Goal: Information Seeking & Learning: Understand process/instructions

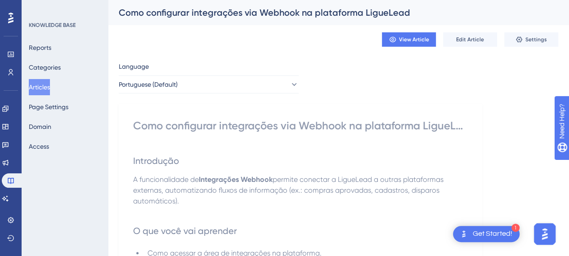
click at [50, 83] on button "Articles" at bounding box center [39, 87] width 21 height 16
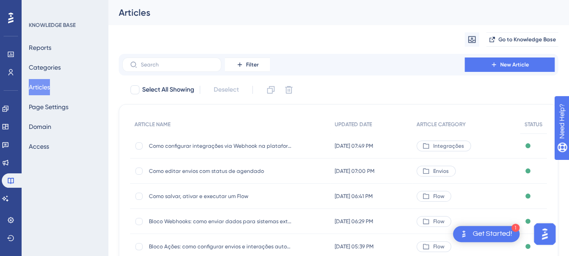
click at [45, 87] on button "Articles" at bounding box center [39, 87] width 21 height 16
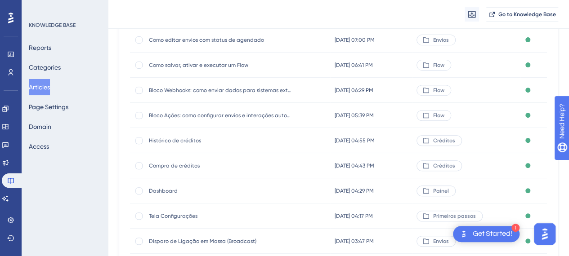
scroll to position [201, 0]
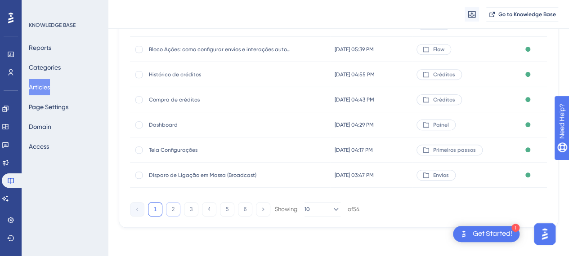
click at [177, 215] on button "2" at bounding box center [173, 209] width 14 height 14
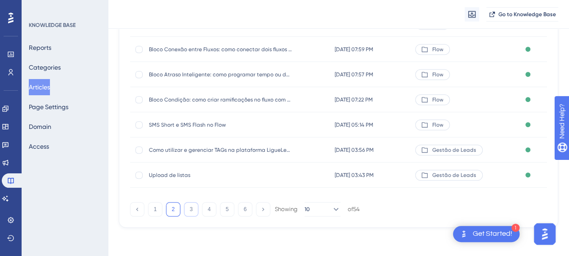
click at [195, 212] on button "3" at bounding box center [191, 209] width 14 height 14
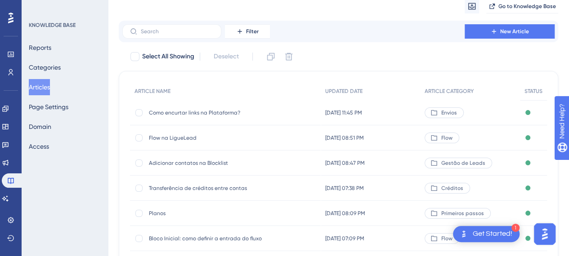
scroll to position [45, 0]
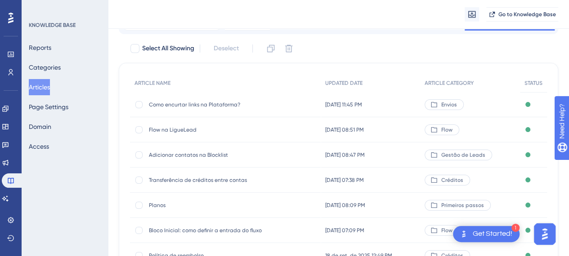
drag, startPoint x: 173, startPoint y: 132, endPoint x: 145, endPoint y: 127, distance: 27.9
click at [145, 127] on div "Flow na LigueLead Flow na LigueLead" at bounding box center [225, 129] width 191 height 25
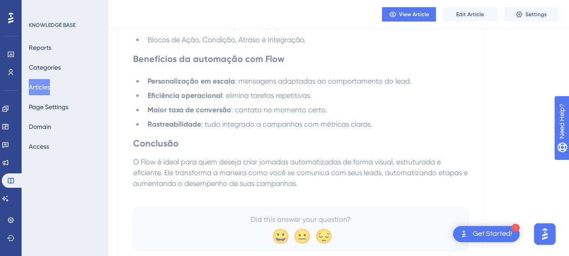
scroll to position [600, 0]
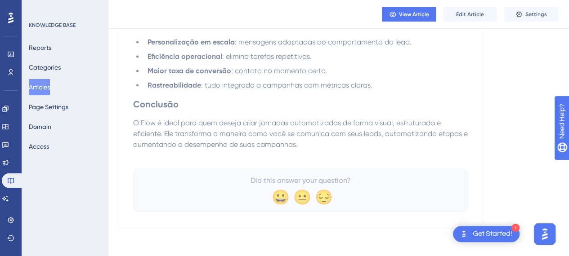
click at [289, 111] on h2 "Conclusão" at bounding box center [300, 104] width 335 height 27
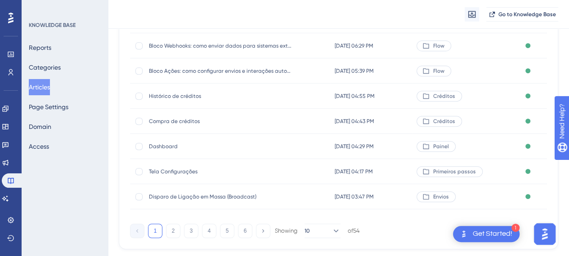
scroll to position [180, 0]
click at [224, 197] on span "Disparo de Ligação em Massa (Broadcast)" at bounding box center [221, 196] width 144 height 7
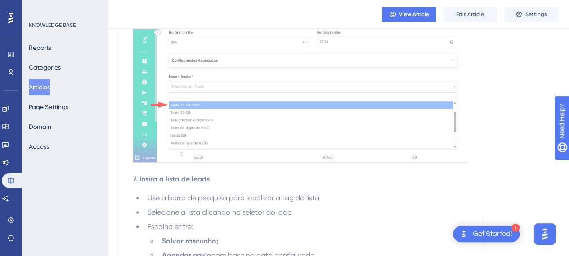
scroll to position [2114, 0]
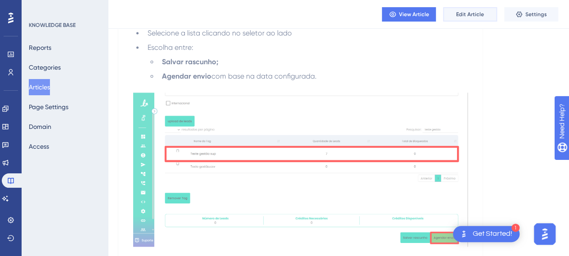
click at [465, 17] on span "Edit Article" at bounding box center [470, 14] width 28 height 7
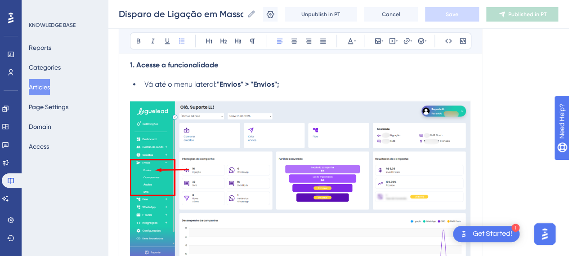
scroll to position [459, 0]
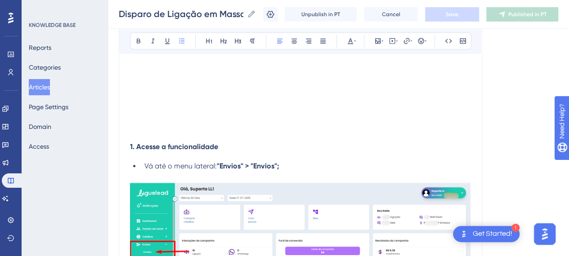
click at [158, 133] on h3 at bounding box center [300, 121] width 341 height 23
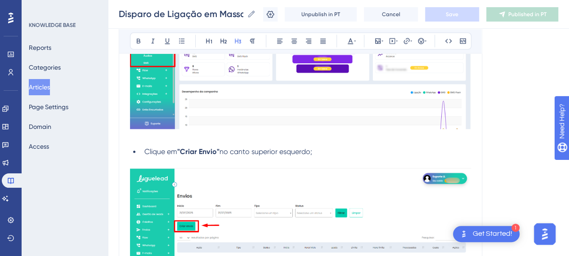
scroll to position [684, 0]
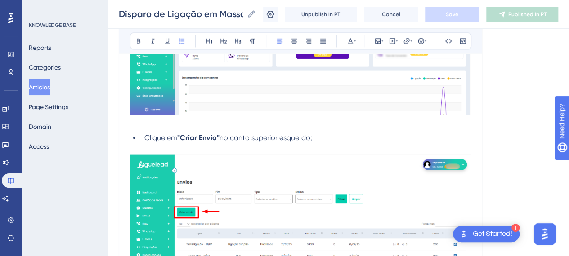
click at [164, 142] on span "Clique em" at bounding box center [160, 138] width 33 height 9
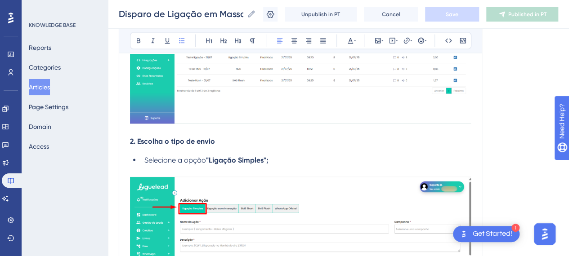
scroll to position [909, 0]
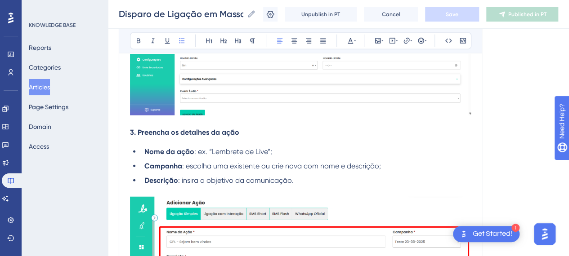
click at [265, 137] on h4 "3. Preencha os detalhes da ação" at bounding box center [300, 132] width 341 height 9
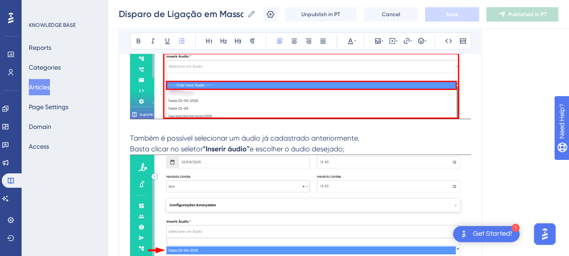
scroll to position [2169, 0]
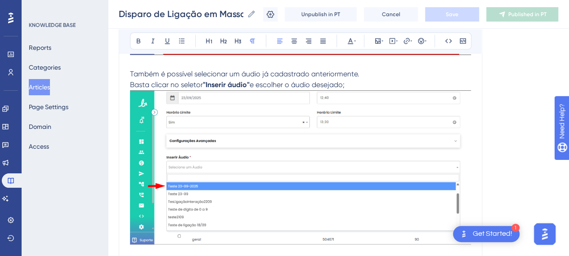
click at [374, 90] on p "Basta clicar no seletor "Inserir áudio" e escolher o áudio desejado;" at bounding box center [300, 85] width 341 height 11
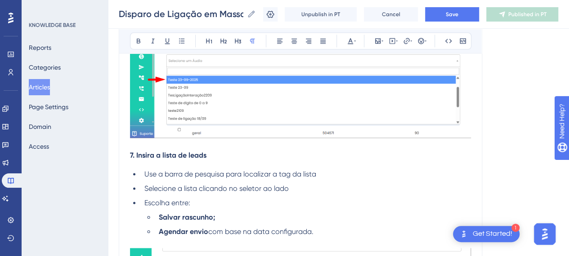
scroll to position [2349, 0]
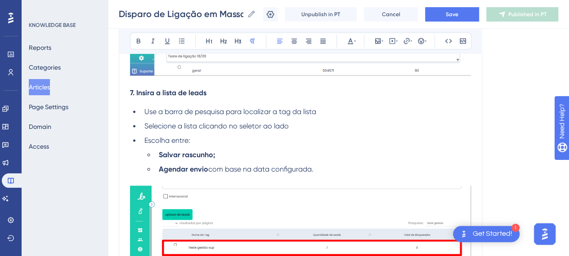
click at [195, 97] on span "7. Insira a lista de leads" at bounding box center [168, 93] width 76 height 9
click at [282, 172] on ul "Salvar rascunho; Agendar envio com base na data configurada." at bounding box center [307, 162] width 327 height 25
click at [340, 175] on li "Agendar envio com base na data configurada." at bounding box center [313, 169] width 316 height 11
drag, startPoint x: 234, startPoint y: 159, endPoint x: 267, endPoint y: 174, distance: 36.5
click at [234, 159] on ul "Use a barra de pesquisa para localizar a tag da lista Selecione a lista clicand…" at bounding box center [300, 141] width 341 height 68
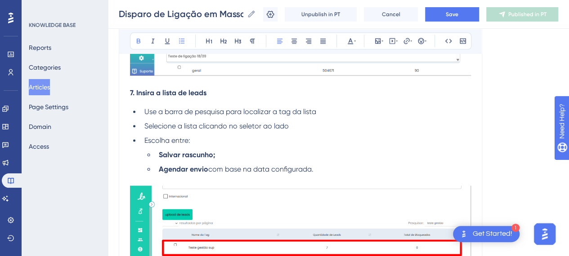
click at [322, 175] on li "Agendar envio com base na data configurada." at bounding box center [313, 169] width 316 height 11
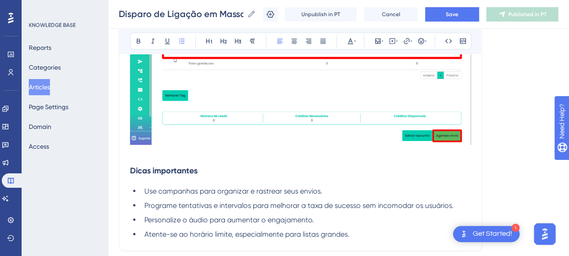
scroll to position [2574, 0]
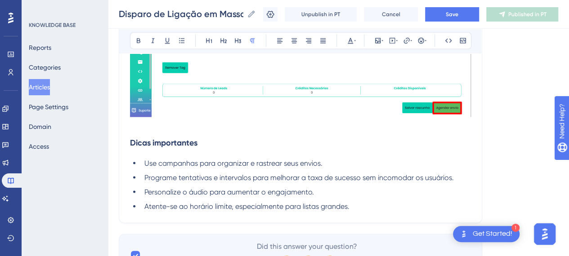
click at [175, 131] on p at bounding box center [300, 126] width 341 height 11
click at [356, 212] on li "Atente-se ao horário limite, especialmente para listas grandes." at bounding box center [306, 207] width 330 height 11
click at [344, 169] on li "Use campanhas para organizar e rastrear seus envios." at bounding box center [306, 163] width 330 height 11
drag, startPoint x: 462, startPoint y: 189, endPoint x: 453, endPoint y: 189, distance: 8.6
click at [460, 184] on li "Programe tentativas e intervalos para melhorar a taxa de sucesso sem incomodar …" at bounding box center [306, 178] width 330 height 11
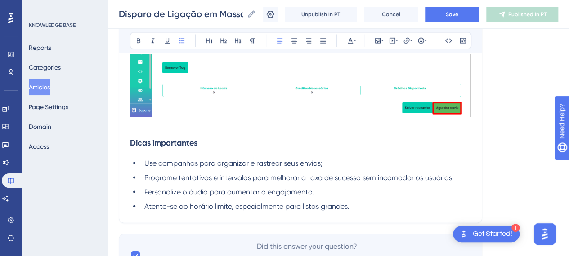
click at [318, 198] on li "Personalize o áudio para aumentar o engajamento." at bounding box center [306, 192] width 330 height 11
click at [368, 212] on li "Atente-se ao horário limite, especialmente para listas grandes." at bounding box center [306, 207] width 330 height 11
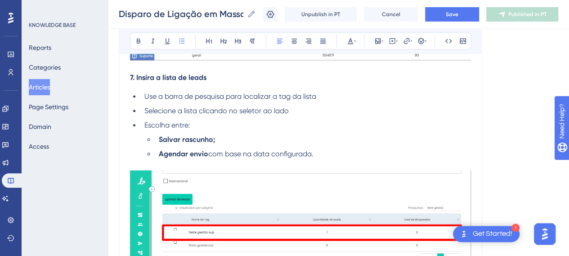
scroll to position [2394, 0]
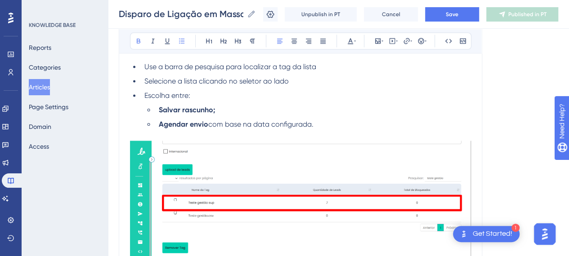
click at [382, 116] on li "Salvar rascunho;" at bounding box center [313, 110] width 316 height 11
click at [212, 116] on li "Salvar rascunho;" at bounding box center [313, 110] width 316 height 11
click at [139, 40] on icon at bounding box center [138, 40] width 7 height 7
drag, startPoint x: 315, startPoint y: 118, endPoint x: 340, endPoint y: 152, distance: 42.1
click at [315, 116] on li "Salvar rascunho ;" at bounding box center [313, 110] width 316 height 11
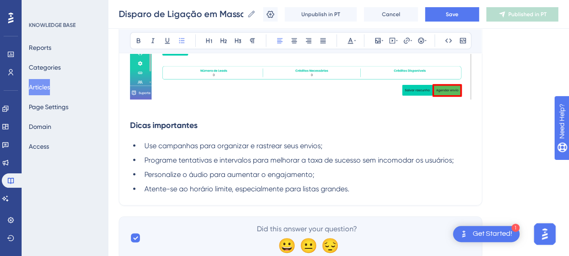
scroll to position [2619, 0]
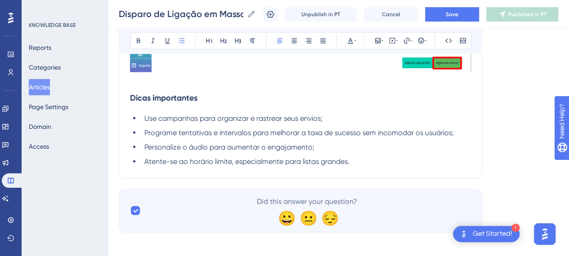
click at [456, 167] on li "Atente-se ao horário limite, especialmente para listas grandes." at bounding box center [306, 162] width 330 height 11
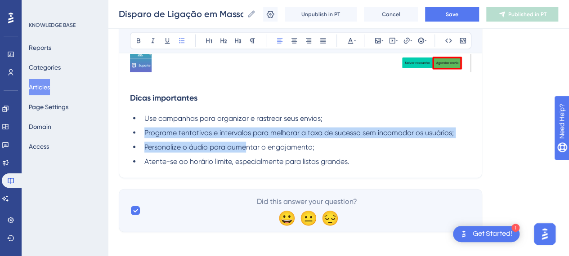
drag, startPoint x: 239, startPoint y: 153, endPoint x: 145, endPoint y: 139, distance: 95.5
click at [133, 137] on ul "Use campanhas para organizar e rastrear seus envios; Programe tentativas e inte…" at bounding box center [300, 140] width 341 height 54
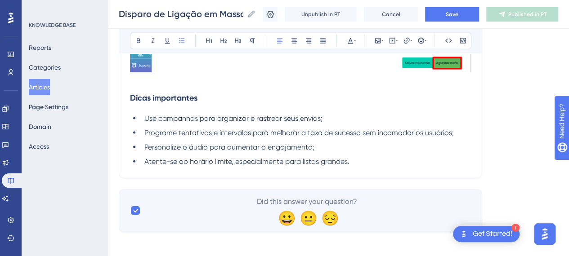
click at [386, 167] on li "Atente-se ao horário limite, especialmente para listas grandes." at bounding box center [306, 162] width 330 height 11
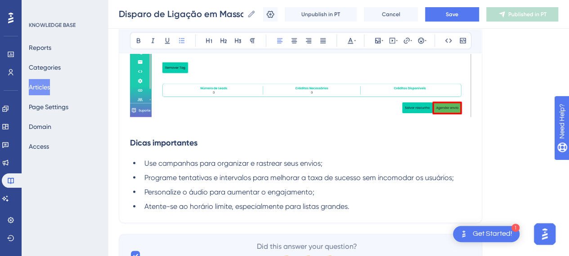
click at [467, 184] on li "Programe tentativas e intervalos para melhorar a taxa de sucesso sem incomodar …" at bounding box center [306, 178] width 330 height 11
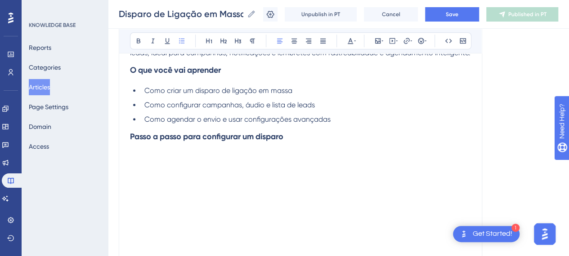
scroll to position [99, 0]
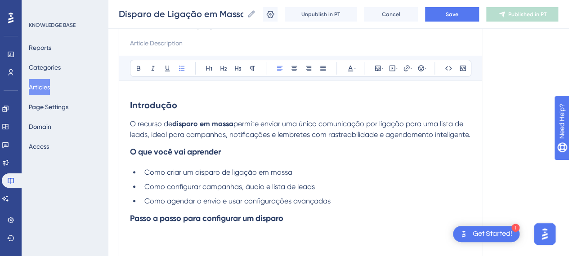
click at [203, 120] on strong "disparo em massa" at bounding box center [202, 124] width 61 height 9
click at [205, 140] on p "O recurso de disparo em massa permite enviar uma única comunicação por ligação …" at bounding box center [300, 130] width 341 height 22
click at [336, 193] on li "Como configurar campanhas, áudio e lista de leads" at bounding box center [306, 187] width 330 height 11
click at [314, 178] on li "Como criar um disparo de ligação em massa" at bounding box center [306, 172] width 330 height 11
click at [352, 193] on li "Como configurar campanhas, áudio e lista de leads" at bounding box center [306, 187] width 330 height 11
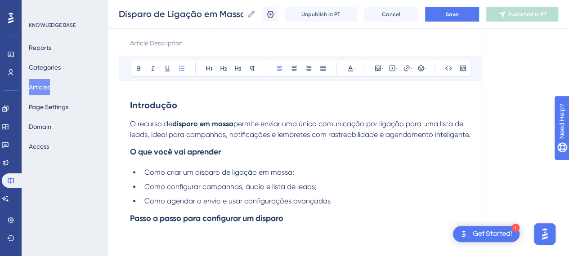
click at [355, 207] on li "Como agendar o envio e usar configurações avançadas" at bounding box center [306, 201] width 330 height 11
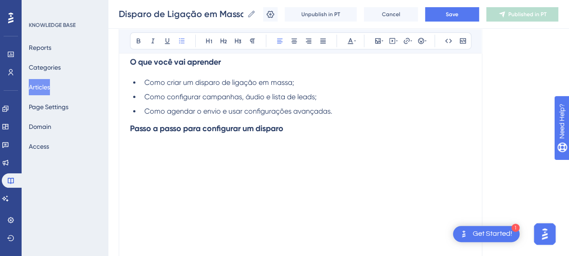
click at [312, 141] on h3 "Passo a passo para configurar um disparo" at bounding box center [300, 135] width 341 height 36
drag, startPoint x: 184, startPoint y: 150, endPoint x: 192, endPoint y: 145, distance: 8.9
click at [185, 148] on h3 "Passo a passo para configurar um disparo" at bounding box center [300, 135] width 341 height 36
drag, startPoint x: 249, startPoint y: 131, endPoint x: 346, endPoint y: 139, distance: 96.6
click at [345, 139] on h3 "Passo a passo para configurar um disparo" at bounding box center [300, 135] width 341 height 36
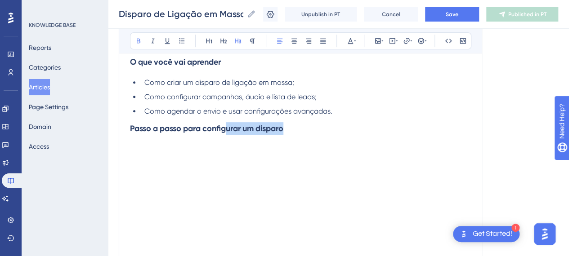
click at [346, 139] on h3 "Passo a passo para configurar um disparo" at bounding box center [300, 135] width 341 height 36
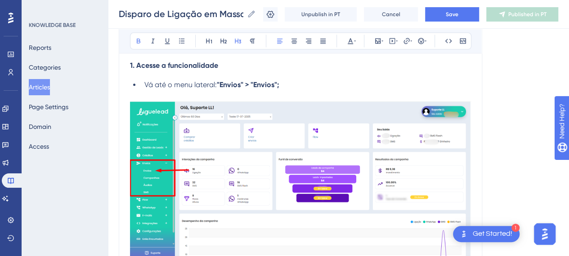
scroll to position [549, 0]
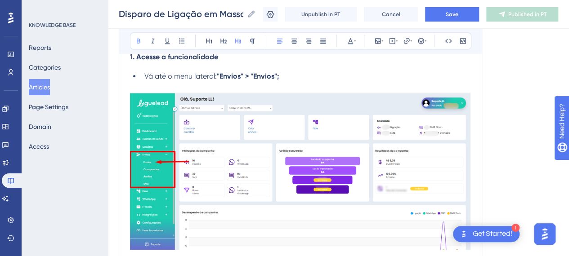
click at [196, 61] on span "1. Acesse a funcionalidade" at bounding box center [174, 57] width 88 height 9
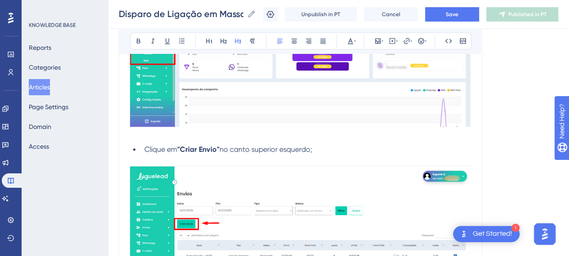
scroll to position [684, 0]
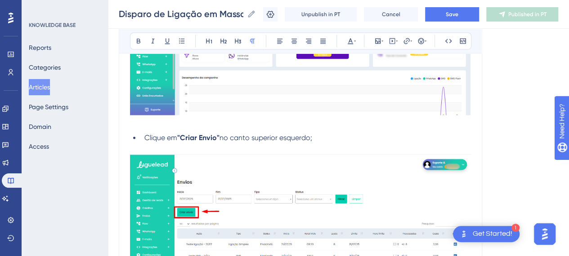
click at [146, 129] on p at bounding box center [300, 123] width 341 height 11
drag, startPoint x: 305, startPoint y: 152, endPoint x: 322, endPoint y: 148, distance: 17.5
click at [306, 142] on span "no canto superior esquerdo;" at bounding box center [266, 138] width 93 height 9
click at [333, 144] on li "Clique em "Criar Envio" no canto superior esquerdo;" at bounding box center [306, 138] width 330 height 11
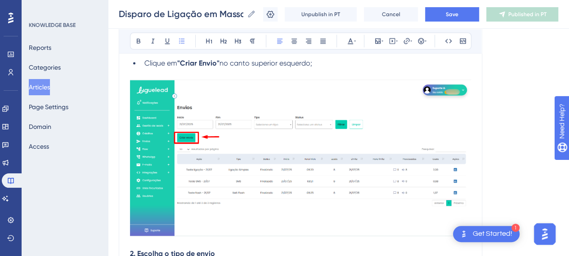
scroll to position [864, 0]
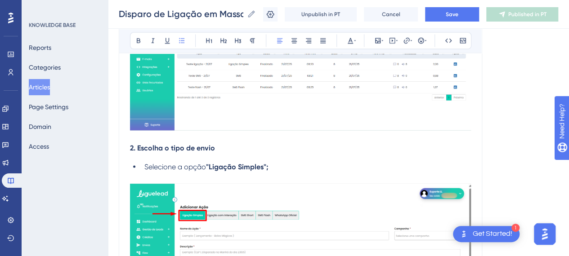
drag, startPoint x: 222, startPoint y: 152, endPoint x: 255, endPoint y: 157, distance: 32.8
drag, startPoint x: 258, startPoint y: 157, endPoint x: 260, endPoint y: 153, distance: 5.6
click at [259, 153] on h4 "2. Escolha o tipo de envio" at bounding box center [300, 148] width 341 height 9
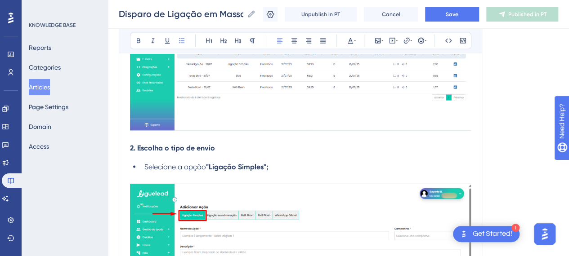
click at [291, 173] on li "Selecione a opção "Ligação Simples";" at bounding box center [306, 167] width 330 height 11
click at [292, 173] on li "Selecione a opção "Ligação Simples";" at bounding box center [306, 167] width 330 height 11
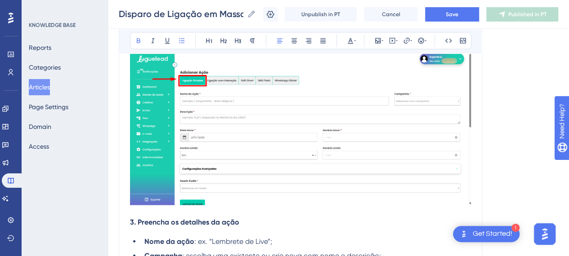
scroll to position [1134, 0]
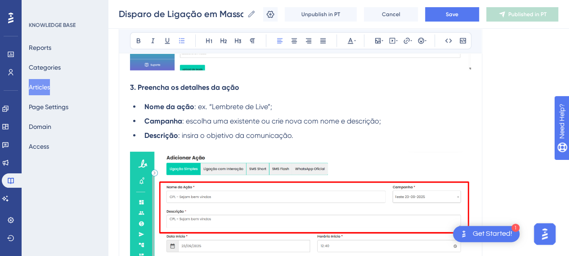
click at [270, 92] on h4 "3. Preencha os detalhes da ação" at bounding box center [300, 87] width 341 height 9
click at [292, 112] on li "Nome da ação : ex. “Lembrete de Live”;" at bounding box center [306, 107] width 330 height 11
click at [397, 141] on li "Descrição : insira o objetivo da comunicação." at bounding box center [306, 135] width 330 height 11
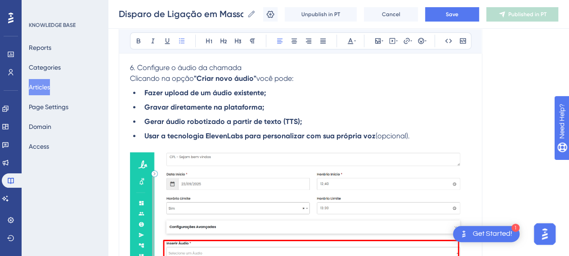
scroll to position [1854, 0]
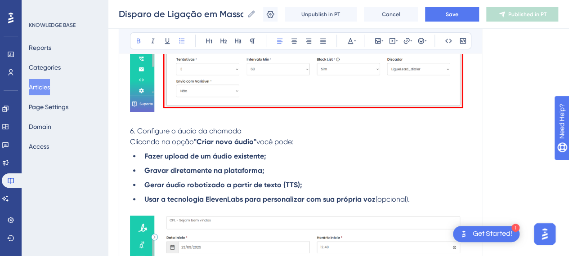
drag, startPoint x: 337, startPoint y: 192, endPoint x: 408, endPoint y: 196, distance: 71.2
click at [337, 191] on li "Gerar áudio robotizado a partir de texto (TTS);" at bounding box center [306, 185] width 330 height 11
drag, startPoint x: 416, startPoint y: 196, endPoint x: 383, endPoint y: 193, distance: 32.5
click at [416, 191] on li "Gerar áudio robotizado a partir de texto (TTS);" at bounding box center [306, 185] width 330 height 11
click at [335, 186] on ul "Fazer upload de um áudio existente; Gravar diretamente na plataforma; Gerar áud…" at bounding box center [300, 178] width 341 height 54
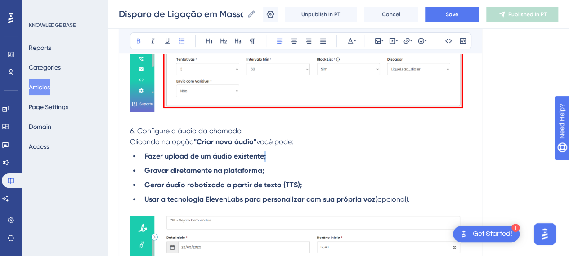
click at [264, 162] on li "Fazer upload de um áudio existente;" at bounding box center [306, 156] width 330 height 11
click at [281, 176] on li "Gravar diretamente na plataforma;" at bounding box center [306, 171] width 330 height 11
drag, startPoint x: 235, startPoint y: 168, endPoint x: 291, endPoint y: 168, distance: 55.8
click at [291, 162] on li "Fazer upload de um áudio existente;" at bounding box center [306, 156] width 330 height 11
click at [302, 162] on li "Fazer upload de um áudio existente;" at bounding box center [306, 156] width 330 height 11
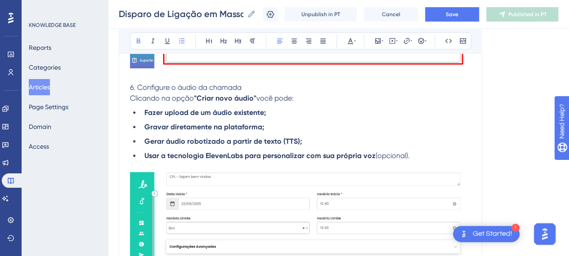
scroll to position [1899, 0]
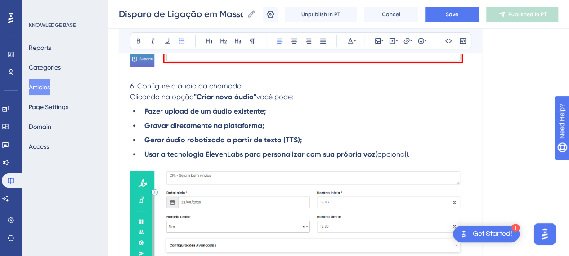
click at [413, 160] on li "Usar a tecnologia ElevenLabs para personalizar com sua própria voz (opcional)." at bounding box center [306, 154] width 330 height 11
drag, startPoint x: 324, startPoint y: 153, endPoint x: 370, endPoint y: 153, distance: 46.3
click at [324, 146] on li "Gerar áudio robotizado a partir de texto (TTS);" at bounding box center [306, 140] width 330 height 11
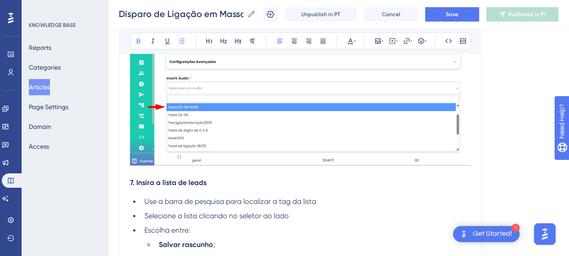
scroll to position [2169, 0]
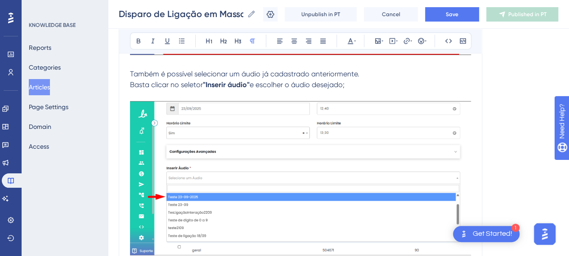
click at [377, 101] on p at bounding box center [300, 95] width 341 height 11
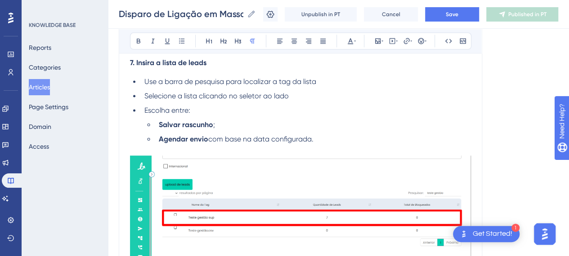
scroll to position [2439, 0]
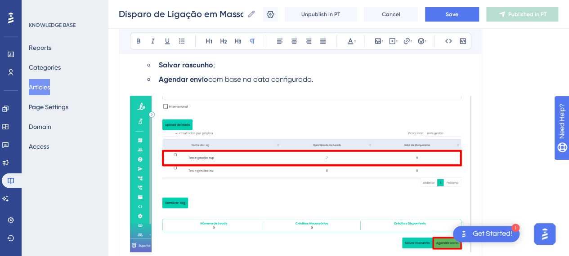
click at [212, 84] on span "com base na data configurada." at bounding box center [260, 79] width 105 height 9
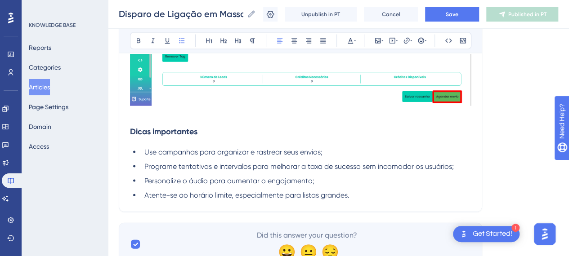
scroll to position [2633, 0]
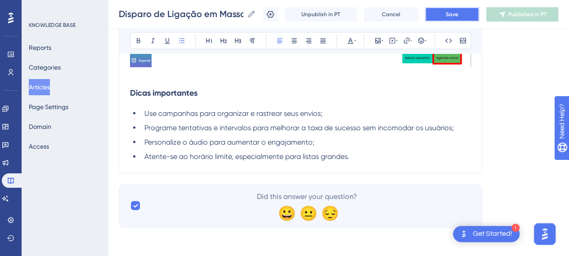
click at [470, 18] on button "Save" at bounding box center [452, 14] width 54 height 14
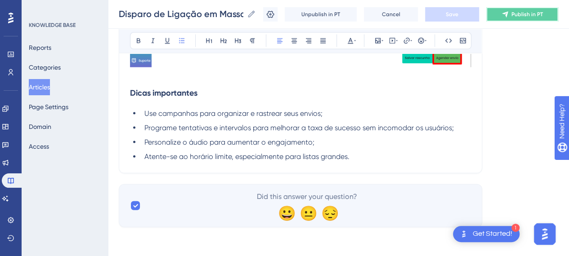
click at [516, 15] on button "Publish in PT" at bounding box center [522, 14] width 72 height 14
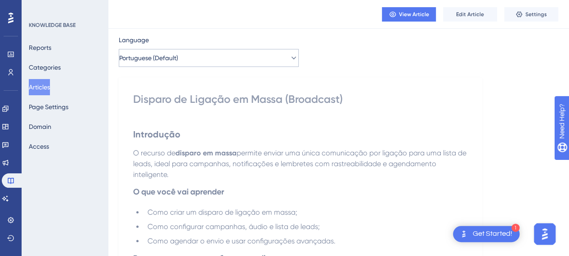
scroll to position [0, 0]
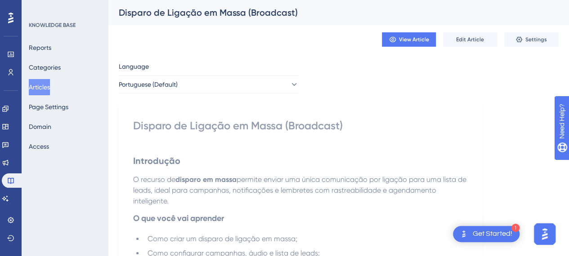
click at [212, 129] on div "Disparo de Ligação em Massa (Broadcast)" at bounding box center [300, 126] width 335 height 14
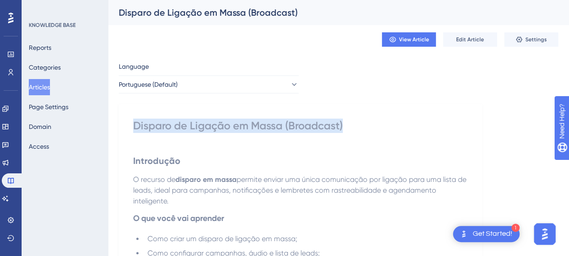
click at [212, 129] on div "Disparo de Ligação em Massa (Broadcast)" at bounding box center [300, 126] width 335 height 14
copy div "Disparo de Ligação em Massa (Broadcast)"
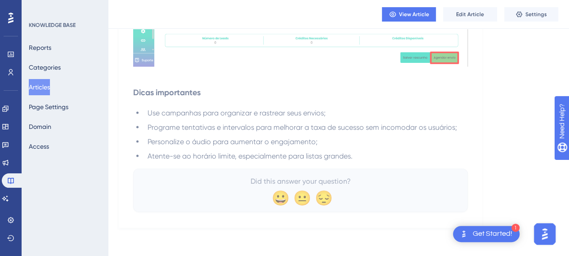
scroll to position [2393, 0]
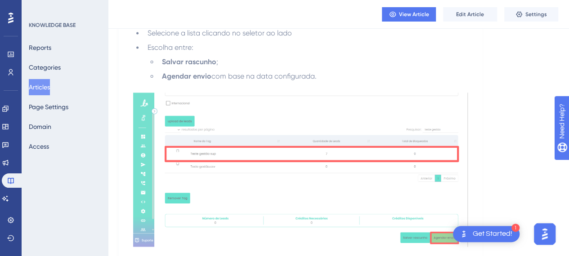
click at [32, 85] on button "Articles" at bounding box center [39, 87] width 21 height 16
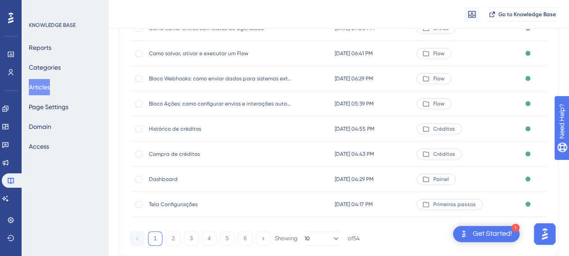
scroll to position [201, 0]
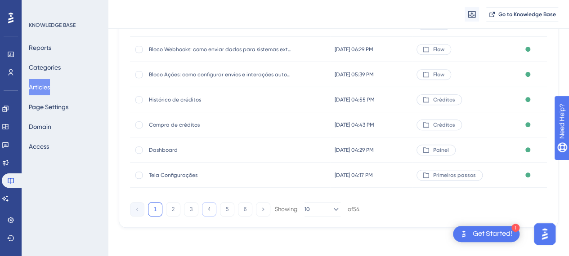
click at [208, 207] on button "4" at bounding box center [209, 209] width 14 height 14
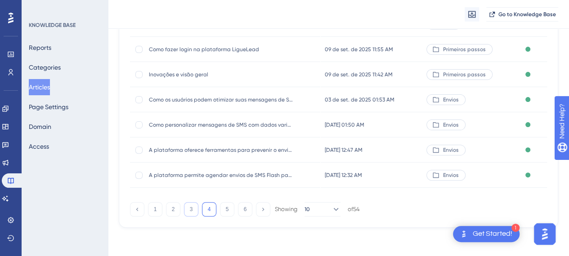
click at [193, 213] on button "3" at bounding box center [191, 209] width 14 height 14
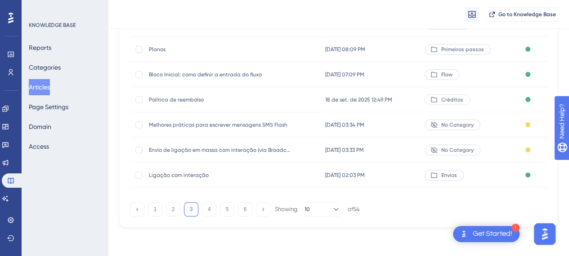
drag, startPoint x: 198, startPoint y: 125, endPoint x: 173, endPoint y: 120, distance: 25.1
click at [173, 120] on div "Melhores práticas para escrever mensagens SMS Flash Melhores práticas para escr…" at bounding box center [221, 124] width 144 height 25
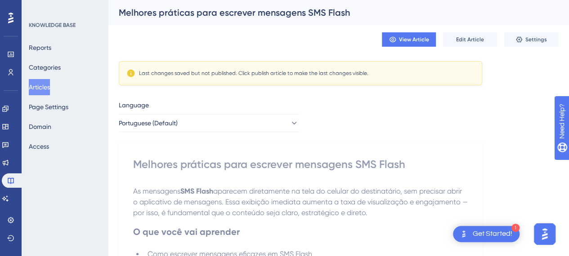
click at [334, 16] on div "Melhores práticas para escrever mensagens SMS Flash" at bounding box center [327, 12] width 417 height 13
click at [247, 13] on div "Melhores práticas para escrever mensagens SMS Flash" at bounding box center [327, 12] width 417 height 13
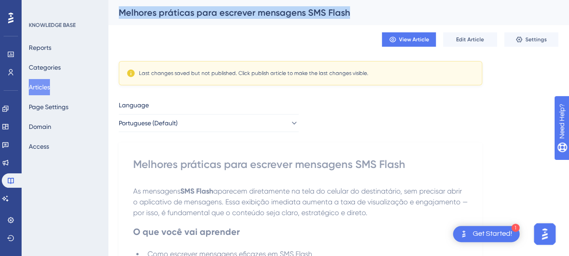
click at [247, 13] on div "Melhores práticas para escrever mensagens SMS Flash" at bounding box center [327, 12] width 417 height 13
click at [487, 40] on button "Edit Article" at bounding box center [470, 39] width 54 height 14
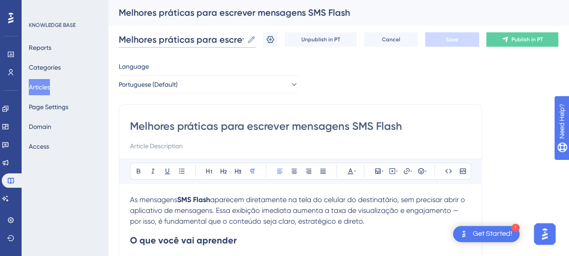
click at [157, 38] on input "Melhores práticas para escrever mensagens SMS Flash" at bounding box center [181, 39] width 125 height 13
click at [213, 38] on input "Melhores práticas para escrever mensagens SMS Flash" at bounding box center [181, 39] width 125 height 13
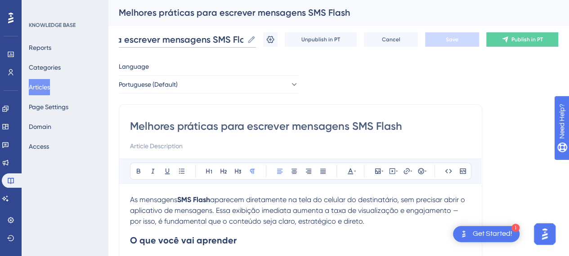
click at [209, 44] on input "Melhores práticas para escrever mensagens SMS Flash" at bounding box center [181, 39] width 125 height 13
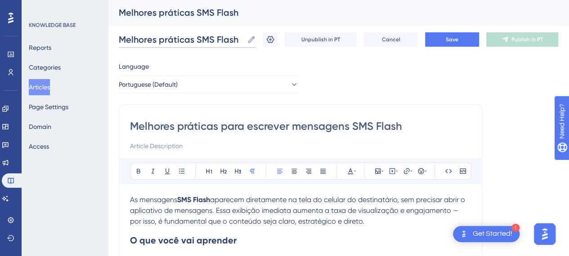
click at [236, 42] on input "Melhores práticas SMS Flash" at bounding box center [181, 39] width 125 height 13
type input "Melhores práticas SMS Flash"
click at [202, 11] on div "Melhores práticas SMS Flash" at bounding box center [327, 12] width 417 height 13
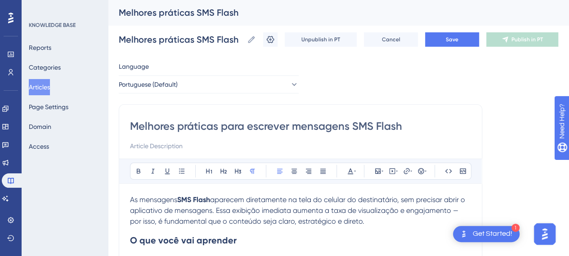
click at [234, 126] on input "Melhores práticas para escrever mensagens SMS Flash" at bounding box center [300, 126] width 341 height 14
click at [235, 126] on input "Melhores práticas para escrever mensagens SMS Flash" at bounding box center [300, 126] width 341 height 14
click at [274, 125] on input "Melhores práticas para escrever mensagens SMS Flash" at bounding box center [300, 126] width 341 height 14
drag, startPoint x: 331, startPoint y: 134, endPoint x: 343, endPoint y: 129, distance: 12.5
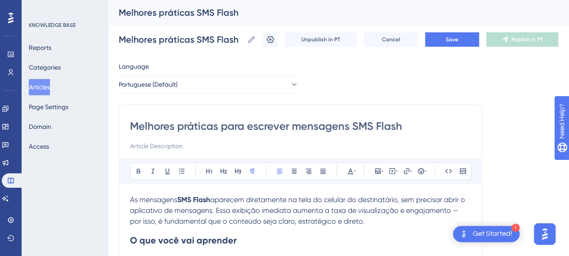
click at [335, 133] on div "Melhores práticas para escrever mensagens SMS Flash" at bounding box center [300, 135] width 341 height 32
drag, startPoint x: 348, startPoint y: 129, endPoint x: 221, endPoint y: 130, distance: 126.9
click at [221, 130] on input "Melhores práticas para escrever mensagens SMS Flash" at bounding box center [300, 126] width 341 height 14
type input "Melhores práticas SMS Flash"
click at [354, 135] on div "Melhores práticas SMS Flash" at bounding box center [300, 135] width 341 height 32
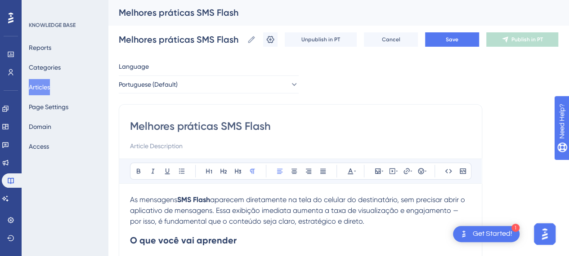
click at [298, 130] on input "Melhores práticas SMS Flash" at bounding box center [300, 126] width 341 height 14
click at [233, 132] on input "Melhores práticas SMS Flash" at bounding box center [300, 126] width 341 height 14
click at [232, 135] on div "Melhores práticas SMS Flash" at bounding box center [300, 135] width 341 height 32
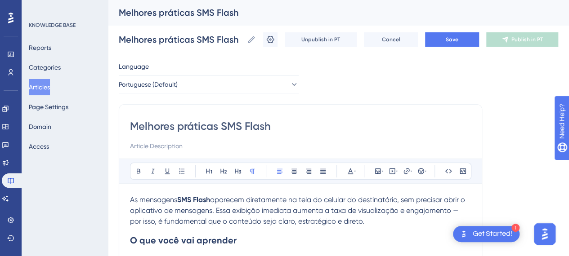
drag, startPoint x: 332, startPoint y: 102, endPoint x: 343, endPoint y: 99, distance: 11.8
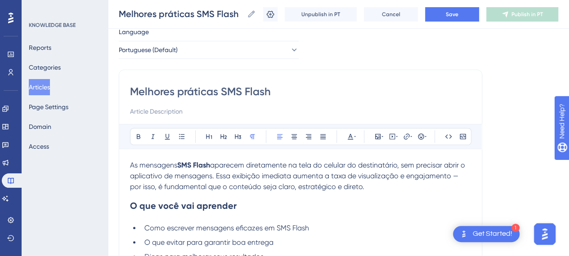
scroll to position [45, 0]
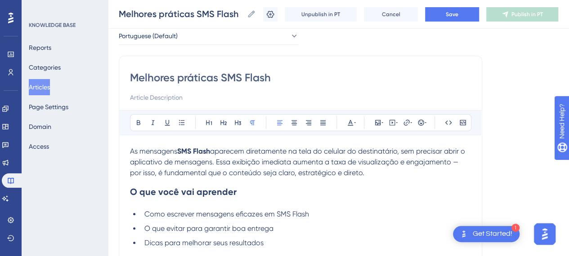
click at [239, 177] on p "As mensagens SMS Flash aparecem diretamente na tela do celular do destinatário,…" at bounding box center [300, 162] width 341 height 32
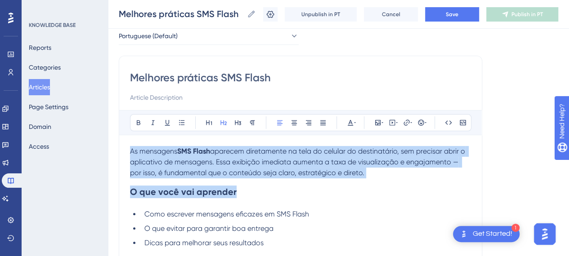
drag, startPoint x: 244, startPoint y: 184, endPoint x: 153, endPoint y: 163, distance: 93.6
click at [245, 182] on h2 "O que você vai aprender" at bounding box center [300, 192] width 341 height 27
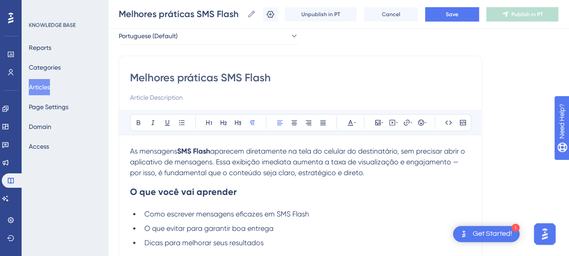
click at [317, 171] on span "aparecem diretamente na tela do celular do destinatário, sem precisar abrir o a…" at bounding box center [298, 162] width 337 height 30
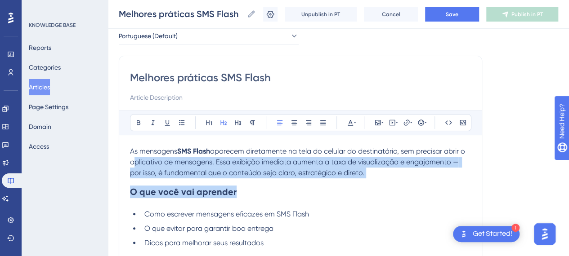
drag, startPoint x: 246, startPoint y: 187, endPoint x: 105, endPoint y: 159, distance: 143.0
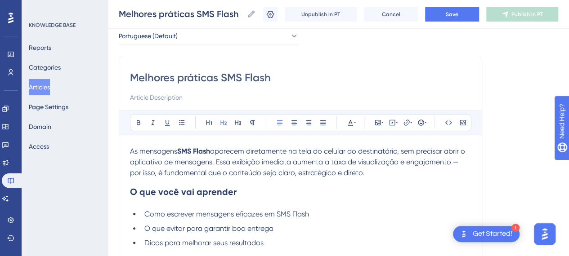
click at [323, 216] on li "Como escrever mensagens eficazes em SMS Flash" at bounding box center [306, 214] width 330 height 11
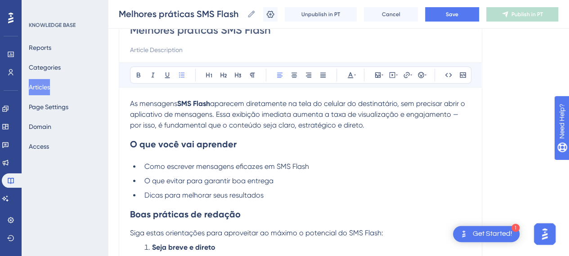
scroll to position [135, 0]
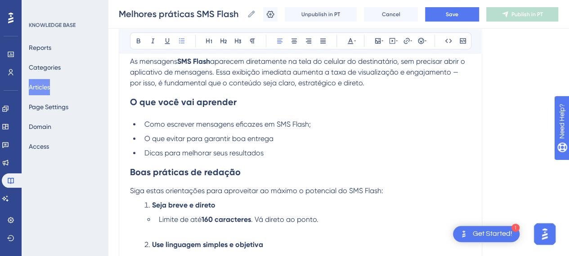
click at [299, 139] on li "O que evitar para garantir boa entrega" at bounding box center [306, 139] width 330 height 11
drag, startPoint x: 290, startPoint y: 155, endPoint x: 304, endPoint y: 163, distance: 16.3
click at [290, 155] on li "Dicas para melhorar seus resultados" at bounding box center [306, 153] width 330 height 11
click at [320, 140] on li "O que evitar para garantir boa entrega;" at bounding box center [306, 139] width 330 height 11
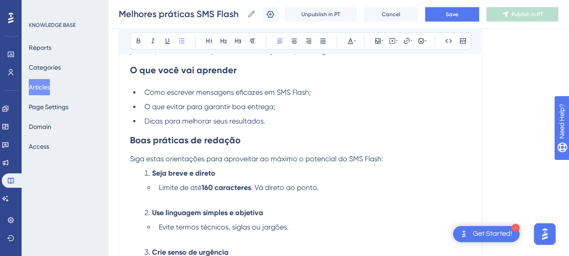
scroll to position [180, 0]
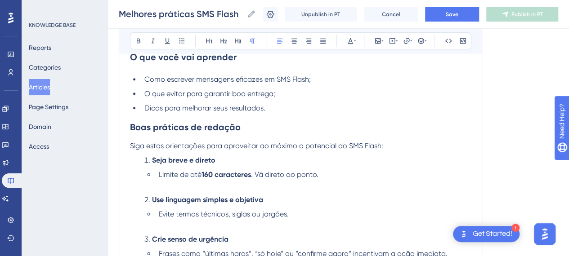
click at [395, 147] on p "Siga estas orientações para aproveitar ao máximo o potencial do SMS Flash:" at bounding box center [300, 146] width 341 height 11
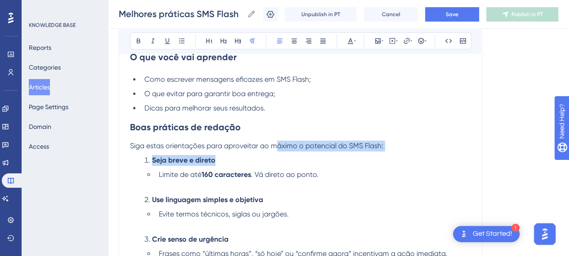
click at [277, 151] on div "As mensagens SMS Flash aparecem diretamente na tela do celular do destinatário,…" at bounding box center [300, 224] width 341 height 426
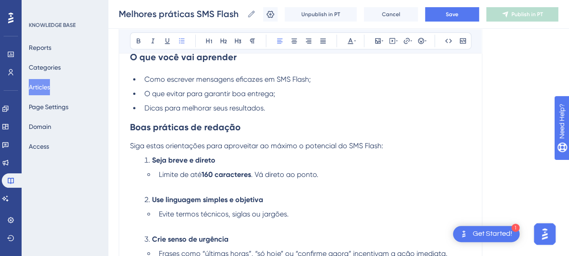
click at [367, 174] on li "Limite de até 160 caracteres . Vá direto ao ponto." at bounding box center [313, 181] width 316 height 22
click at [411, 157] on li "Seja breve e direto" at bounding box center [306, 160] width 330 height 11
click at [145, 149] on span "Siga estas orientações para aproveitar ao máximo o potencial do SMS Flash:" at bounding box center [256, 146] width 253 height 9
click at [169, 156] on strong "Seja breve e direto" at bounding box center [183, 160] width 63 height 9
click at [170, 156] on strong "Seja breve e direto" at bounding box center [183, 160] width 63 height 9
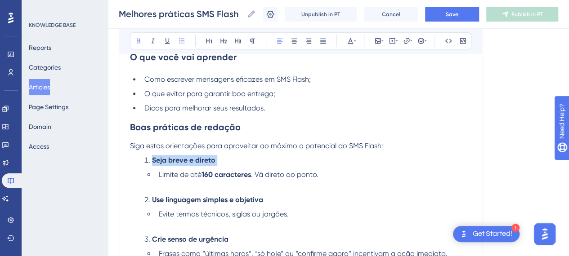
click at [170, 156] on strong "Seja breve e direto" at bounding box center [183, 160] width 63 height 9
click at [254, 162] on li "Seja breve e direto" at bounding box center [306, 160] width 330 height 11
click at [333, 94] on li "O que evitar para garantir boa entrega;" at bounding box center [306, 94] width 330 height 11
click at [333, 103] on li "Dicas para melhorar seus resultados." at bounding box center [306, 108] width 330 height 11
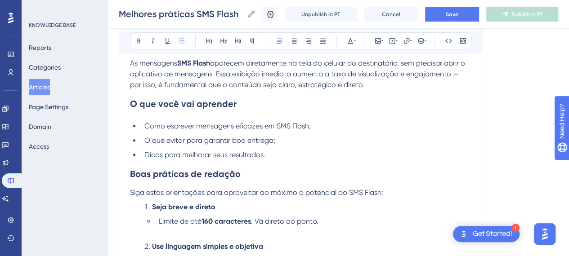
scroll to position [90, 0]
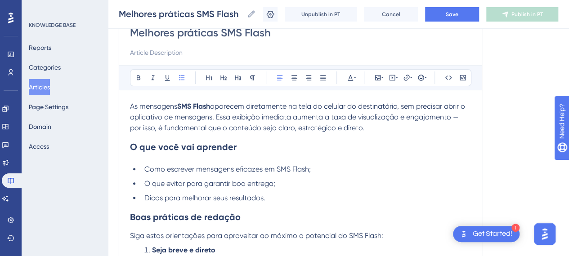
click at [251, 171] on span "Como escrever mensagens eficazes em SMS Flash;" at bounding box center [227, 169] width 166 height 9
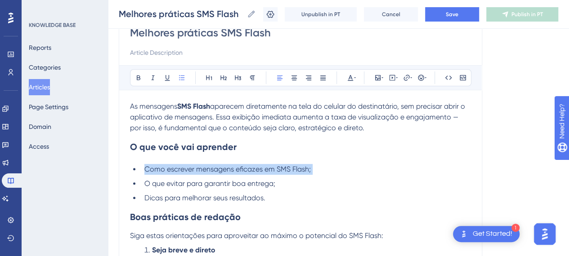
click at [251, 171] on span "Como escrever mensagens eficazes em SMS Flash;" at bounding box center [227, 169] width 166 height 9
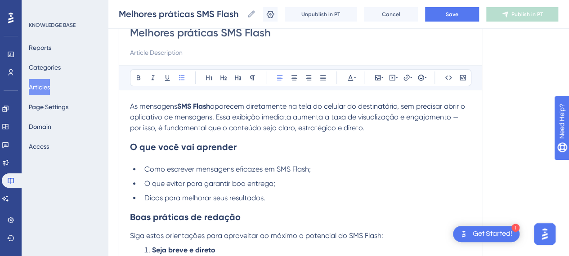
click at [284, 180] on li "O que evitar para garantir boa entrega;" at bounding box center [306, 184] width 330 height 11
click at [140, 151] on strong "O que você vai aprender" at bounding box center [183, 147] width 107 height 11
click at [307, 152] on h2 "O que você vai aprender" at bounding box center [300, 147] width 341 height 27
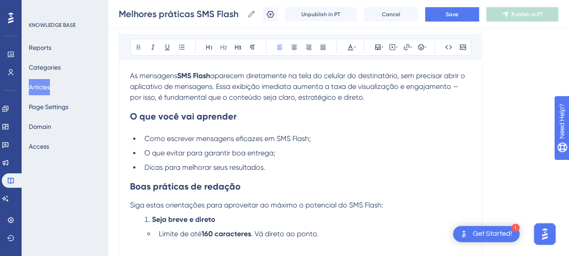
scroll to position [135, 0]
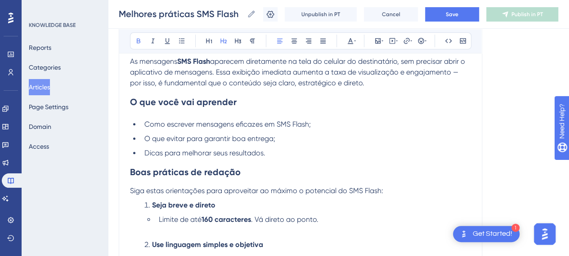
click at [246, 176] on h2 "Boas práticas de redação" at bounding box center [300, 172] width 341 height 27
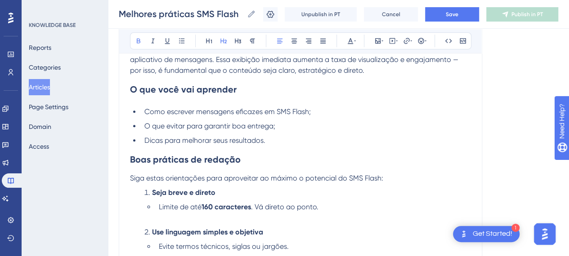
scroll to position [180, 0]
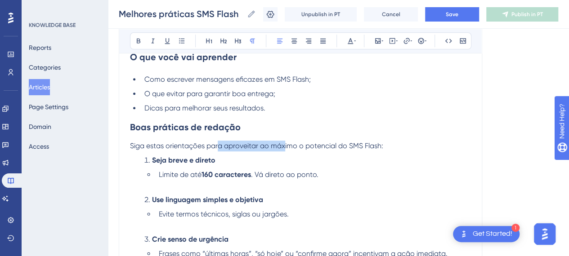
drag, startPoint x: 219, startPoint y: 147, endPoint x: 285, endPoint y: 150, distance: 66.7
click at [285, 149] on span "Siga estas orientações para aproveitar ao máximo o potencial do SMS Flash:" at bounding box center [256, 146] width 253 height 9
click at [286, 150] on p "Siga estas orientações para aproveitar ao máximo o potencial do SMS Flash:" at bounding box center [300, 146] width 341 height 11
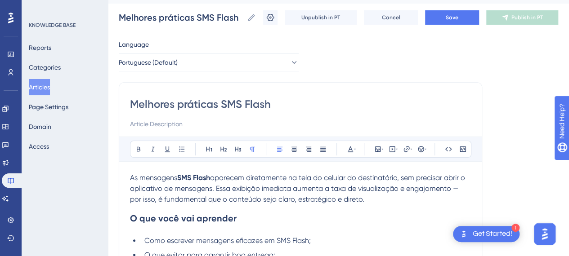
scroll to position [0, 0]
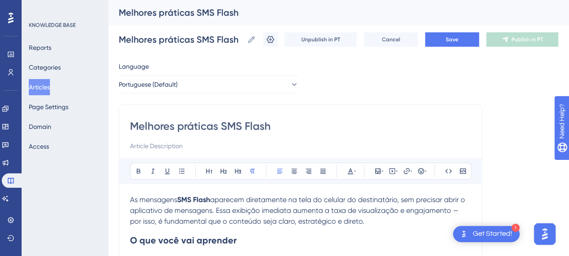
click at [206, 10] on div "Melhores práticas SMS Flash" at bounding box center [327, 12] width 417 height 13
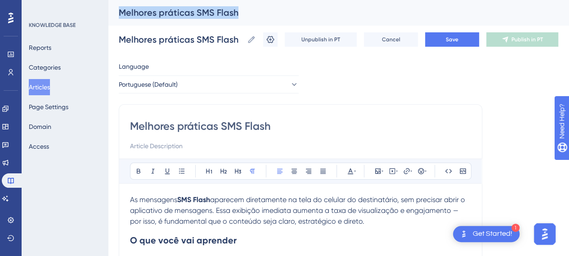
click at [206, 10] on div "Melhores práticas SMS Flash" at bounding box center [327, 12] width 417 height 13
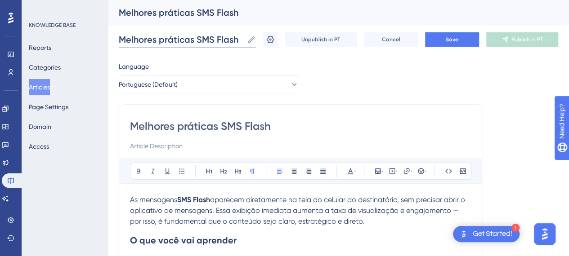
click at [213, 36] on input "Melhores práticas SMS Flash" at bounding box center [181, 39] width 125 height 13
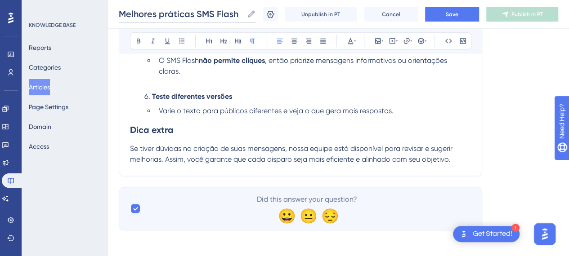
scroll to position [454, 0]
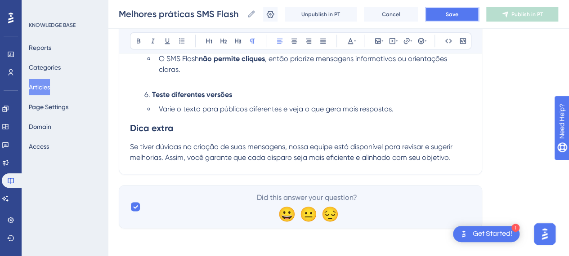
click at [451, 14] on button "Save" at bounding box center [452, 14] width 54 height 14
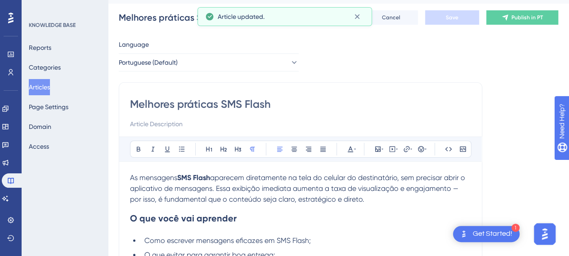
scroll to position [0, 0]
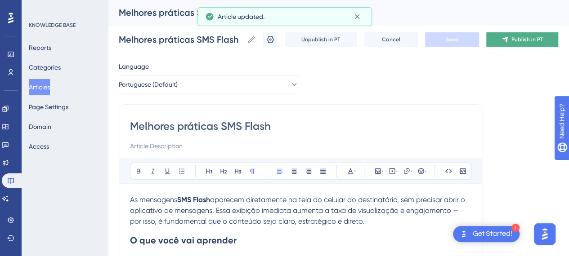
click at [542, 45] on button "Publish in PT" at bounding box center [522, 39] width 72 height 14
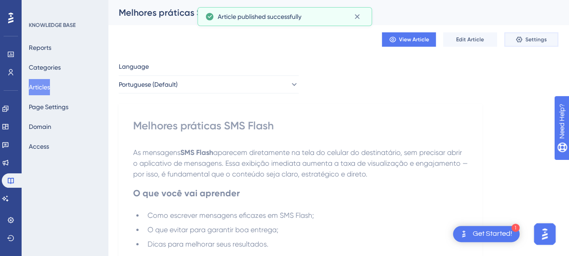
click at [531, 44] on button "Settings" at bounding box center [531, 39] width 54 height 14
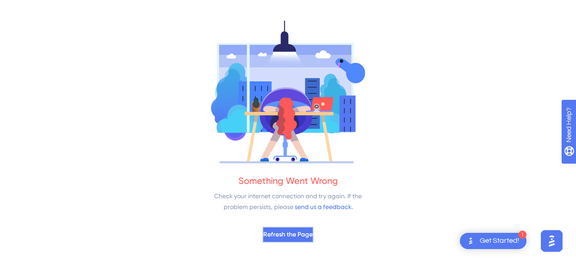
click at [308, 237] on span "Refresh the Page" at bounding box center [287, 234] width 49 height 11
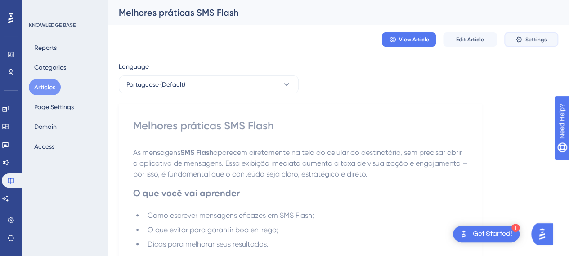
click at [537, 37] on span "Settings" at bounding box center [536, 39] width 22 height 7
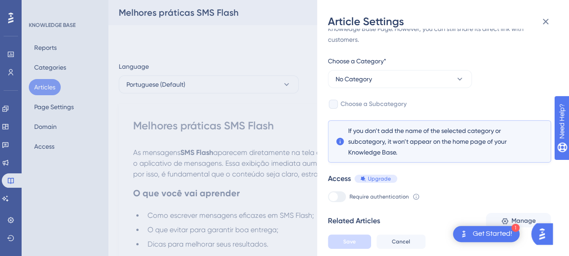
scroll to position [51, 0]
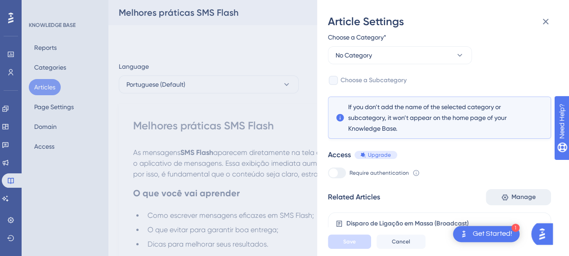
click at [521, 197] on span "Manage" at bounding box center [524, 197] width 24 height 11
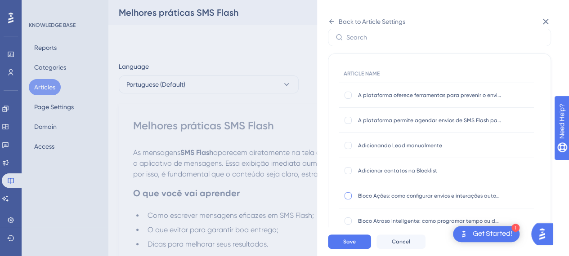
click at [347, 197] on div at bounding box center [348, 196] width 7 height 7
checkbox input "true"
click at [348, 220] on div at bounding box center [348, 221] width 7 height 7
checkbox input "true"
click at [348, 199] on div at bounding box center [348, 196] width 9 height 9
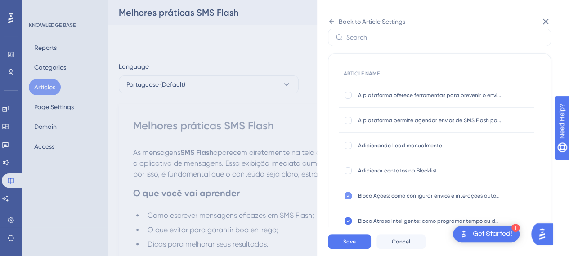
checkbox input "false"
click at [344, 224] on label at bounding box center [349, 221] width 11 height 9
checkbox input "false"
click at [346, 148] on div at bounding box center [348, 145] width 7 height 7
checkbox input "true"
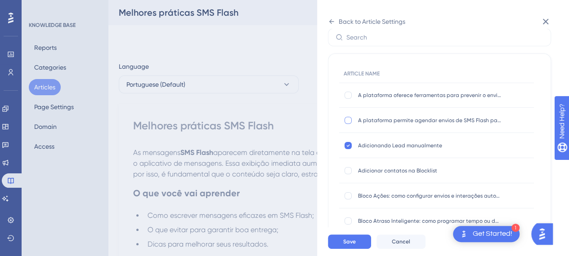
click at [346, 121] on div "A plataforma permite agendar envios de SMS Flash para datas e horários específi…" at bounding box center [436, 120] width 195 height 25
click at [348, 121] on div at bounding box center [348, 120] width 7 height 7
checkbox input "true"
click at [354, 93] on label at bounding box center [349, 95] width 11 height 9
checkbox input "true"
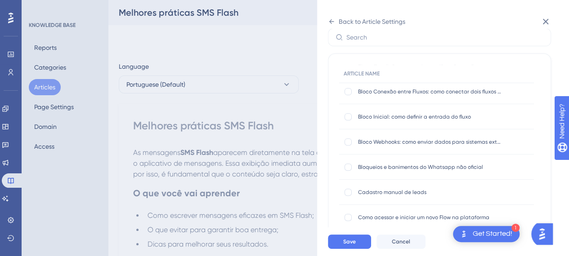
scroll to position [225, 0]
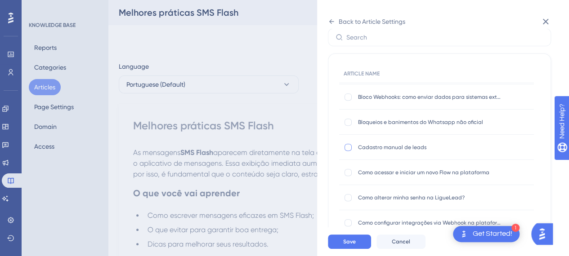
click at [350, 147] on div at bounding box center [348, 147] width 7 height 7
checkbox input "false"
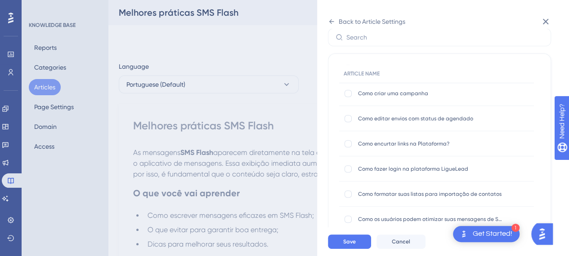
scroll to position [450, 0]
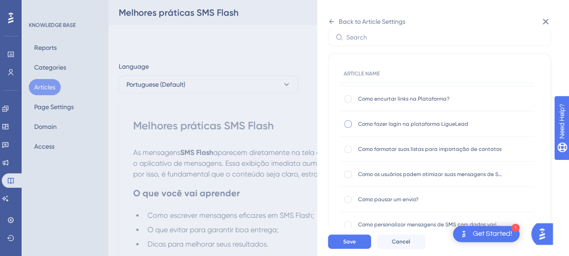
click at [351, 125] on div at bounding box center [348, 124] width 9 height 9
checkbox input "true"
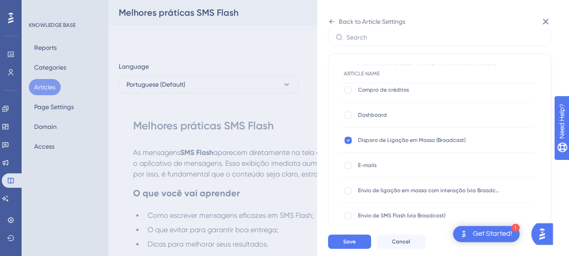
scroll to position [675, 0]
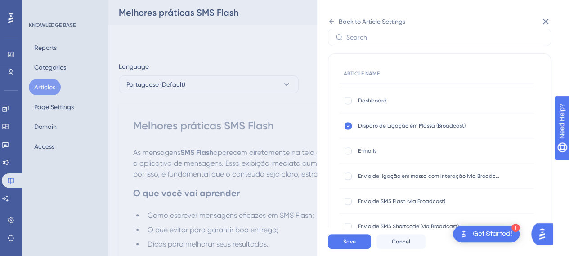
click at [370, 154] on div "E-mails E-mails" at bounding box center [430, 151] width 144 height 25
click at [349, 152] on div at bounding box center [348, 151] width 7 height 7
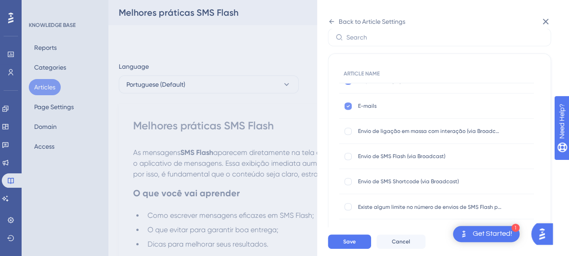
drag, startPoint x: 345, startPoint y: 105, endPoint x: 346, endPoint y: 118, distance: 13.5
click at [345, 105] on div at bounding box center [348, 106] width 7 height 7
checkbox input "false"
click at [346, 129] on div at bounding box center [348, 131] width 7 height 7
checkbox input "true"
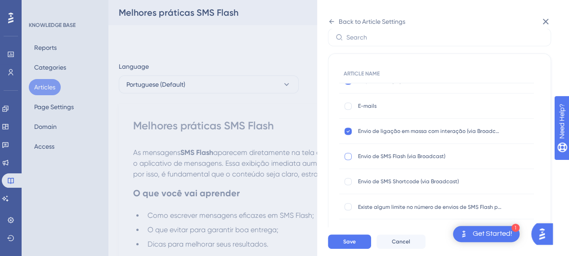
click at [352, 158] on div at bounding box center [348, 156] width 9 height 9
checkbox input "true"
click at [347, 184] on div at bounding box center [348, 181] width 7 height 7
checkbox input "true"
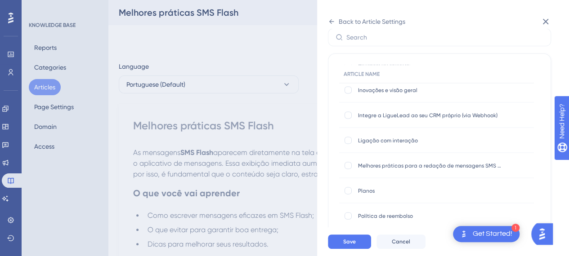
scroll to position [945, 0]
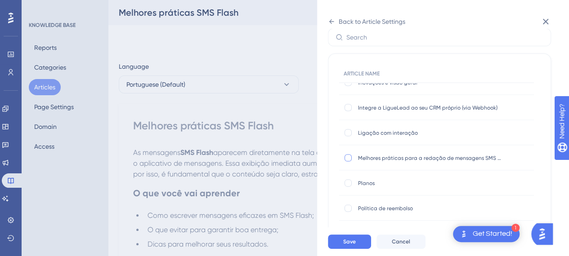
click at [349, 158] on div at bounding box center [348, 158] width 7 height 7
checkbox input "true"
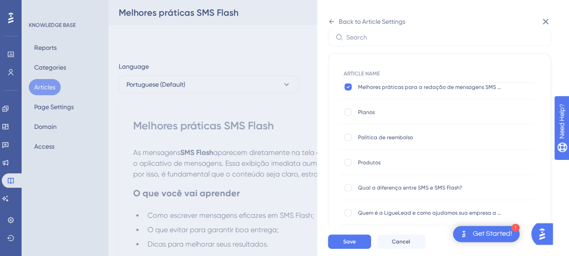
scroll to position [1035, 0]
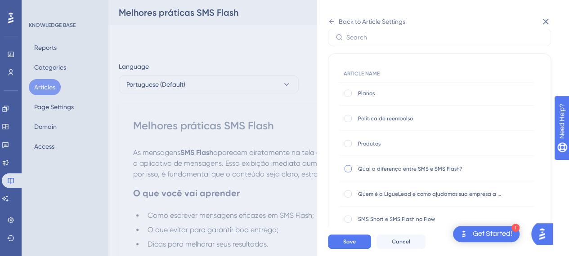
click at [344, 166] on div at bounding box center [348, 169] width 9 height 9
checkbox input "true"
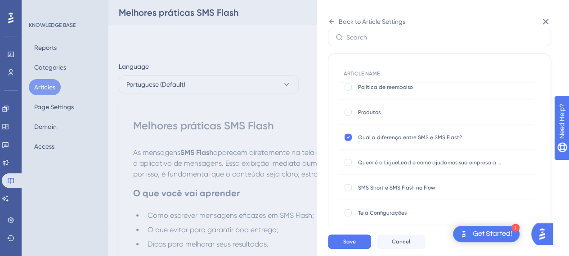
scroll to position [1080, 0]
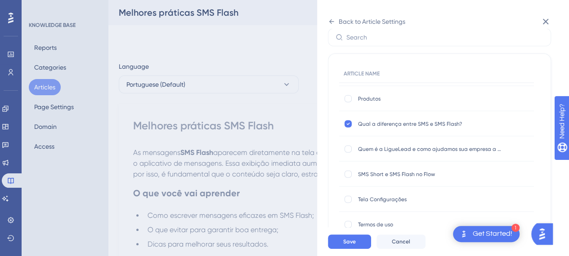
click at [343, 171] on div "SMS Short e SMS Flash no Flow SMS Short e SMS Flash no Flow" at bounding box center [436, 174] width 195 height 25
click at [349, 173] on div at bounding box center [348, 174] width 7 height 7
checkbox input "true"
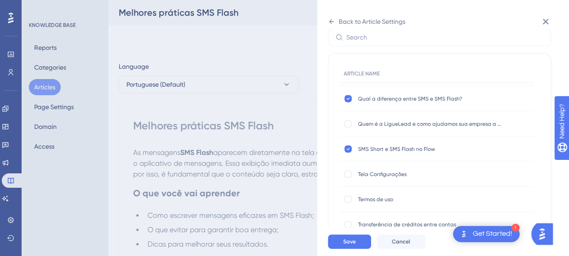
scroll to position [1116, 0]
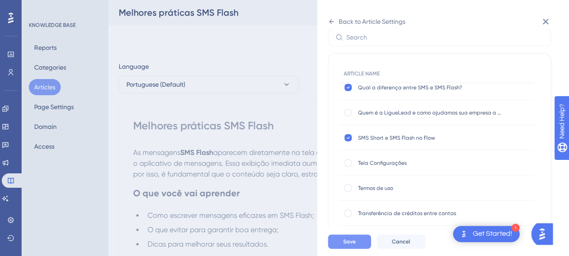
click at [365, 247] on button "Save" at bounding box center [349, 242] width 43 height 14
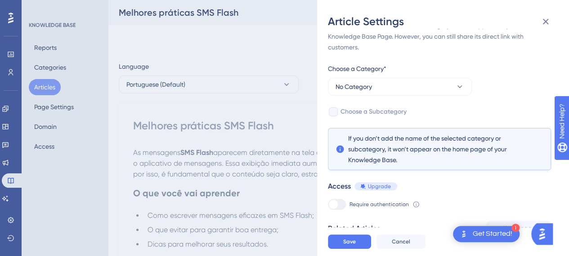
scroll to position [0, 0]
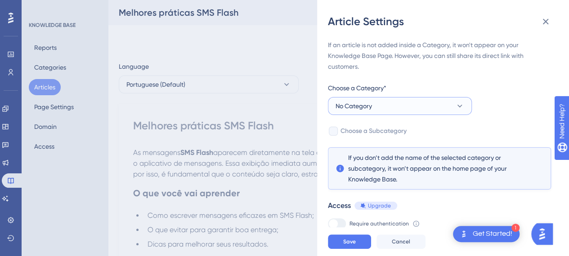
click at [378, 102] on button "No Category" at bounding box center [400, 106] width 144 height 18
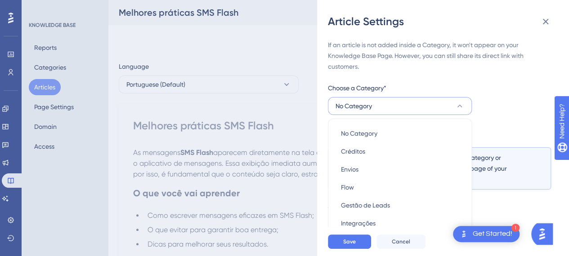
scroll to position [61, 0]
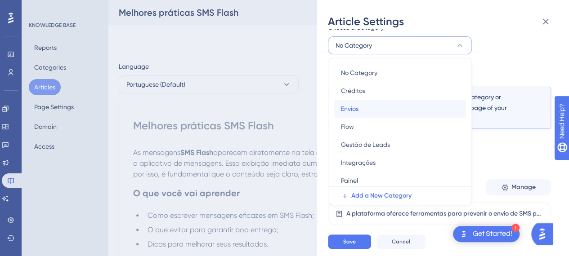
click at [371, 107] on div "Envios Envios" at bounding box center [400, 109] width 118 height 18
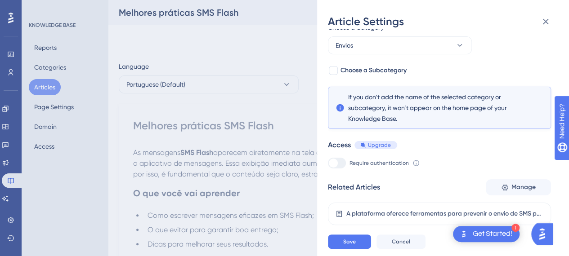
click at [524, 58] on div "If an article is not added inside a Category, it won't appear on your Knowledge…" at bounding box center [439, 250] width 223 height 543
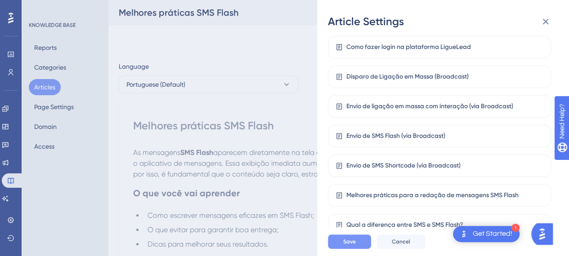
scroll to position [345, 0]
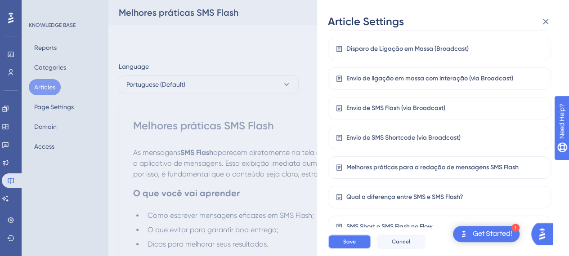
click at [359, 246] on button "Save" at bounding box center [349, 242] width 43 height 14
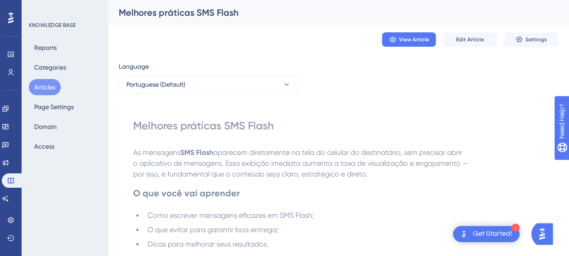
click at [279, 192] on h2 "O que você vai aprender" at bounding box center [300, 193] width 335 height 27
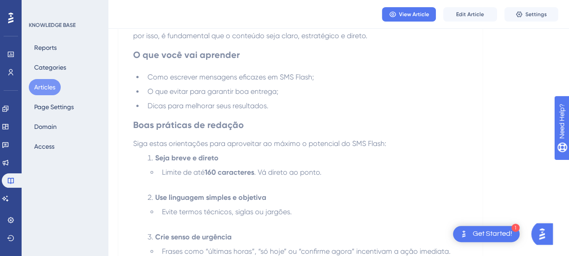
scroll to position [45, 0]
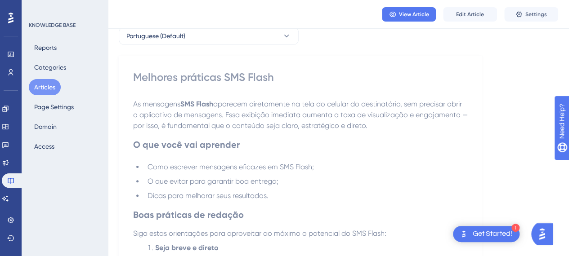
click at [143, 124] on span "aparecem diretamente na tela do celular do destinatário, sem precisar abrir o a…" at bounding box center [301, 115] width 337 height 30
click at [475, 14] on span "Edit Article" at bounding box center [470, 14] width 28 height 7
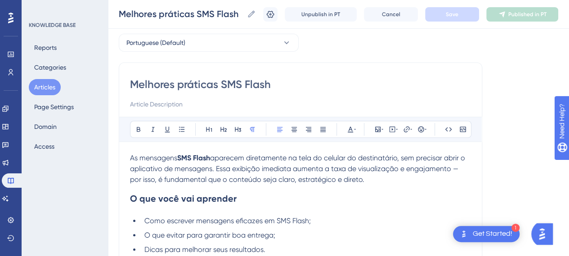
scroll to position [0, 0]
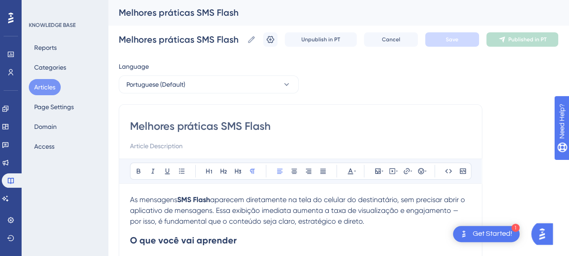
click at [55, 90] on button "Articles" at bounding box center [45, 87] width 32 height 16
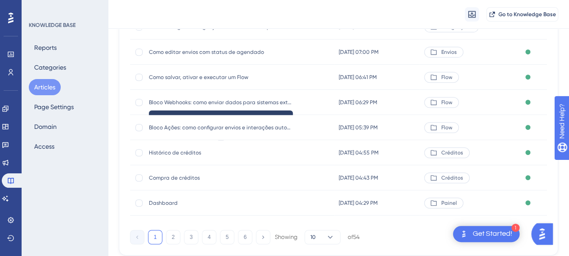
scroll to position [201, 0]
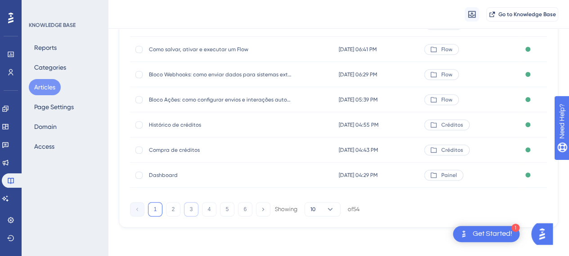
click at [195, 210] on button "3" at bounding box center [191, 209] width 14 height 14
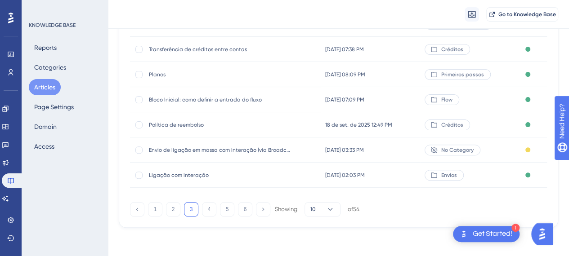
click at [211, 152] on span "Envio de ligação em massa com interação (via Broadcast)" at bounding box center [221, 150] width 144 height 7
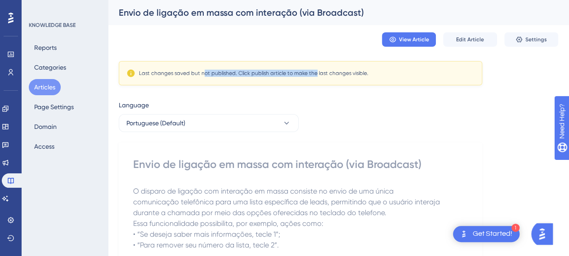
drag, startPoint x: 211, startPoint y: 77, endPoint x: 314, endPoint y: 77, distance: 102.6
click at [314, 77] on div "Last changes saved but not published. Click publish article to make the last ch…" at bounding box center [301, 73] width 364 height 24
click at [314, 77] on div "Last changes saved but not published. Click publish article to make the last ch…" at bounding box center [300, 73] width 348 height 9
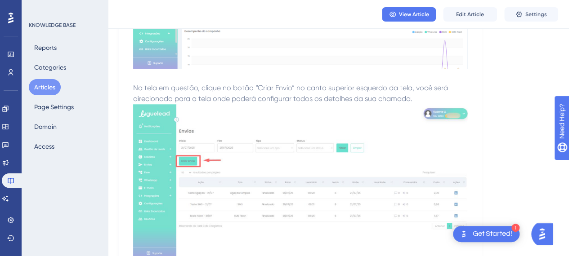
scroll to position [495, 0]
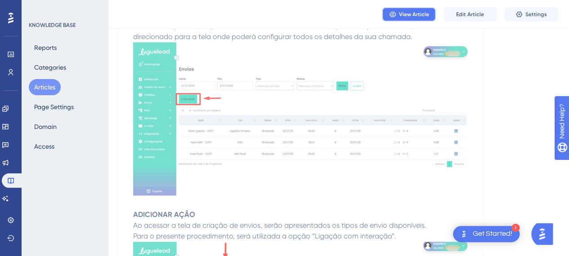
click at [416, 15] on span "View Article" at bounding box center [414, 14] width 30 height 7
click at [476, 16] on span "Edit Article" at bounding box center [470, 14] width 28 height 7
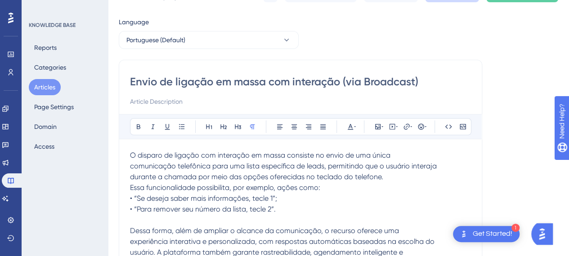
scroll to position [0, 0]
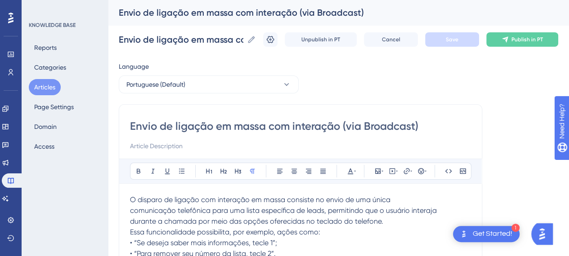
click at [363, 130] on input "Envio de ligação em massa com interação (via Broadcast)" at bounding box center [300, 126] width 341 height 14
drag, startPoint x: 166, startPoint y: 127, endPoint x: 173, endPoint y: 126, distance: 6.8
click at [166, 127] on input "Envio de ligação em massa com interação (via Broadcast)" at bounding box center [300, 126] width 341 height 14
click at [174, 126] on input "Envio de ligação em massa com interação (via Broadcast)" at bounding box center [300, 126] width 341 height 14
drag, startPoint x: 161, startPoint y: 126, endPoint x: 119, endPoint y: 129, distance: 42.4
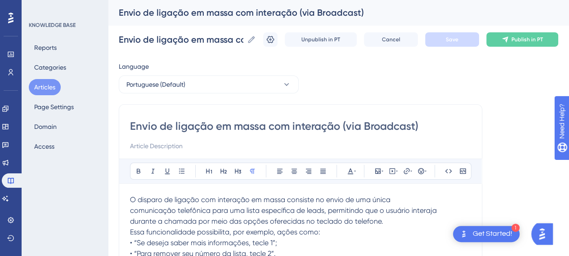
type input "Disparo de ligação em massa com interação (via Broadcast)"
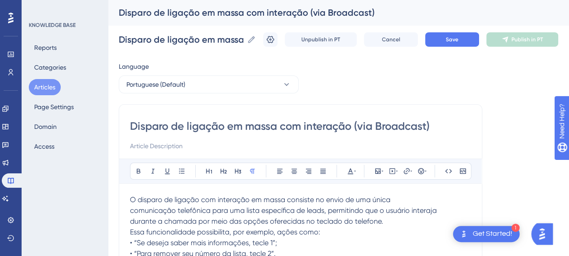
type input "Disparo de ligação em massa com interação (via Broadcast)"
click at [458, 39] on span "Save" at bounding box center [452, 39] width 13 height 7
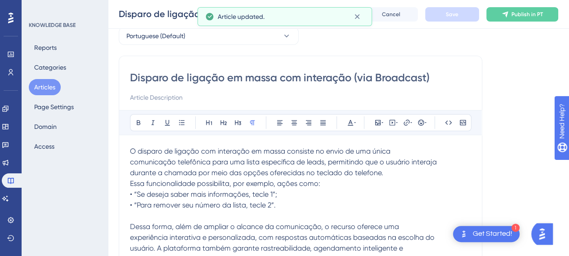
click at [208, 182] on span "Essa funcionalidade possibilita, por exemplo, ações como:" at bounding box center [225, 184] width 190 height 9
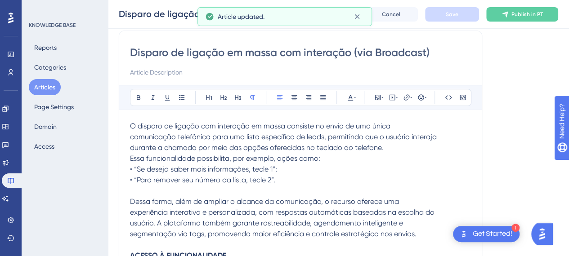
scroll to position [90, 0]
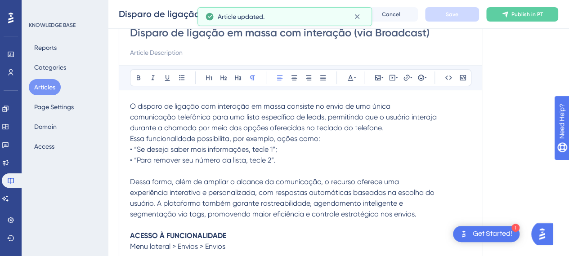
click at [339, 139] on p "Essa funcionalidade possibilita, por exemplo, ações como:" at bounding box center [300, 139] width 341 height 11
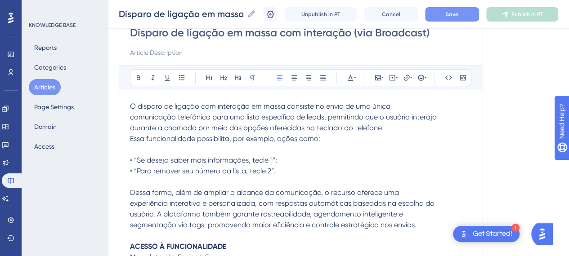
click at [265, 171] on span "• “Para remover seu número da lista, tecle 2”." at bounding box center [203, 171] width 146 height 9
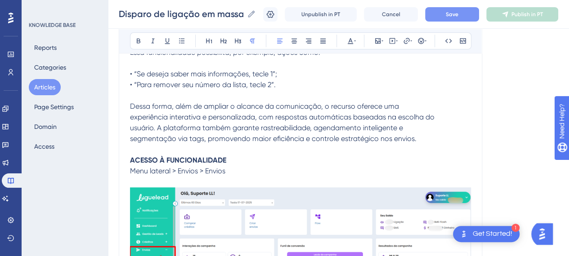
scroll to position [180, 0]
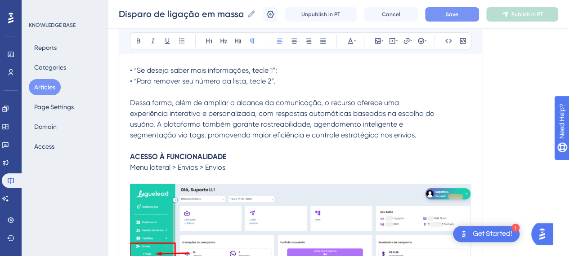
click at [188, 104] on span "Dessa forma, além de ampliar o alcance da comunicação, o recurso oferece uma" at bounding box center [264, 103] width 269 height 9
click at [364, 124] on span "usuário. A plataforma também garante rastreabilidade, agendamento inteligente e" at bounding box center [266, 124] width 273 height 9
drag, startPoint x: 238, startPoint y: 151, endPoint x: 210, endPoint y: 156, distance: 28.9
click at [237, 152] on p "ACESSO À FUNCIONALIDADE" at bounding box center [300, 157] width 341 height 11
click at [176, 166] on span "Menu lateral > Envios > Envios" at bounding box center [177, 167] width 95 height 9
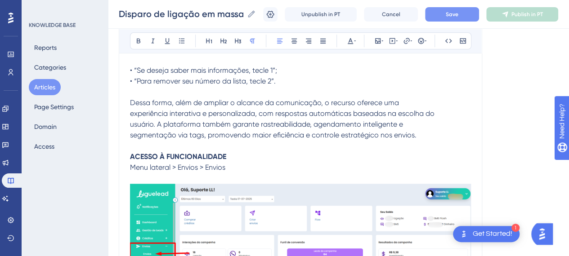
click at [179, 168] on span "Menu lateral > Envios > Envios" at bounding box center [177, 167] width 95 height 9
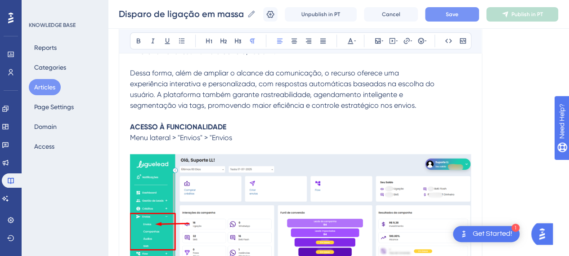
scroll to position [189, 7]
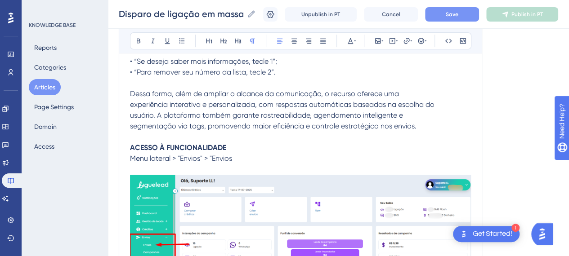
click at [241, 157] on p "Menu lateral > "Envios" > "Envios" at bounding box center [300, 158] width 341 height 11
drag, startPoint x: 227, startPoint y: 159, endPoint x: 203, endPoint y: 159, distance: 23.8
click at [203, 159] on span "Menu lateral > "Envios" > "Envios";" at bounding box center [183, 158] width 106 height 9
click at [137, 43] on icon at bounding box center [139, 41] width 4 height 5
drag, startPoint x: 195, startPoint y: 158, endPoint x: 171, endPoint y: 157, distance: 23.9
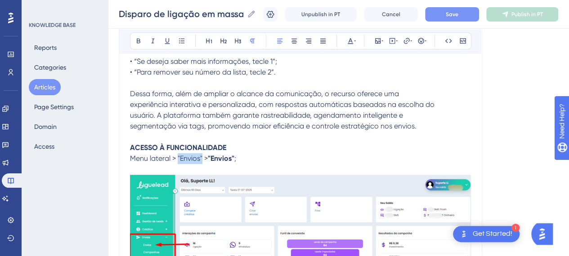
click at [171, 157] on span "Menu lateral > "Envios" >" at bounding box center [169, 158] width 78 height 9
click at [137, 40] on icon at bounding box center [139, 41] width 4 height 5
click at [233, 162] on p "Menu lateral > "Envios" > "Envios" ;" at bounding box center [300, 158] width 341 height 11
drag, startPoint x: 173, startPoint y: 146, endPoint x: 103, endPoint y: 147, distance: 69.7
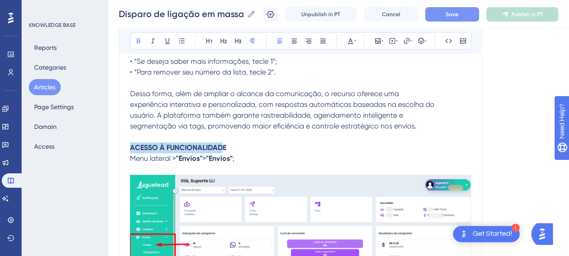
click at [211, 147] on strong "ACESSO À FUNCIONALIDADE" at bounding box center [178, 148] width 96 height 9
drag, startPoint x: 190, startPoint y: 148, endPoint x: 130, endPoint y: 147, distance: 59.4
click at [130, 147] on p "ACESSO À FUNCIONALIDADE" at bounding box center [300, 148] width 341 height 11
click at [284, 150] on p "Acesso à funcionalidade" at bounding box center [300, 148] width 341 height 11
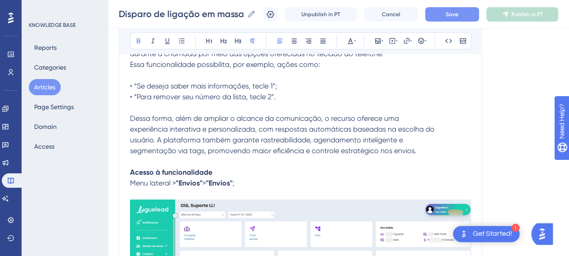
scroll to position [144, 7]
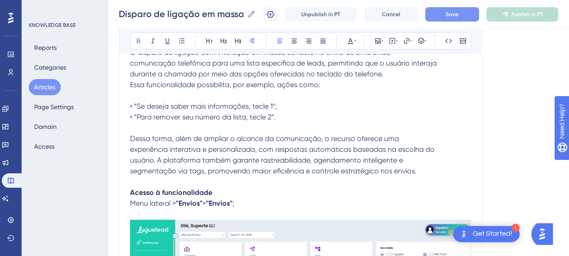
click at [162, 92] on p at bounding box center [300, 95] width 341 height 11
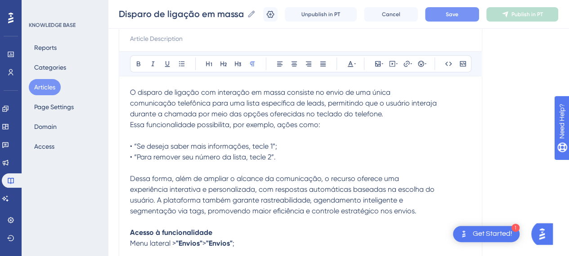
scroll to position [54, 7]
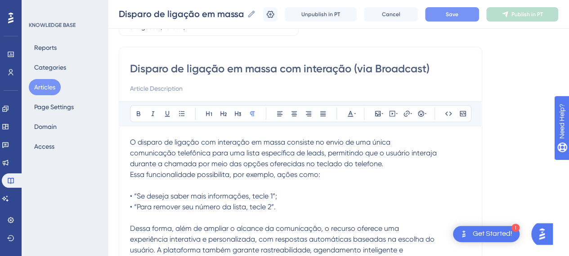
click at [130, 193] on span "• “Se deseja saber mais informações, tecle 1”;" at bounding box center [203, 196] width 147 height 9
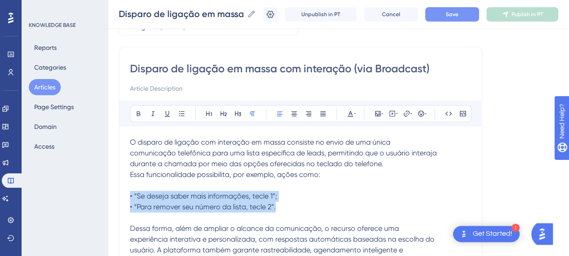
drag, startPoint x: 131, startPoint y: 203, endPoint x: 89, endPoint y: 192, distance: 44.2
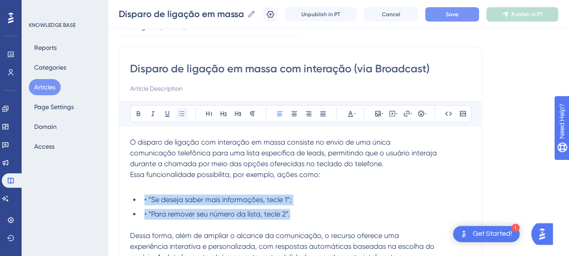
click at [178, 112] on icon at bounding box center [181, 113] width 7 height 7
click at [149, 210] on span "• “Para remover seu número da lista, tecle 2”." at bounding box center [217, 214] width 146 height 9
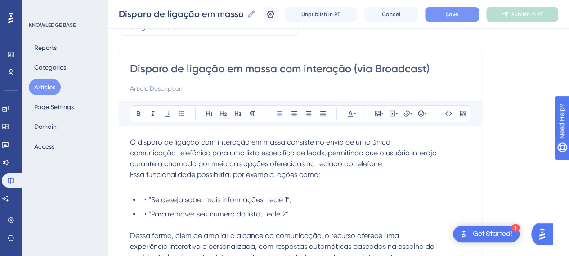
click at [144, 200] on span "• “Se deseja saber mais informações, tecle 1”;" at bounding box center [217, 200] width 147 height 9
click at [144, 215] on span "• “Para remover seu número da lista, tecle 2”." at bounding box center [217, 214] width 146 height 9
click at [312, 212] on li "“Para remover seu número da lista, tecle 2”." at bounding box center [306, 214] width 330 height 11
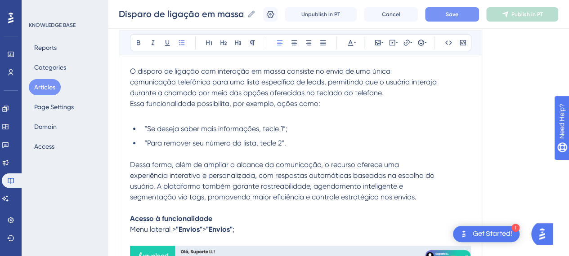
scroll to position [234, 7]
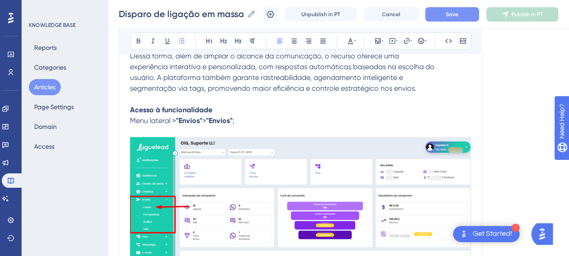
click at [304, 107] on p "Acesso à funcionalidade" at bounding box center [300, 110] width 341 height 11
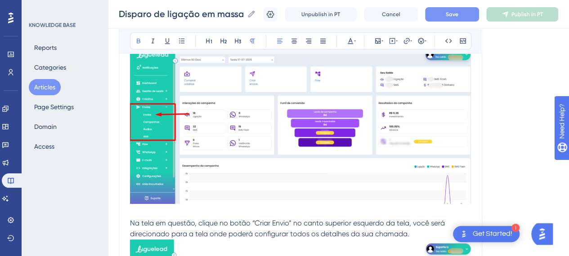
scroll to position [279, 7]
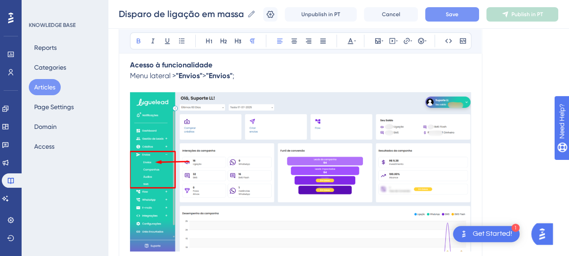
click at [301, 172] on img at bounding box center [300, 172] width 341 height 160
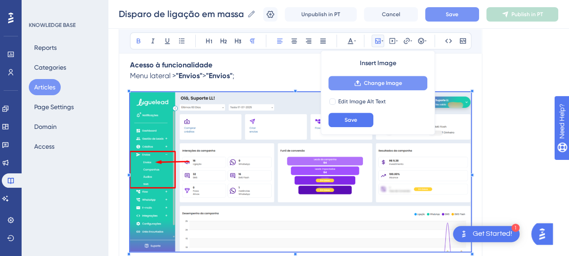
click at [382, 85] on span "Change Image" at bounding box center [383, 83] width 38 height 7
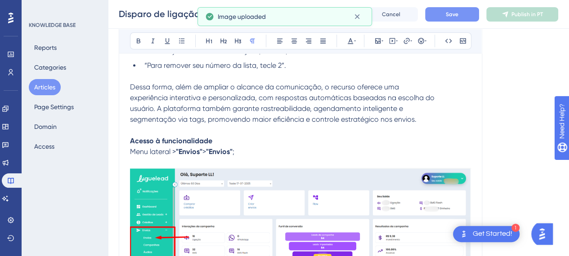
scroll to position [189, 7]
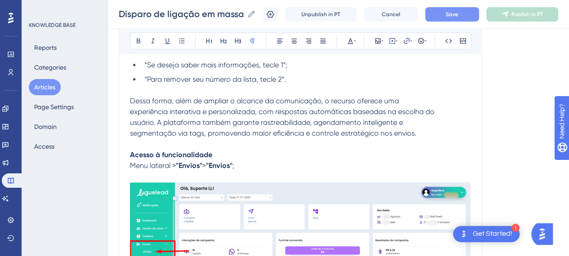
drag, startPoint x: 123, startPoint y: 165, endPoint x: 133, endPoint y: 186, distance: 23.8
click at [130, 165] on span "Menu lateral >" at bounding box center [153, 166] width 46 height 9
click at [148, 156] on strong "Acesso à funcionalidade" at bounding box center [171, 155] width 82 height 9
click at [284, 154] on p "Acessando à funcionalidade" at bounding box center [300, 155] width 341 height 11
click at [166, 153] on strong "Acessando à funcionalidade" at bounding box center [177, 155] width 95 height 9
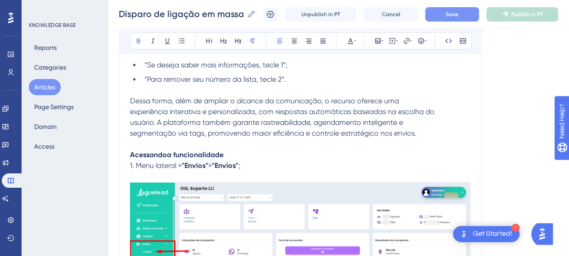
click at [222, 153] on p "Acessandoa funcionalidade" at bounding box center [300, 155] width 341 height 11
drag, startPoint x: 190, startPoint y: 153, endPoint x: 111, endPoint y: 153, distance: 79.6
click at [164, 153] on p at bounding box center [300, 155] width 341 height 11
drag, startPoint x: 152, startPoint y: 154, endPoint x: 87, endPoint y: 154, distance: 65.2
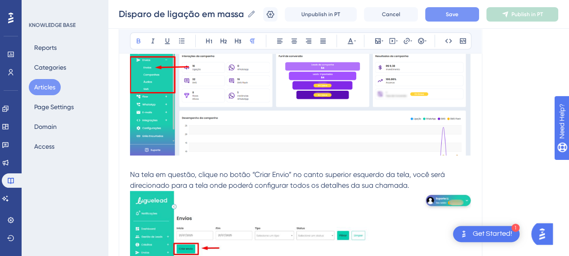
scroll to position [414, 7]
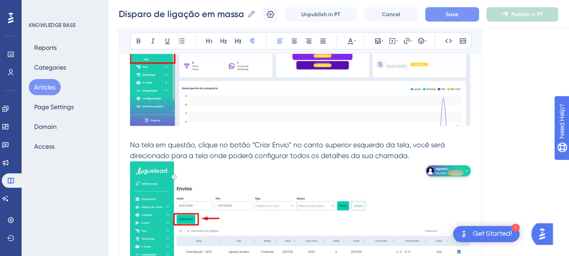
click at [180, 144] on span "Na tela em questão, clique no botão “Criar Envio” no canto superior esquerdo da…" at bounding box center [287, 145] width 315 height 9
click at [263, 145] on span "Na tela em questão, clique no botão “Criar Envio” no canto superior esquerdo da…" at bounding box center [287, 145] width 315 height 9
drag, startPoint x: 301, startPoint y: 152, endPoint x: 175, endPoint y: 153, distance: 126.4
click at [301, 152] on span "direcionado para a tela onde poderá configurar todos os detalhes da sua chamada." at bounding box center [269, 156] width 279 height 9
click at [130, 144] on span "Na tela em questão, clique no botão “Criar Envio” no canto superior esquerdo da…" at bounding box center [287, 145] width 315 height 9
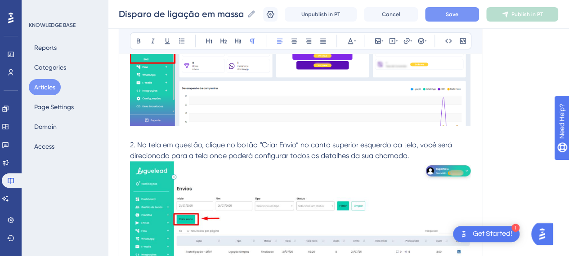
click at [403, 154] on p "direcionado para a tela onde poderá configurar todos os detalhes da sua chamada." at bounding box center [300, 236] width 341 height 171
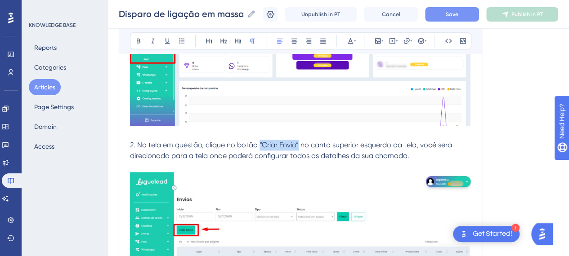
drag, startPoint x: 253, startPoint y: 144, endPoint x: 292, endPoint y: 144, distance: 39.1
click at [292, 144] on span "2. Na tela em questão, clique no botão “Criar Envio” no canto superior esquerdo…" at bounding box center [291, 145] width 322 height 9
click at [135, 38] on button at bounding box center [138, 41] width 13 height 13
click at [424, 135] on p "2. Na tela em questão, clique no botão “Criar Envio” no canto superior esquerdo…" at bounding box center [300, 59] width 341 height 183
click at [456, 153] on p "direcionado para a tela onde poderá configurar todos os detalhes da sua chamada." at bounding box center [300, 156] width 341 height 11
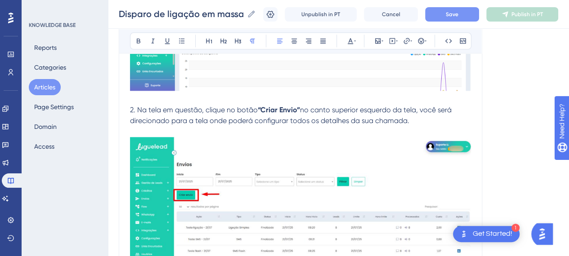
scroll to position [504, 7]
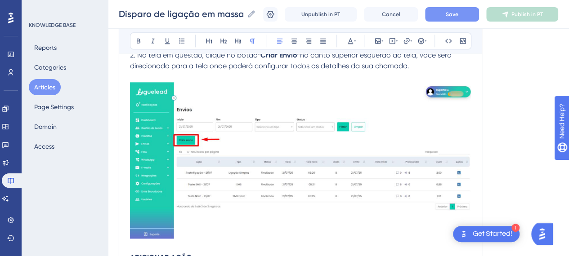
click at [372, 168] on img at bounding box center [300, 160] width 341 height 157
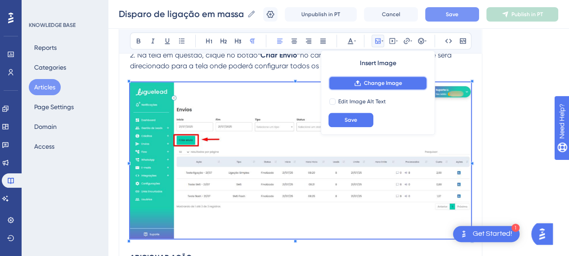
click at [379, 83] on span "Change Image" at bounding box center [383, 83] width 38 height 7
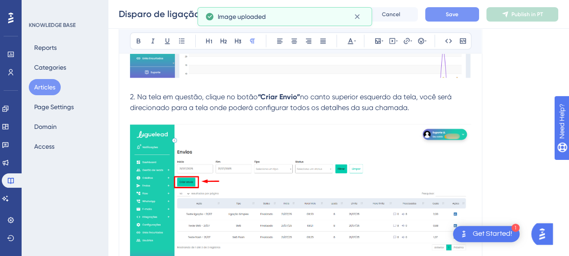
scroll to position [414, 7]
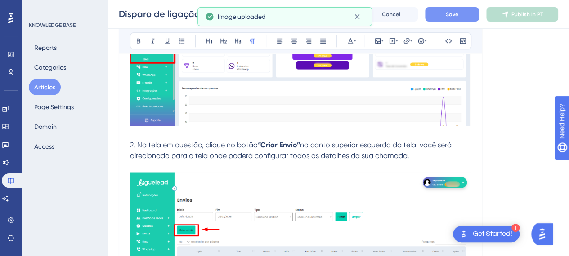
click at [205, 136] on p "2. Na tela em questão, clique no botão “Criar Envio” no canto superior esquerdo…" at bounding box center [300, 59] width 341 height 183
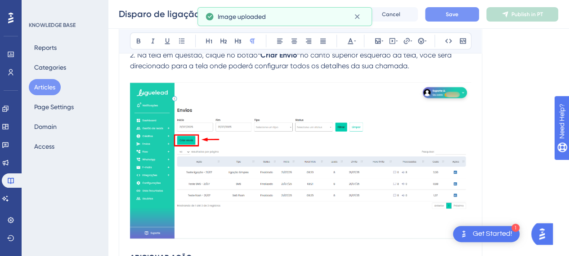
scroll to position [594, 7]
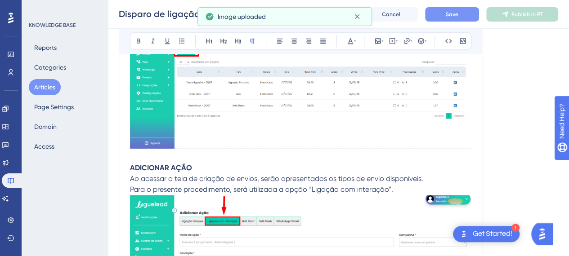
click at [216, 161] on p at bounding box center [300, 157] width 341 height 11
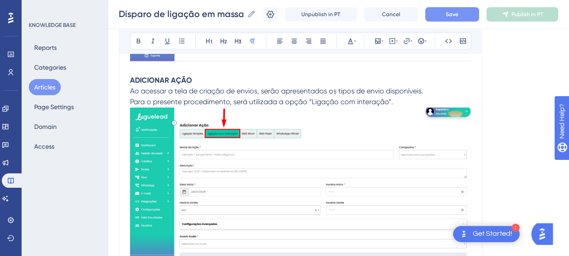
scroll to position [684, 7]
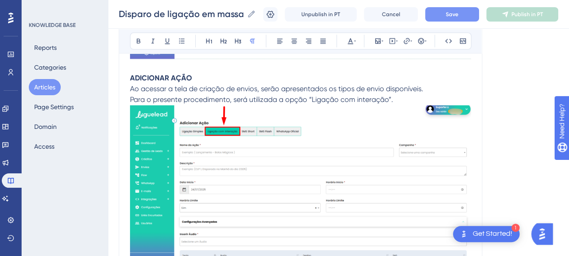
click at [193, 73] on p "ADICIONAR AÇÃO" at bounding box center [300, 78] width 341 height 11
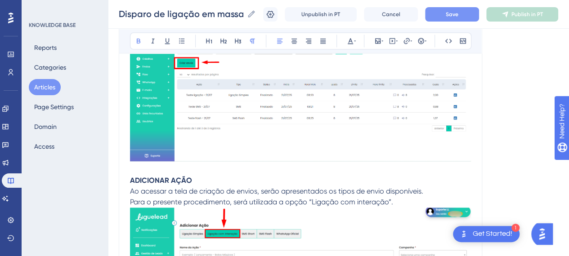
scroll to position [549, 7]
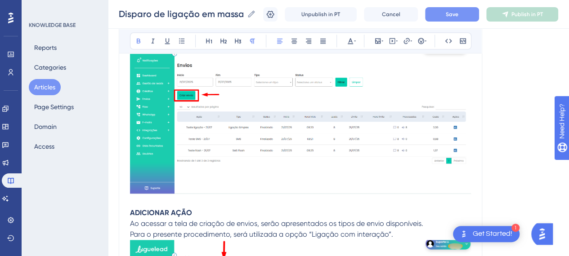
click at [193, 209] on p "ADICIONAR AÇÃO" at bounding box center [300, 213] width 341 height 11
drag, startPoint x: 189, startPoint y: 213, endPoint x: 114, endPoint y: 213, distance: 74.7
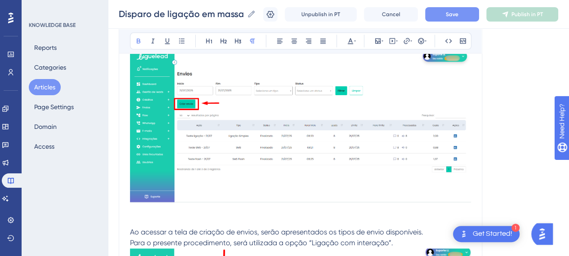
scroll to position [592, 7]
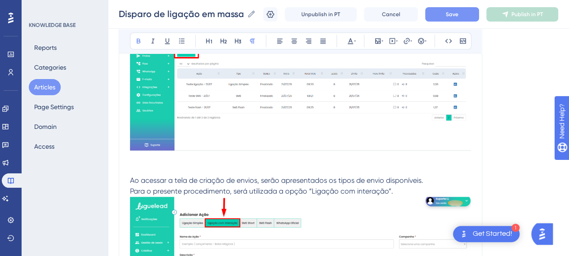
click at [130, 180] on span "Ao acessar a tela de criação de envios, serão apresentados os tipos de envio di…" at bounding box center [276, 180] width 293 height 9
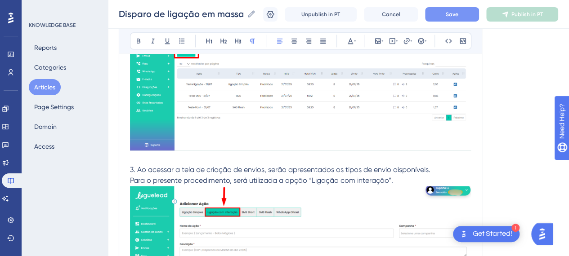
click at [416, 181] on p "Para o presente procedimento, será utilizada a opção “Ligação com interação”." at bounding box center [300, 260] width 341 height 170
click at [400, 179] on p "Para o presente procedimento, será utilizada a opção “Ligação com interação”." at bounding box center [300, 180] width 341 height 11
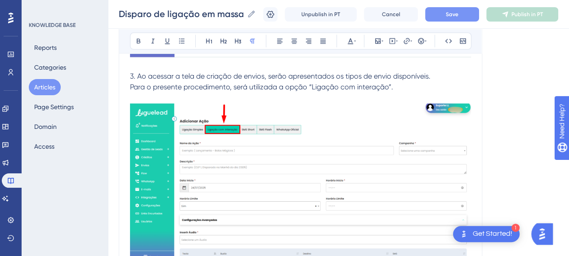
scroll to position [727, 7]
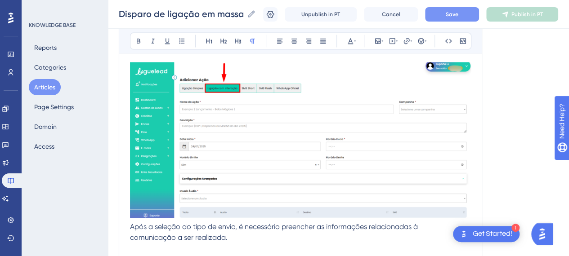
click at [325, 161] on img at bounding box center [300, 140] width 341 height 156
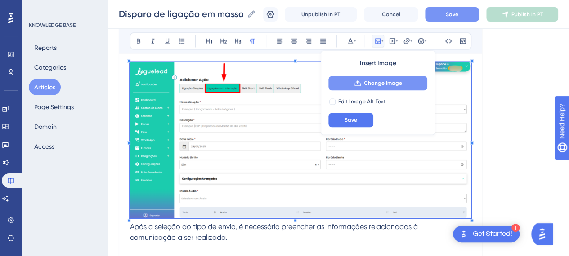
click at [370, 77] on button "Change Image" at bounding box center [377, 83] width 99 height 14
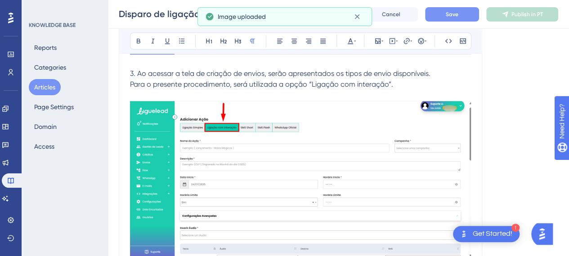
scroll to position [637, 7]
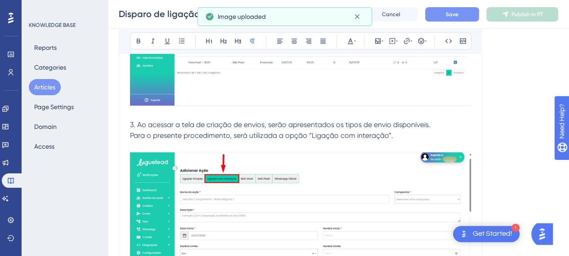
click at [157, 126] on span "3. Ao acessar a tela de criação de envios, serão apresentados os tipos de envio…" at bounding box center [280, 125] width 301 height 9
click at [419, 126] on span "3. Ao acessar a tela de criação de envios, serão apresentados os tipos de envio…" at bounding box center [280, 125] width 301 height 9
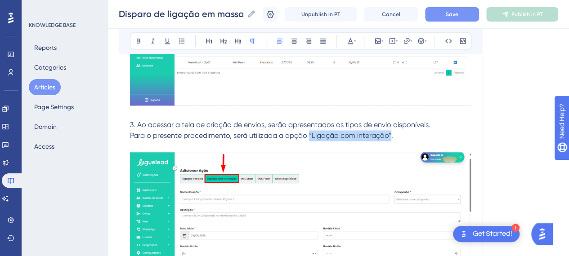
drag, startPoint x: 382, startPoint y: 133, endPoint x: 301, endPoint y: 132, distance: 81.4
click at [301, 132] on span "Para o presente procedimento, será utilizada a opção “Ligação com interação”." at bounding box center [261, 135] width 263 height 9
click at [135, 38] on icon at bounding box center [138, 40] width 7 height 7
click at [397, 136] on p "Para o presente procedimento, será utilizada a opção “Ligação com interação” ." at bounding box center [300, 135] width 341 height 11
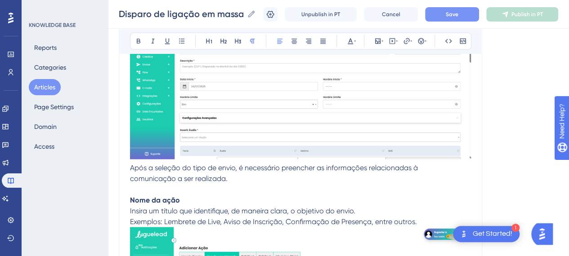
scroll to position [817, 7]
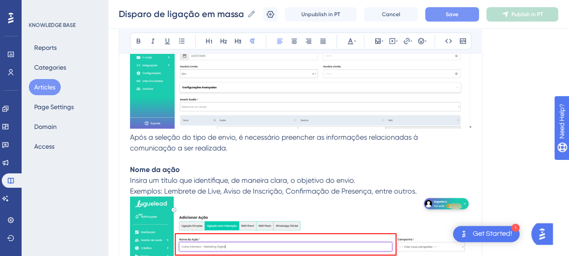
click at [130, 138] on span "Após a seleção do tipo de envio, é necessário preencher as informações relacion…" at bounding box center [274, 137] width 288 height 9
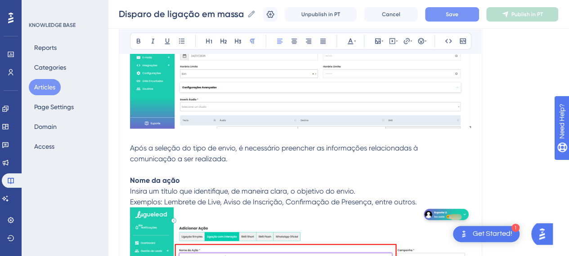
click at [263, 158] on p "comunicação a ser realizada." at bounding box center [300, 158] width 341 height 11
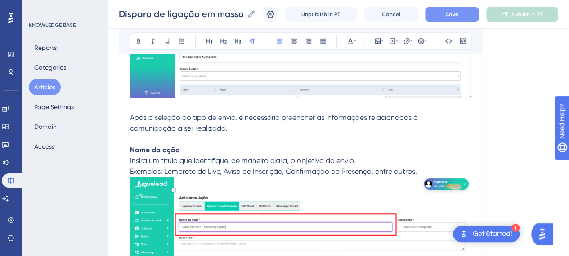
scroll to position [862, 7]
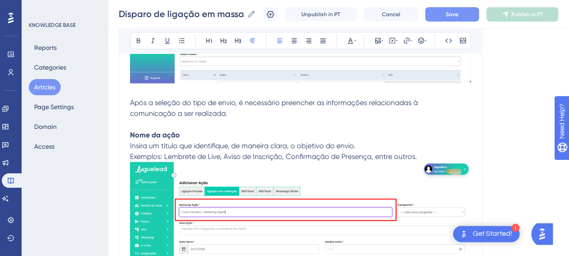
click at [175, 144] on span "Insira um título que identifique, de maneira clara, o objetivo do envio." at bounding box center [242, 146] width 225 height 9
click at [171, 133] on strong "Nome da ação" at bounding box center [155, 135] width 50 height 9
click at [417, 157] on p "Exemplos: Lembrete de Live, Aviso de Inscrição, Confirmação de Presença, entre …" at bounding box center [300, 157] width 341 height 11
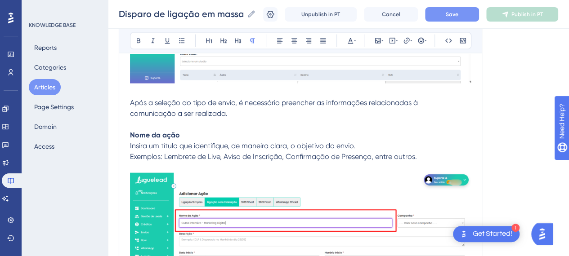
click at [130, 135] on strong "Nome da ação" at bounding box center [155, 135] width 50 height 9
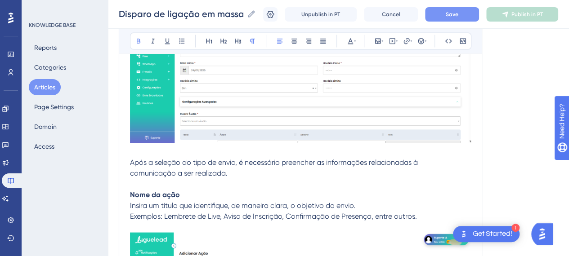
scroll to position [817, 7]
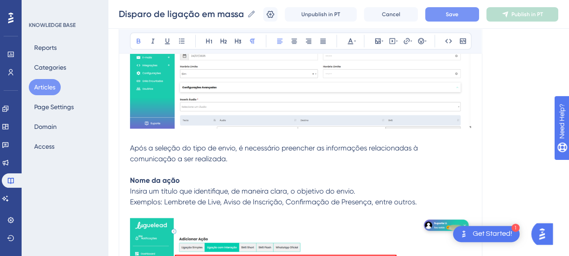
click at [130, 146] on span "Após a seleção do tipo de envio, é necessário preencher as informações relacion…" at bounding box center [274, 148] width 288 height 9
click at [130, 180] on strong "Nome da ação" at bounding box center [155, 180] width 50 height 9
click at [178, 41] on icon at bounding box center [181, 40] width 7 height 7
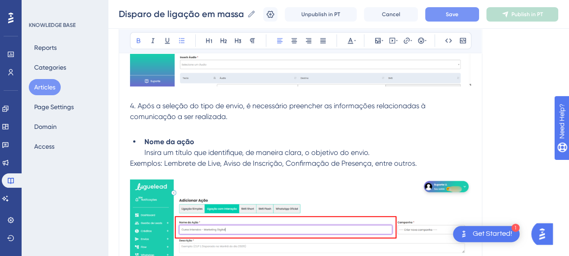
scroll to position [907, 7]
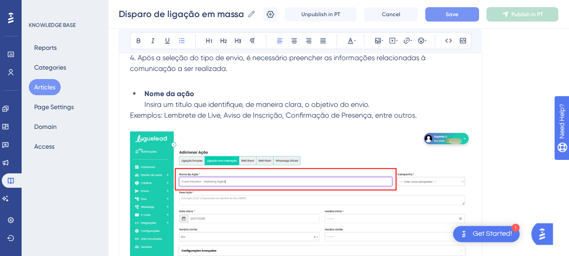
click at [141, 104] on li "Nome da ação Insira um título que identifique, de maneira clara, o objetivo do …" at bounding box center [306, 100] width 330 height 22
click at [365, 103] on li "Nome da ação Insira um título que identifique, de maneira clara, o objetivo do …" at bounding box center [306, 100] width 330 height 22
click at [139, 117] on span "Exemplos: Lembrete de Live, Aviso de Inscrição, Confirmação de Presença, entre …" at bounding box center [273, 115] width 287 height 9
click at [135, 43] on icon at bounding box center [138, 40] width 7 height 7
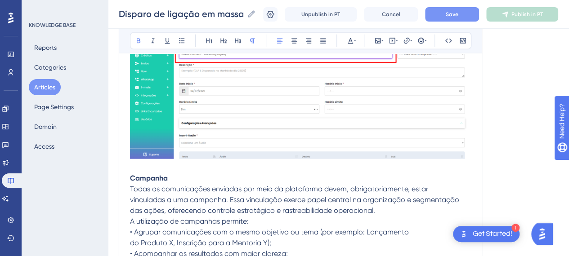
scroll to position [1087, 7]
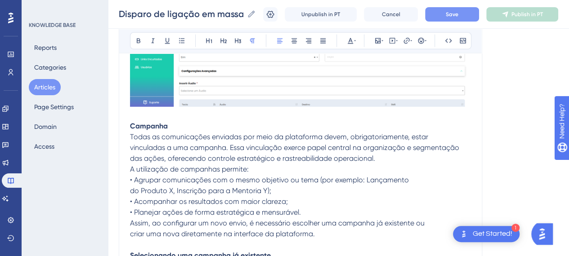
drag, startPoint x: 218, startPoint y: 160, endPoint x: 147, endPoint y: 128, distance: 77.7
click at [217, 159] on span "das ações, oferecendo controle estratégico e rastreabilidade operacional." at bounding box center [252, 158] width 245 height 9
drag, startPoint x: 122, startPoint y: 126, endPoint x: 139, endPoint y: 109, distance: 22.9
click at [130, 128] on strong "Campanha" at bounding box center [149, 126] width 38 height 9
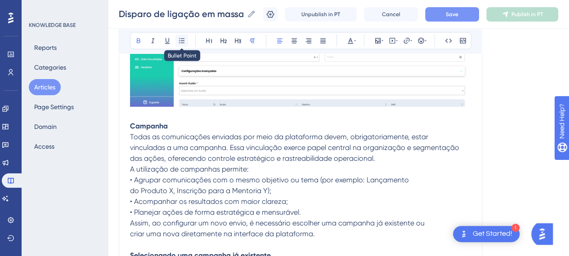
click at [178, 44] on icon at bounding box center [181, 40] width 7 height 7
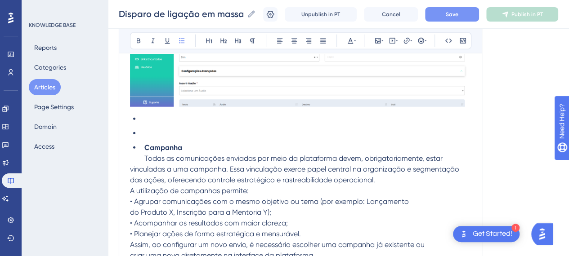
click at [130, 115] on ul "Campanha Todas as comunicações enviadas por meio da plataforma devem, obrigator…" at bounding box center [300, 139] width 341 height 50
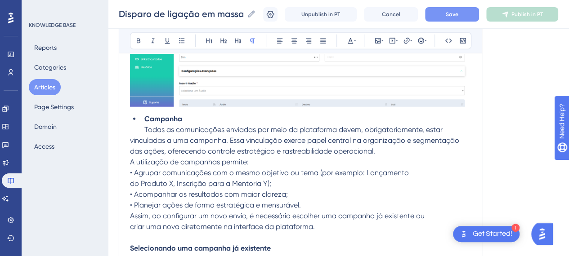
click at [168, 146] on p "das ações, oferecendo controle estratégico e rastreabilidade operacional." at bounding box center [300, 151] width 341 height 11
click at [238, 144] on span "vinculadas a uma campanha. Essa vinculação exerce papel central na organização …" at bounding box center [294, 140] width 329 height 9
drag, startPoint x: 232, startPoint y: 140, endPoint x: 314, endPoint y: 135, distance: 82.0
click at [314, 136] on span "vinculadas a uma campanha. Essa vinculação exerce papel central na organização …" at bounding box center [294, 140] width 329 height 9
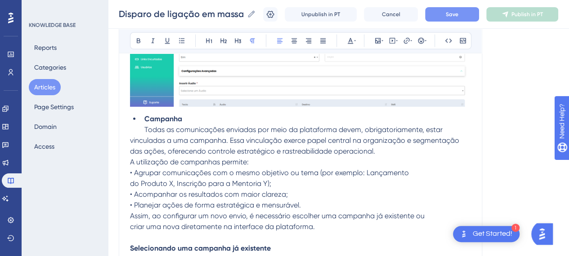
click at [236, 134] on li "Campanha Todas as comunicações enviadas por meio da plataforma devem, obrigator…" at bounding box center [306, 125] width 330 height 22
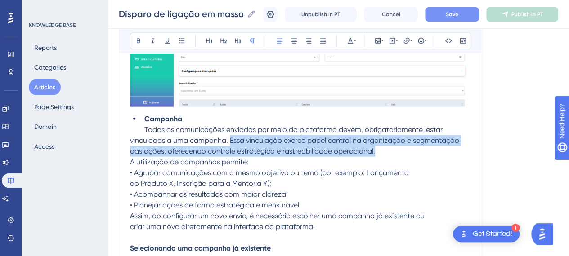
drag, startPoint x: 222, startPoint y: 138, endPoint x: 448, endPoint y: 151, distance: 225.7
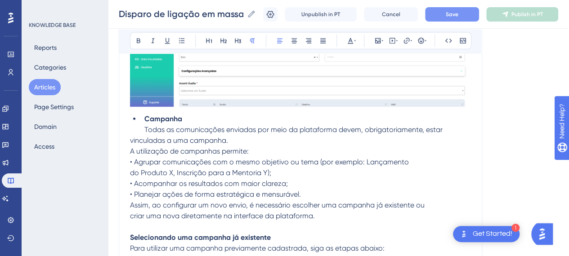
click at [216, 164] on span "• Agrupar comunicações com o mesmo objetivo ou tema (por exemplo: Lançamento" at bounding box center [269, 162] width 279 height 9
drag, startPoint x: 127, startPoint y: 159, endPoint x: 132, endPoint y: 162, distance: 5.9
click at [130, 161] on span "• Agrupar comunicações com o mesmo objetivo ou tema (por exemplo: Lançamento" at bounding box center [269, 162] width 279 height 9
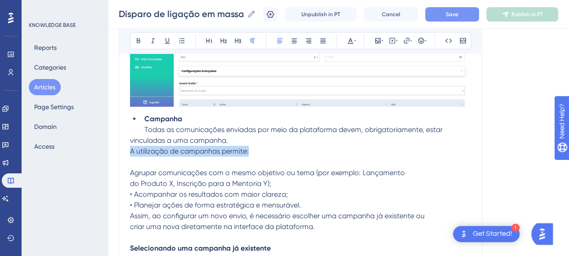
drag, startPoint x: 256, startPoint y: 152, endPoint x: 120, endPoint y: 155, distance: 136.4
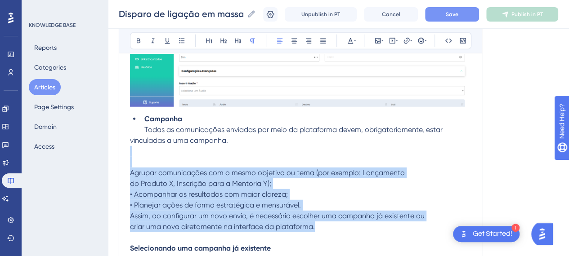
drag, startPoint x: 321, startPoint y: 227, endPoint x: 114, endPoint y: 151, distance: 220.5
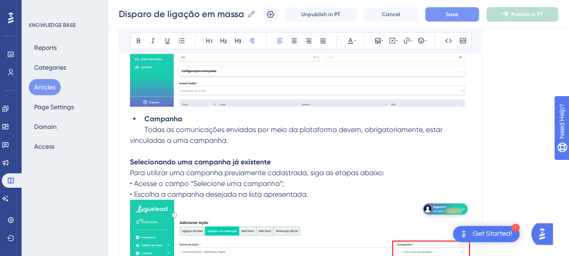
drag, startPoint x: 133, startPoint y: 153, endPoint x: 149, endPoint y: 156, distance: 15.9
click at [134, 153] on p at bounding box center [300, 151] width 341 height 11
click at [426, 152] on p at bounding box center [300, 151] width 341 height 11
click at [183, 158] on strong "Selecionando uma campanha já existente" at bounding box center [200, 162] width 141 height 9
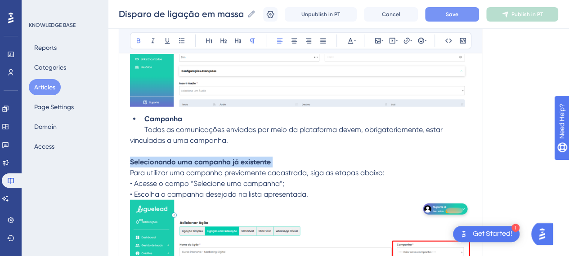
click at [183, 158] on strong "Selecionando uma campanha já existente" at bounding box center [200, 162] width 141 height 9
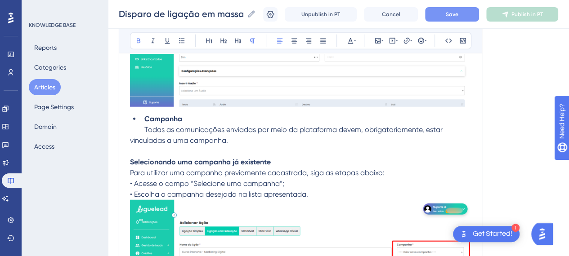
click at [282, 159] on p "Selecionando uma campanha já existente" at bounding box center [300, 162] width 341 height 11
drag, startPoint x: 155, startPoint y: 153, endPoint x: 147, endPoint y: 154, distance: 8.2
click at [155, 153] on p at bounding box center [300, 151] width 341 height 11
click at [130, 160] on strong "Selecionando uma campanha já existente" at bounding box center [200, 162] width 141 height 9
click at [130, 161] on strong "Selecionando uma campanha já existente" at bounding box center [200, 162] width 141 height 9
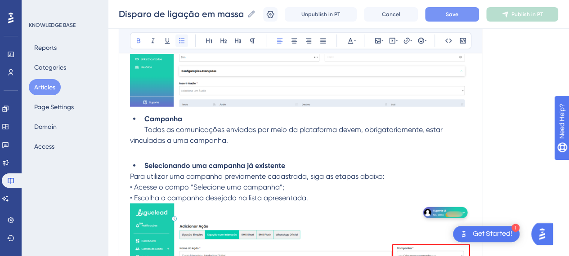
click at [179, 42] on button at bounding box center [181, 41] width 13 height 13
click at [266, 155] on p at bounding box center [300, 151] width 341 height 11
click at [194, 153] on p at bounding box center [300, 151] width 341 height 11
click at [230, 146] on p at bounding box center [300, 151] width 341 height 11
click at [236, 137] on p "vinculadas a uma campanha." at bounding box center [300, 140] width 341 height 11
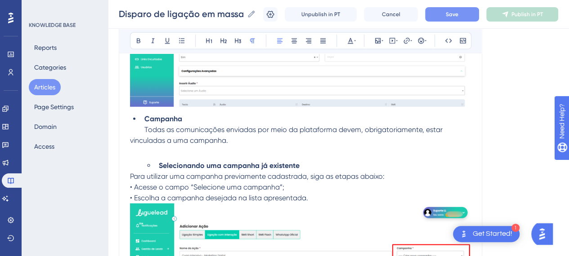
click at [303, 165] on li "Selecionando uma campanha já existente" at bounding box center [313, 166] width 316 height 11
click at [359, 175] on span "Para utilizar uma campanha previamente cadastrada, siga as etapas abaixo:" at bounding box center [257, 176] width 255 height 9
drag, startPoint x: 285, startPoint y: 164, endPoint x: 189, endPoint y: 168, distance: 95.9
click at [280, 166] on strong "Selecionando uma campanha já existente" at bounding box center [229, 166] width 141 height 9
click at [136, 172] on span "Para utilizar uma campanha previamente cadastrada, siga as etapas abaixo:" at bounding box center [257, 176] width 255 height 9
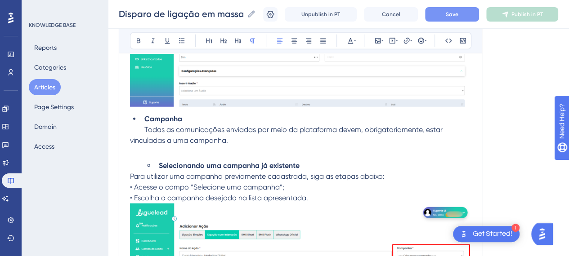
click at [398, 175] on p "Para utilizar uma campanha previamente cadastrada, siga as etapas abaixo:" at bounding box center [300, 176] width 341 height 11
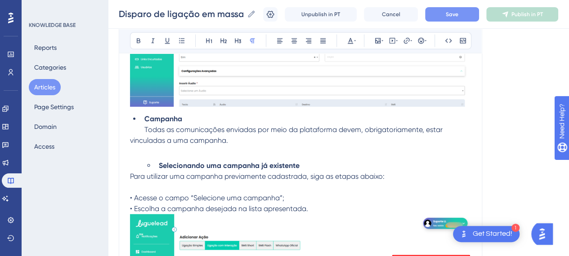
scroll to position [1132, 7]
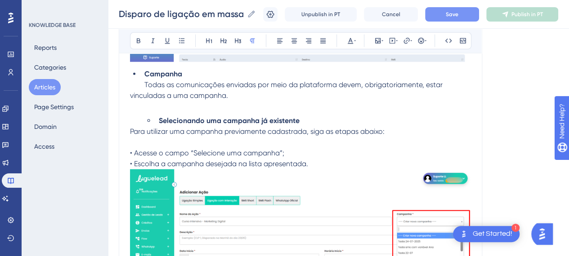
click at [151, 155] on span "• Acesse o campo “Selecione uma campanha”;" at bounding box center [207, 153] width 154 height 9
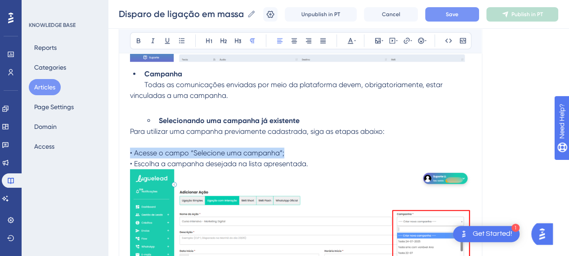
drag, startPoint x: 283, startPoint y: 151, endPoint x: 122, endPoint y: 151, distance: 160.6
click at [215, 151] on span "• Acesse o campo “Selecione uma campanha”;" at bounding box center [207, 153] width 154 height 9
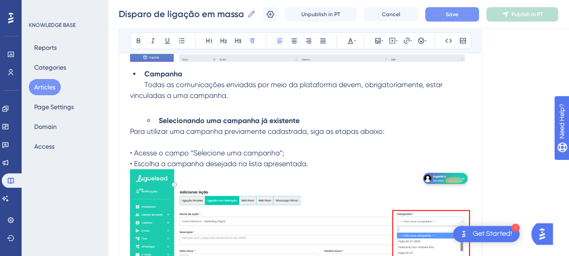
click at [326, 150] on p "• Acesse o campo “Selecione uma campanha”;" at bounding box center [300, 153] width 341 height 11
click at [195, 126] on p "Para utilizar uma campanha previamente cadastrada, siga as etapas abaixo:" at bounding box center [300, 131] width 341 height 11
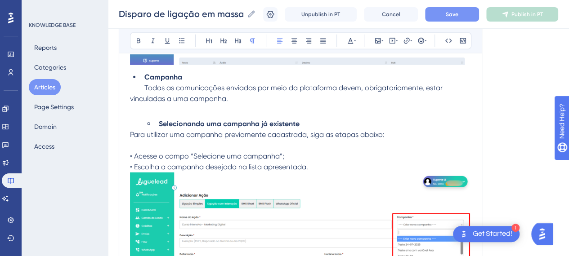
scroll to position [1042, 7]
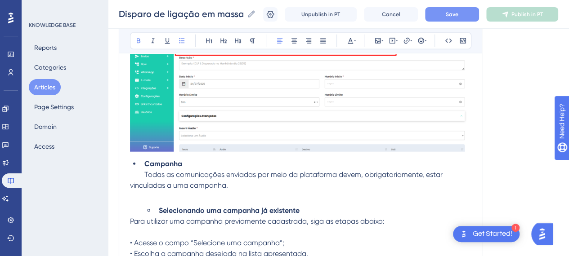
click at [159, 208] on strong "Selecionando uma campanha já existente" at bounding box center [229, 210] width 141 height 9
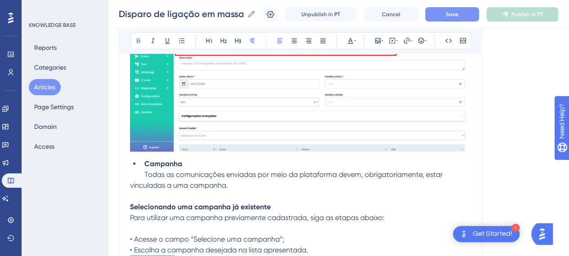
drag, startPoint x: 171, startPoint y: 227, endPoint x: 165, endPoint y: 227, distance: 6.7
click at [165, 227] on p at bounding box center [300, 229] width 341 height 11
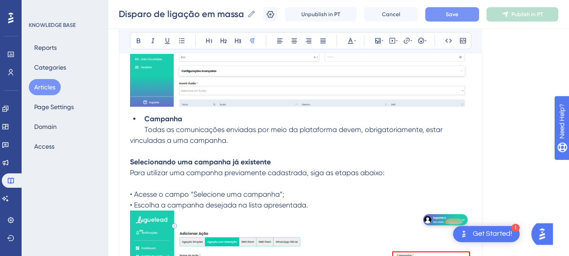
click at [229, 183] on p at bounding box center [300, 184] width 341 height 11
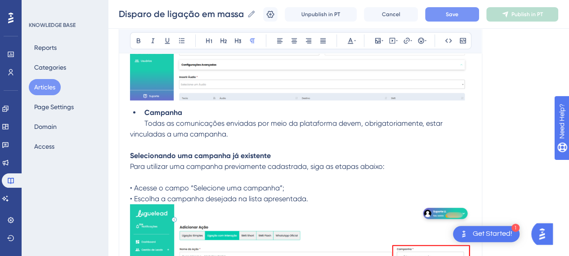
scroll to position [1132, 7]
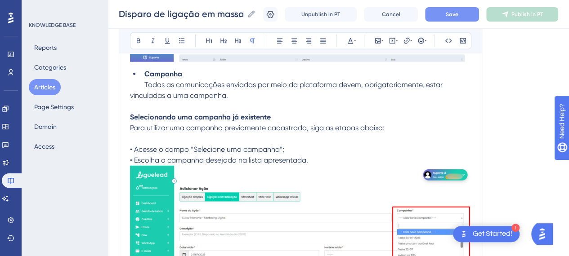
click at [183, 156] on span "• Escolha a campanha desejada na lista apresentada." at bounding box center [219, 160] width 178 height 9
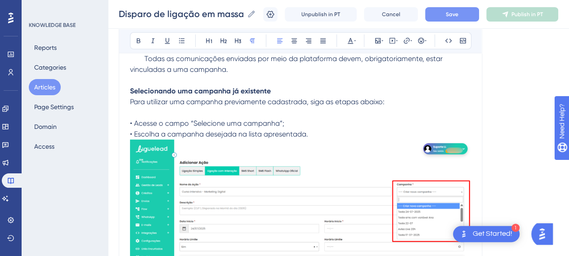
scroll to position [1177, 7]
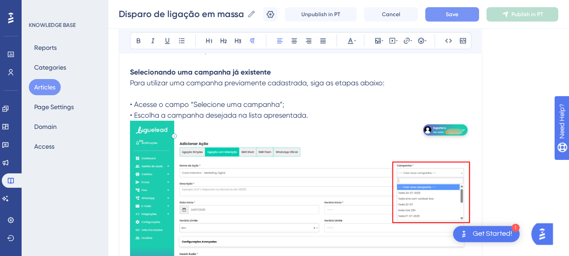
click at [179, 108] on p "• Acesse o campo “Selecione uma campanha”;" at bounding box center [300, 104] width 341 height 11
drag, startPoint x: 178, startPoint y: 104, endPoint x: 126, endPoint y: 106, distance: 52.7
click at [130, 106] on span "• Acesse o campo “Selecione uma campanha”;" at bounding box center [207, 104] width 154 height 9
click at [290, 102] on p "Clique no campo “Selecione uma campanha”;" at bounding box center [300, 104] width 341 height 11
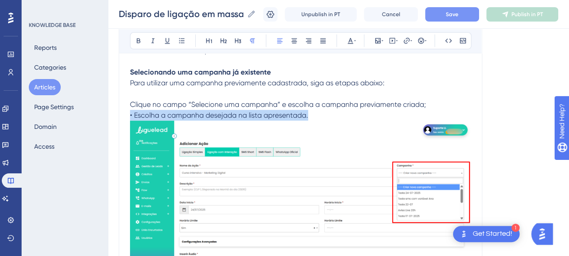
drag, startPoint x: 303, startPoint y: 116, endPoint x: 117, endPoint y: 115, distance: 185.8
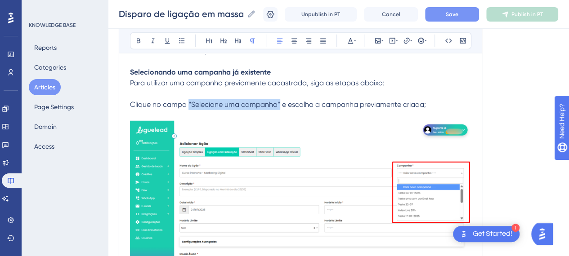
drag, startPoint x: 274, startPoint y: 103, endPoint x: 182, endPoint y: 99, distance: 91.4
click at [182, 99] on p "Clique no campo “Selecione uma campanha” e escolha a campanha previamente criad…" at bounding box center [300, 104] width 341 height 11
drag, startPoint x: 128, startPoint y: 44, endPoint x: 187, endPoint y: 94, distance: 77.2
click at [135, 44] on icon at bounding box center [138, 40] width 7 height 7
click at [321, 89] on p at bounding box center [300, 94] width 341 height 11
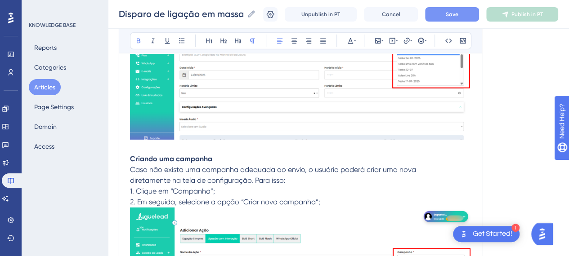
click at [144, 158] on strong "Criando uma campanha" at bounding box center [171, 159] width 82 height 9
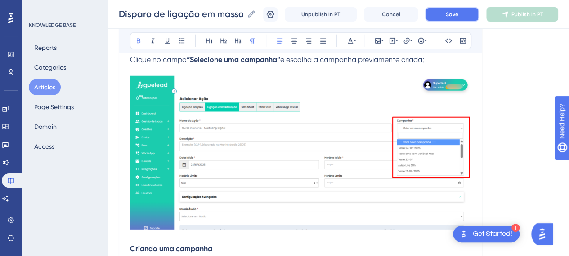
click at [451, 15] on button "Save" at bounding box center [452, 14] width 54 height 14
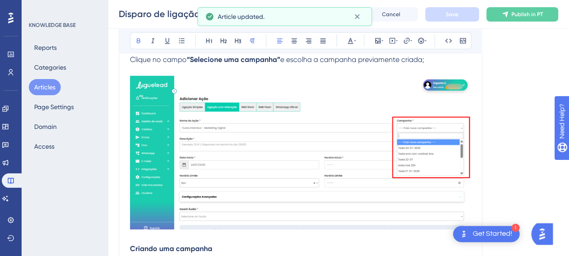
click at [191, 69] on p at bounding box center [300, 70] width 341 height 11
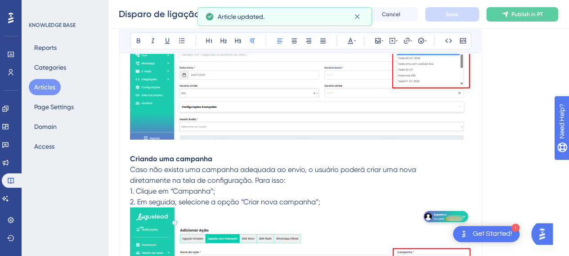
click at [157, 166] on span "Caso não exista uma campanha adequada ao envio, o usuário poderá criar uma nova" at bounding box center [273, 170] width 286 height 9
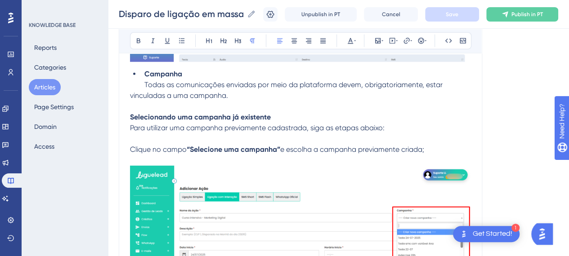
scroll to position [1312, 7]
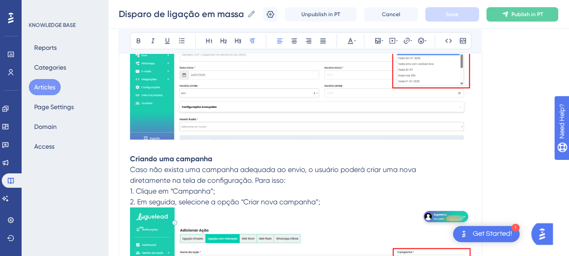
click at [154, 156] on strong "Criando uma campanha" at bounding box center [171, 159] width 82 height 9
click at [218, 156] on p "Criando uma campanha" at bounding box center [300, 159] width 341 height 11
click at [230, 158] on p "Criando uma campanha" at bounding box center [300, 159] width 341 height 11
click at [298, 161] on p "Criando uma campanha" at bounding box center [300, 159] width 341 height 11
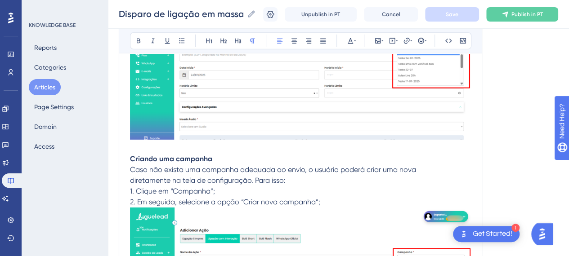
click at [307, 175] on p "diretamente na tela de configuração. Para isso:" at bounding box center [300, 180] width 341 height 11
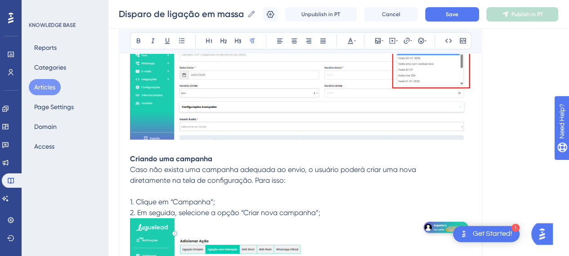
click at [285, 193] on p at bounding box center [300, 191] width 341 height 11
click at [130, 202] on span "1. Clique em “Campanha”;" at bounding box center [172, 202] width 85 height 9
click at [162, 201] on span "Clique em “Campanha”;" at bounding box center [169, 202] width 79 height 9
click at [254, 203] on p "Clique em “Campanha”;" at bounding box center [300, 202] width 341 height 11
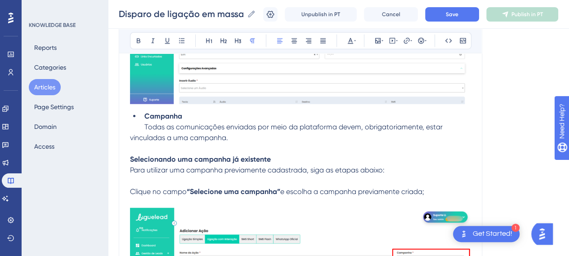
scroll to position [1087, 7]
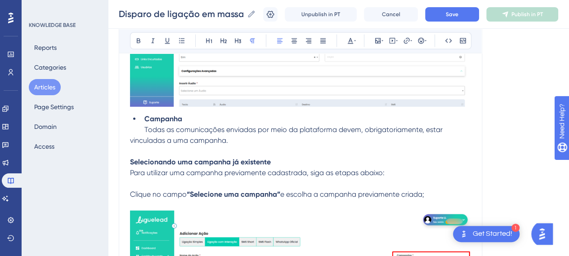
drag, startPoint x: 125, startPoint y: 194, endPoint x: 447, endPoint y: 192, distance: 322.6
click at [447, 192] on p "Clique no campo “Selecione uma campanha” e escolha a campanha previamente criad…" at bounding box center [300, 194] width 341 height 11
copy p "Clique no campo “Selecione uma campanha” e escolha a campanha previamente criad…"
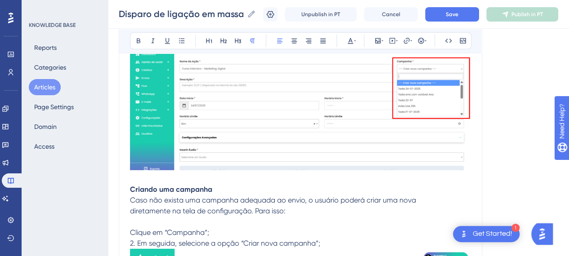
scroll to position [1312, 7]
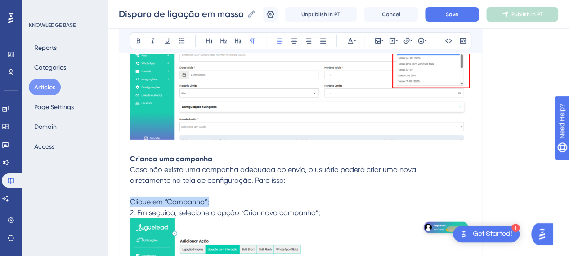
drag, startPoint x: 224, startPoint y: 198, endPoint x: 113, endPoint y: 198, distance: 110.7
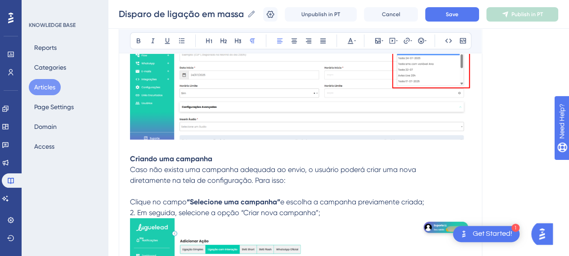
click at [154, 193] on p at bounding box center [300, 191] width 341 height 11
click at [425, 202] on p "Clique no campo “Selecione uma campanha” e escolha a campanha previamente criad…" at bounding box center [300, 202] width 341 height 11
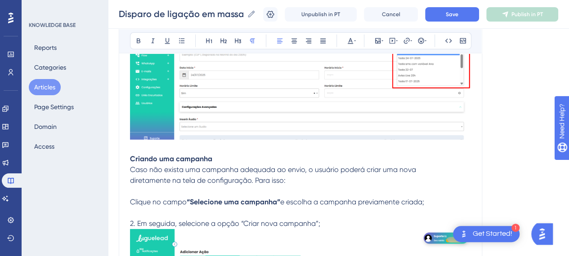
click at [285, 206] on p "Clique no campo “Selecione uma campanha” e escolha a campanha previamente criad…" at bounding box center [300, 202] width 341 height 11
drag, startPoint x: 284, startPoint y: 204, endPoint x: 418, endPoint y: 200, distance: 134.1
click at [418, 200] on span "e escolha a campanha previamente criada;" at bounding box center [352, 202] width 144 height 9
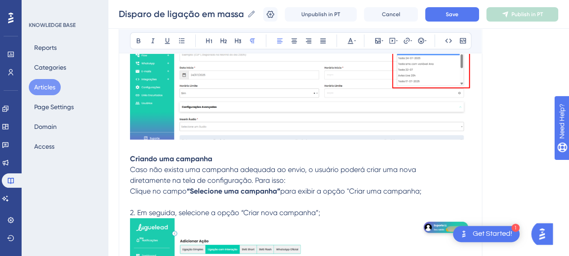
drag, startPoint x: 417, startPoint y: 192, endPoint x: 417, endPoint y: 201, distance: 9.0
click at [417, 192] on span "para exibir a opção "Criar uma campanha;" at bounding box center [350, 191] width 141 height 9
click at [321, 180] on p "diretamente na tela de configuração. Para isso:" at bounding box center [300, 180] width 341 height 11
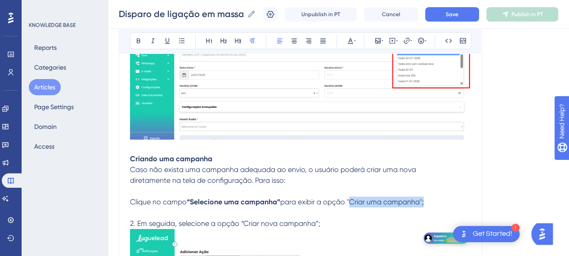
drag, startPoint x: 419, startPoint y: 202, endPoint x: 345, endPoint y: 204, distance: 74.7
click at [344, 204] on span "para exibir a opção "Criar uma campanha";" at bounding box center [352, 202] width 144 height 9
click at [132, 40] on button at bounding box center [138, 41] width 13 height 13
click at [440, 206] on p "Clique no campo “Selecione uma campanha” para exibir a opção "Criar uma campanh…" at bounding box center [300, 202] width 341 height 11
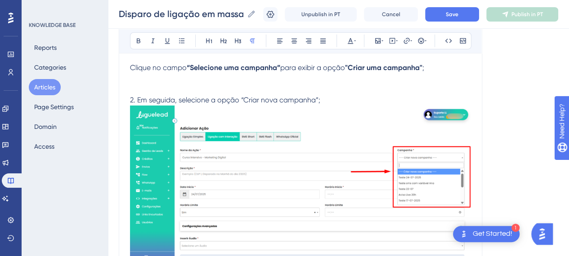
scroll to position [1447, 7]
drag, startPoint x: 177, startPoint y: 96, endPoint x: 238, endPoint y: 96, distance: 60.7
click at [177, 96] on span "2. Em seguida, selecione a opção “Criar nova campanha”;" at bounding box center [225, 99] width 190 height 9
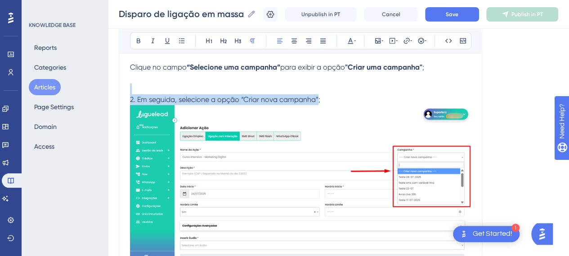
drag, startPoint x: 274, startPoint y: 99, endPoint x: 127, endPoint y: 84, distance: 148.3
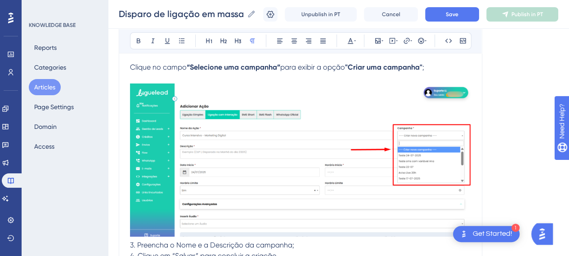
click at [228, 165] on img at bounding box center [300, 160] width 341 height 153
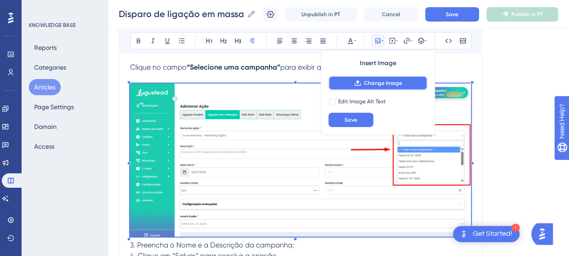
click at [371, 86] on span "Change Image" at bounding box center [383, 83] width 38 height 7
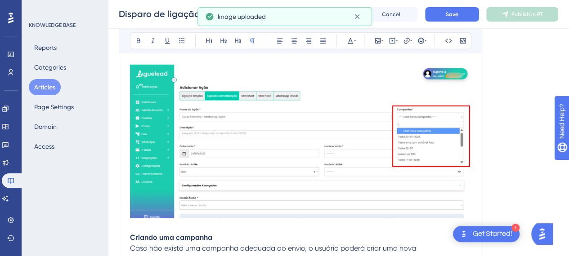
scroll to position [1177, 7]
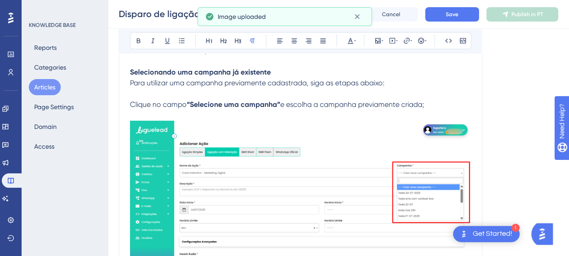
click at [390, 208] on img at bounding box center [300, 197] width 341 height 153
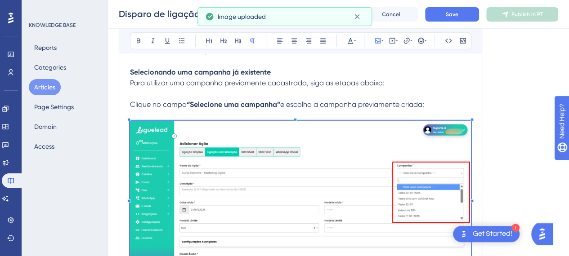
click at [378, 167] on img at bounding box center [300, 197] width 341 height 153
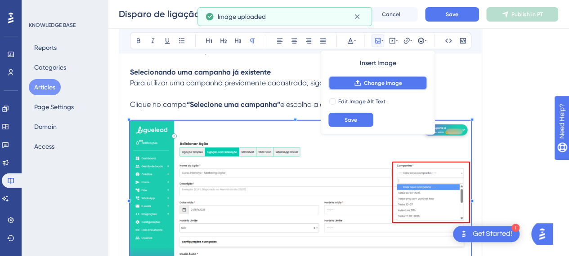
click at [396, 83] on button "Change Image" at bounding box center [377, 83] width 99 height 14
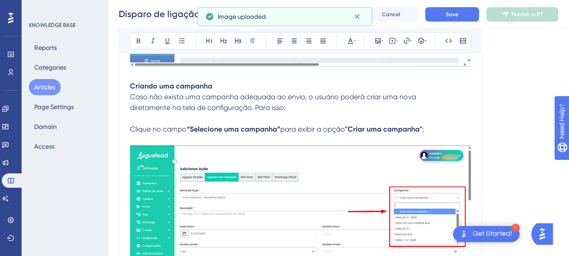
scroll to position [1402, 7]
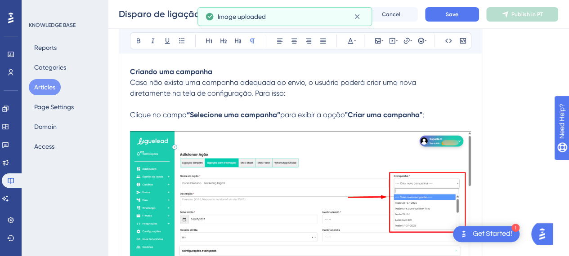
click at [161, 112] on span "Clique no campo" at bounding box center [158, 115] width 57 height 9
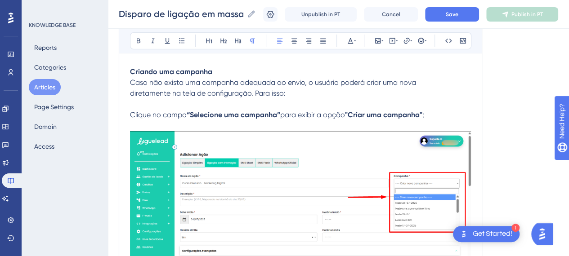
click at [426, 112] on p "Clique no campo “Selecione uma campanha” para exibir a opção "Criar uma campanh…" at bounding box center [300, 115] width 341 height 11
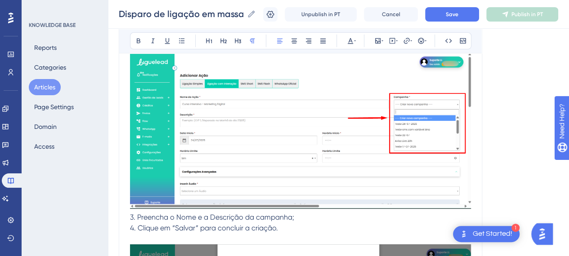
scroll to position [1537, 7]
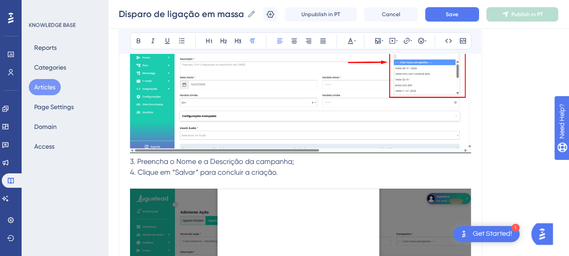
click at [137, 157] on p "3. Preencha o Nome e a Descrição da campanha;" at bounding box center [300, 162] width 341 height 11
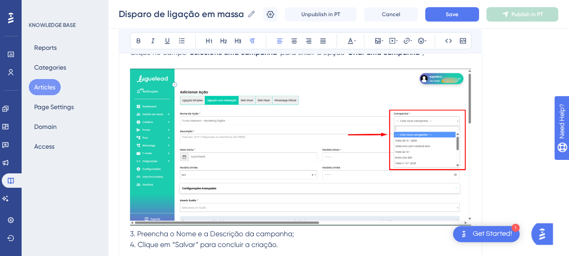
scroll to position [1402, 7]
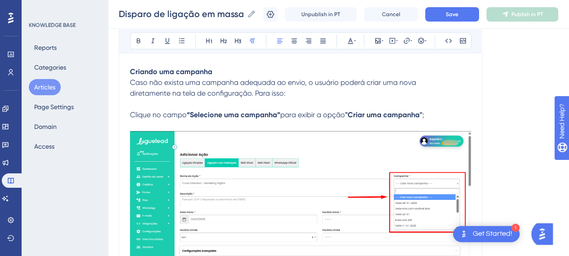
click at [432, 117] on p "Clique no campo “Selecione uma campanha” para exibir a opção "Criar uma campanh…" at bounding box center [300, 115] width 341 height 11
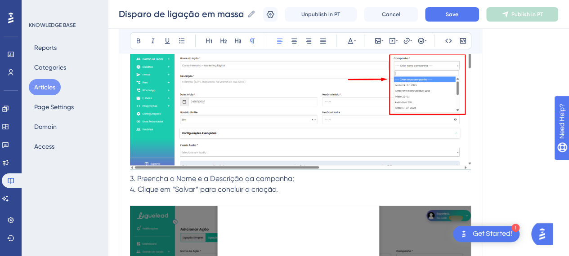
scroll to position [1537, 7]
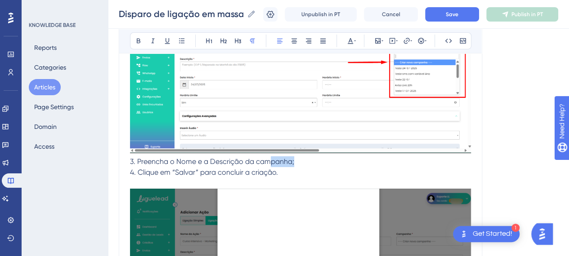
drag, startPoint x: 287, startPoint y: 162, endPoint x: 255, endPoint y: 164, distance: 32.0
click at [259, 164] on p "3. Preencha o Nome e a Descrição da campanha;" at bounding box center [300, 162] width 341 height 11
drag, startPoint x: 148, startPoint y: 164, endPoint x: 126, endPoint y: 159, distance: 23.5
click at [148, 164] on span "3. Preencha o Nome e a Descrição da campanha;" at bounding box center [212, 161] width 164 height 9
drag, startPoint x: 130, startPoint y: 160, endPoint x: 99, endPoint y: 157, distance: 30.7
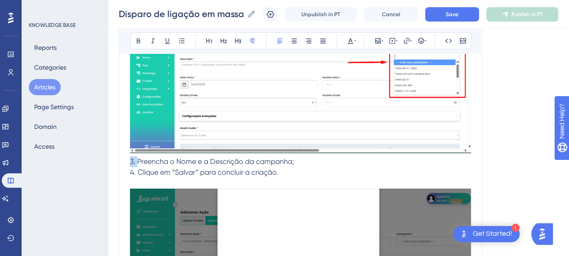
click at [296, 162] on p "Preencha o Nome e a Descrição da campanha;" at bounding box center [300, 162] width 341 height 11
drag, startPoint x: 159, startPoint y: 160, endPoint x: 169, endPoint y: 179, distance: 21.3
click at [159, 160] on span "Preencha o Nome e a Descrição da campanha;" at bounding box center [208, 161] width 157 height 9
drag, startPoint x: 311, startPoint y: 164, endPoint x: 131, endPoint y: 172, distance: 180.1
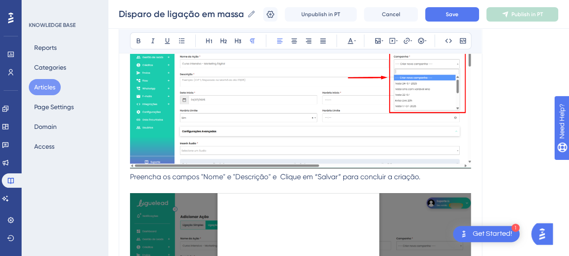
scroll to position [1558, 7]
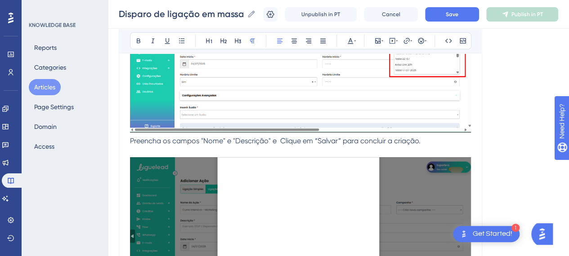
click at [311, 137] on span "Preencha os campos "Nome" e "Descrição" e Clique em “Salvar” para concluir a cr…" at bounding box center [275, 141] width 291 height 9
drag, startPoint x: 217, startPoint y: 140, endPoint x: 194, endPoint y: 140, distance: 22.9
click at [194, 140] on span "Preencha os campos "Nome" e "Descrição" e Clique em “Salvar” para concluir a cr…" at bounding box center [275, 141] width 291 height 9
click at [137, 40] on icon at bounding box center [139, 41] width 4 height 5
drag, startPoint x: 264, startPoint y: 139, endPoint x: 226, endPoint y: 138, distance: 38.3
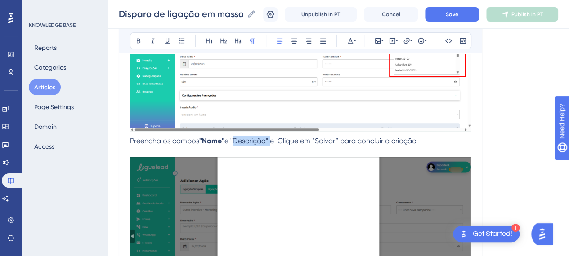
click at [226, 138] on span "e "Descrição" e Clique em “Salvar” para concluir a criação." at bounding box center [320, 141] width 193 height 9
click at [135, 42] on icon at bounding box center [138, 40] width 7 height 7
drag, startPoint x: 309, startPoint y: 137, endPoint x: 335, endPoint y: 142, distance: 26.5
click at [335, 142] on span "e Clique em “Salvar” para concluir a criação." at bounding box center [342, 141] width 148 height 9
drag, startPoint x: 135, startPoint y: 39, endPoint x: 186, endPoint y: 60, distance: 55.3
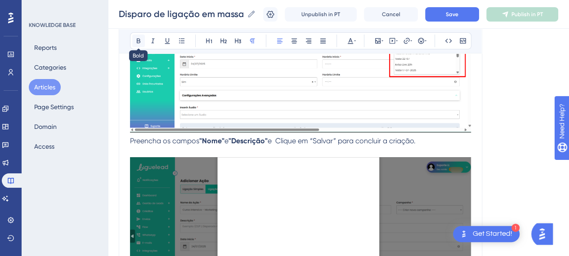
click at [135, 39] on button at bounding box center [138, 41] width 13 height 13
click at [430, 137] on p "Preencha os campos "Nome" e "Descrição" e Clique em “Salvar” para concluir a cr…" at bounding box center [300, 141] width 341 height 11
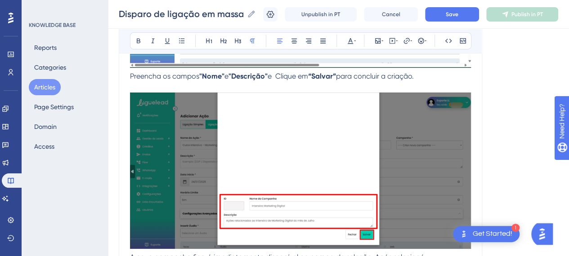
scroll to position [1602, 7]
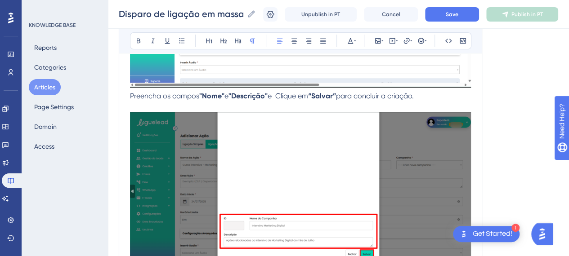
click at [430, 168] on img at bounding box center [300, 190] width 341 height 157
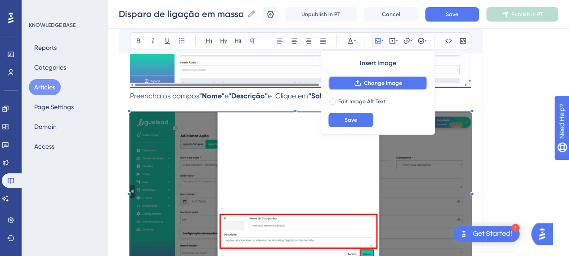
click at [382, 87] on button "Change Image" at bounding box center [377, 83] width 99 height 14
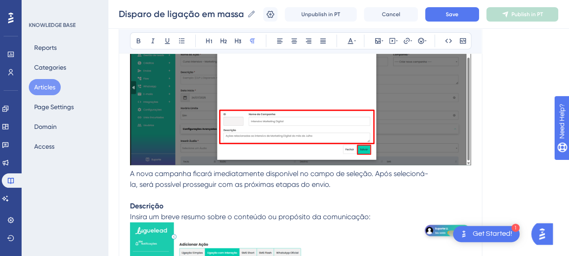
scroll to position [1616, 7]
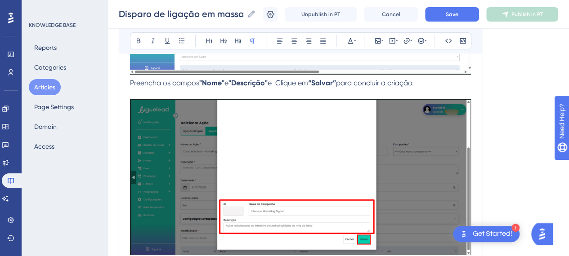
click at [382, 92] on p at bounding box center [300, 174] width 341 height 170
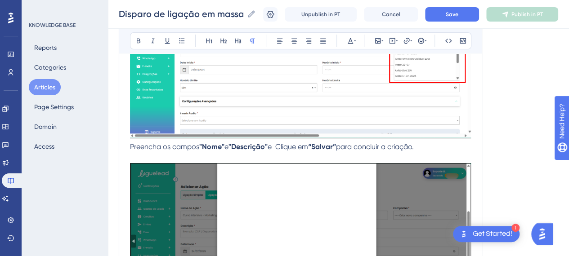
scroll to position [1526, 7]
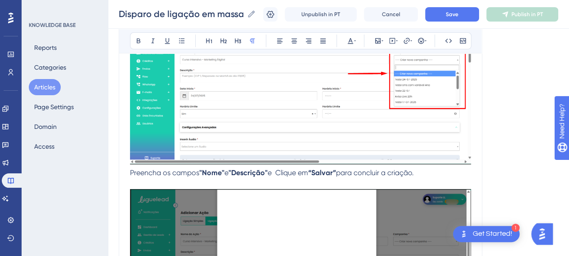
click at [130, 172] on span "Preencha os campos" at bounding box center [164, 173] width 69 height 9
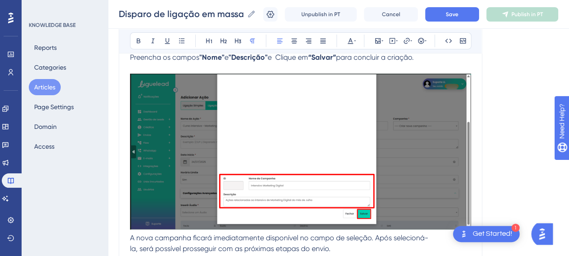
scroll to position [1706, 7]
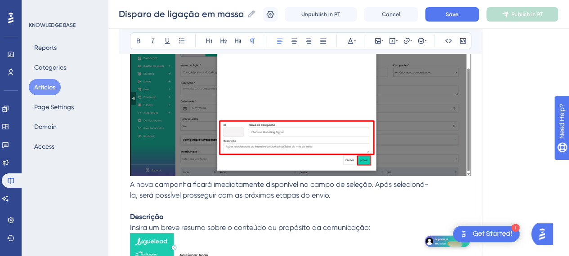
click at [142, 190] on p "la, será possível prosseguir com as próximas etapas do envio." at bounding box center [300, 195] width 341 height 11
click at [317, 190] on p "la, será possível prosseguir com as próximas etapas do envio." at bounding box center [300, 195] width 341 height 11
click at [349, 197] on p "la, será possível prosseguir com as próximas etapas do envio." at bounding box center [300, 195] width 341 height 11
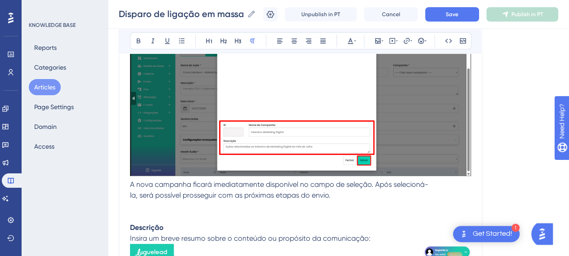
click at [321, 191] on span "la, será possível prosseguir com as próximas etapas do envio." at bounding box center [230, 195] width 201 height 9
click at [130, 212] on p at bounding box center [300, 217] width 341 height 11
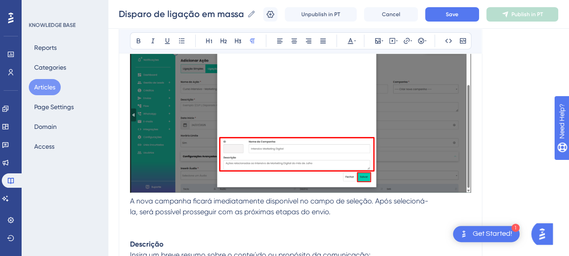
scroll to position [1751, 7]
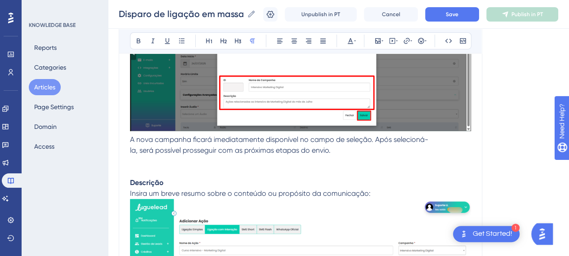
click at [147, 168] on p at bounding box center [300, 172] width 341 height 11
click at [130, 181] on strong "Descrição" at bounding box center [147, 183] width 34 height 9
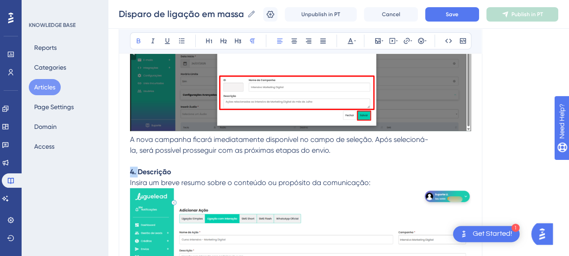
drag, startPoint x: 131, startPoint y: 169, endPoint x: 118, endPoint y: 171, distance: 13.6
click at [135, 40] on icon at bounding box center [138, 40] width 7 height 7
click at [135, 43] on button at bounding box center [138, 41] width 13 height 13
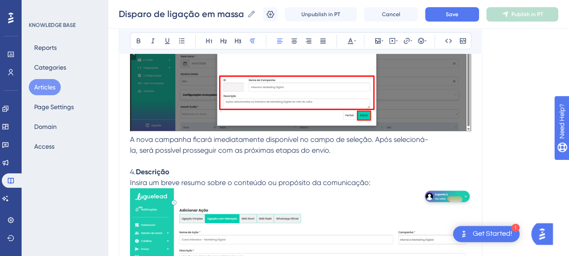
click at [195, 173] on p "4. Descrição Insira um breve resumo sobre o conteúdo ou propósito da comunicaçã…" at bounding box center [300, 178] width 341 height 22
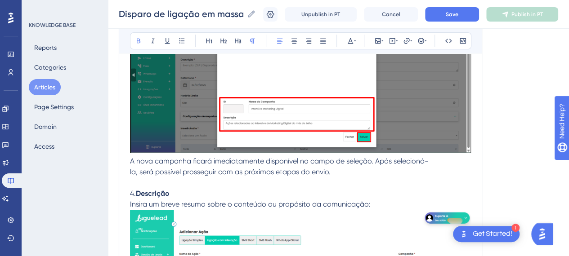
scroll to position [1795, 7]
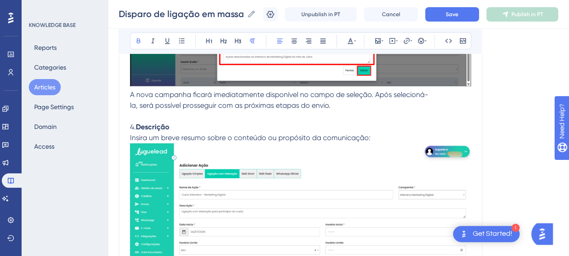
click at [185, 125] on p "4. Descrição Insira um breve resumo sobre o conteúdo ou propósito da comunicaçã…" at bounding box center [300, 133] width 341 height 22
click at [391, 136] on p "4. Descrição Insira um breve resumo sobre o conteúdo ou propósito da comunicaçã…" at bounding box center [300, 133] width 341 height 22
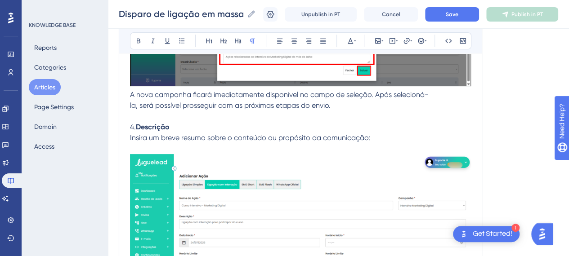
click at [223, 140] on p "4. Descrição Insira um breve resumo sobre o conteúdo ou propósito da comunicaçã…" at bounding box center [300, 133] width 341 height 22
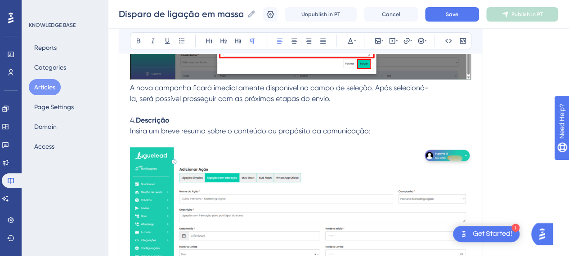
scroll to position [1840, 7]
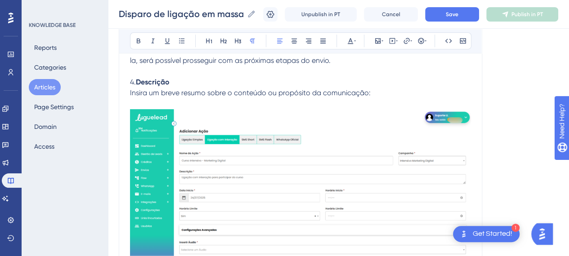
click at [277, 170] on img at bounding box center [300, 188] width 341 height 159
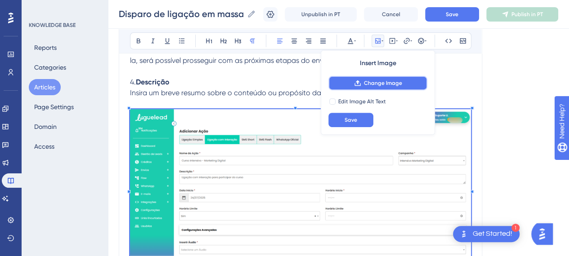
click at [365, 80] on span "Change Image" at bounding box center [383, 83] width 38 height 7
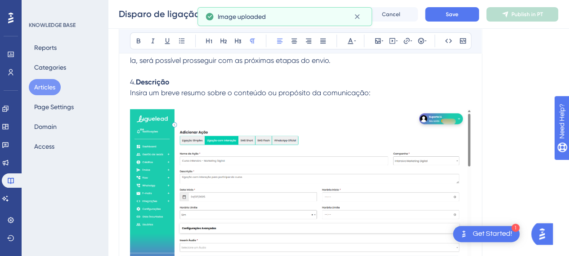
click at [344, 90] on span "Insira um breve resumo sobre o conteúdo ou propósito da comunicação:" at bounding box center [250, 93] width 241 height 9
click at [378, 90] on p "4. Descrição Insira um breve resumo sobre o conteúdo ou propósito da comunicaçã…" at bounding box center [300, 88] width 341 height 22
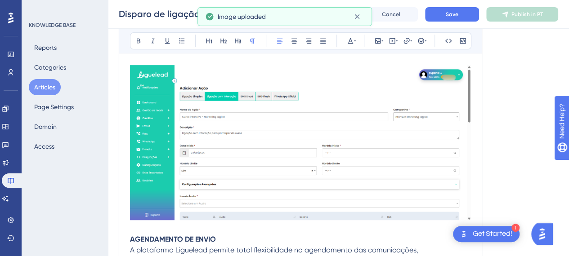
scroll to position [1795, 7]
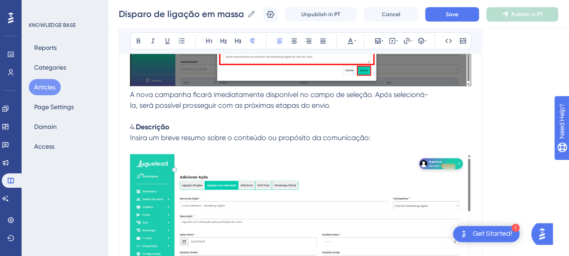
click at [146, 137] on span "Insira um breve resumo sobre o conteúdo ou propósito da comunicação:" at bounding box center [250, 138] width 241 height 9
click at [130, 138] on span "Insira um breve resumo sobre o conteúdo ou propósito da comunicação:" at bounding box center [250, 138] width 241 height 9
drag, startPoint x: 197, startPoint y: 135, endPoint x: 159, endPoint y: 134, distance: 37.8
click at [159, 134] on span "No campo "Descrição" insira um breve resumo sobre o conteúdo ou propósito da co…" at bounding box center [288, 138] width 317 height 9
click at [137, 39] on icon at bounding box center [139, 41] width 4 height 5
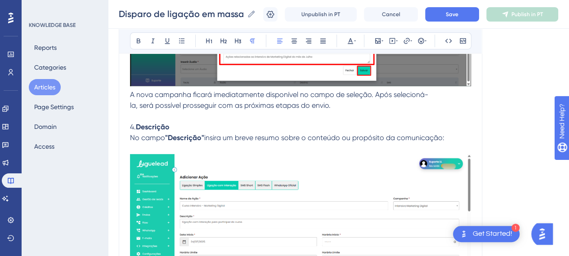
click at [322, 138] on span "insira um breve resumo sobre o conteúdo ou propósito da comunicação:" at bounding box center [324, 138] width 240 height 9
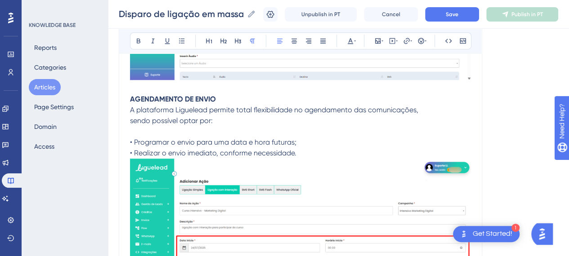
scroll to position [1975, 7]
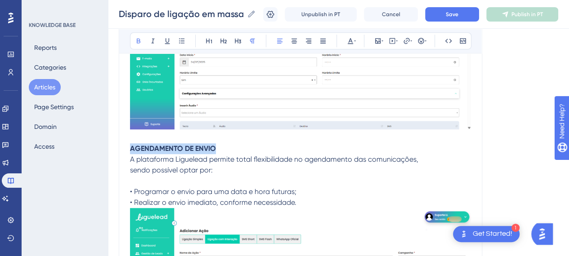
drag, startPoint x: 214, startPoint y: 148, endPoint x: 95, endPoint y: 152, distance: 118.8
click at [178, 148] on span "Data e hora do disparo" at bounding box center [168, 148] width 77 height 9
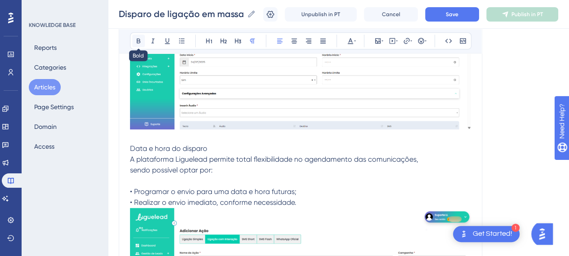
click at [135, 42] on icon at bounding box center [138, 40] width 7 height 7
drag, startPoint x: 235, startPoint y: 153, endPoint x: 154, endPoint y: 156, distance: 81.0
click at [233, 154] on p "A plataforma Liguelead permite total flexibilidade no agendamento das comunicaç…" at bounding box center [300, 159] width 341 height 11
click at [130, 147] on strong "Data e hora do disparo" at bounding box center [169, 148] width 78 height 9
drag, startPoint x: 130, startPoint y: 148, endPoint x: 99, endPoint y: 145, distance: 30.7
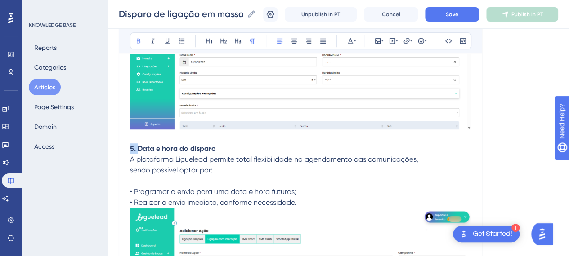
click at [135, 41] on icon at bounding box center [138, 40] width 7 height 7
click at [240, 145] on p "5. Data e hora do disparo" at bounding box center [300, 149] width 341 height 11
click at [215, 169] on p "sendo possível optar por:" at bounding box center [300, 170] width 341 height 11
drag, startPoint x: 230, startPoint y: 155, endPoint x: 254, endPoint y: 160, distance: 24.3
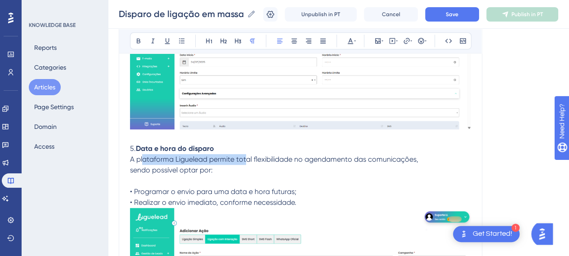
click at [243, 155] on span "A plataforma Liguelead permite total flexibilidade no agendamento das comunicaç…" at bounding box center [274, 159] width 288 height 9
drag, startPoint x: 256, startPoint y: 162, endPoint x: 262, endPoint y: 173, distance: 13.1
click at [257, 162] on p "A plataforma Liguelead permite total flexibilidade no agendamento das comunicaç…" at bounding box center [300, 159] width 341 height 11
click at [262, 173] on p "sendo possível optar por:" at bounding box center [300, 170] width 341 height 11
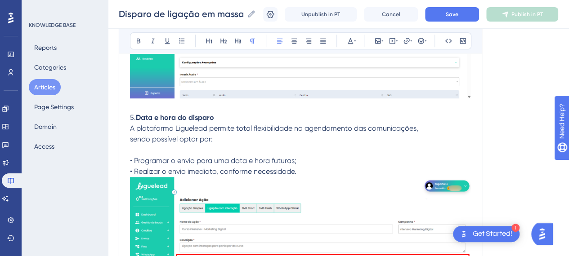
scroll to position [2020, 7]
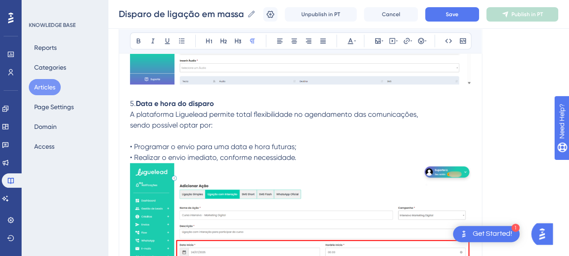
click at [143, 139] on p at bounding box center [300, 136] width 341 height 11
drag, startPoint x: 128, startPoint y: 145, endPoint x: 153, endPoint y: 160, distance: 28.9
click at [130, 145] on span "• Programar o envio para uma data e hora futuras;" at bounding box center [213, 147] width 166 height 9
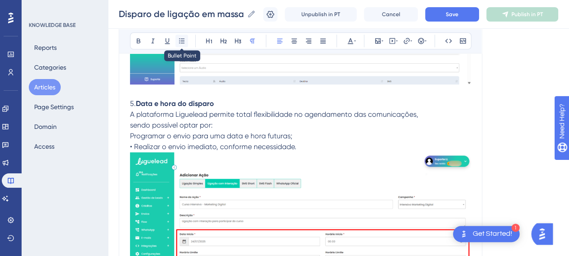
click at [178, 43] on icon at bounding box center [181, 40] width 7 height 7
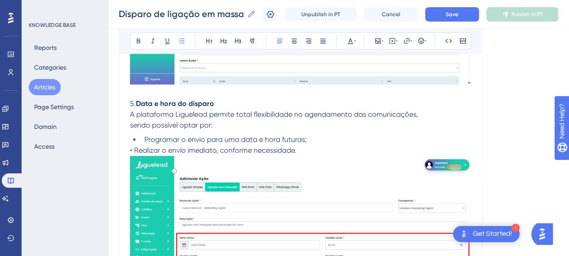
click at [130, 147] on span "• Realizar o envio imediato, conforme necessidade." at bounding box center [213, 150] width 166 height 9
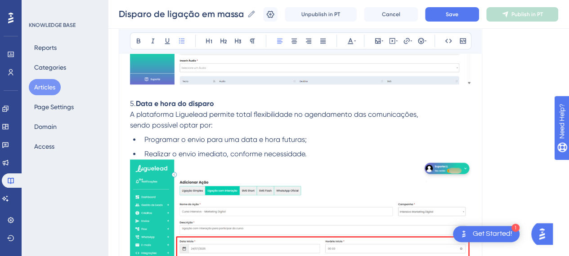
click at [304, 151] on li "Realizar o envio imediato, conforme necessidade." at bounding box center [306, 154] width 330 height 11
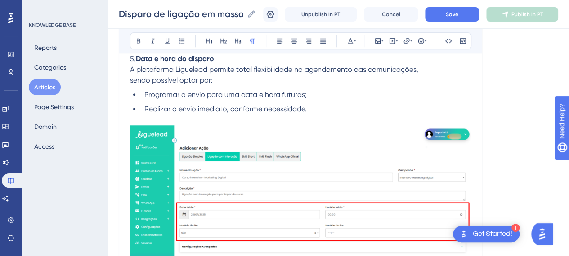
scroll to position [2110, 7]
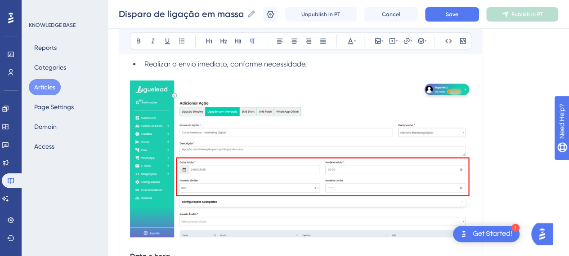
click at [314, 147] on img at bounding box center [300, 159] width 341 height 157
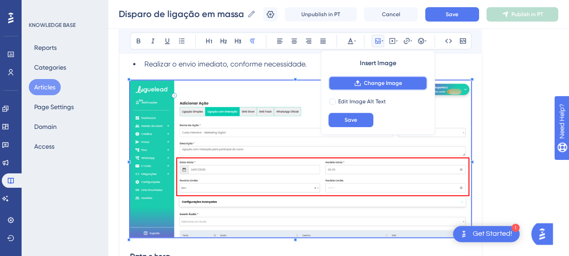
click at [364, 81] on span "Change Image" at bounding box center [383, 83] width 38 height 7
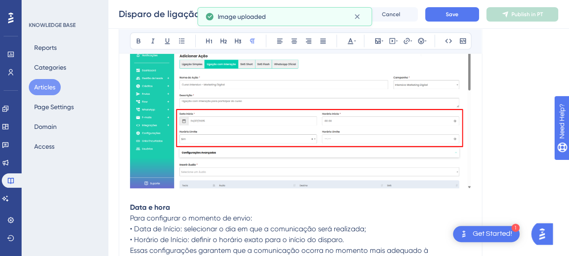
scroll to position [2200, 7]
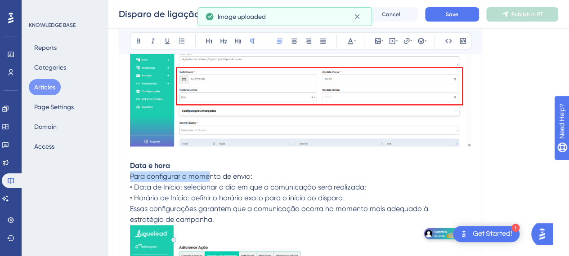
click at [184, 165] on p "Data e hora" at bounding box center [300, 166] width 341 height 11
click at [272, 175] on p "Para configurar o momento de envio:" at bounding box center [300, 176] width 341 height 11
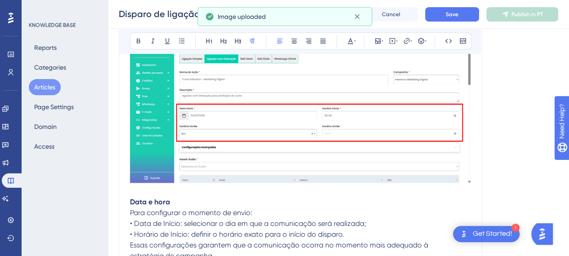
scroll to position [2155, 7]
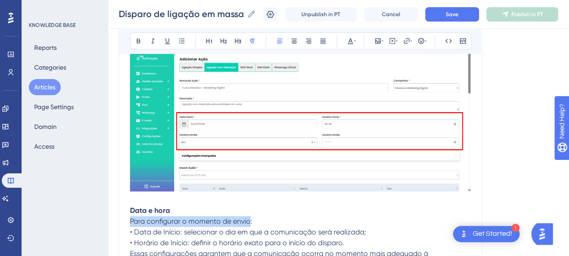
drag, startPoint x: 243, startPoint y: 218, endPoint x: 117, endPoint y: 223, distance: 125.6
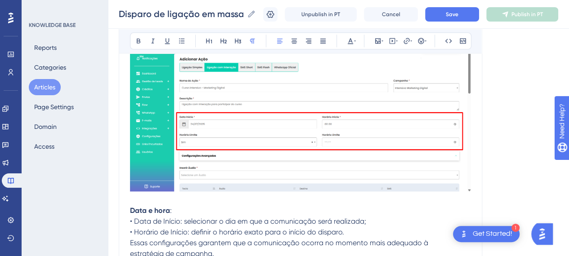
click at [193, 210] on p "Data e hora :" at bounding box center [300, 211] width 341 height 11
drag, startPoint x: 125, startPoint y: 220, endPoint x: 105, endPoint y: 220, distance: 19.8
click at [130, 220] on span "• Data de Início: selecionar o dia em que a comunicação será realizada;" at bounding box center [248, 221] width 236 height 9
drag, startPoint x: 127, startPoint y: 220, endPoint x: 105, endPoint y: 216, distance: 21.9
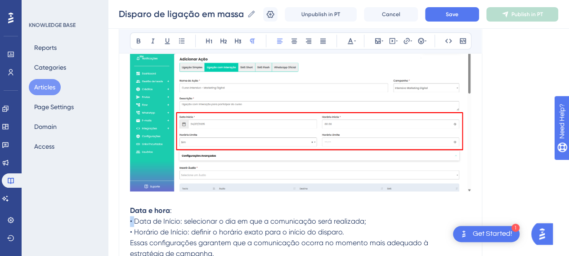
click at [178, 41] on icon at bounding box center [181, 40] width 7 height 7
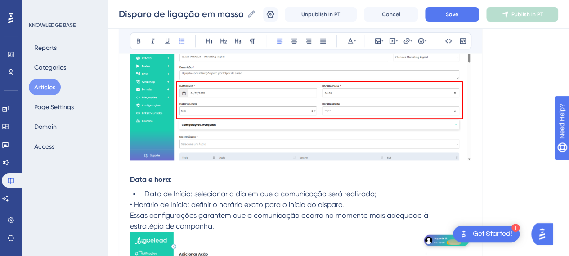
scroll to position [2200, 7]
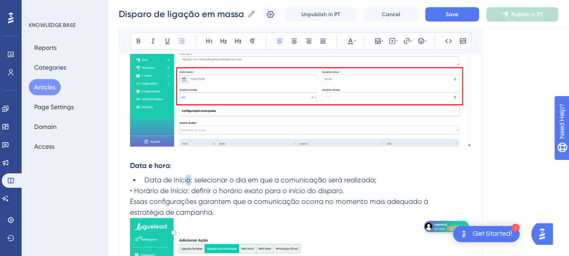
click at [179, 178] on span "Data de Início: selecionar o dia em que a comunicação será realizada;" at bounding box center [260, 180] width 232 height 9
click at [183, 178] on span "Data de Início: selecionar o dia em que a comunicação será realizada;" at bounding box center [260, 180] width 232 height 9
drag, startPoint x: 188, startPoint y: 177, endPoint x: 136, endPoint y: 178, distance: 52.2
click at [141, 178] on li "Data de Início: selecionar o dia em que a comunicação será realizada;" at bounding box center [306, 180] width 330 height 11
click at [135, 44] on icon at bounding box center [138, 40] width 7 height 7
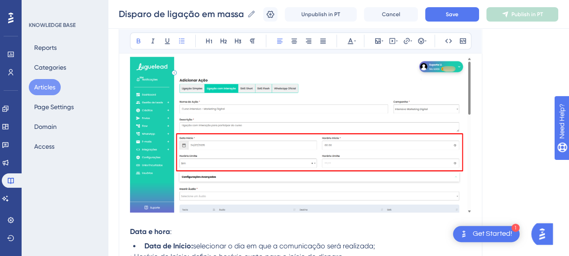
scroll to position [2245, 7]
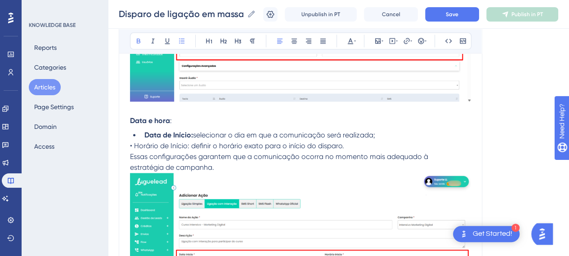
drag, startPoint x: 161, startPoint y: 191, endPoint x: 164, endPoint y: 175, distance: 16.9
click at [162, 189] on img at bounding box center [300, 252] width 341 height 159
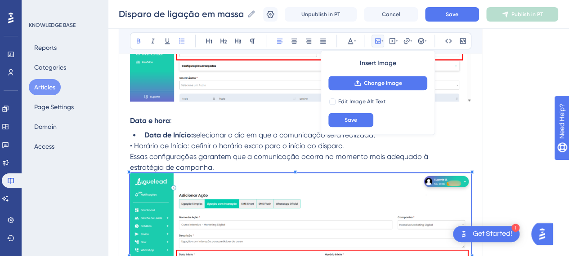
click at [163, 147] on span "• Horário de Início: definir o horário exato para o início do disparo." at bounding box center [237, 146] width 214 height 9
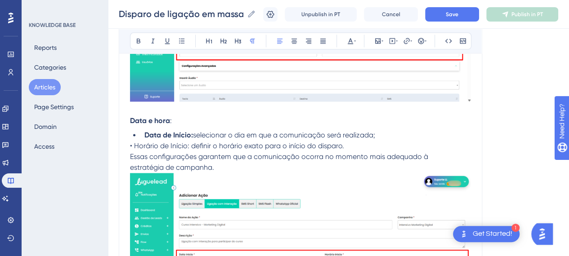
click at [130, 120] on strong "Data e hora" at bounding box center [150, 121] width 40 height 9
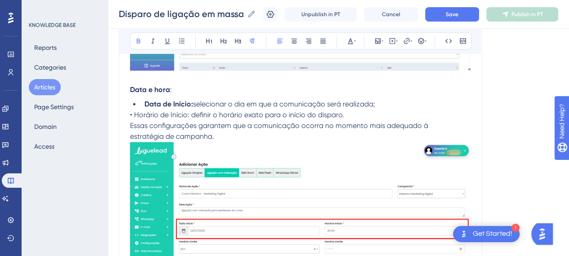
scroll to position [2290, 7]
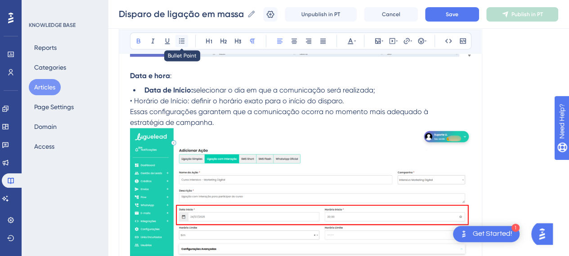
click at [178, 44] on icon at bounding box center [181, 40] width 7 height 7
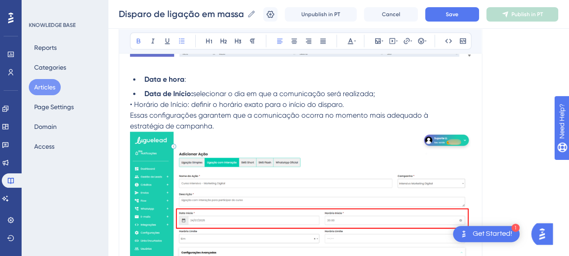
drag, startPoint x: 137, startPoint y: 90, endPoint x: 91, endPoint y: 92, distance: 45.5
click at [144, 92] on strong "Data de Início:" at bounding box center [168, 94] width 49 height 9
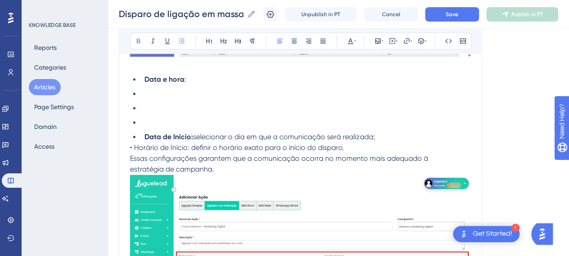
click at [153, 104] on li at bounding box center [306, 108] width 330 height 11
click at [181, 38] on div "Bold Italic Underline Bullet Point Heading 1 Heading 2 Heading 3 Normal Align L…" at bounding box center [300, 40] width 341 height 17
click at [178, 42] on icon at bounding box center [181, 40] width 7 height 7
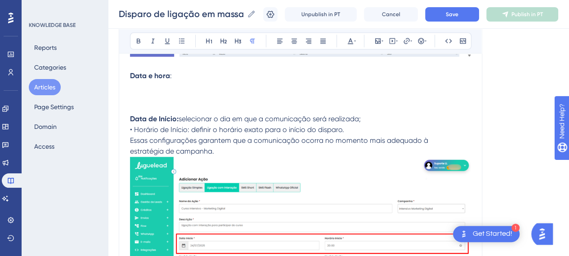
click at [130, 116] on strong "Data de Início:" at bounding box center [154, 119] width 49 height 9
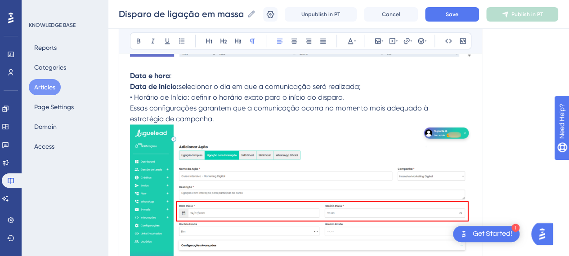
click at [361, 85] on p "Data de Início: selecionar o dia em que a comunicação será realizada;" at bounding box center [300, 86] width 341 height 11
click at [130, 96] on span "• Horário de Início: definir o horário exato para o início do disparo." at bounding box center [237, 97] width 214 height 9
drag, startPoint x: 177, startPoint y: 97, endPoint x: 116, endPoint y: 91, distance: 61.9
click at [135, 39] on icon at bounding box center [138, 40] width 7 height 7
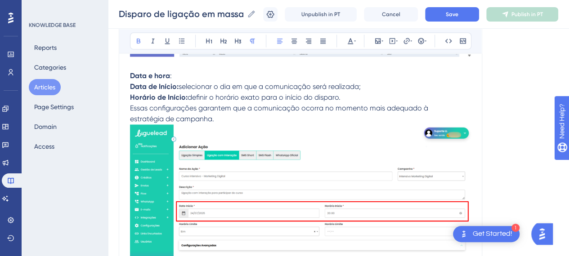
click at [188, 99] on span "definir o horário exato para o início do disparo." at bounding box center [264, 97] width 153 height 9
click at [330, 99] on span "definir o horário exato para o início do disparo." at bounding box center [264, 97] width 153 height 9
click at [352, 94] on p "Horário de Início: definir o horário exato para o início do disparo." at bounding box center [300, 97] width 341 height 11
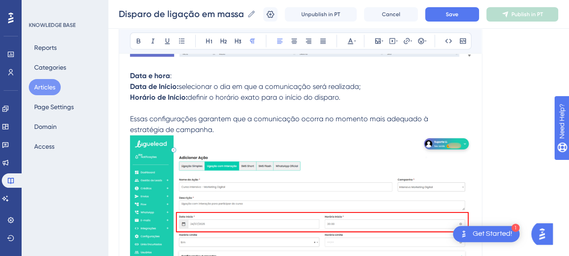
click at [387, 125] on p "estratégia de campanha." at bounding box center [300, 130] width 341 height 11
click at [166, 72] on p "Data e hora :" at bounding box center [300, 76] width 341 height 11
drag, startPoint x: 134, startPoint y: 70, endPoint x: 103, endPoint y: 74, distance: 30.9
click at [171, 78] on p "Data e hora" at bounding box center [300, 76] width 341 height 11
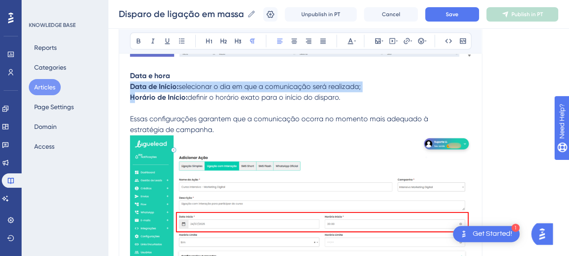
drag, startPoint x: 123, startPoint y: 85, endPoint x: 125, endPoint y: 98, distance: 12.3
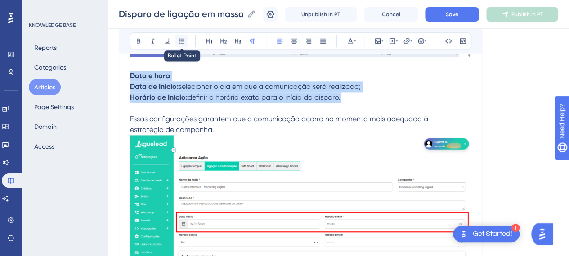
click at [178, 40] on icon at bounding box center [181, 40] width 7 height 7
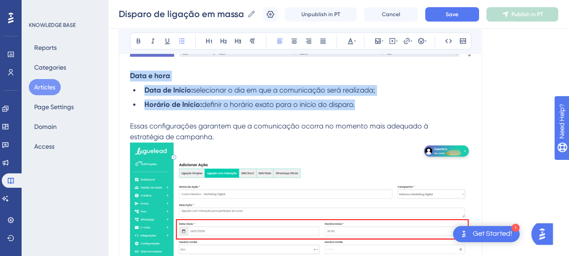
click at [193, 90] on span "selecionar o dia em que a comunicação será realizada;" at bounding box center [284, 90] width 182 height 9
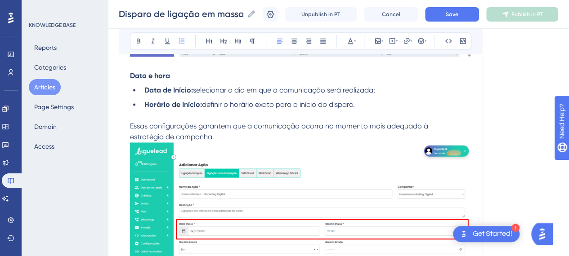
drag, startPoint x: 206, startPoint y: 120, endPoint x: 205, endPoint y: 111, distance: 9.1
click at [206, 122] on span "Essas configurações garantem que a comunicação ocorra no momento mais adequado à" at bounding box center [279, 126] width 298 height 9
click at [456, 12] on span "Save" at bounding box center [452, 14] width 13 height 7
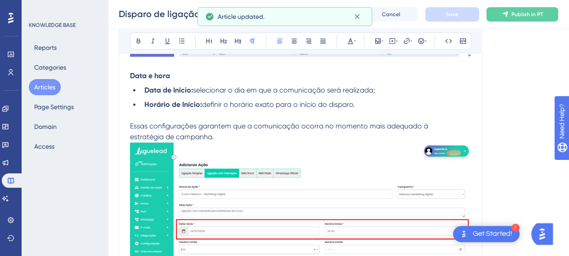
click at [224, 139] on p "estratégia de campanha." at bounding box center [300, 137] width 341 height 11
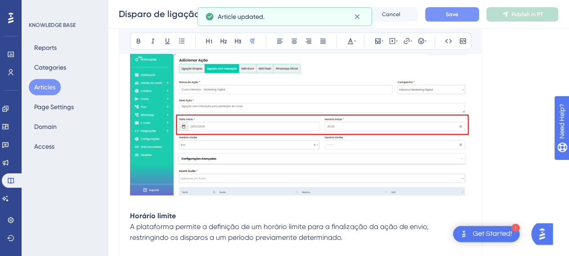
scroll to position [2380, 7]
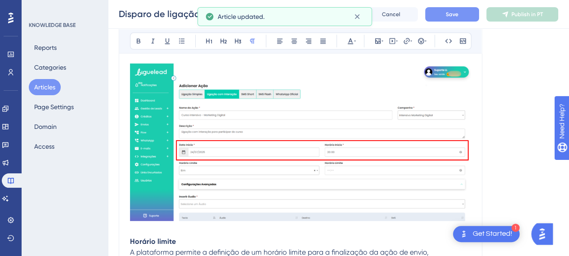
click at [288, 152] on img at bounding box center [300, 142] width 341 height 159
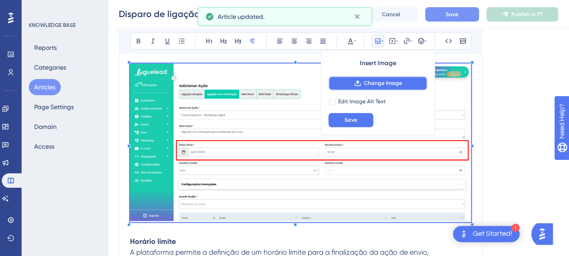
click at [370, 85] on span "Change Image" at bounding box center [383, 83] width 38 height 7
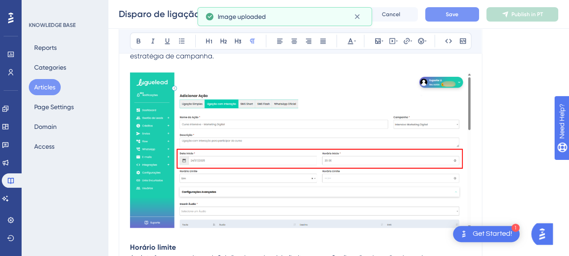
scroll to position [2470, 7]
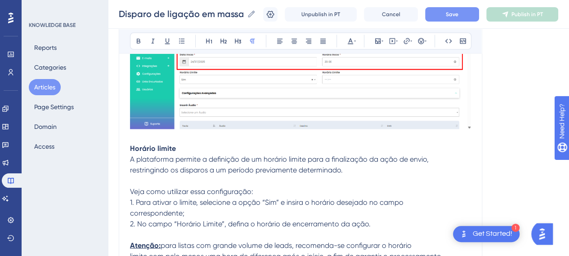
click at [207, 166] on span "restringindo os disparos a um período previamente determinado." at bounding box center [236, 170] width 213 height 9
click at [335, 178] on p "restringindo os disparos a um período previamente determinado. Veja como utiliz…" at bounding box center [300, 181] width 341 height 32
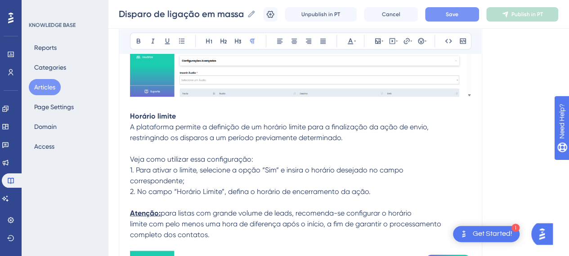
scroll to position [2515, 7]
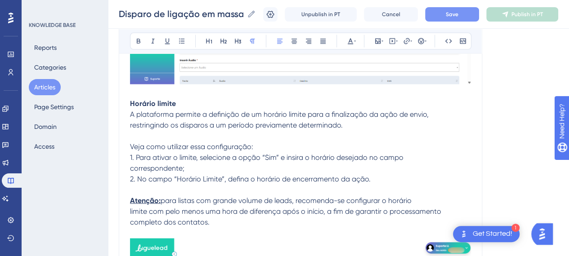
click at [192, 153] on span "1. Para ativar o limite, selecione a opção “Sim” e insira o horário desejado no…" at bounding box center [267, 157] width 274 height 9
click at [247, 153] on span "1. Para ativar o limite, selecione a opção “Sim” e insira o horário desejado no…" at bounding box center [267, 157] width 274 height 9
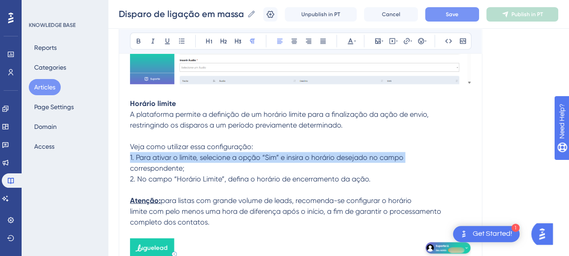
click at [247, 153] on span "1. Para ativar o limite, selecione a opção “Sim” e insira o horário desejado no…" at bounding box center [267, 157] width 274 height 9
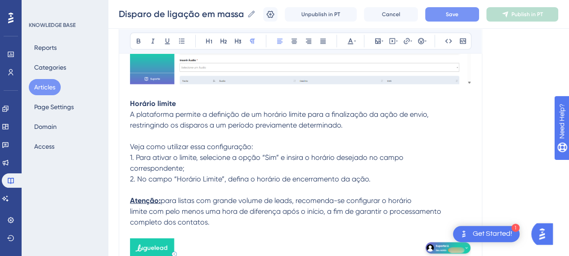
click at [196, 131] on p "restringindo os disparos a um período previamente determinado. Veja como utiliz…" at bounding box center [300, 136] width 341 height 32
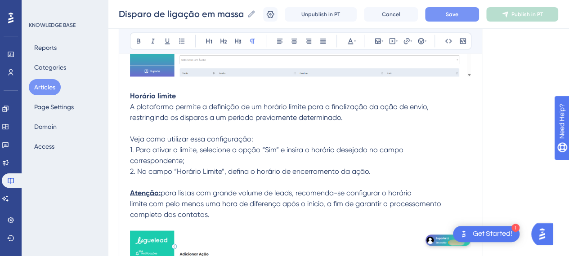
scroll to position [2560, 7]
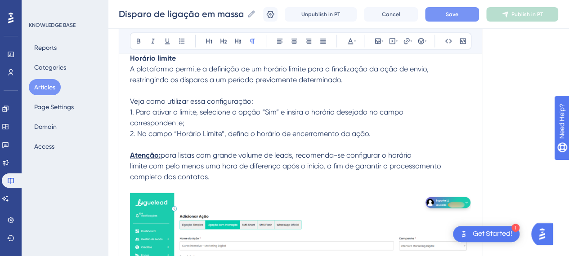
click at [396, 143] on p at bounding box center [300, 144] width 341 height 11
click at [388, 141] on p at bounding box center [300, 144] width 341 height 11
click at [377, 135] on p "2. No campo “Horário Limite”, defina o horário de encerramento da ação." at bounding box center [300, 134] width 341 height 11
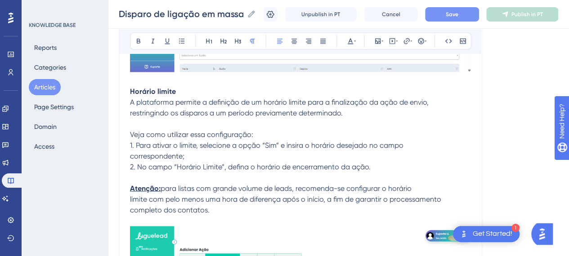
scroll to position [2515, 7]
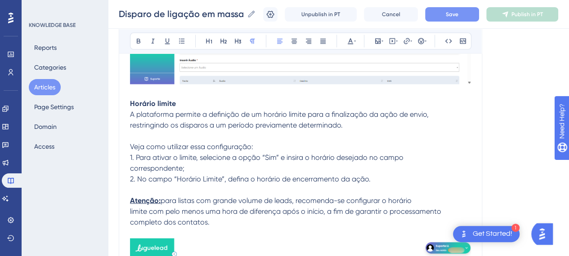
click at [176, 149] on p "restringindo os disparos a um período previamente determinado. Veja como utiliz…" at bounding box center [300, 136] width 341 height 32
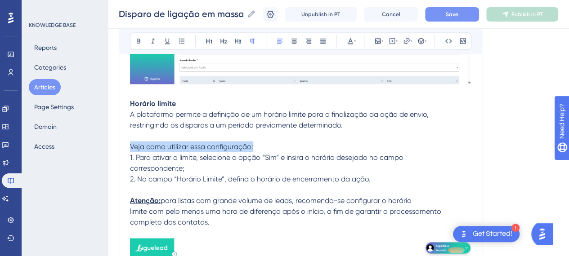
drag, startPoint x: 261, startPoint y: 145, endPoint x: 116, endPoint y: 145, distance: 144.9
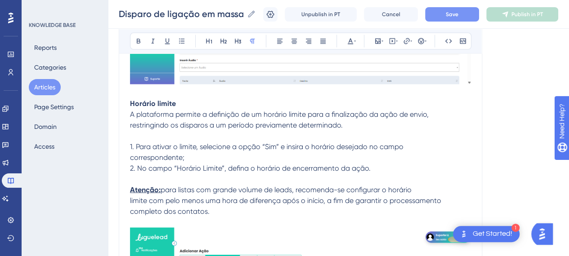
click at [130, 101] on strong "Horário limite" at bounding box center [153, 103] width 46 height 9
click at [178, 41] on icon at bounding box center [181, 40] width 7 height 7
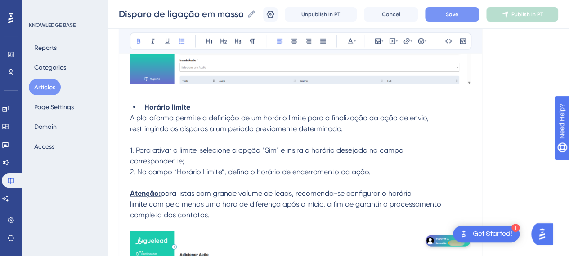
click at [155, 141] on p "restringindo os disparos a um período previamente determinado." at bounding box center [300, 134] width 341 height 22
click at [130, 148] on span "1. Para ativar o limite, selecione a opção “Sim” e insira o horário desejado no…" at bounding box center [267, 150] width 274 height 9
click at [247, 152] on p "Para ativar o limite, selecione a opção “Sim” e insira o horário desejado no ca…" at bounding box center [300, 150] width 341 height 11
drag, startPoint x: 267, startPoint y: 147, endPoint x: 250, endPoint y: 147, distance: 17.1
click at [250, 147] on span "Para ativar o limite, selecione a opção “Sim” e insira o horário desejado no ca…" at bounding box center [264, 150] width 268 height 9
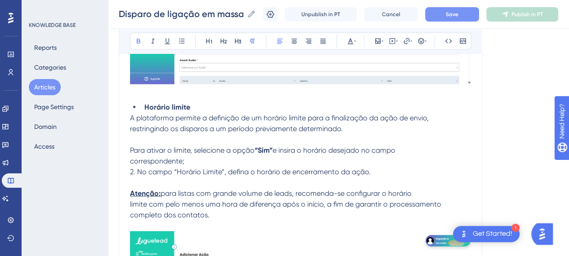
drag, startPoint x: 134, startPoint y: 40, endPoint x: 289, endPoint y: 121, distance: 175.1
click at [135, 40] on icon at bounding box center [138, 40] width 7 height 7
drag, startPoint x: 386, startPoint y: 157, endPoint x: 366, endPoint y: 157, distance: 20.2
click at [386, 157] on p "correspondente;" at bounding box center [300, 161] width 341 height 11
drag, startPoint x: 178, startPoint y: 159, endPoint x: 186, endPoint y: 161, distance: 7.9
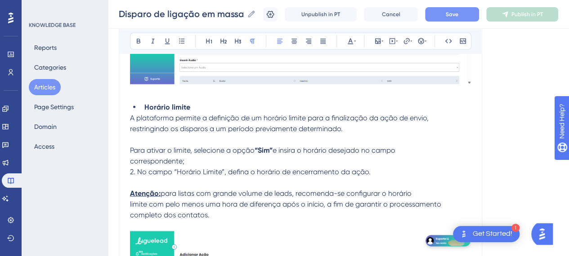
click at [179, 159] on p "correspondente;" at bounding box center [300, 161] width 341 height 11
click at [204, 156] on p "correspondente;" at bounding box center [300, 161] width 341 height 11
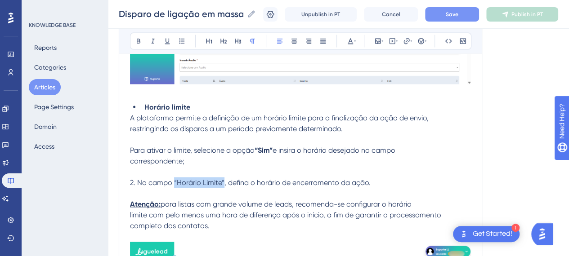
drag, startPoint x: 167, startPoint y: 180, endPoint x: 216, endPoint y: 180, distance: 49.5
click at [216, 180] on span "2. No campo “Horário Limite”, defina o horário de encerramento da ação." at bounding box center [250, 182] width 241 height 9
click at [135, 44] on icon at bounding box center [138, 40] width 7 height 7
click at [130, 179] on span "2. No campo" at bounding box center [151, 182] width 42 height 9
drag, startPoint x: 271, startPoint y: 193, endPoint x: 229, endPoint y: 181, distance: 44.3
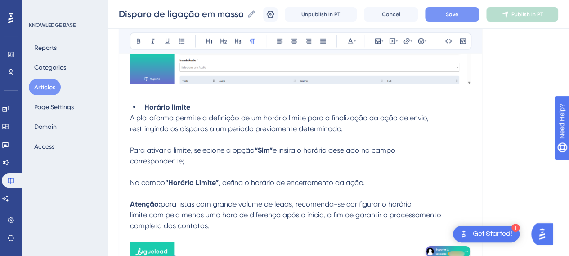
click at [271, 192] on p at bounding box center [300, 193] width 341 height 11
click at [408, 141] on p "restringindo os disparos a um período previamente determinado." at bounding box center [300, 134] width 341 height 22
click at [406, 148] on p "Para ativar o limite, selecione a opção “Sim” e insira o horário desejado no ca…" at bounding box center [300, 150] width 341 height 11
drag, startPoint x: 153, startPoint y: 203, endPoint x: 106, endPoint y: 192, distance: 48.2
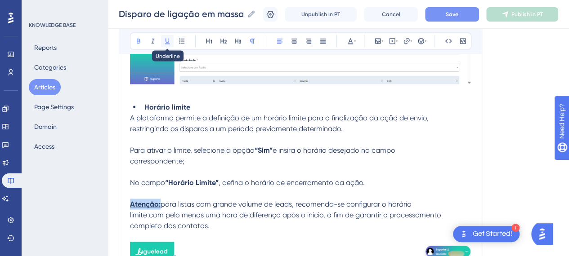
click at [165, 43] on icon at bounding box center [167, 41] width 5 height 6
click at [220, 217] on p "limite com pelo menos uma hora de diferença após o início, a fim de garantir o …" at bounding box center [300, 215] width 341 height 11
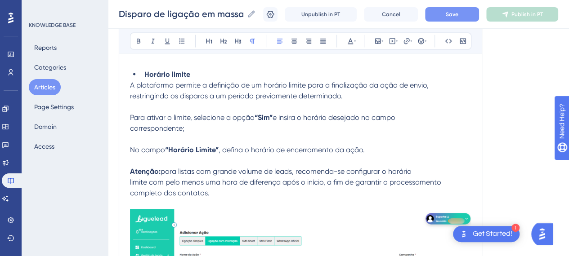
scroll to position [2560, 7]
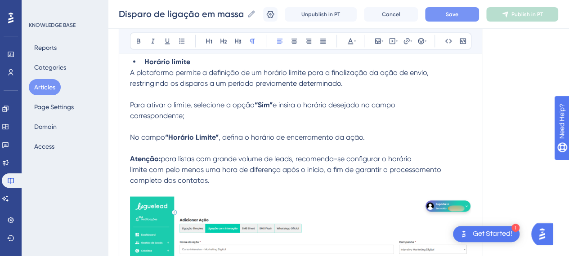
click at [358, 168] on span "limite com pelo menos uma hora de diferença após o início, a fim de garantir o …" at bounding box center [285, 170] width 311 height 9
click at [228, 181] on p "completo dos contatos." at bounding box center [300, 180] width 341 height 11
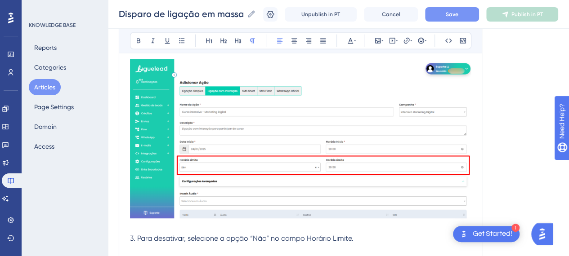
scroll to position [2740, 7]
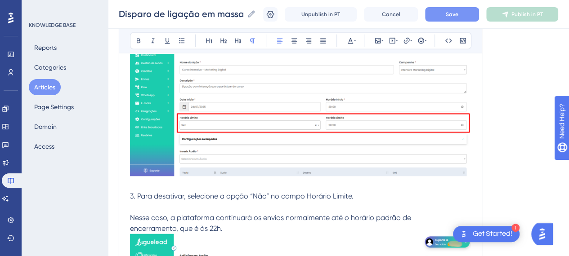
click at [251, 137] on img at bounding box center [300, 97] width 341 height 160
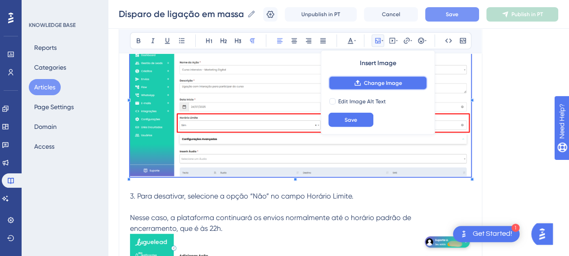
click at [372, 83] on span "Change Image" at bounding box center [383, 83] width 38 height 7
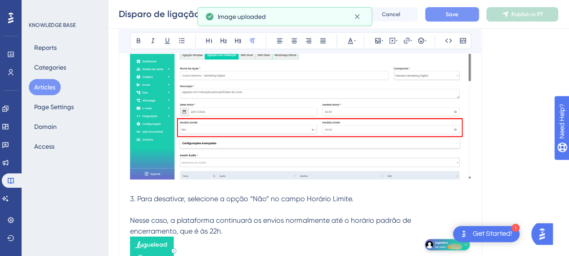
scroll to position [2785, 7]
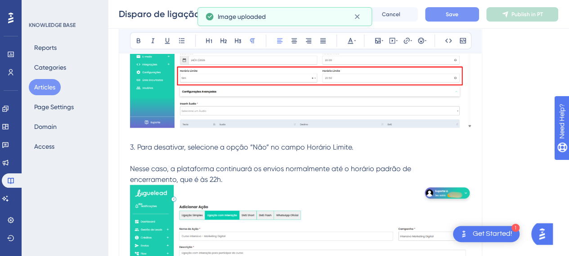
click at [192, 165] on span "Nesse caso, a plataforma continuará os envios normalmente até o horário padrão …" at bounding box center [270, 169] width 281 height 9
drag, startPoint x: 173, startPoint y: 143, endPoint x: 220, endPoint y: 143, distance: 47.2
click at [173, 143] on span "3. Para desativar, selecione a opção “Não” no campo Horário Limite." at bounding box center [242, 147] width 224 height 9
drag, startPoint x: 231, startPoint y: 143, endPoint x: 239, endPoint y: 144, distance: 7.7
click at [232, 143] on span "3. Para desativar, selecione a opção “Não” no campo Horário Limite." at bounding box center [242, 147] width 224 height 9
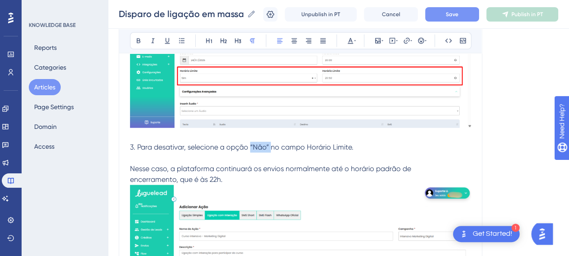
drag, startPoint x: 244, startPoint y: 144, endPoint x: 264, endPoint y: 144, distance: 19.8
click at [264, 144] on span "3. Para desativar, selecione a opção “Não” no campo Horário Limite." at bounding box center [242, 147] width 224 height 9
click at [138, 40] on div "Bold Italic Underline Bullet Point Heading 1 Heading 2 Heading 3 Normal Align L…" at bounding box center [300, 40] width 341 height 17
drag, startPoint x: 150, startPoint y: 155, endPoint x: 195, endPoint y: 163, distance: 45.7
click at [153, 155] on p at bounding box center [300, 158] width 341 height 11
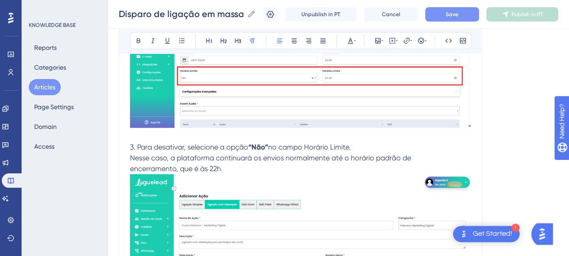
click at [256, 170] on p "encerramento, que é às 22h." at bounding box center [300, 249] width 341 height 171
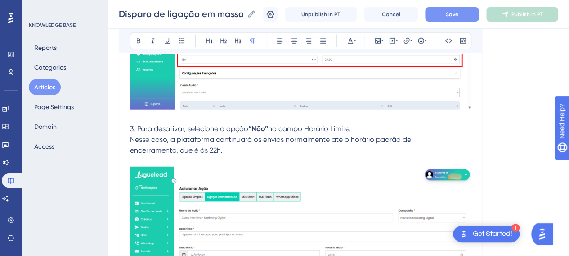
scroll to position [2740, 7]
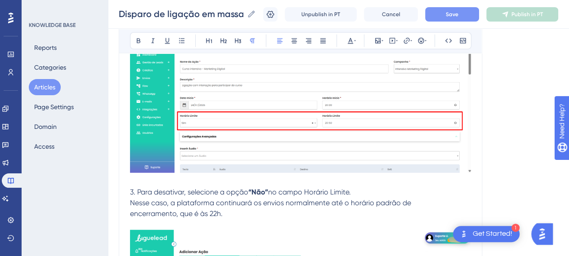
drag, startPoint x: 130, startPoint y: 189, endPoint x: 141, endPoint y: 194, distance: 11.9
click at [130, 189] on span "3. Para desativar, selecione a opção" at bounding box center [189, 192] width 118 height 9
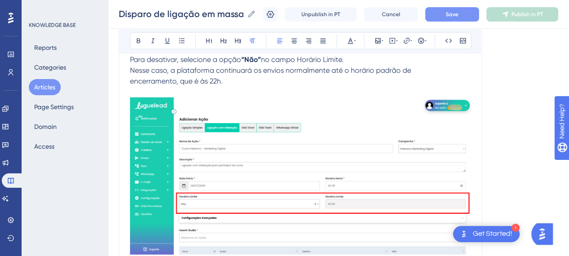
scroll to position [2920, 7]
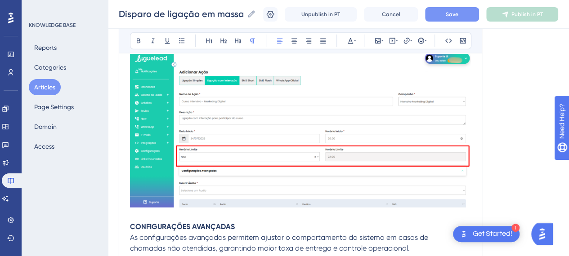
drag, startPoint x: 256, startPoint y: 154, endPoint x: 253, endPoint y: 160, distance: 6.4
click at [255, 158] on img at bounding box center [300, 128] width 341 height 157
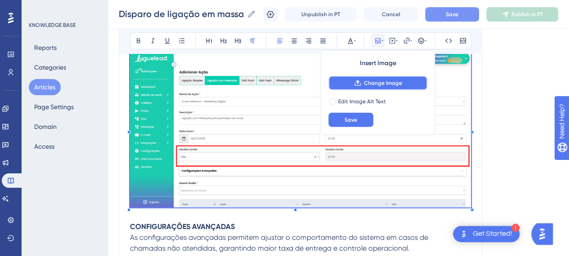
click at [377, 85] on span "Change Image" at bounding box center [383, 83] width 38 height 7
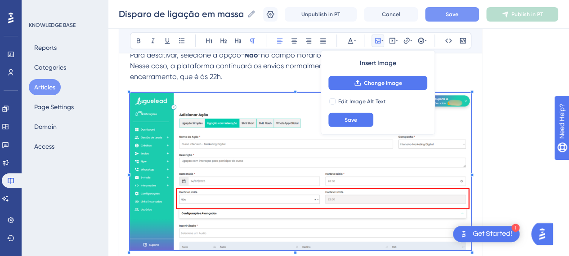
scroll to position [2785, 7]
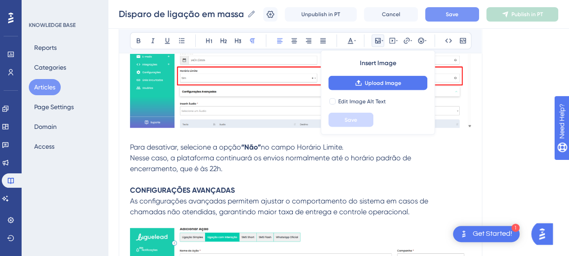
click at [197, 193] on p "CONFIGURAÇÕES AVANÇADAS As configurações avançadas permitem ajustar o comportam…" at bounding box center [300, 196] width 341 height 22
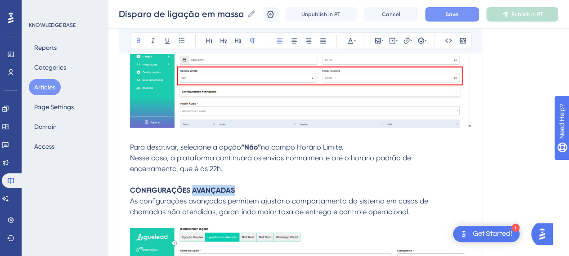
click at [197, 193] on p "CONFIGURAÇÕES AVANÇADAS As configurações avançadas permitem ajustar o comportam…" at bounding box center [300, 196] width 341 height 22
click at [214, 191] on strong "CONFIGURAÇÕES AVANÇADAS" at bounding box center [182, 190] width 105 height 9
click at [214, 190] on strong "CONFIGURAÇÕES AVANÇADAS" at bounding box center [182, 190] width 105 height 9
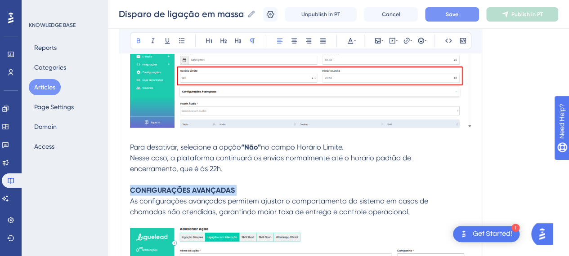
click at [214, 190] on strong "CONFIGURAÇÕES AVANÇADAS" at bounding box center [182, 190] width 105 height 9
drag, startPoint x: 337, startPoint y: 192, endPoint x: 197, endPoint y: 194, distance: 139.5
click at [336, 192] on p "CONFIGURAÇÕES AVANÇADAS As configurações avançadas permitem ajustar o comportam…" at bounding box center [300, 196] width 341 height 22
click at [144, 188] on strong "CONFIGURAÇÕES AVANÇADAS" at bounding box center [182, 190] width 105 height 9
click at [130, 187] on strong "CONFIGURAÇÕES AVANÇADAS" at bounding box center [182, 190] width 105 height 9
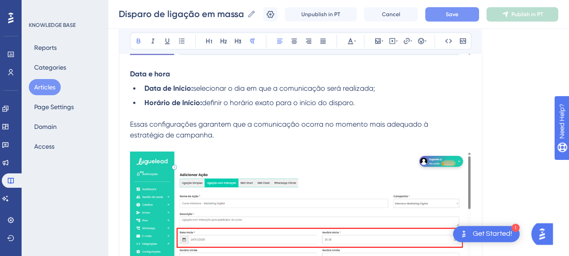
scroll to position [2200, 7]
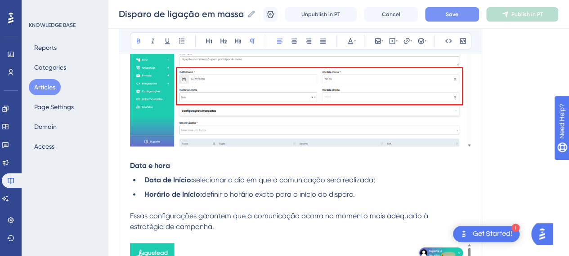
click at [130, 165] on strong "Data e hora" at bounding box center [150, 166] width 40 height 9
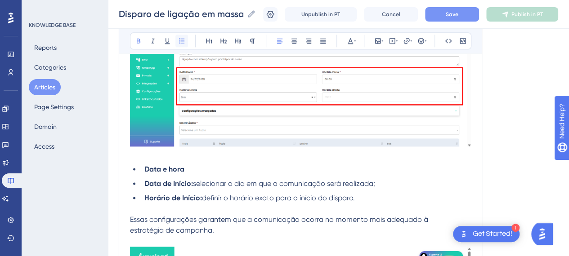
click at [178, 42] on button at bounding box center [181, 41] width 13 height 13
click at [141, 179] on li "Data de Início: selecionar o dia em que a comunicação será realizada;" at bounding box center [306, 184] width 330 height 11
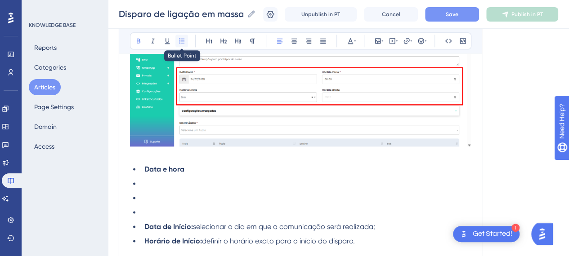
click at [175, 36] on button at bounding box center [181, 41] width 13 height 13
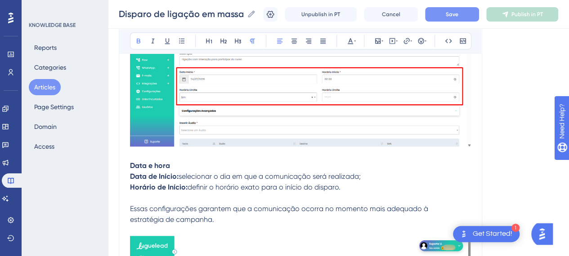
click at [130, 164] on strong "Data e hora" at bounding box center [150, 166] width 40 height 9
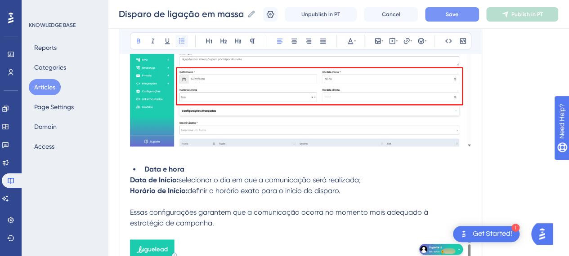
click at [178, 43] on icon at bounding box center [181, 40] width 7 height 7
click at [224, 171] on li "Data e hora" at bounding box center [306, 169] width 330 height 11
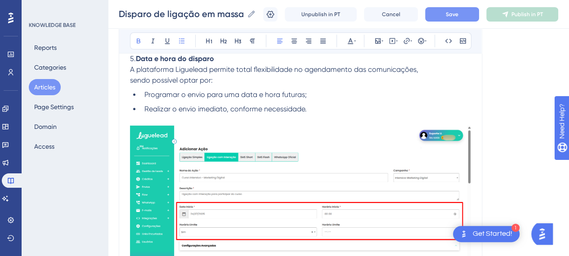
scroll to position [1930, 7]
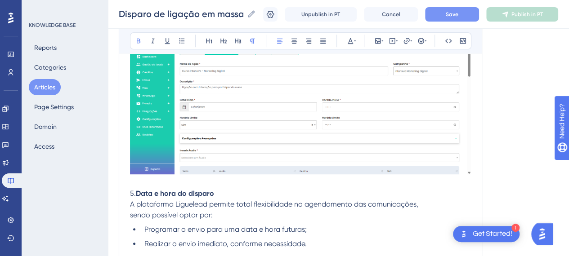
click at [224, 190] on p "5. Data e hora do disparo" at bounding box center [300, 194] width 341 height 11
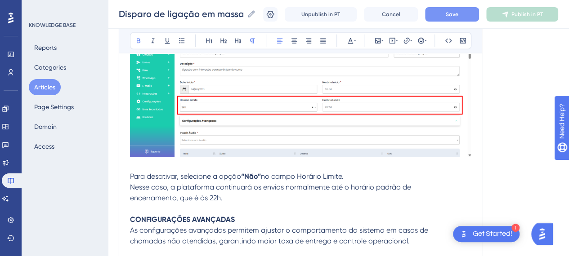
scroll to position [2785, 7]
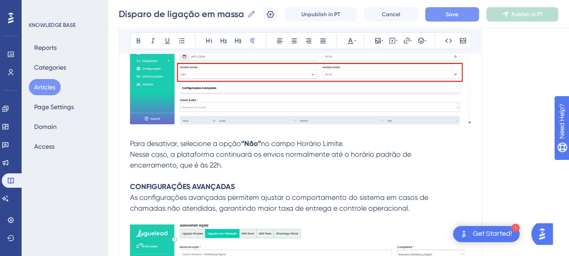
click at [286, 172] on p at bounding box center [300, 176] width 341 height 11
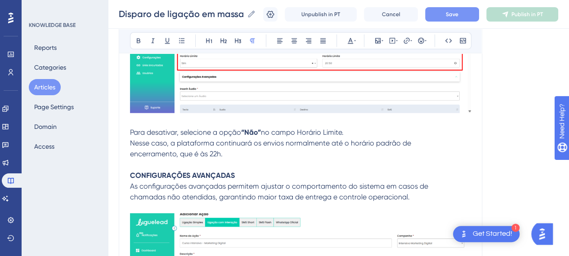
scroll to position [2875, 7]
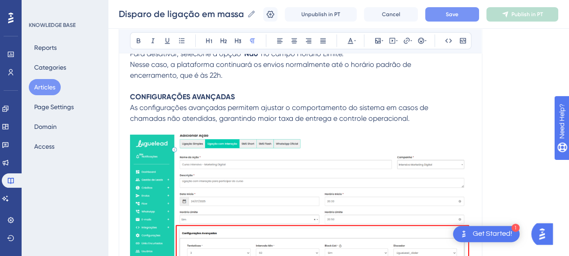
click at [130, 94] on strong "CONFIGURAÇÕES AVANÇADAS" at bounding box center [182, 97] width 105 height 9
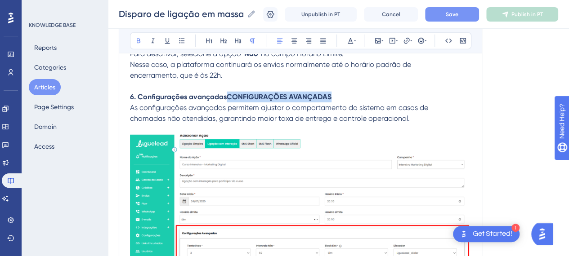
drag, startPoint x: 325, startPoint y: 94, endPoint x: 220, endPoint y: 95, distance: 104.8
click at [220, 94] on p "6. Configurações avançadasCONFIGURAÇÕES AVANÇADAS As configurações avançadas pe…" at bounding box center [300, 103] width 341 height 22
click at [228, 94] on p "6. Configurações avançadas As configurações avançadas permitem ajustar o compor…" at bounding box center [300, 103] width 341 height 22
click at [247, 108] on span "As configurações avançadas permitem ajustar o comportamento do sistema em casos…" at bounding box center [279, 107] width 298 height 9
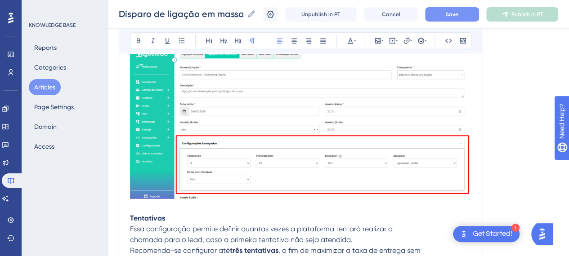
click at [349, 150] on img at bounding box center [300, 122] width 341 height 154
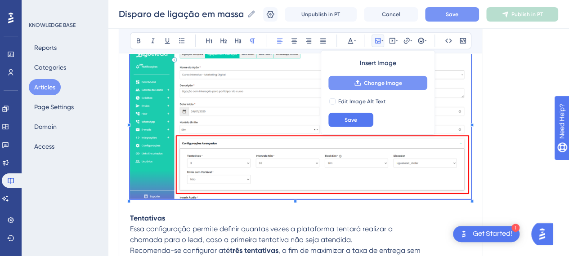
click at [375, 85] on span "Change Image" at bounding box center [383, 83] width 38 height 7
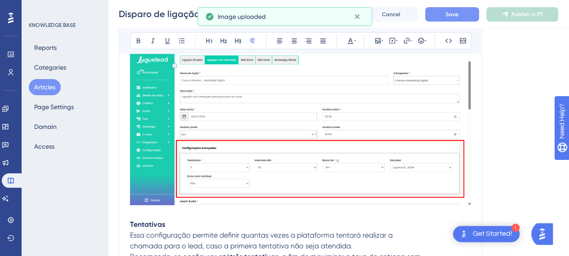
scroll to position [3010, 7]
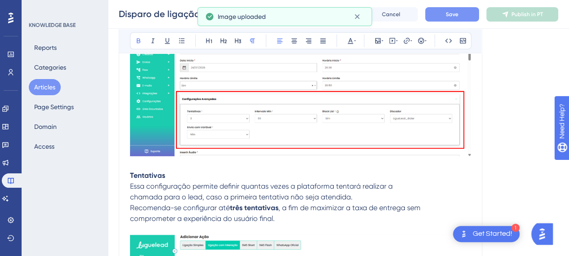
click at [179, 171] on p "Tentativas" at bounding box center [300, 176] width 341 height 11
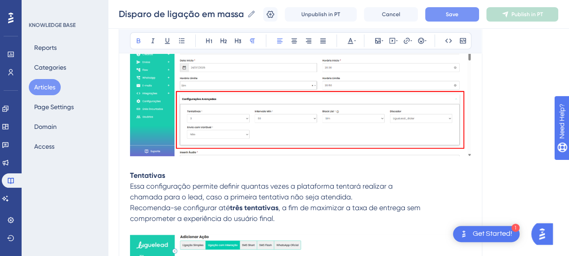
click at [130, 173] on strong "Tentativas" at bounding box center [147, 175] width 35 height 9
click at [130, 171] on strong "Tentativas" at bounding box center [147, 175] width 35 height 9
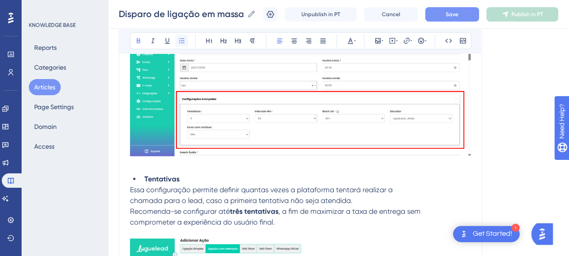
click at [175, 42] on button at bounding box center [181, 41] width 13 height 13
drag, startPoint x: 283, startPoint y: 229, endPoint x: 287, endPoint y: 226, distance: 5.5
click at [283, 229] on p at bounding box center [300, 233] width 341 height 11
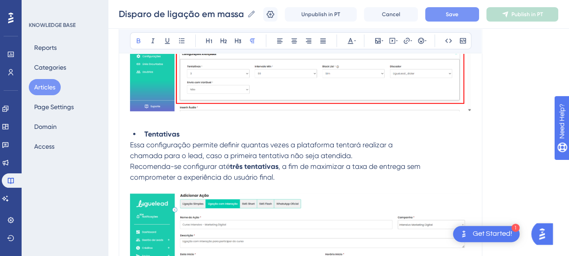
click at [284, 180] on p "comprometer a experiência do usuário final." at bounding box center [300, 177] width 341 height 11
drag, startPoint x: 388, startPoint y: 145, endPoint x: 244, endPoint y: 153, distance: 144.6
click at [388, 144] on p "Essa configuração permite definir quantas vezes a plataforma tentará realizar a" at bounding box center [300, 145] width 341 height 11
drag, startPoint x: 226, startPoint y: 157, endPoint x: 322, endPoint y: 157, distance: 95.8
click at [232, 157] on span "chamada para o lead, caso a primeira tentativa não seja atendida." at bounding box center [241, 156] width 223 height 9
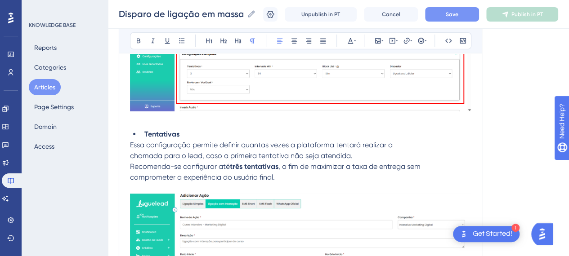
click at [332, 157] on span "chamada para o lead, caso a primeira tentativa não seja atendida." at bounding box center [241, 156] width 223 height 9
click at [269, 174] on p "comprometer a experiência do usuário final." at bounding box center [300, 177] width 341 height 11
drag, startPoint x: 174, startPoint y: 164, endPoint x: 123, endPoint y: 159, distance: 51.5
click at [130, 162] on span "Recomenda-se configurar até" at bounding box center [180, 166] width 100 height 9
click at [135, 39] on icon at bounding box center [138, 40] width 7 height 7
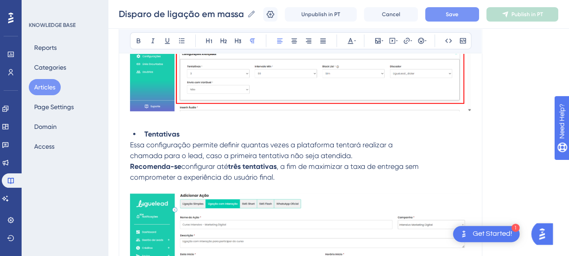
click at [307, 177] on p "comprometer a experiência do usuário final." at bounding box center [300, 177] width 341 height 11
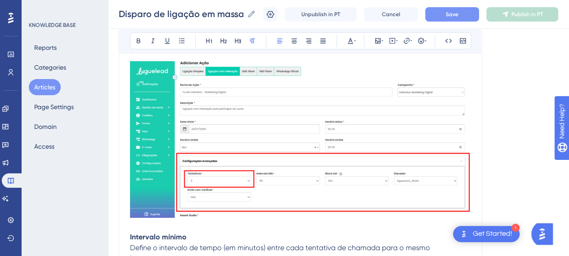
scroll to position [3145, 7]
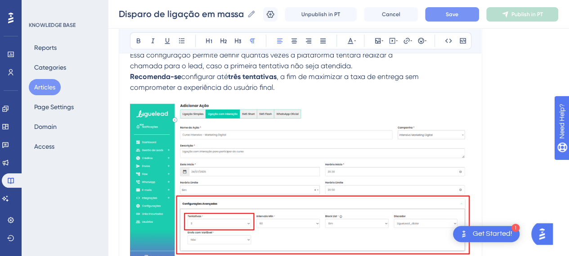
click at [310, 173] on img at bounding box center [300, 182] width 341 height 157
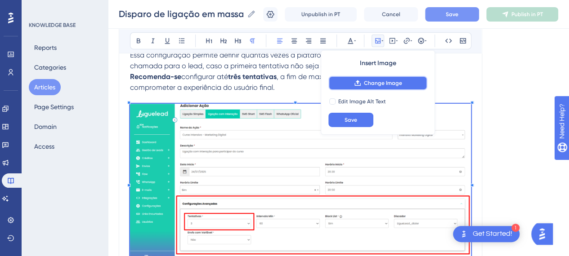
click at [377, 81] on span "Change Image" at bounding box center [383, 83] width 38 height 7
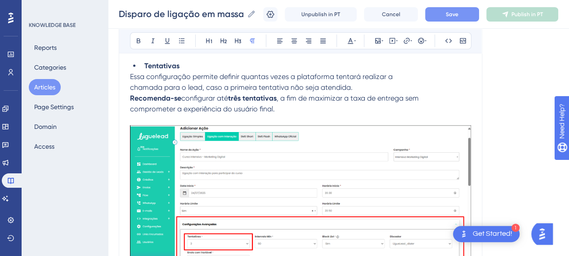
scroll to position [3235, 7]
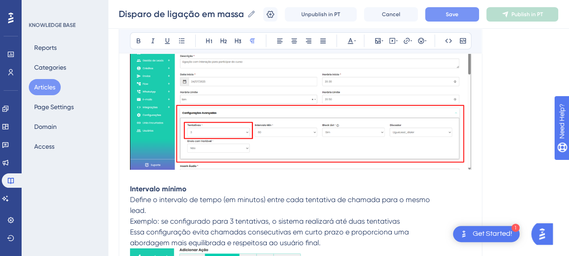
click at [130, 188] on strong "Intervalo mínimo" at bounding box center [158, 189] width 57 height 9
click at [178, 40] on icon at bounding box center [181, 40] width 7 height 7
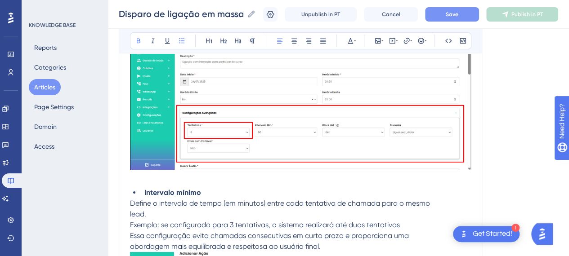
click at [271, 195] on li "Intervalo mínimo" at bounding box center [306, 193] width 330 height 11
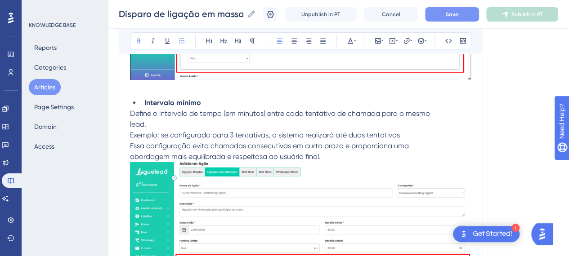
click at [316, 190] on img at bounding box center [300, 240] width 341 height 157
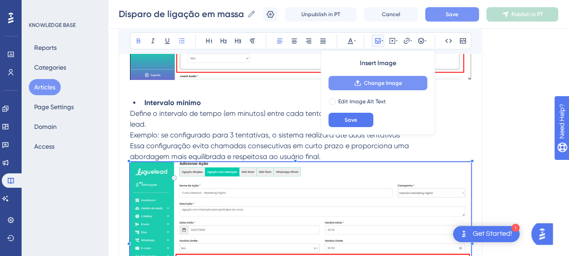
click at [374, 85] on span "Change Image" at bounding box center [383, 83] width 38 height 7
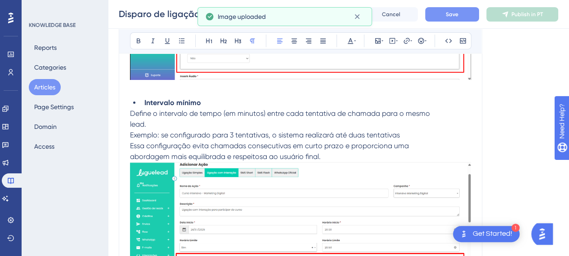
click at [379, 152] on p "abordagem mais equilibrada e respeitosa ao usuário final." at bounding box center [300, 157] width 341 height 11
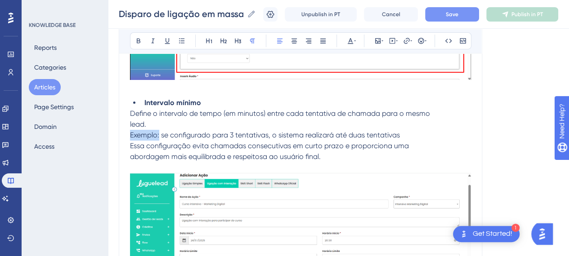
drag, startPoint x: 153, startPoint y: 133, endPoint x: 117, endPoint y: 129, distance: 35.3
click at [137, 42] on icon at bounding box center [139, 41] width 4 height 5
click at [194, 121] on p "lead." at bounding box center [300, 124] width 341 height 11
click at [164, 126] on p "lead." at bounding box center [300, 124] width 341 height 11
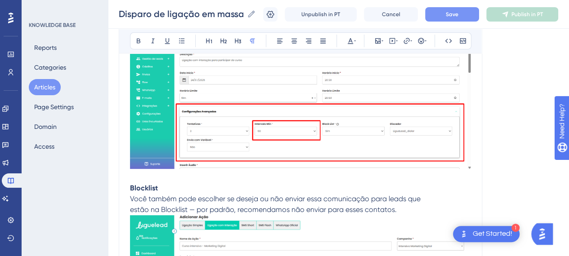
scroll to position [3505, 7]
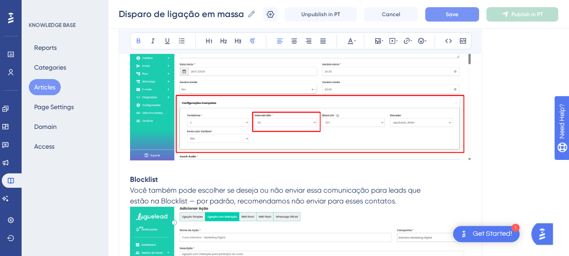
click at [130, 179] on strong "Blocklist" at bounding box center [144, 179] width 28 height 9
drag, startPoint x: 176, startPoint y: 43, endPoint x: 175, endPoint y: 48, distance: 4.6
click at [178, 43] on icon at bounding box center [181, 40] width 7 height 7
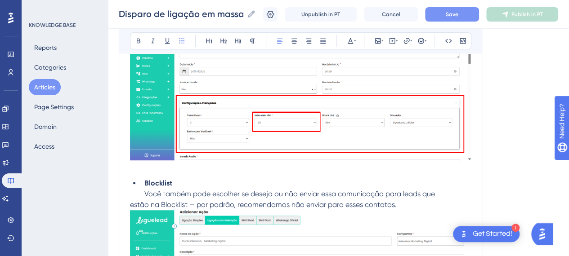
drag, startPoint x: 207, startPoint y: 190, endPoint x: 211, endPoint y: 181, distance: 9.5
click at [207, 190] on span "Você também pode escolher se deseja ou não enviar essa comunicação para leads q…" at bounding box center [289, 194] width 291 height 9
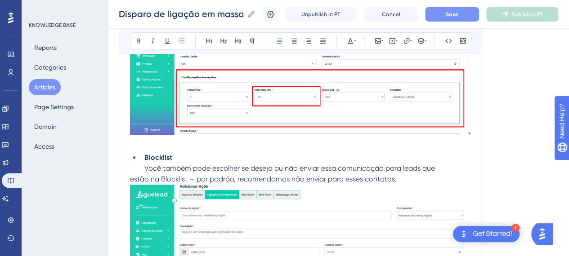
scroll to position [3550, 7]
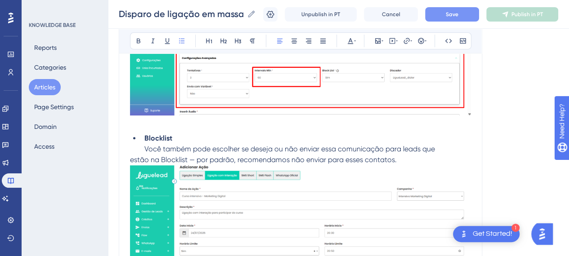
click at [408, 156] on p "estão na Blocklist — por padrão, recomendamos não enviar para esses contatos." at bounding box center [300, 240] width 341 height 171
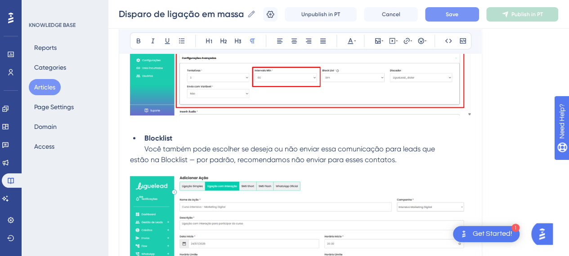
click at [390, 157] on p "estão na Blocklist — por padrão, recomendamos não enviar para esses contatos." at bounding box center [300, 160] width 341 height 11
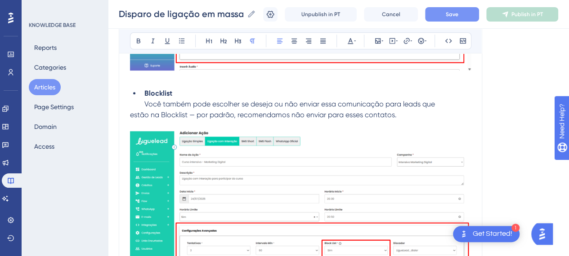
scroll to position [3640, 7]
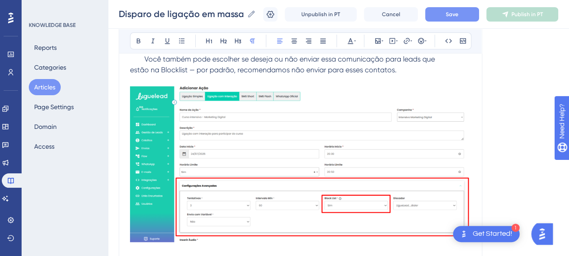
click at [319, 148] on img at bounding box center [300, 164] width 341 height 157
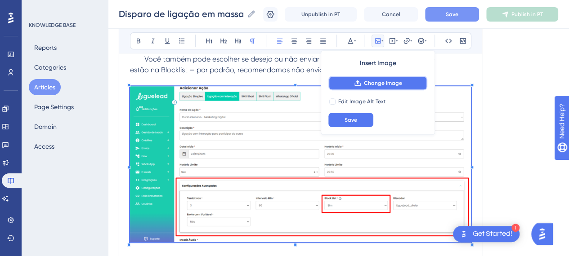
click at [366, 85] on span "Change Image" at bounding box center [383, 83] width 38 height 7
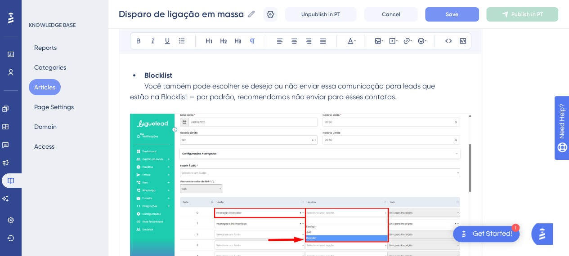
scroll to position [3550, 7]
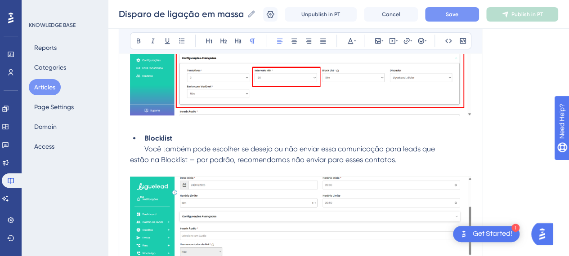
click at [192, 156] on span "estão na Blocklist — por padrão, recomendamos não enviar para esses contatos." at bounding box center [263, 160] width 267 height 9
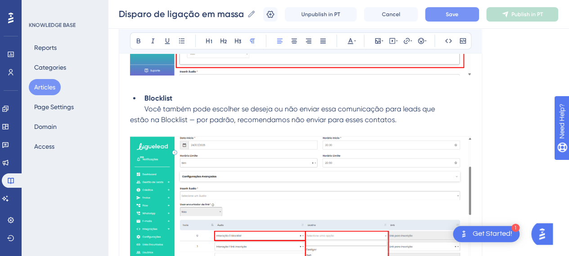
scroll to position [3640, 7]
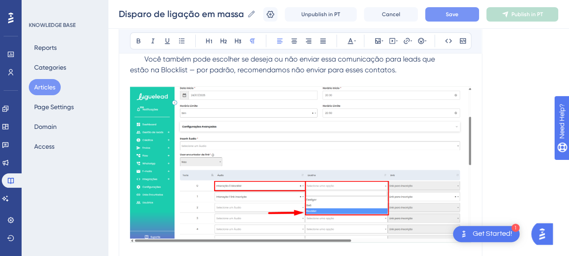
click at [311, 157] on img at bounding box center [300, 164] width 341 height 157
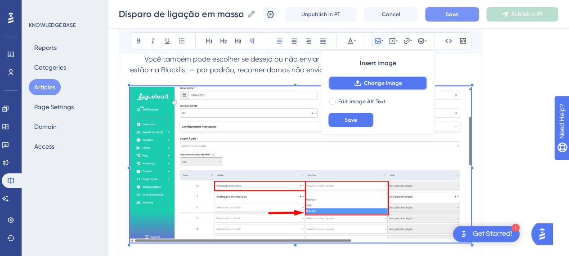
click at [378, 81] on span "Change Image" at bounding box center [383, 83] width 38 height 7
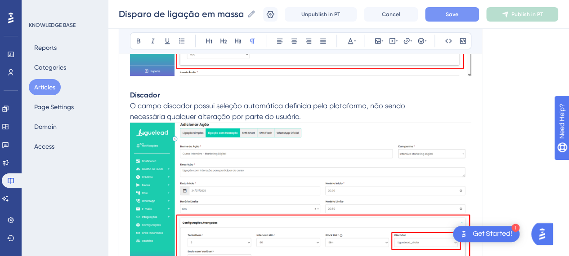
scroll to position [3820, 7]
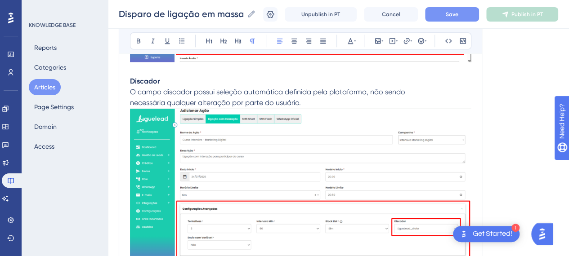
click at [317, 98] on p "necessária qualquer alteração por parte do usuário." at bounding box center [300, 103] width 341 height 11
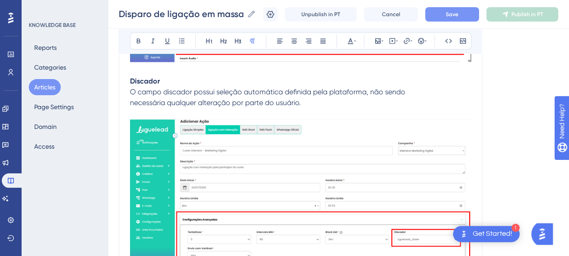
click at [130, 77] on strong "Discador" at bounding box center [145, 81] width 30 height 9
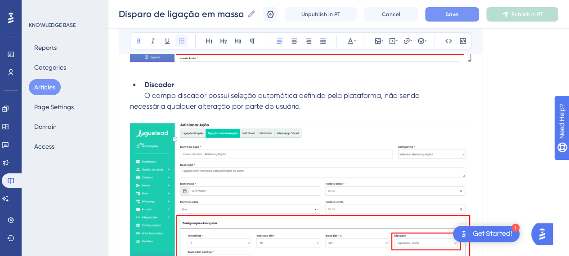
click at [179, 40] on icon at bounding box center [181, 40] width 5 height 5
click at [213, 96] on span "O campo discador possui seleção automática definida pela plataforma, não sendo" at bounding box center [281, 95] width 275 height 9
click at [310, 103] on p "necessária qualquer alteração por parte do usuário." at bounding box center [300, 106] width 341 height 11
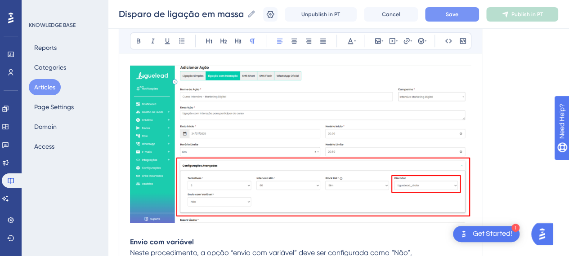
scroll to position [3865, 7]
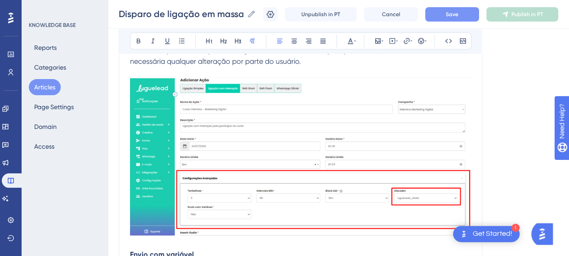
click at [267, 126] on img at bounding box center [300, 157] width 341 height 158
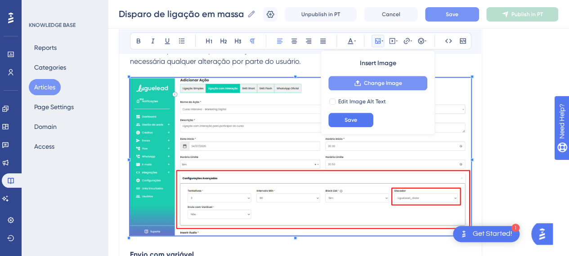
click at [354, 79] on button "Change Image" at bounding box center [377, 83] width 99 height 14
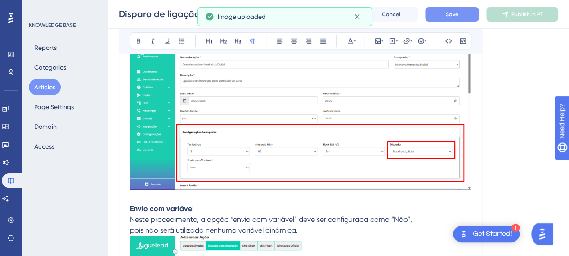
scroll to position [3955, 7]
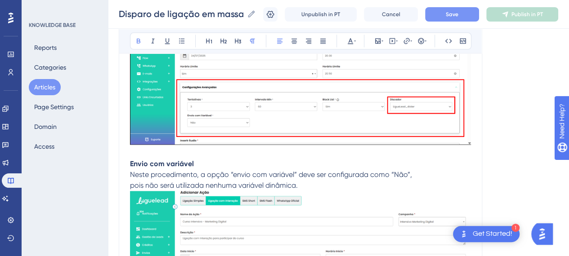
click at [130, 163] on strong "Envio com variável" at bounding box center [162, 164] width 64 height 9
click at [179, 39] on icon at bounding box center [181, 40] width 5 height 5
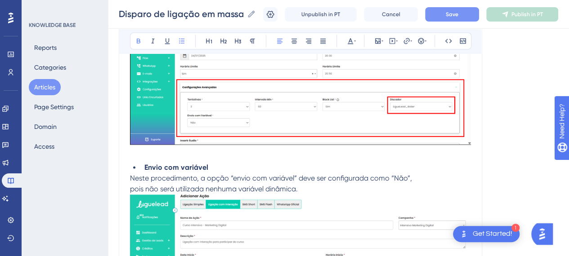
click at [315, 180] on p "Neste procedimento, a opção “envio com variável” deve ser configurada como “Não…" at bounding box center [300, 178] width 341 height 11
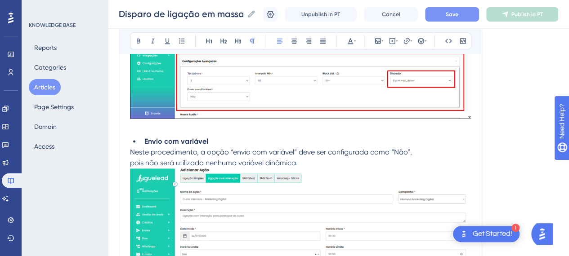
scroll to position [4000, 7]
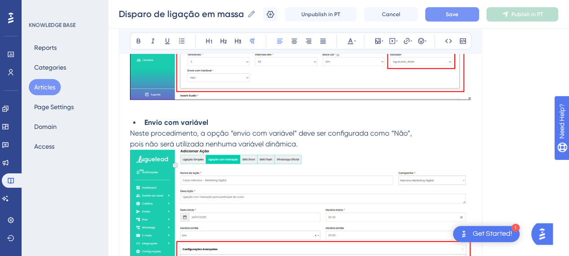
click at [301, 139] on p "pois não será utilizada nenhuma variável dinâmica." at bounding box center [300, 144] width 341 height 11
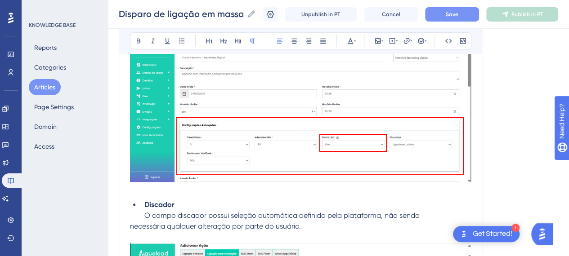
scroll to position [3640, 7]
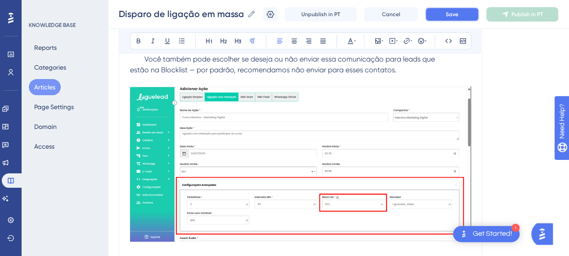
click at [458, 14] on span "Save" at bounding box center [452, 14] width 13 height 7
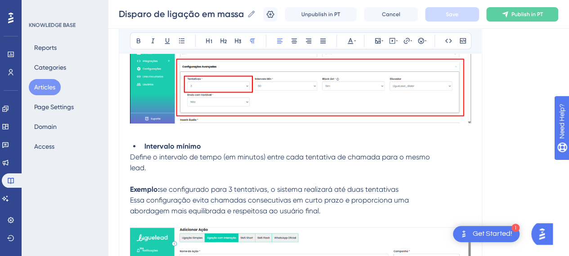
scroll to position [3280, 7]
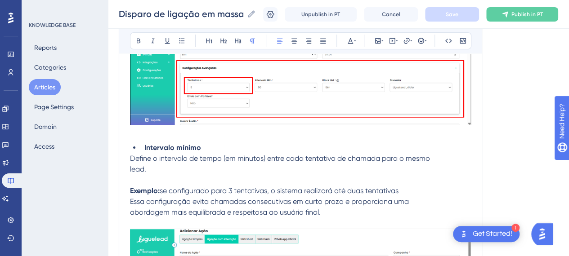
click at [230, 164] on p "lead." at bounding box center [300, 169] width 341 height 11
click at [227, 175] on p at bounding box center [300, 180] width 341 height 11
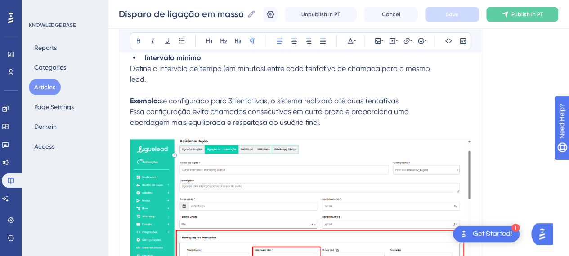
click at [340, 117] on p "abordagem mais equilibrada e respeitosa ao usuário final." at bounding box center [300, 122] width 341 height 11
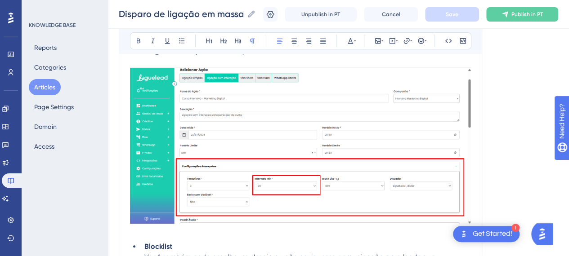
scroll to position [3505, 7]
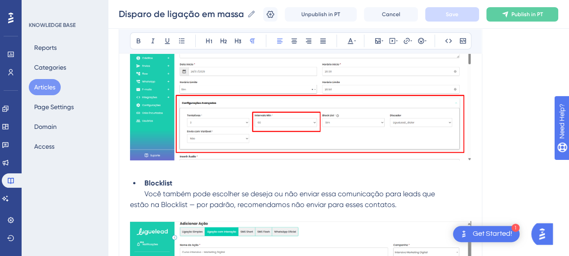
click at [191, 164] on p at bounding box center [300, 169] width 341 height 11
click at [405, 202] on p "estão na Blocklist — por padrão, recomendamos não enviar para esses contatos." at bounding box center [300, 205] width 341 height 11
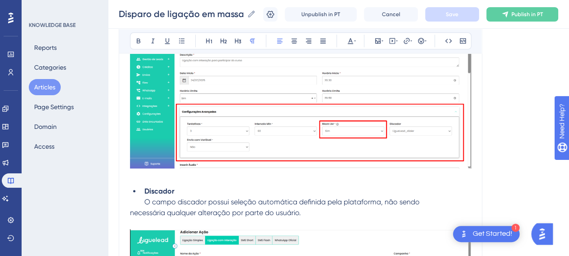
scroll to position [3775, 7]
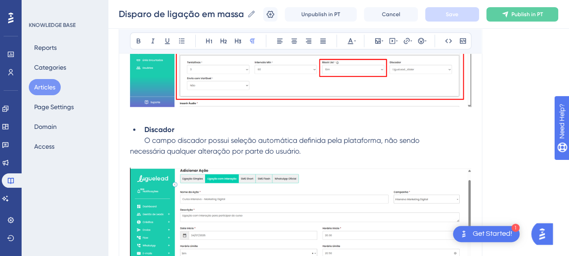
click at [142, 112] on p at bounding box center [300, 115] width 341 height 11
click at [338, 139] on span "O campo discador possui seleção automática definida pela plataforma, não sendo" at bounding box center [281, 140] width 275 height 9
drag, startPoint x: 157, startPoint y: 145, endPoint x: 270, endPoint y: 152, distance: 113.1
click at [260, 151] on span "necessária qualquer alteração por parte do usuário." at bounding box center [215, 151] width 171 height 9
click at [326, 157] on p at bounding box center [300, 162] width 341 height 11
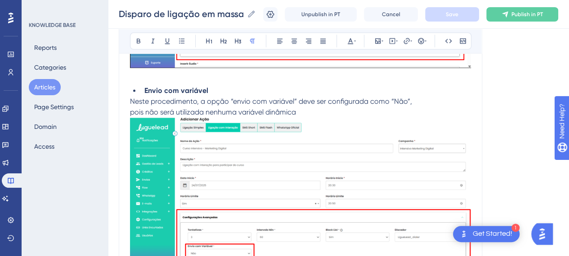
scroll to position [4000, 7]
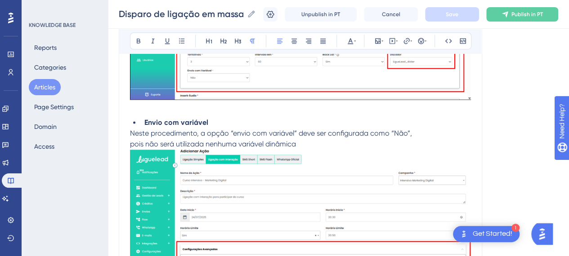
click at [311, 142] on p "pois não será utilizada nenhuma variável dinâmica" at bounding box center [300, 144] width 341 height 11
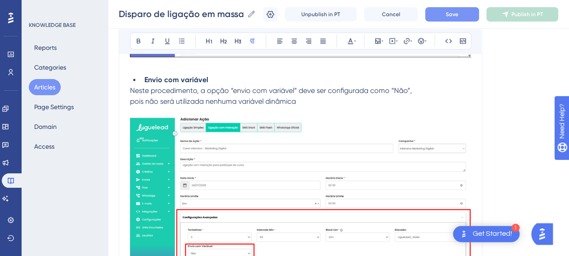
scroll to position [4090, 7]
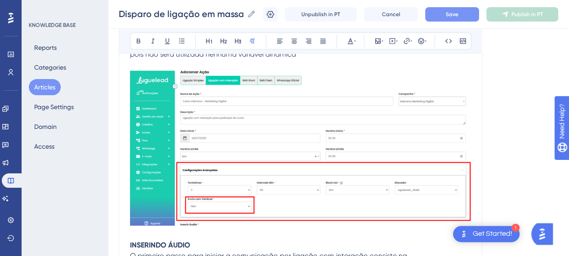
click at [311, 146] on img at bounding box center [300, 149] width 341 height 156
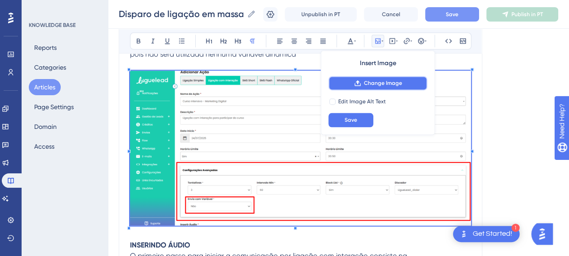
click at [375, 81] on span "Change Image" at bounding box center [383, 83] width 38 height 7
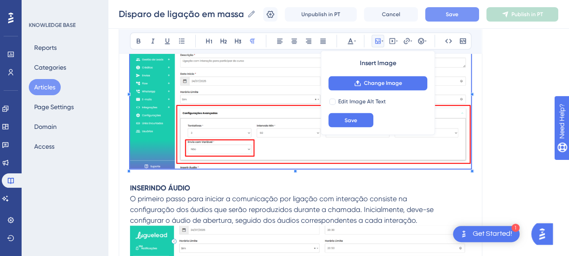
scroll to position [4135, 7]
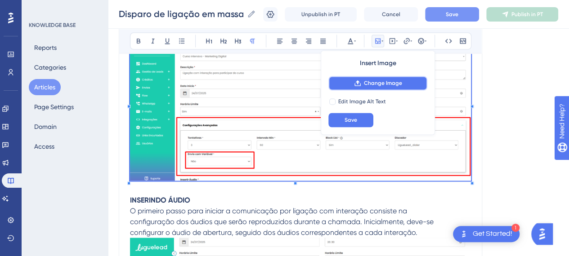
click at [371, 83] on span "Change Image" at bounding box center [383, 83] width 38 height 7
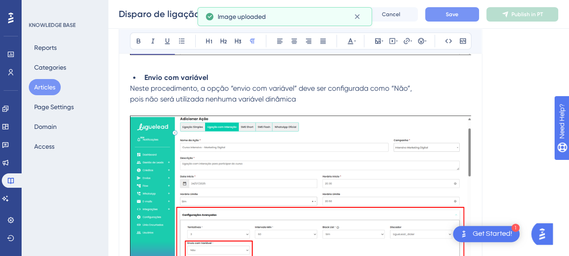
click at [319, 105] on p at bounding box center [300, 110] width 341 height 11
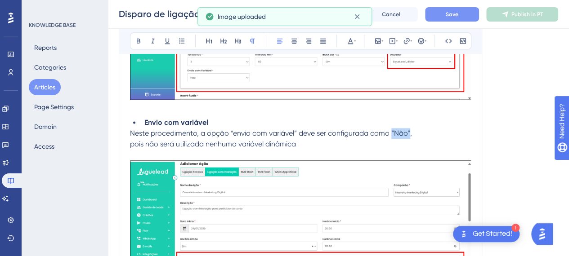
drag, startPoint x: 384, startPoint y: 129, endPoint x: 401, endPoint y: 129, distance: 17.1
click at [401, 129] on span "Neste procedimento, a opção “envio com variável” deve ser configurada como “Não…" at bounding box center [271, 133] width 282 height 9
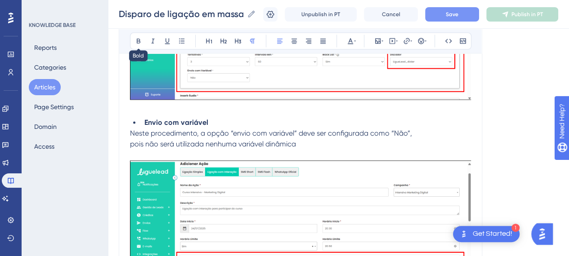
drag, startPoint x: 135, startPoint y: 40, endPoint x: 154, endPoint y: 48, distance: 20.3
click at [136, 40] on button at bounding box center [138, 41] width 13 height 13
click at [337, 145] on p "pois não será utilizada nenhuma variável dinâmica" at bounding box center [300, 144] width 341 height 11
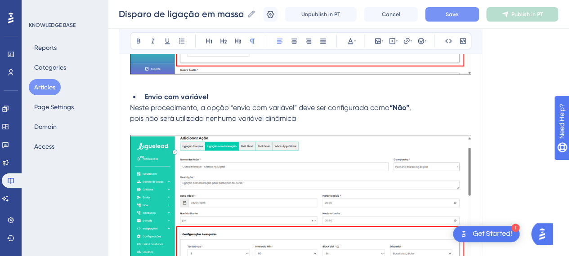
scroll to position [4045, 7]
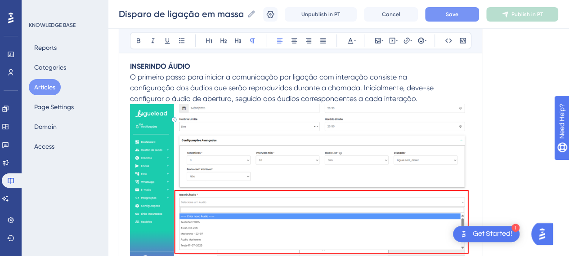
click at [206, 63] on p "INSERINDO ÁUDIO" at bounding box center [300, 66] width 341 height 11
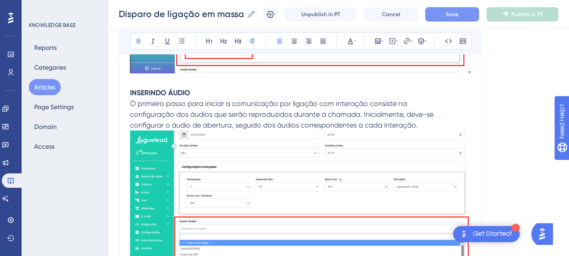
scroll to position [4225, 7]
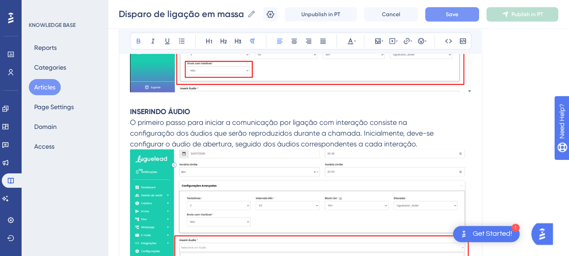
click at [171, 109] on strong "INSERINDO ÁUDIO" at bounding box center [160, 111] width 60 height 9
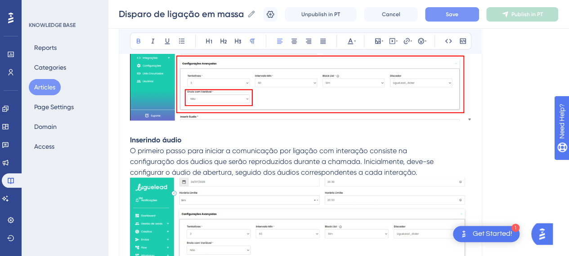
scroll to position [4180, 7]
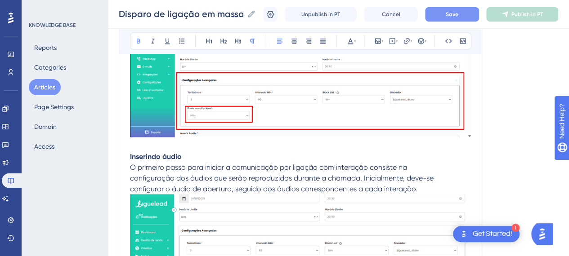
click at [130, 155] on strong "Inserindo áudio" at bounding box center [156, 156] width 52 height 9
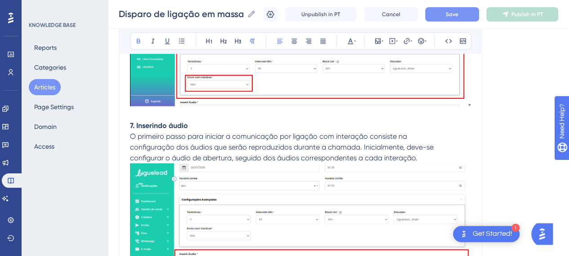
scroll to position [4225, 7]
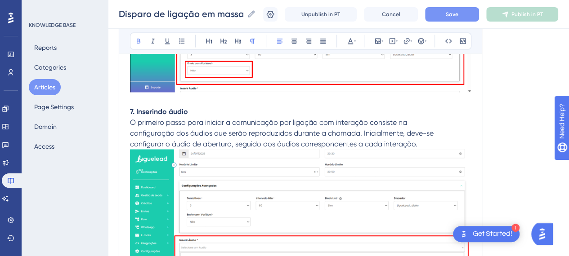
click at [419, 143] on p "configurar o áudio de abertura, seguido dos áudios correspondentes a cada inter…" at bounding box center [300, 144] width 341 height 11
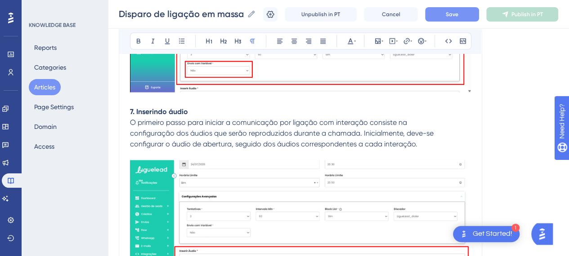
click at [383, 139] on span "configurar o áudio de abertura, seguido dos áudios correspondentes a cada inter…" at bounding box center [273, 143] width 287 height 9
drag, startPoint x: 159, startPoint y: 123, endPoint x: 190, endPoint y: 121, distance: 30.6
click at [159, 123] on span "O primeiro passo para iniciar a comunicação por ligação com interação consiste …" at bounding box center [268, 122] width 277 height 9
click at [238, 122] on span "O primeiro passo para iniciar a comunicação por ligação com interação consiste …" at bounding box center [268, 122] width 277 height 9
click at [289, 120] on span "O primeiro passo para iniciar a comunicação por ligação com interação consiste …" at bounding box center [268, 122] width 277 height 9
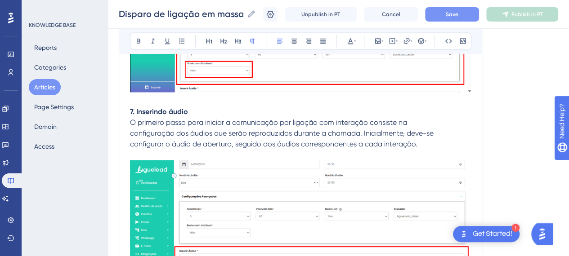
click at [364, 120] on span "O primeiro passo para iniciar a comunicação por ligação com interação consiste …" at bounding box center [268, 122] width 277 height 9
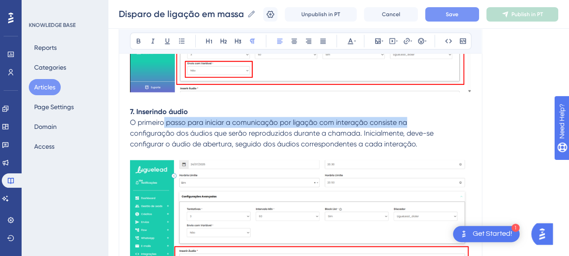
drag, startPoint x: 410, startPoint y: 120, endPoint x: 157, endPoint y: 120, distance: 253.7
click at [157, 120] on p "O primeiro passo para iniciar a comunicação por ligação com interação consiste …" at bounding box center [300, 122] width 341 height 11
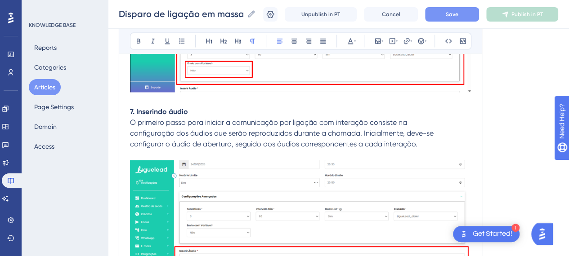
click at [199, 131] on span "configuração dos áudios que serão reproduzidos durante a chamada. Inicialmente,…" at bounding box center [282, 133] width 304 height 9
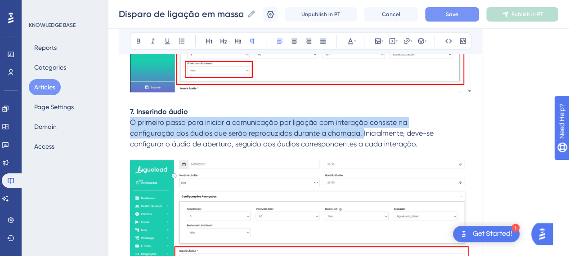
drag, startPoint x: 356, startPoint y: 130, endPoint x: 111, endPoint y: 118, distance: 245.5
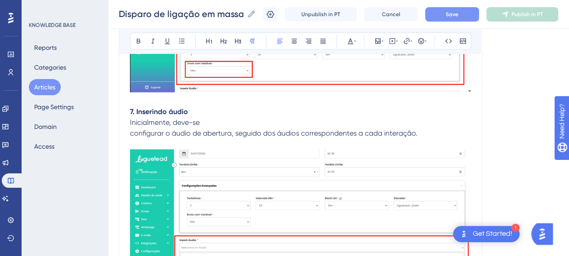
drag, startPoint x: 224, startPoint y: 118, endPoint x: 133, endPoint y: 134, distance: 92.6
click at [222, 118] on p "Inicialmente, deve-se" at bounding box center [300, 122] width 341 height 11
click at [130, 132] on span "configurar o áudio de abertura, seguido dos áudios correspondentes a cada inter…" at bounding box center [273, 133] width 287 height 9
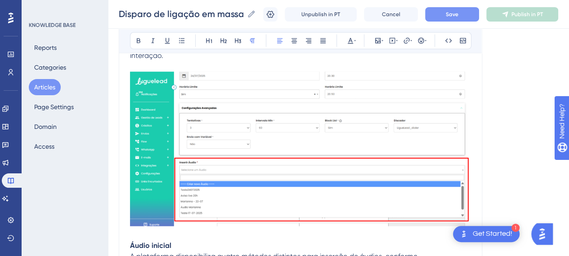
scroll to position [4315, 7]
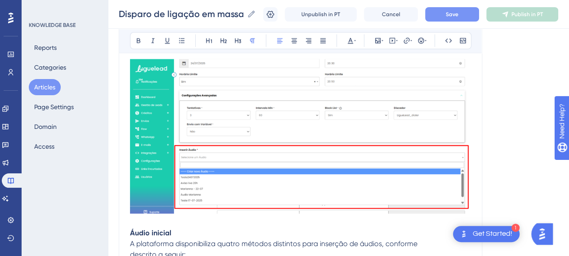
click at [382, 141] on img at bounding box center [300, 136] width 341 height 155
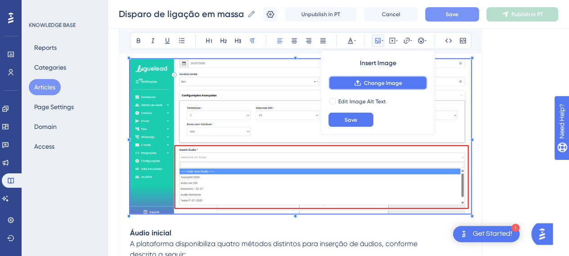
click at [398, 87] on button "Change Image" at bounding box center [377, 83] width 99 height 14
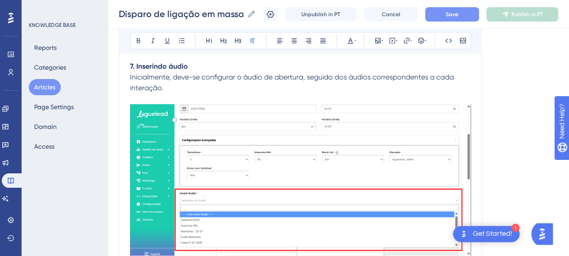
scroll to position [4405, 7]
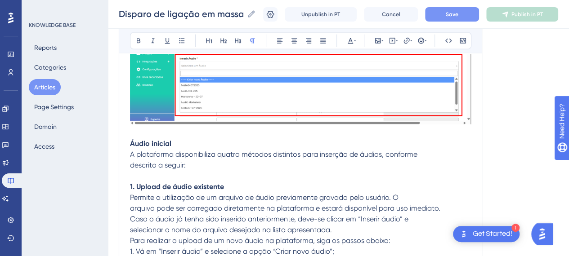
click at [191, 165] on p "descrito a seguir:" at bounding box center [300, 165] width 341 height 11
click at [229, 173] on p at bounding box center [300, 176] width 341 height 11
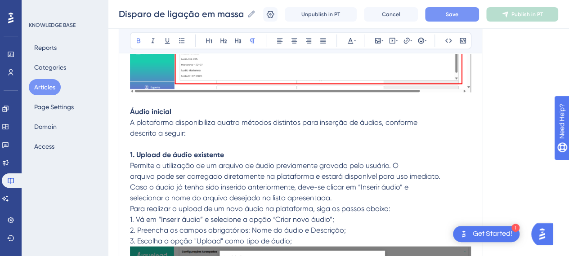
scroll to position [4450, 7]
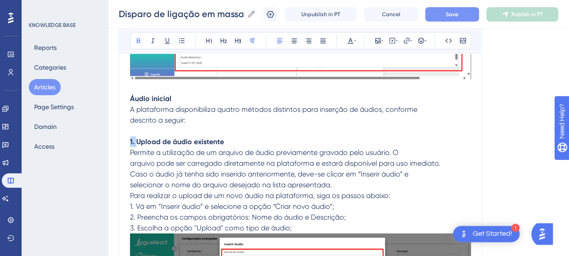
drag, startPoint x: 129, startPoint y: 140, endPoint x: 117, endPoint y: 140, distance: 12.6
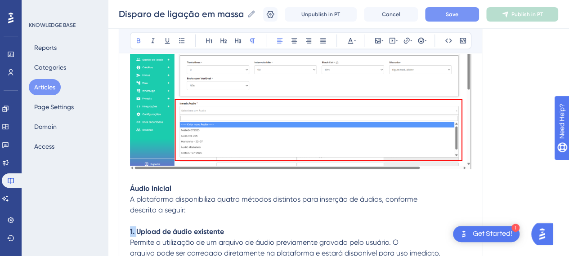
scroll to position [4405, 7]
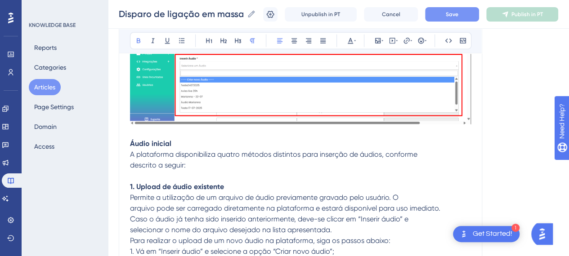
click at [130, 141] on strong "Áudio inicial" at bounding box center [150, 143] width 41 height 9
drag, startPoint x: 123, startPoint y: 141, endPoint x: 228, endPoint y: 152, distance: 105.4
click at [230, 156] on p "A plataforma disponibiliza quatro métodos distintos para inserção de áudios, co…" at bounding box center [300, 154] width 341 height 11
click at [157, 139] on strong "Áudio inicial" at bounding box center [150, 143] width 41 height 9
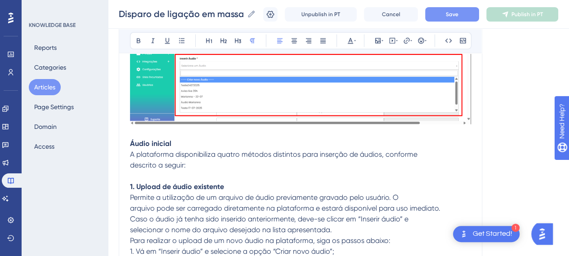
click at [184, 149] on p "A plataforma disponibiliza quatro métodos distintos para inserção de áudios, co…" at bounding box center [300, 154] width 341 height 11
drag, startPoint x: 174, startPoint y: 141, endPoint x: 105, endPoint y: 143, distance: 68.9
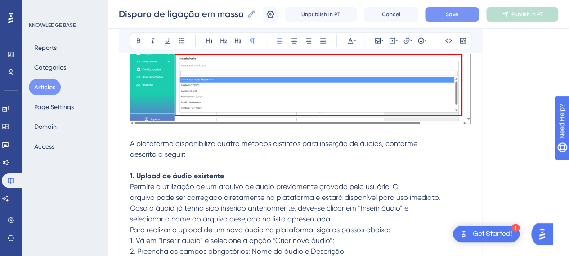
click at [212, 156] on p "descrito a seguir:" at bounding box center [300, 154] width 341 height 11
click at [131, 163] on p at bounding box center [300, 165] width 341 height 11
drag, startPoint x: 129, startPoint y: 174, endPoint x: 119, endPoint y: 173, distance: 9.9
click at [179, 43] on button at bounding box center [181, 41] width 13 height 13
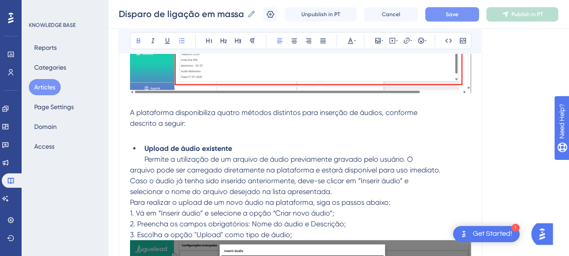
scroll to position [4450, 7]
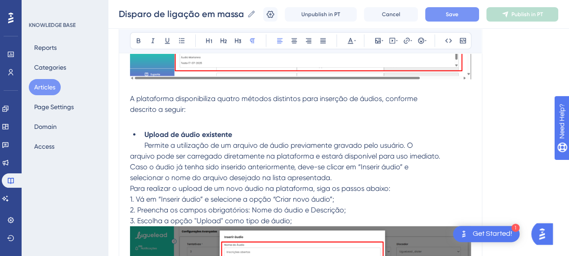
drag, startPoint x: 407, startPoint y: 149, endPoint x: 408, endPoint y: 142, distance: 7.0
click at [408, 151] on p "arquivo pode ser carregado diretamente na plataforma e estará disponível para u…" at bounding box center [300, 156] width 341 height 11
click at [408, 142] on li "Upload de áudio existente Permite a utilização de um arquivo de áudio previamen…" at bounding box center [306, 141] width 330 height 22
click at [444, 169] on p "Caso o áudio já tenha sido inserido anteriormente, deve-se clicar em “Inserir á…" at bounding box center [300, 167] width 341 height 11
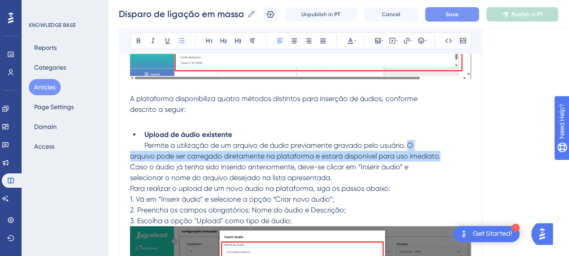
drag, startPoint x: 400, startPoint y: 142, endPoint x: 437, endPoint y: 157, distance: 39.8
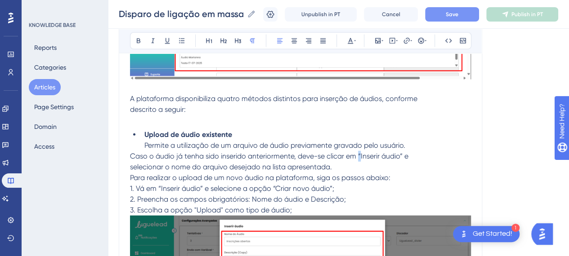
click at [353, 152] on span "Caso o áudio já tenha sido inserido anteriormente, deve-se clicar em “Inserir á…" at bounding box center [269, 156] width 278 height 9
click at [352, 152] on span "Caso o áudio já tenha sido inserido anteriormente, deve-se clicar em “Inserir á…" at bounding box center [269, 156] width 278 height 9
drag, startPoint x: 351, startPoint y: 152, endPoint x: 394, endPoint y: 154, distance: 42.8
click at [394, 154] on span "Caso o áudio já tenha sido inserido anteriormente, deve-se clicar em “Inserir á…" at bounding box center [269, 156] width 278 height 9
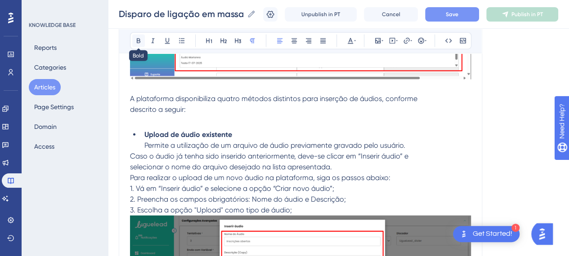
click at [135, 40] on icon at bounding box center [138, 40] width 7 height 7
click at [169, 174] on span "Para realizar o upload de um novo áudio na plataforma, siga os passos abaixo:" at bounding box center [260, 178] width 260 height 9
click at [130, 165] on span "selecionar o nome do arquivo desejado na lista apresentada." at bounding box center [231, 167] width 202 height 9
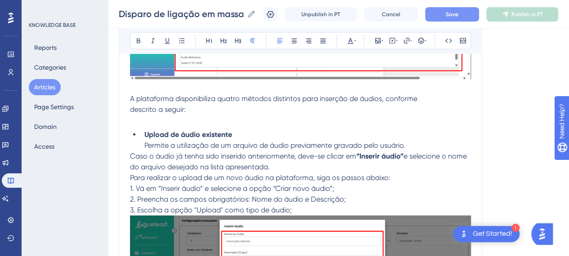
click at [159, 166] on span "e selecione o nome do arquivo desejado na lista apresentada." at bounding box center [299, 161] width 339 height 19
click at [295, 165] on p "Caso o áudio já tenha sido inserido anteriormente, deve-se clicar em “Inserir á…" at bounding box center [300, 167] width 341 height 32
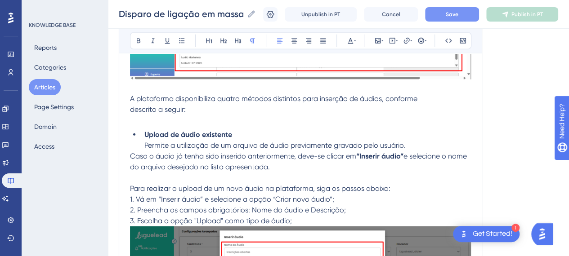
drag, startPoint x: 440, startPoint y: 152, endPoint x: 448, endPoint y: 165, distance: 15.4
click at [448, 165] on p "Caso o áudio já tenha sido inserido anteriormente, deve-se clicar em “Inserir á…" at bounding box center [300, 162] width 341 height 22
click at [263, 159] on p "Caso o áudio já tenha sido inserido anteriormente, deve-se clicar em “Inserir á…" at bounding box center [300, 162] width 341 height 22
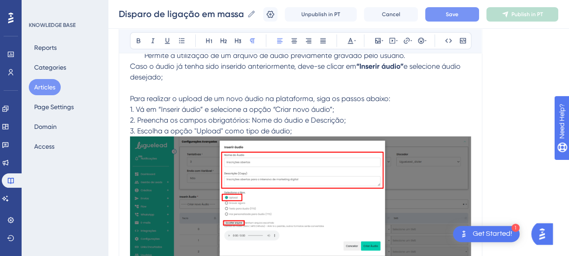
click at [193, 83] on p "Para realizar o upload de um novo áudio na plataforma, siga os passos abaixo:" at bounding box center [300, 94] width 341 height 22
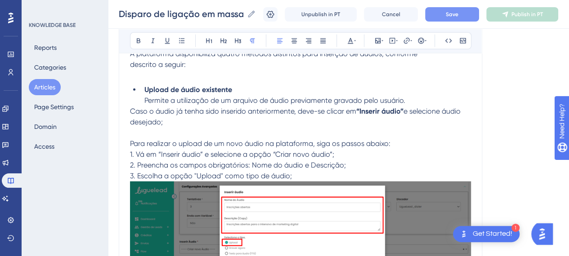
click at [287, 141] on span "Para realizar o upload de um novo áudio na plataforma, siga os passos abaixo:" at bounding box center [260, 143] width 260 height 9
click at [188, 131] on p "Para realizar o upload de um novo áudio na plataforma, siga os passos abaixo:" at bounding box center [300, 139] width 341 height 22
click at [395, 140] on p "Para realizar o upload de um novo áudio na plataforma, siga os passos abaixo:" at bounding box center [300, 139] width 341 height 22
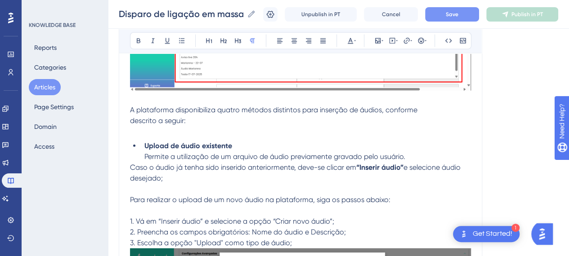
scroll to position [4540, 7]
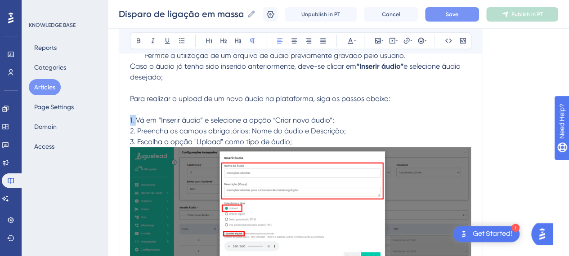
drag, startPoint x: 130, startPoint y: 117, endPoint x: 121, endPoint y: 117, distance: 9.9
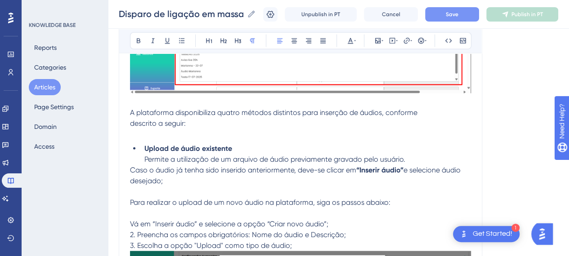
scroll to position [4450, 7]
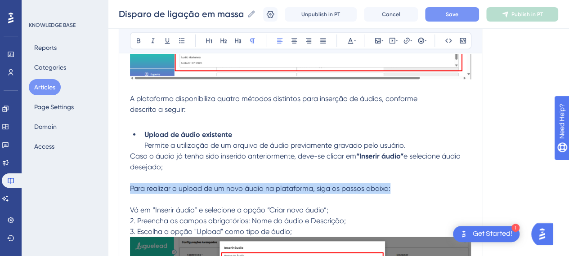
drag, startPoint x: 402, startPoint y: 184, endPoint x: 107, endPoint y: 186, distance: 295.6
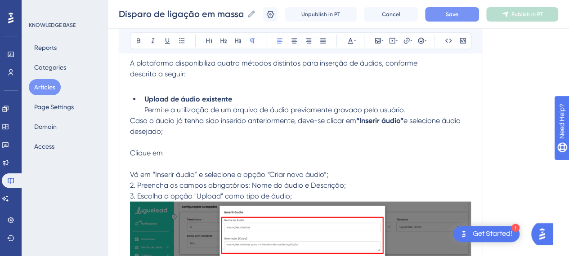
scroll to position [4495, 7]
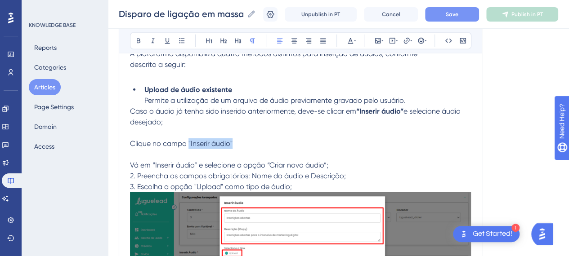
drag, startPoint x: 196, startPoint y: 139, endPoint x: 181, endPoint y: 139, distance: 15.3
click at [181, 139] on p "Clique no campo "Inserir áudio"" at bounding box center [300, 144] width 341 height 11
click at [135, 44] on icon at bounding box center [138, 40] width 7 height 7
click at [267, 143] on p "Clique no campo "Inserir áudio"" at bounding box center [300, 144] width 341 height 11
drag, startPoint x: 234, startPoint y: 141, endPoint x: 227, endPoint y: 141, distance: 7.7
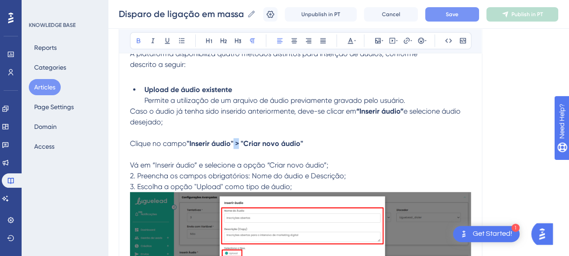
click at [227, 141] on strong ""Inserir áudio" > "Criar novo áudio"" at bounding box center [245, 143] width 117 height 9
click at [137, 40] on icon at bounding box center [139, 41] width 4 height 5
click at [307, 145] on p "Clique no campo "Inserir áudio" > "Criar novo áudio"" at bounding box center [300, 144] width 341 height 11
click at [186, 153] on p at bounding box center [300, 154] width 341 height 11
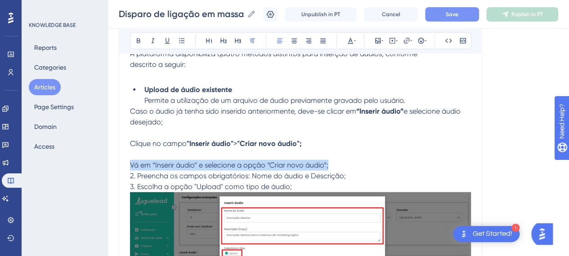
drag, startPoint x: 319, startPoint y: 159, endPoint x: 112, endPoint y: 161, distance: 207.4
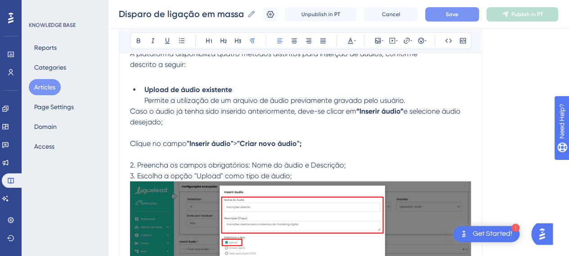
drag, startPoint x: 130, startPoint y: 162, endPoint x: 176, endPoint y: 172, distance: 47.7
click at [131, 162] on span "2. Preencha os campos obrigatórios: Nome do áudio e Descrição;" at bounding box center [238, 165] width 216 height 9
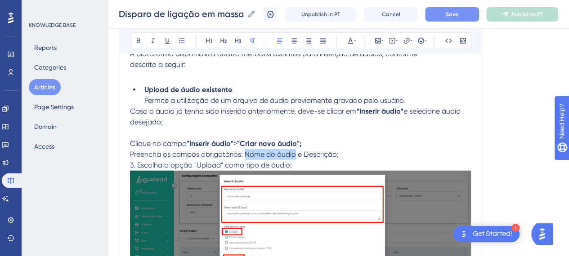
drag, startPoint x: 237, startPoint y: 151, endPoint x: 287, endPoint y: 151, distance: 49.9
click at [287, 151] on span "Preencha os campos obrigatórios: Nome do áudio e Descrição;" at bounding box center [234, 154] width 209 height 9
click at [135, 43] on icon at bounding box center [138, 40] width 7 height 7
click at [309, 154] on span "e Descrição;" at bounding box center [315, 154] width 41 height 9
drag, startPoint x: 296, startPoint y: 151, endPoint x: 327, endPoint y: 151, distance: 31.0
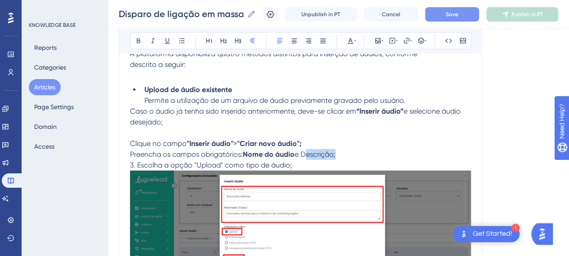
click at [327, 151] on span "e Descrição;" at bounding box center [315, 154] width 41 height 9
click at [135, 41] on icon at bounding box center [138, 40] width 7 height 7
click at [345, 149] on p "Preencha os campos obrigatórios: Nome do áudio e Descrição ;" at bounding box center [300, 154] width 341 height 11
click at [360, 152] on p "Preencha os campos obrigatórios: Nome do áudio e Descrição ;" at bounding box center [300, 154] width 341 height 11
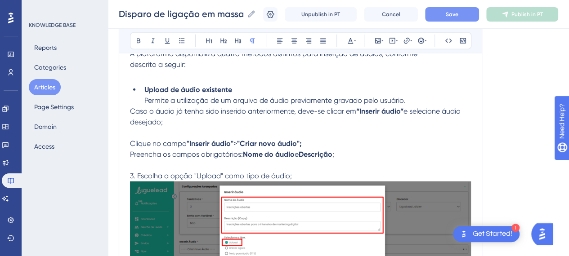
scroll to position [4540, 7]
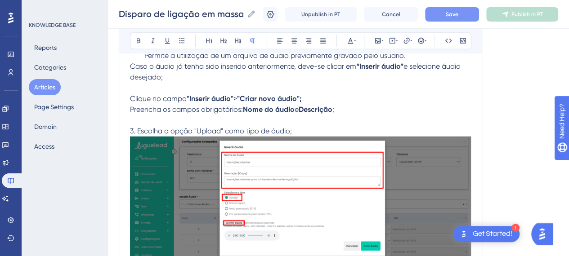
click at [139, 127] on span "3. Escolha a opção "Upload" como tipo de áudio;" at bounding box center [211, 131] width 162 height 9
click at [130, 129] on span "3. Escolha a opção "Upload" como tipo de áudio;" at bounding box center [211, 131] width 162 height 9
click at [295, 126] on p "Escolha a opção "Upload" como tipo de áudio; 4. Clique no botão “Escolher arqui…" at bounding box center [300, 217] width 341 height 182
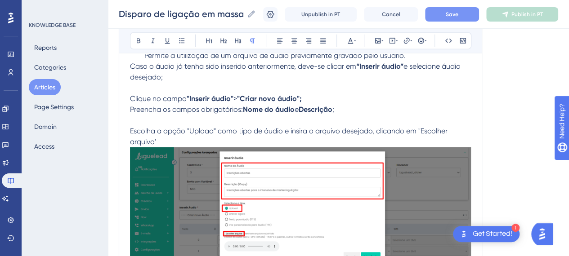
scroll to position [4589, 7]
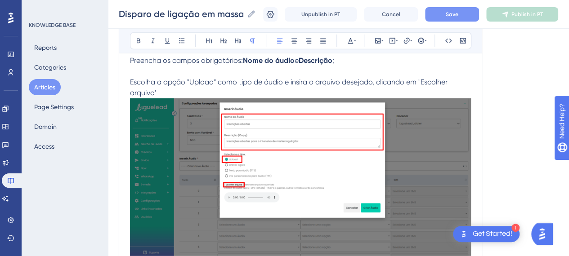
click at [169, 89] on p "Escolha a opção "Upload" como tipo de áudio e insira o arquivo desejado, clican…" at bounding box center [300, 173] width 341 height 193
drag, startPoint x: 413, startPoint y: 79, endPoint x: 147, endPoint y: 91, distance: 266.6
click at [147, 91] on span "Escolha a opção "Upload" como tipo de áudio e insira o arquivo desejado, clican…" at bounding box center [289, 87] width 319 height 19
click at [135, 37] on icon at bounding box center [138, 40] width 7 height 7
drag, startPoint x: 207, startPoint y: 79, endPoint x: 182, endPoint y: 79, distance: 25.2
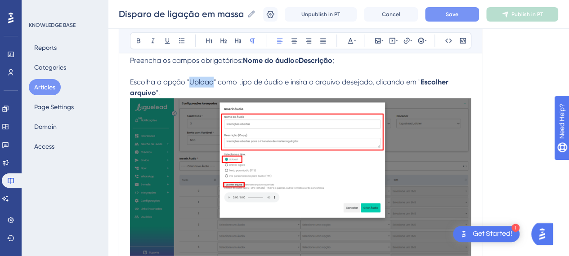
click at [182, 79] on span "Escolha a opção "Upload" como tipo de áudio e insira o arquivo desejado, clican…" at bounding box center [275, 82] width 291 height 9
click at [135, 43] on icon at bounding box center [138, 40] width 7 height 7
click at [173, 90] on p "Escolha a opção " Upload " como tipo de áudio e insira o arquivo desejado, clic…" at bounding box center [300, 173] width 341 height 193
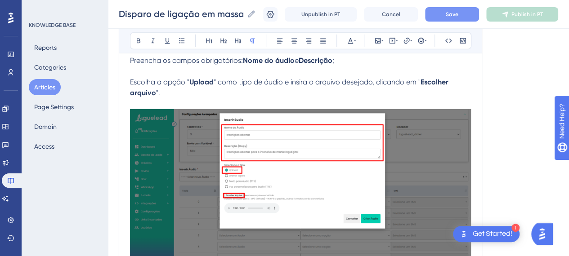
click at [250, 185] on img at bounding box center [300, 187] width 341 height 157
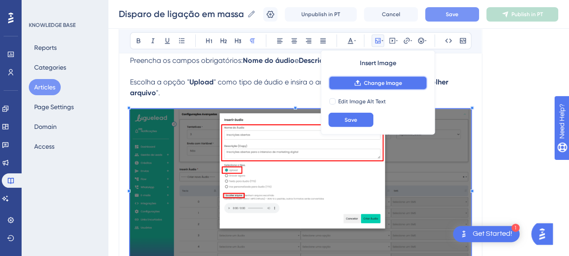
click at [364, 82] on span "Change Image" at bounding box center [383, 83] width 38 height 7
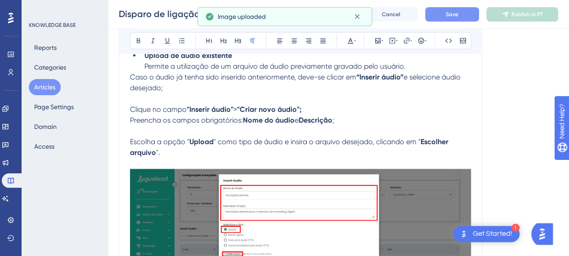
scroll to position [4499, 7]
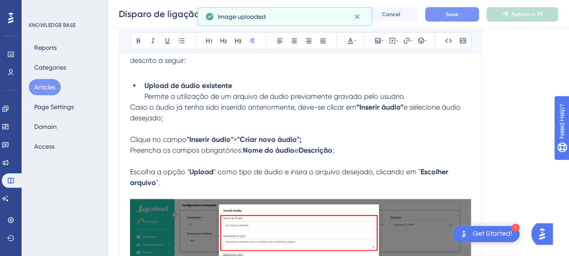
drag, startPoint x: 165, startPoint y: 179, endPoint x: 170, endPoint y: 191, distance: 13.3
click at [166, 179] on p "Escolha a opção " Upload " como tipo de áudio e insira o arquivo desejado, clic…" at bounding box center [300, 178] width 341 height 22
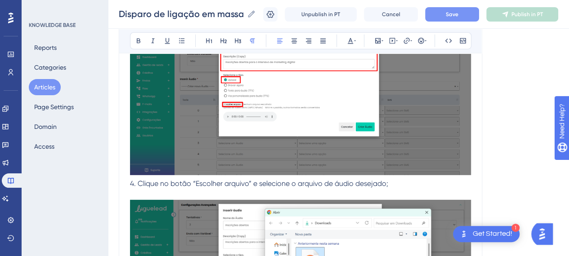
scroll to position [4724, 7]
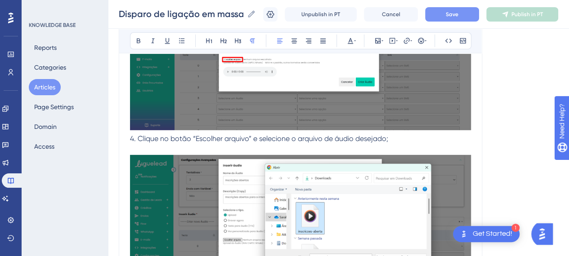
click at [170, 140] on p "4. Clique no botão “Escolher arquivo” e selecione o arquivo de áudio desejado;" at bounding box center [300, 54] width 341 height 180
click at [361, 189] on img at bounding box center [300, 233] width 341 height 157
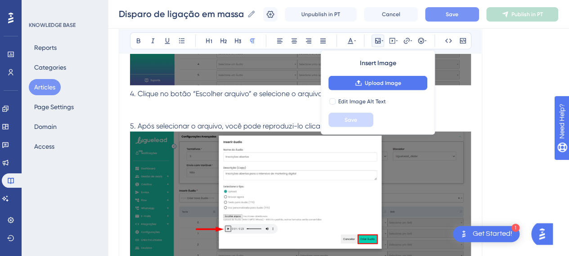
scroll to position [4679, 7]
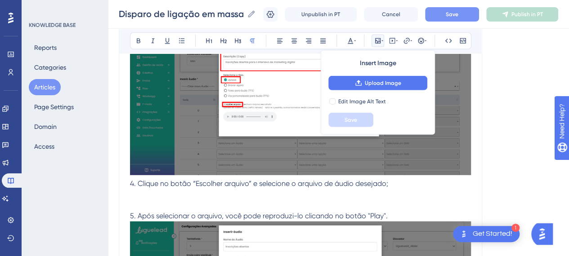
drag, startPoint x: 205, startPoint y: 191, endPoint x: 323, endPoint y: 191, distance: 117.9
click at [206, 191] on p at bounding box center [300, 194] width 341 height 11
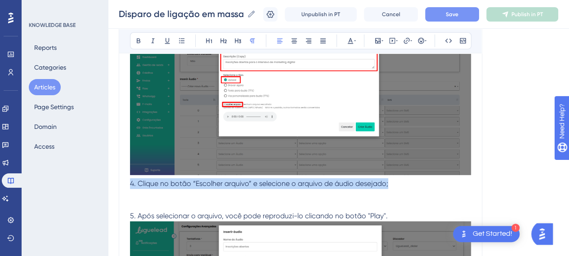
drag, startPoint x: 335, startPoint y: 182, endPoint x: 144, endPoint y: 203, distance: 191.4
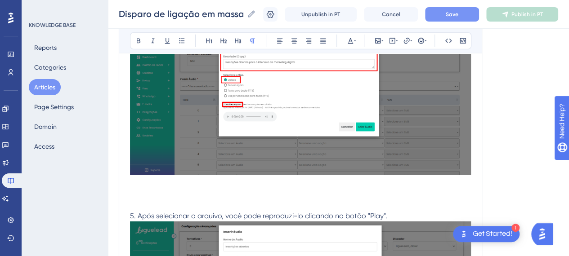
click at [130, 212] on span "5. Após selecionar o arquivo, você pode reproduzi-lo clicando no botão "Play"." at bounding box center [259, 216] width 258 height 9
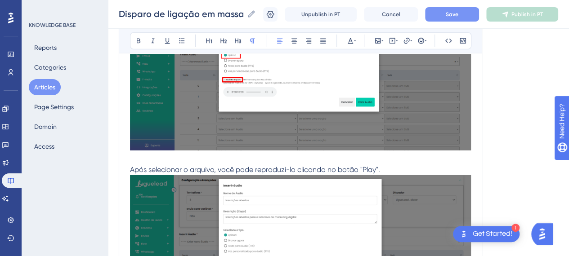
scroll to position [4724, 7]
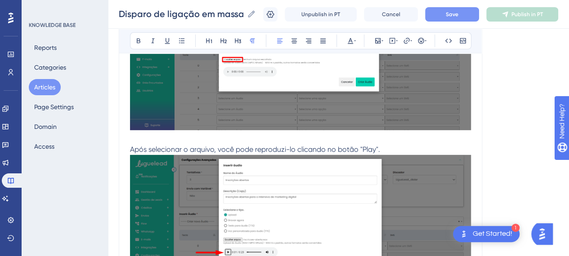
click at [327, 144] on p "Após selecionar o arquivo, você pode reproduzi-lo clicando no botão "Play"." at bounding box center [300, 149] width 341 height 11
click at [379, 144] on p "Após selecionar o arquivo, você pode reproduzi-lo clicando no botão "Play"." at bounding box center [300, 149] width 341 height 11
drag, startPoint x: 373, startPoint y: 144, endPoint x: 355, endPoint y: 145, distance: 18.0
click at [355, 145] on span "Após selecionar o arquivo, você pode reproduzi-lo clicando no botão "Play"." at bounding box center [255, 149] width 250 height 9
click at [137, 42] on icon at bounding box center [139, 41] width 4 height 5
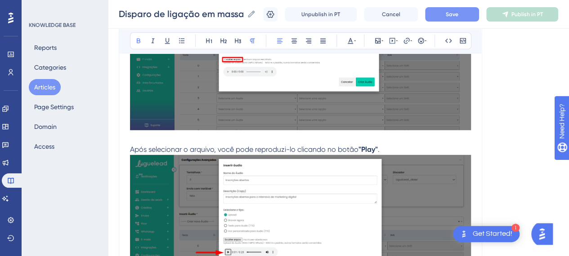
click at [385, 144] on p "Após selecionar o arquivo, você pode reproduzi-lo clicando no botão "Play" ." at bounding box center [300, 149] width 341 height 11
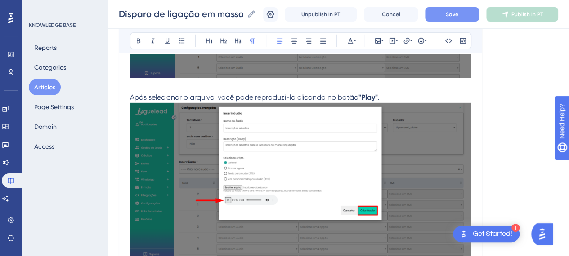
scroll to position [4814, 7]
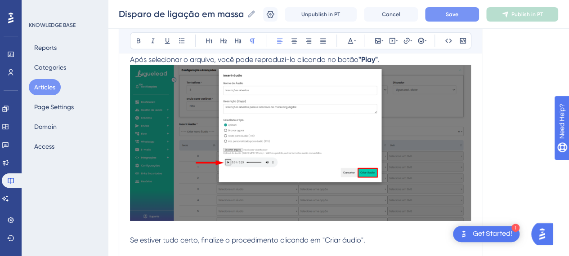
click at [336, 135] on img at bounding box center [300, 143] width 341 height 156
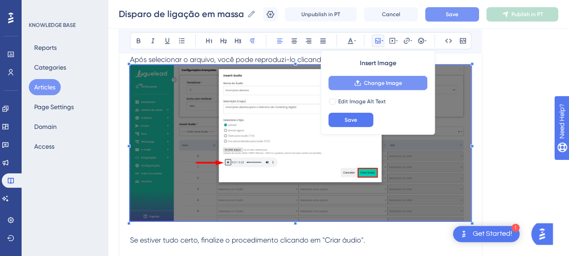
click at [375, 84] on span "Change Image" at bounding box center [383, 83] width 38 height 7
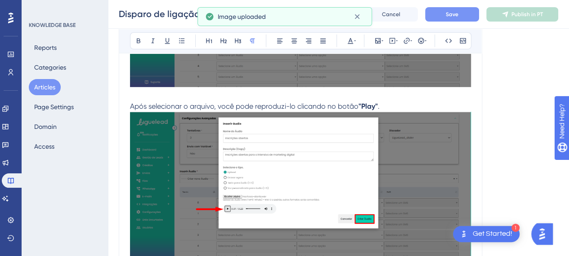
scroll to position [4724, 7]
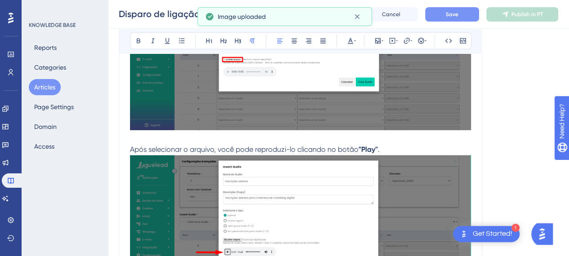
click at [391, 145] on p "Após selecionar o arquivo, você pode reproduzi-lo clicando no botão "Play" ." at bounding box center [300, 149] width 341 height 11
click at [158, 135] on p at bounding box center [300, 54] width 341 height 180
click at [387, 145] on p "Após selecionar o arquivo, você pode reproduzi-lo clicando no botão "Play" ." at bounding box center [300, 149] width 341 height 11
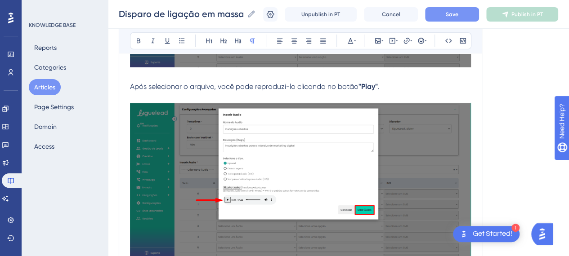
scroll to position [4769, 7]
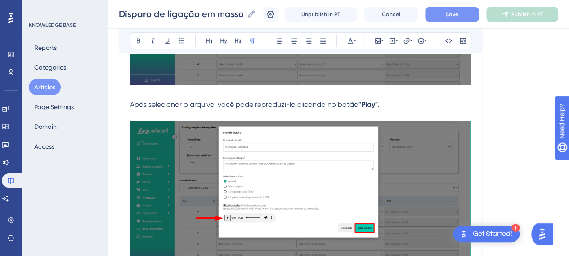
click at [394, 110] on p at bounding box center [300, 115] width 341 height 11
click at [181, 112] on span ". Caso estiver tudo certo, clique em "Criar àudio"" at bounding box center [296, 109] width 332 height 19
click at [276, 108] on p "Após selecionar o arquivo, você pode reproduzi-lo clicando no botão "Play" . Ca…" at bounding box center [300, 110] width 341 height 22
drag, startPoint x: 194, startPoint y: 113, endPoint x: 160, endPoint y: 114, distance: 34.6
click at [160, 114] on span ". Caso estiver tudo certo, clique em "Criar áudio"" at bounding box center [296, 109] width 332 height 19
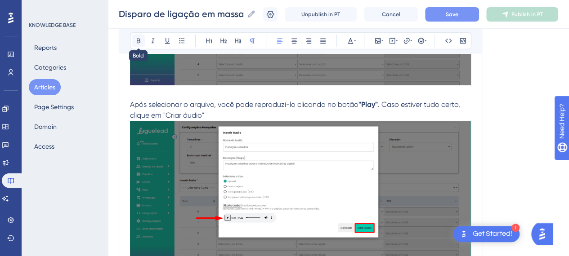
click at [135, 37] on icon at bounding box center [138, 40] width 7 height 7
click at [217, 110] on p "Após selecionar o arquivo, você pode reproduzi-lo clicando no botão "Play" . Ca…" at bounding box center [300, 110] width 341 height 22
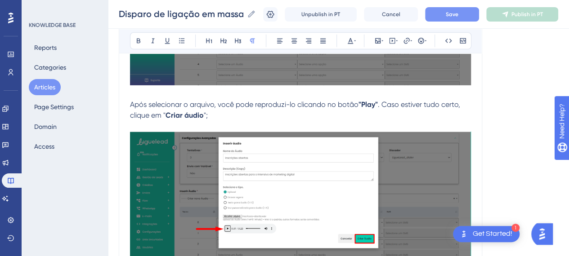
click at [316, 122] on p at bounding box center [300, 126] width 341 height 11
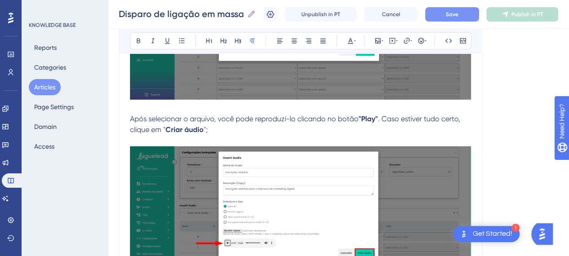
scroll to position [4859, 7]
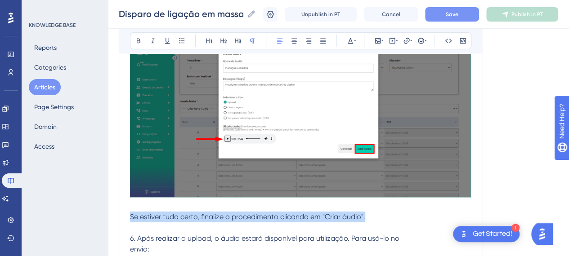
drag, startPoint x: 363, startPoint y: 211, endPoint x: 111, endPoint y: 210, distance: 251.9
click at [111, 210] on div "Performance Users Engagement Widgets Feedback Product Updates Knowledge Base AI…" at bounding box center [338, 110] width 461 height 9938
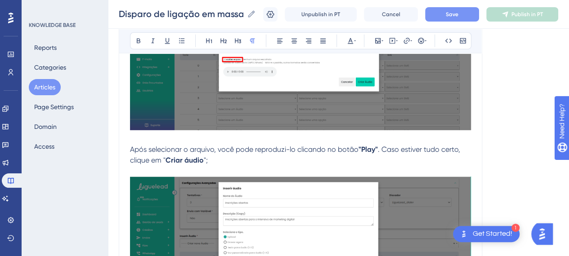
click at [224, 157] on p "Após selecionar o arquivo, você pode reproduzi-lo clicando no botão "Play" . Ca…" at bounding box center [300, 155] width 341 height 22
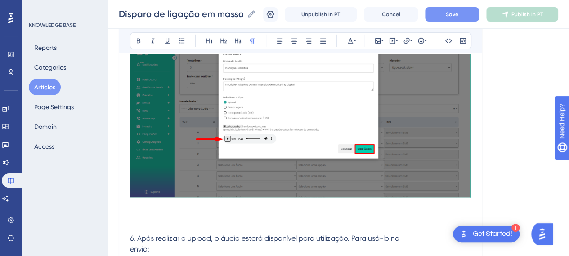
click at [190, 223] on p at bounding box center [300, 228] width 341 height 11
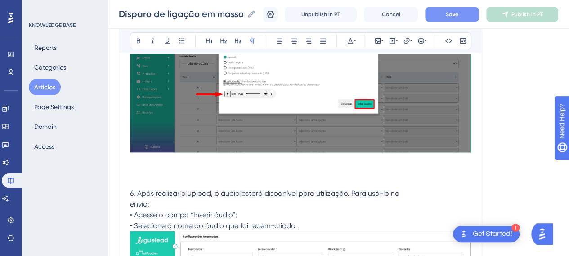
scroll to position [4949, 7]
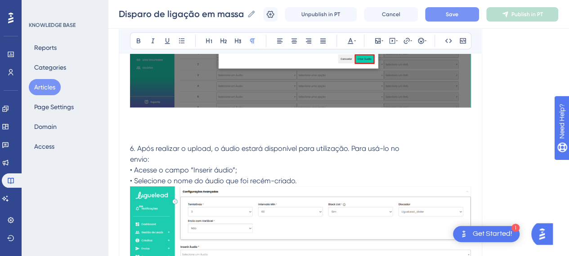
click at [192, 123] on p at bounding box center [300, 127] width 341 height 11
click at [211, 154] on p "envio:" at bounding box center [300, 159] width 341 height 11
click at [202, 133] on p at bounding box center [300, 138] width 341 height 11
click at [133, 137] on p at bounding box center [300, 138] width 341 height 11
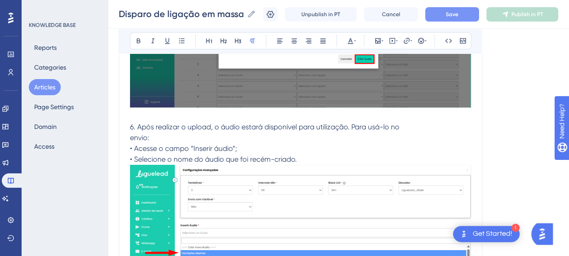
click at [323, 125] on span "6. Após realizar o upload, o áudio estará disponível para utilização. Para usá-…" at bounding box center [264, 127] width 269 height 9
click at [225, 147] on span "• Acesse o campo “Inserir áudio”;" at bounding box center [183, 148] width 107 height 9
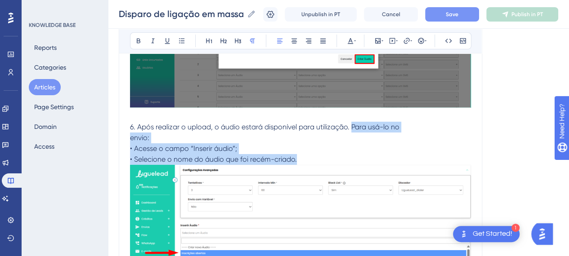
drag, startPoint x: 345, startPoint y: 123, endPoint x: 377, endPoint y: 216, distance: 98.2
click at [377, 216] on div "O disparo de ligação com interação em massa consiste no envio de uma única comu…" at bounding box center [300, 65] width 341 height 9646
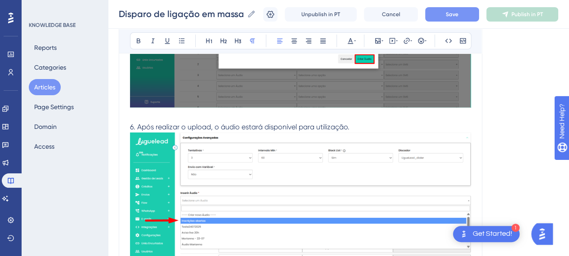
click at [319, 199] on img at bounding box center [300, 211] width 341 height 156
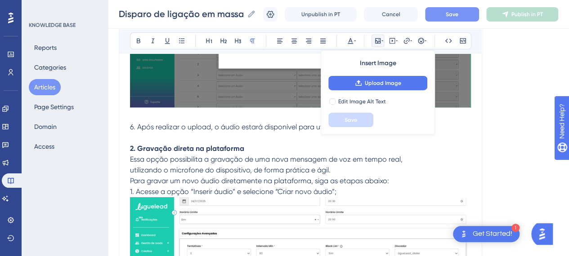
click at [131, 124] on span "6. Após realizar o upload, o áudio estará disponível para utilização." at bounding box center [240, 127] width 220 height 9
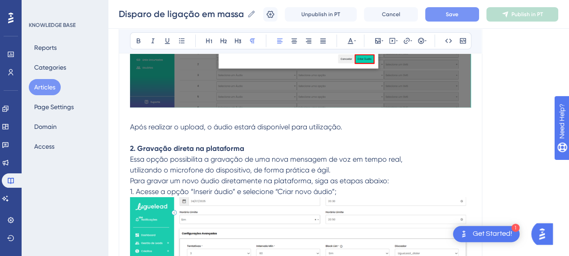
click at [375, 122] on p "Após realizar o upload, o áudio estará disponível para utilização." at bounding box center [300, 127] width 341 height 11
click at [210, 148] on strong "2. Gravação direta na plataforma" at bounding box center [187, 148] width 114 height 9
click at [472, 13] on button "Save" at bounding box center [452, 14] width 54 height 14
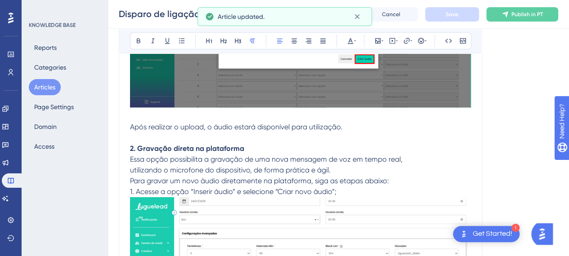
click at [175, 151] on p "2. Gravação direta na plataforma Essa opção possibilita a gravação de uma nova …" at bounding box center [300, 149] width 341 height 32
drag, startPoint x: 132, startPoint y: 147, endPoint x: 105, endPoint y: 151, distance: 27.2
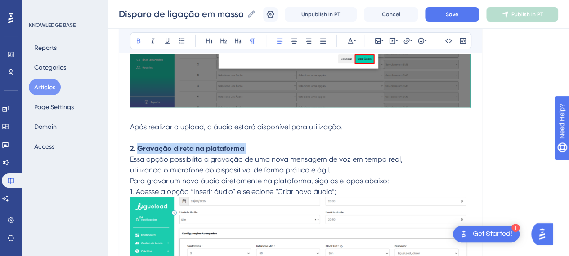
click at [138, 147] on strong "2. Gravação direta na plataforma" at bounding box center [187, 148] width 114 height 9
click at [130, 147] on strong "2. Gravação direta na plataforma" at bounding box center [187, 148] width 114 height 9
drag, startPoint x: 130, startPoint y: 147, endPoint x: 121, endPoint y: 146, distance: 9.9
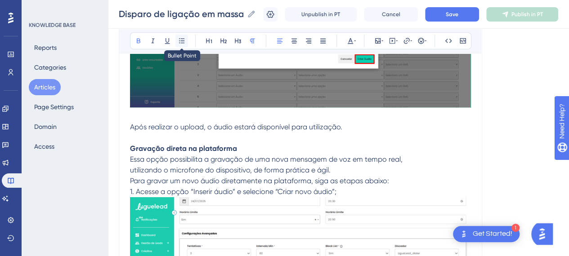
click at [178, 43] on button at bounding box center [181, 41] width 13 height 13
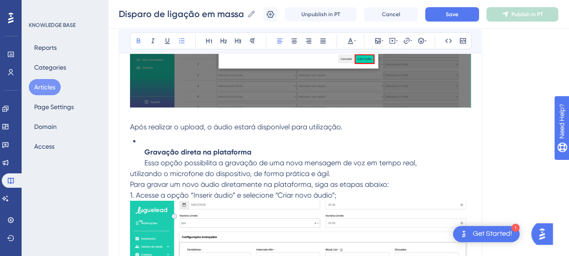
click at [168, 148] on strong "Gravação direta na plataforma" at bounding box center [197, 152] width 107 height 9
click at [141, 137] on li "Gravação direta na plataforma Essa opção possibilita a gravação de uma nova men…" at bounding box center [306, 152] width 330 height 32
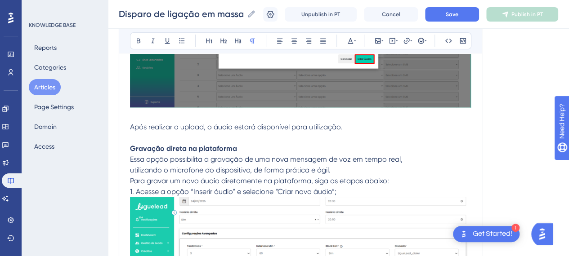
click at [137, 147] on strong "Gravação direta na plataforma" at bounding box center [183, 148] width 107 height 9
click at [130, 144] on strong "Gravação direta na plataforma" at bounding box center [183, 148] width 107 height 9
click at [157, 145] on strong "Gravação direta na plataforma" at bounding box center [183, 148] width 107 height 9
click at [187, 146] on strong "Gravar áudio direta na plataforma" at bounding box center [189, 148] width 118 height 9
click at [213, 148] on strong "Gravar áudio direto na plataforma" at bounding box center [189, 148] width 118 height 9
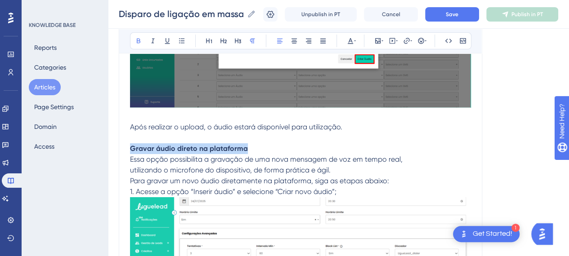
drag, startPoint x: 125, startPoint y: 145, endPoint x: 247, endPoint y: 145, distance: 121.9
click at [247, 145] on p "Gravar áudio direto na plataforma Essa opção possibilita a gravação de uma nova…" at bounding box center [300, 149] width 341 height 32
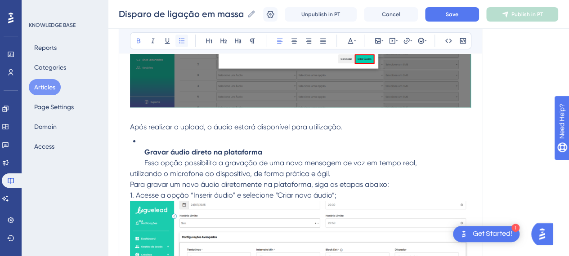
click at [179, 40] on icon at bounding box center [181, 40] width 5 height 5
click at [182, 164] on li "Gravar áudio direto na plataforma Essa opção possibilita a gravação de uma nova…" at bounding box center [306, 152] width 330 height 32
click at [141, 161] on li "Gravar áudio direto na plataforma Essa opção possibilita a gravação de uma nova…" at bounding box center [306, 152] width 330 height 32
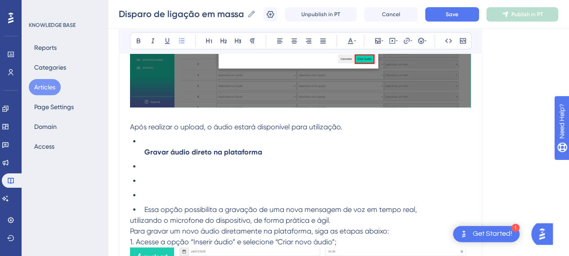
click at [148, 182] on li at bounding box center [306, 181] width 330 height 11
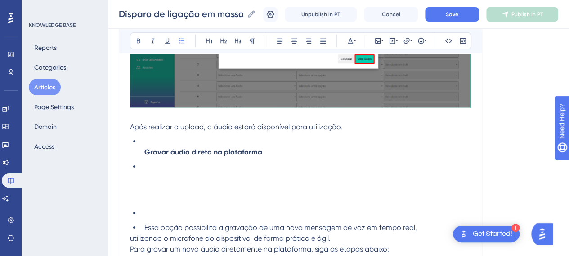
click at [141, 166] on li at bounding box center [306, 167] width 330 height 11
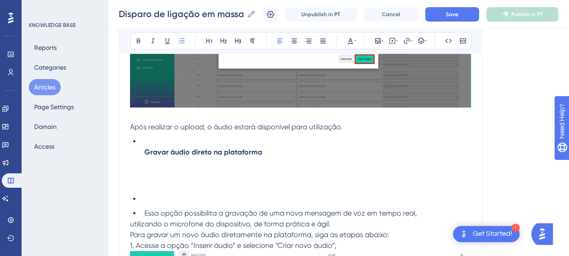
click at [132, 194] on ul "Essa opção possibilita a gravação de uma nova mensagem de voz em tempo real," at bounding box center [300, 206] width 341 height 25
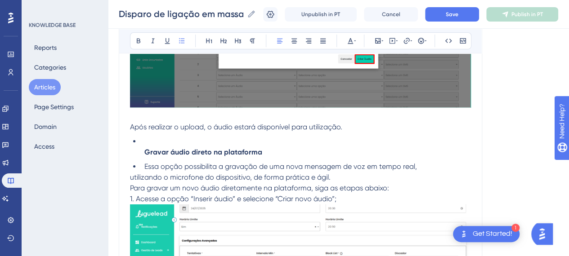
click at [141, 164] on li "Essa opção possibilita a gravação de uma nova mensagem de voz em tempo real," at bounding box center [306, 167] width 330 height 11
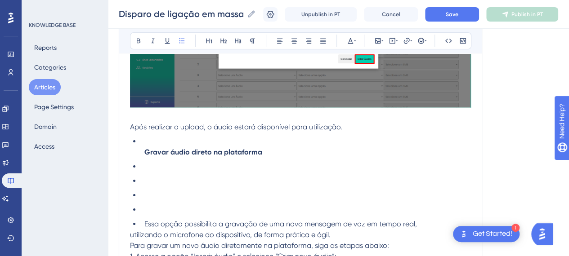
drag, startPoint x: 166, startPoint y: 189, endPoint x: 154, endPoint y: 206, distance: 20.5
click at [166, 190] on li at bounding box center [306, 195] width 330 height 11
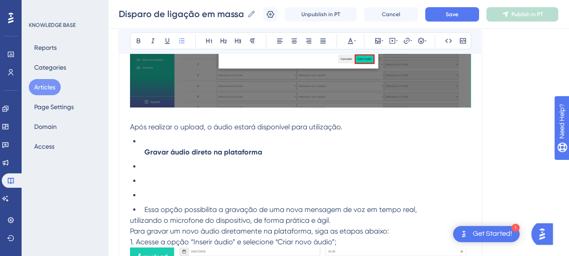
click at [141, 195] on li at bounding box center [306, 195] width 330 height 11
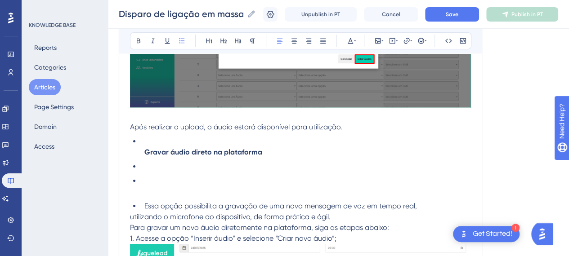
click at [133, 201] on ul "Essa opção possibilita a gravação de uma nova mensagem de voz em tempo real," at bounding box center [300, 206] width 341 height 11
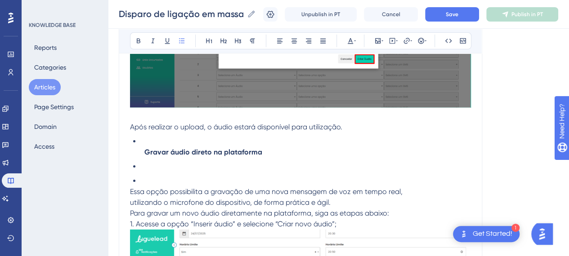
click at [150, 179] on li at bounding box center [306, 181] width 330 height 11
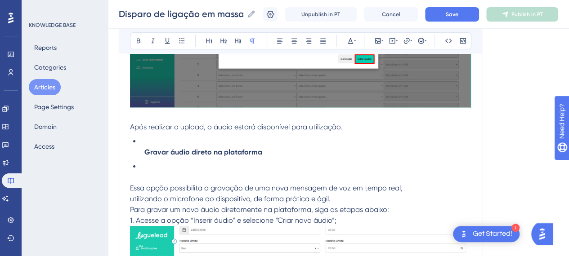
click at [138, 172] on p at bounding box center [300, 177] width 341 height 11
click at [141, 163] on li at bounding box center [306, 167] width 330 height 11
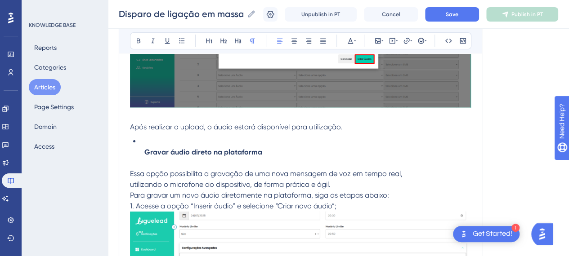
click at [134, 170] on span "Essa opção possibilita a gravação de uma nova mensagem de voz em tempo real," at bounding box center [266, 174] width 273 height 9
click at [134, 161] on p at bounding box center [300, 163] width 341 height 11
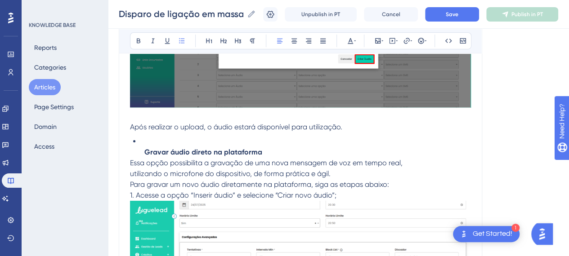
click at [133, 148] on ul "Gravar áudio direto na plataforma" at bounding box center [300, 147] width 341 height 22
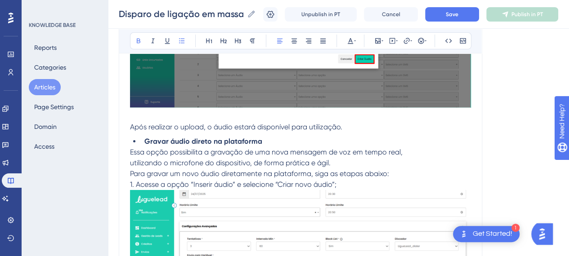
click at [366, 126] on p "Após realizar o upload, o áudio estará disponível para utilização." at bounding box center [300, 127] width 341 height 11
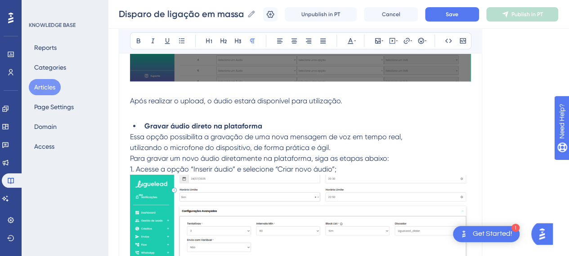
scroll to position [4994, 7]
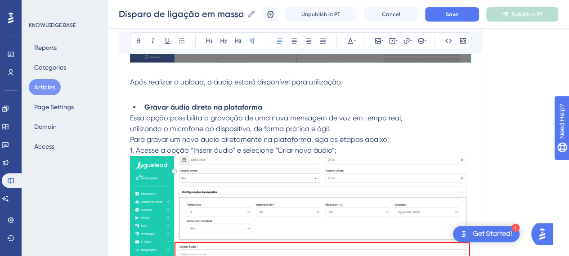
click at [343, 126] on p "utilizando o microfone do dispositivo, de forma prática e ágil. Para gravar um …" at bounding box center [300, 135] width 341 height 22
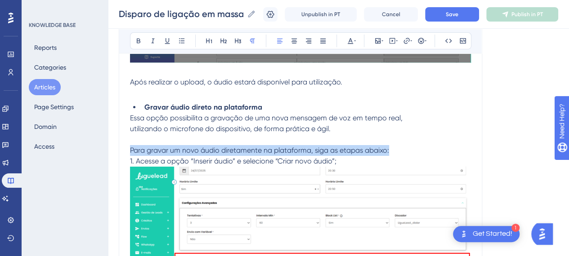
drag, startPoint x: 383, startPoint y: 146, endPoint x: 91, endPoint y: 152, distance: 292.5
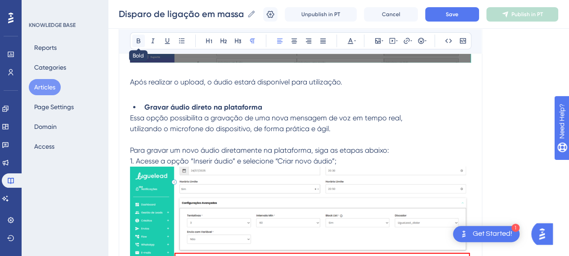
click at [135, 43] on icon at bounding box center [138, 40] width 7 height 7
click at [313, 114] on span "Essa opção possibilita a gravação de uma nova mensagem de voz em tempo real," at bounding box center [266, 118] width 273 height 9
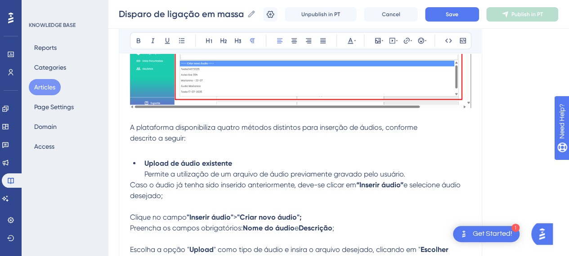
scroll to position [4364, 7]
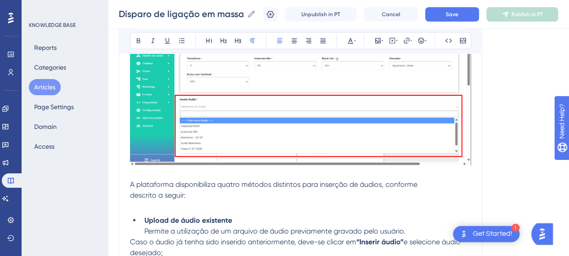
click at [350, 130] on img at bounding box center [300, 87] width 341 height 155
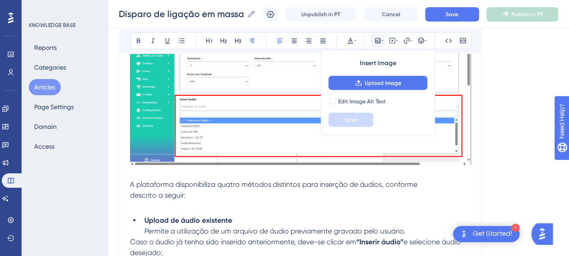
click at [323, 182] on span "A plataforma disponibiliza quatro métodos distintos para inserção de áudios, co…" at bounding box center [273, 184] width 287 height 9
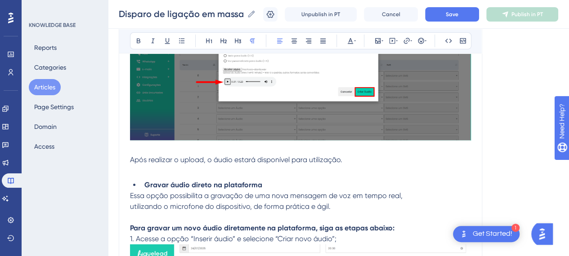
scroll to position [4949, 7]
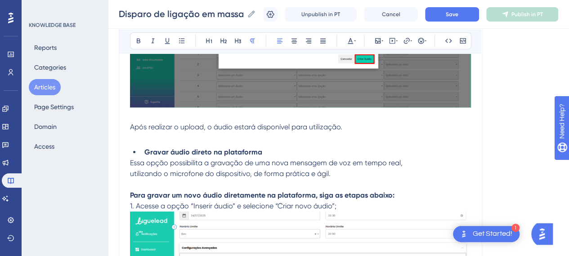
click at [353, 201] on p "1. Acesse a opção “Inserir áudio” e selecione “Criar novo áudio”;" at bounding box center [300, 206] width 341 height 11
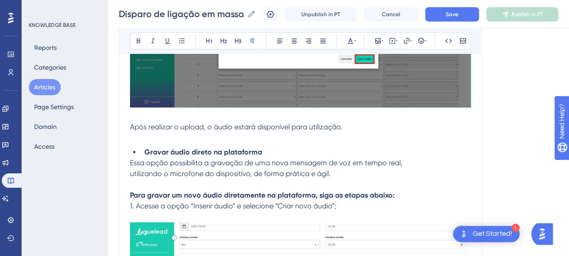
scroll to position [4994, 7]
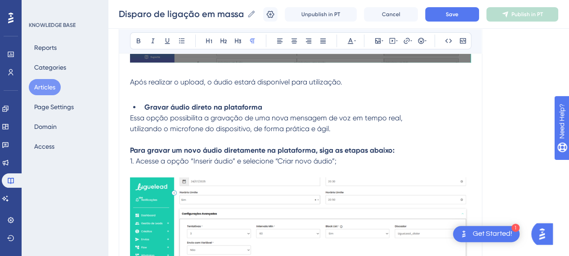
click at [336, 156] on p "1. Acesse a opção “Inserir áudio” e selecione “Criar novo áudio”;" at bounding box center [300, 161] width 341 height 11
drag, startPoint x: 269, startPoint y: 157, endPoint x: 328, endPoint y: 157, distance: 58.0
click at [328, 157] on span "1. Acesse a opção “Inserir áudio” e selecione “Criar novo áudio”;" at bounding box center [233, 161] width 206 height 9
click at [137, 41] on icon at bounding box center [139, 41] width 4 height 5
drag, startPoint x: 196, startPoint y: 157, endPoint x: 216, endPoint y: 160, distance: 20.0
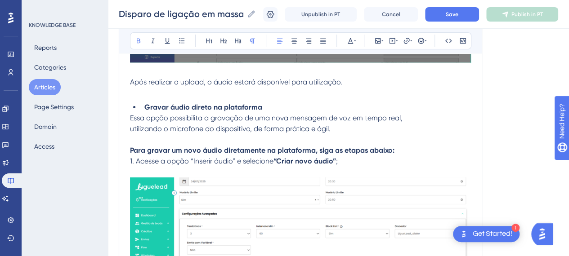
click at [203, 157] on span "1. Acesse a opção “Inserir áudio” e selecione" at bounding box center [202, 161] width 144 height 9
drag, startPoint x: 228, startPoint y: 158, endPoint x: 183, endPoint y: 158, distance: 45.0
click at [183, 158] on span "1. Acesse a opção “Inserir áudio” e selecione" at bounding box center [202, 161] width 144 height 9
click at [135, 42] on icon at bounding box center [138, 40] width 7 height 7
click at [359, 146] on strong "Para gravar um novo áudio diretamente na plataforma, siga as etapas abaixo:" at bounding box center [262, 150] width 265 height 9
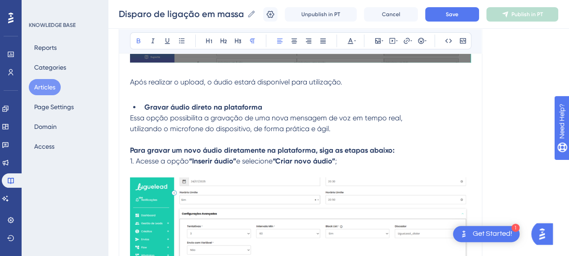
click at [346, 157] on p "1. Acesse a opção “Inserir áudio” e selecione “Criar novo áudio” ;" at bounding box center [300, 161] width 341 height 11
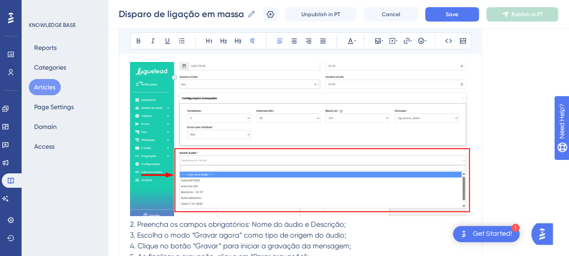
scroll to position [5129, 7]
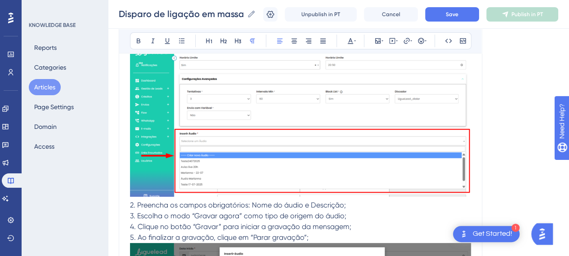
click at [299, 101] on img at bounding box center [300, 120] width 341 height 154
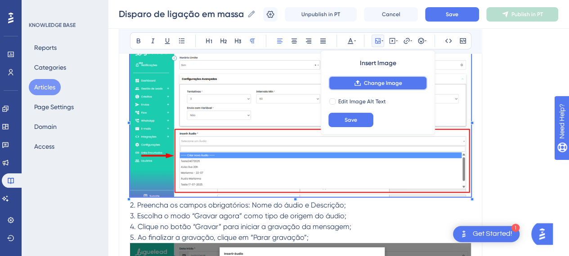
click at [354, 86] on icon at bounding box center [357, 83] width 7 height 7
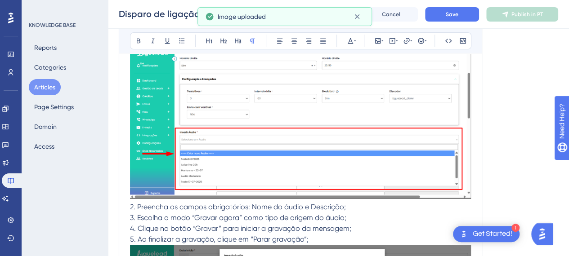
scroll to position [5039, 7]
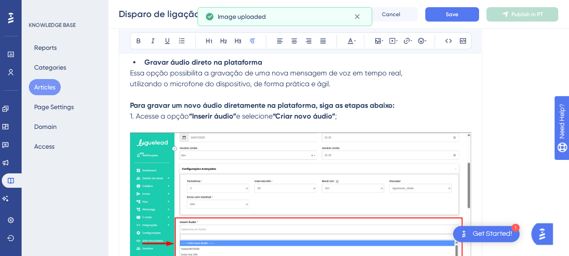
click at [365, 122] on p at bounding box center [300, 127] width 341 height 11
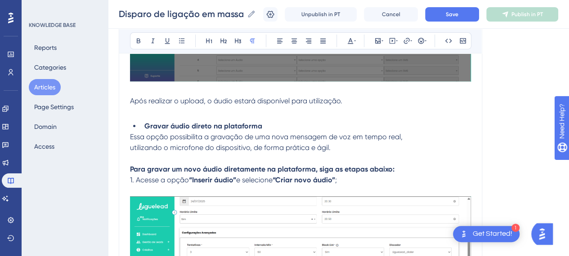
scroll to position [4994, 7]
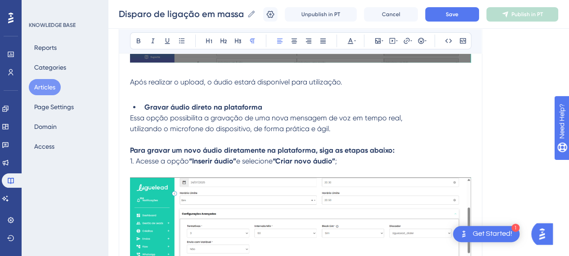
click at [130, 159] on span "1. Acesse a opção" at bounding box center [159, 161] width 59 height 9
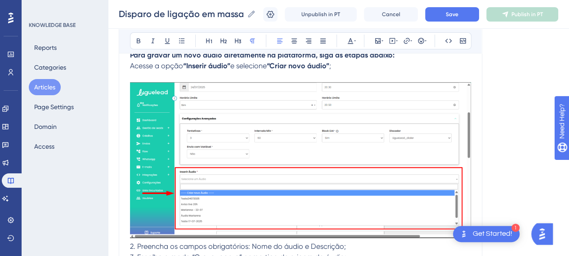
scroll to position [5039, 7]
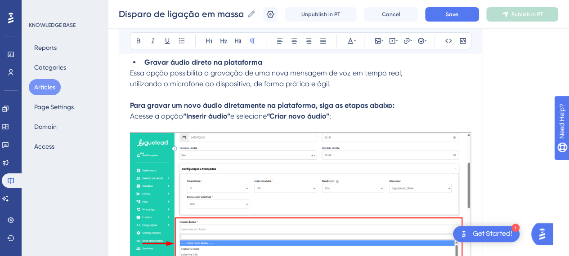
click at [373, 122] on p at bounding box center [300, 127] width 341 height 11
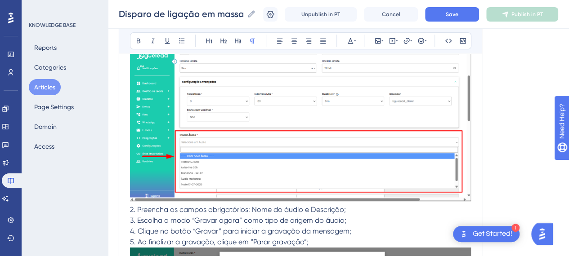
scroll to position [5174, 7]
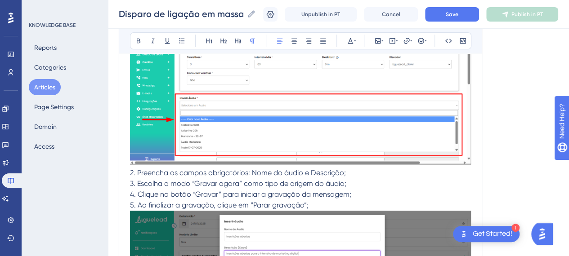
click at [130, 169] on span "2. Preencha os campos obrigatórios: Nome do áudio e Descrição;" at bounding box center [238, 173] width 216 height 9
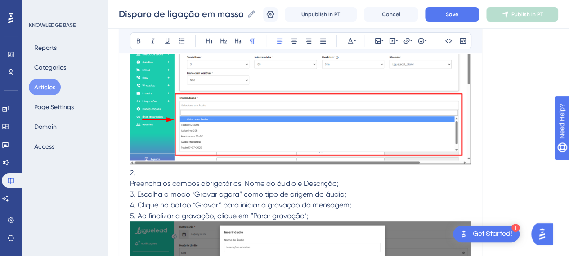
click at [130, 169] on p "2." at bounding box center [300, 173] width 341 height 11
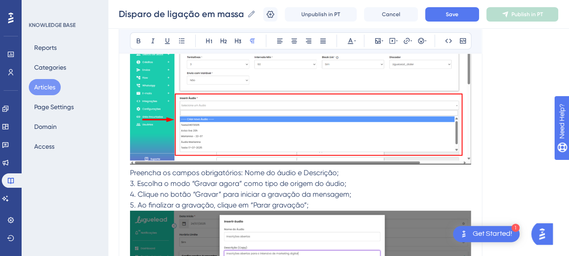
click at [130, 170] on span "Preencha os campos obrigatórios: Nome do áudio e Descrição;" at bounding box center [234, 173] width 209 height 9
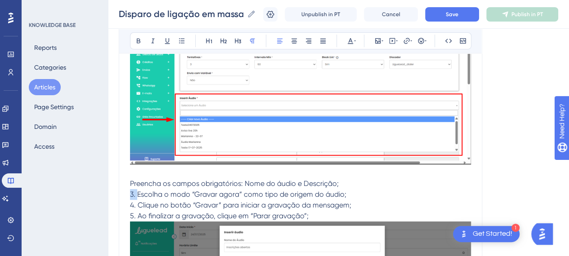
drag, startPoint x: 130, startPoint y: 192, endPoint x: 104, endPoint y: 189, distance: 26.6
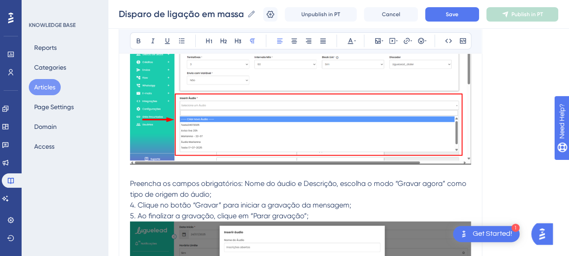
click at [133, 201] on span "4. Clique no botão “Gravar” para iniciar a gravação da mensagem;" at bounding box center [240, 205] width 221 height 9
drag, startPoint x: 234, startPoint y: 194, endPoint x: 307, endPoint y: 194, distance: 72.9
click at [238, 194] on p "Preencha os campos obrigatórios: Nome do áudio e Descrição, escolha o modo “Gra…" at bounding box center [300, 190] width 341 height 22
click at [444, 194] on p "Preencha os campos obrigatórios: Nome do áudio e Descrição, escolha o modo “Gra…" at bounding box center [300, 190] width 341 height 22
drag, startPoint x: 247, startPoint y: 195, endPoint x: 217, endPoint y: 196, distance: 30.6
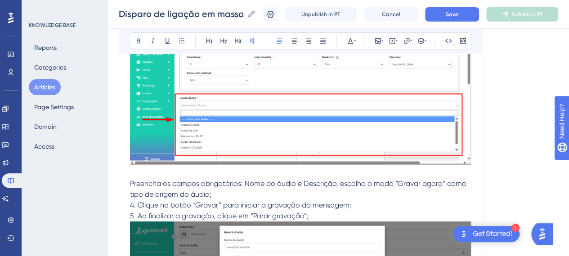
click at [247, 195] on p "Preencha os campos obrigatórios: Nome do áudio e Descrição, escolha o modo “Gra…" at bounding box center [300, 190] width 341 height 22
drag, startPoint x: 132, startPoint y: 202, endPoint x: 201, endPoint y: 194, distance: 69.8
click at [130, 202] on span "4. Clique no botão “Gravar” para iniciar a gravação da mensagem;" at bounding box center [240, 205] width 221 height 9
click at [214, 192] on p "Preencha os campos obrigatórios: Nome do áudio e Descrição, escolha o modo “Gra…" at bounding box center [300, 190] width 341 height 22
drag, startPoint x: 292, startPoint y: 189, endPoint x: 265, endPoint y: 191, distance: 27.5
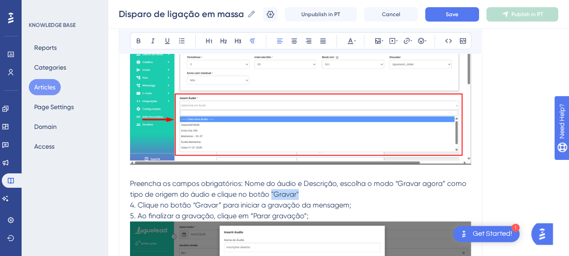
click at [265, 191] on p "Preencha os campos obrigatórios: Nome do áudio e Descrição, escolha o modo “Gra…" at bounding box center [300, 190] width 341 height 22
click at [136, 42] on button at bounding box center [138, 41] width 13 height 13
click at [305, 192] on p "Preencha os campos obrigatórios: Nome do áudio e Descrição, escolha o modo “Gra…" at bounding box center [300, 190] width 341 height 22
click at [132, 203] on span "4. Clique no botão “Gravar” para iniciar a gravação da mensagem;" at bounding box center [240, 205] width 221 height 9
drag, startPoint x: 325, startPoint y: 182, endPoint x: 292, endPoint y: 190, distance: 34.3
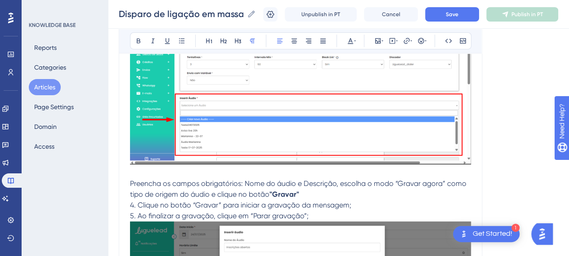
click at [325, 182] on span "Preencha os campos obrigatórios: Nome do áudio e Descrição, escolha o modo “Gra…" at bounding box center [299, 189] width 338 height 19
drag, startPoint x: 318, startPoint y: 202, endPoint x: 346, endPoint y: 199, distance: 28.9
click at [339, 202] on span "4. Clique no botão “Gravar” para iniciar a gravação da mensagem;" at bounding box center [240, 205] width 221 height 9
click at [339, 186] on p "Preencha os campos obrigatórios: Nome do áudio e Descrição, escolha o modo “Gra…" at bounding box center [300, 190] width 341 height 22
click at [135, 40] on icon at bounding box center [138, 40] width 7 height 7
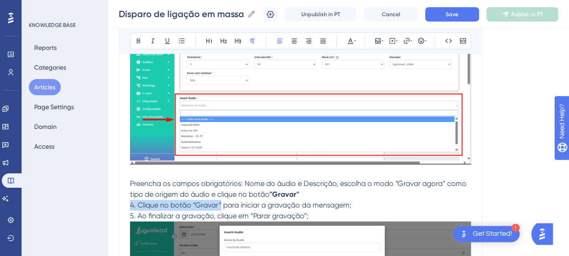
drag, startPoint x: 214, startPoint y: 200, endPoint x: 123, endPoint y: 202, distance: 91.3
click at [130, 202] on span "4. Clique no botão “Gravar” para iniciar a gravação da mensagem;" at bounding box center [240, 205] width 221 height 9
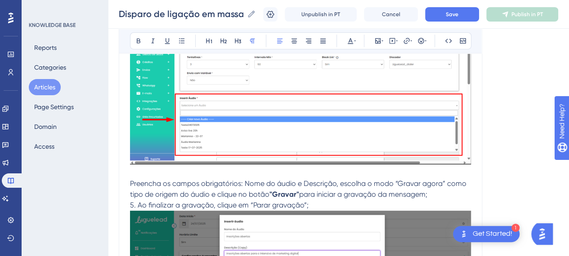
click at [440, 192] on p "Preencha os campos obrigatórios: Nome do áudio e Descrição, escolha o modo “Gra…" at bounding box center [300, 190] width 341 height 22
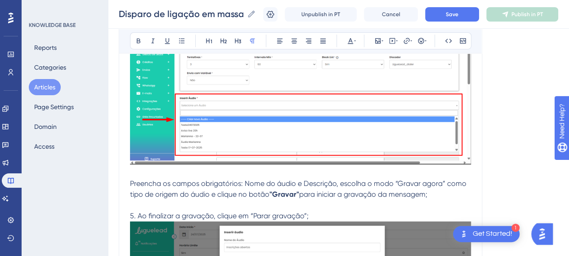
click at [415, 191] on span "para iniciar a gravação da mensagem;" at bounding box center [363, 194] width 128 height 9
drag, startPoint x: 131, startPoint y: 214, endPoint x: 102, endPoint y: 214, distance: 29.2
drag, startPoint x: 292, startPoint y: 212, endPoint x: 236, endPoint y: 211, distance: 56.7
click at [236, 212] on span "Ao finalizar a gravação, clique em “Parar gravação”;" at bounding box center [215, 216] width 171 height 9
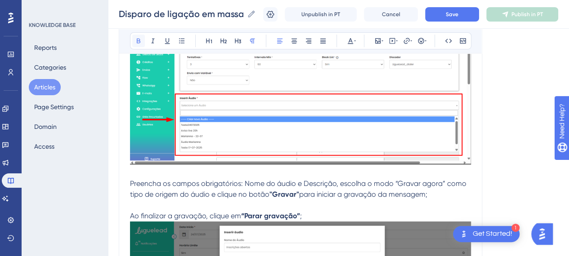
click at [135, 39] on button at bounding box center [138, 41] width 13 height 13
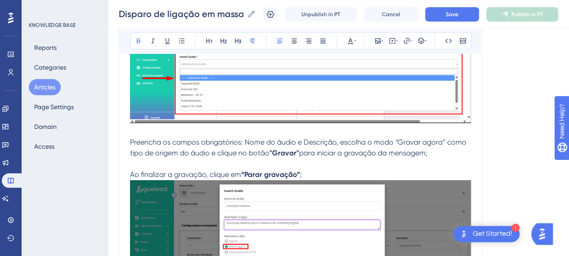
scroll to position [5264, 7]
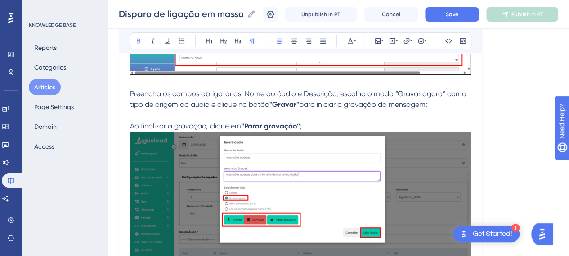
click at [312, 122] on p "Ao finalizar a gravação, clique em “Parar gravação” ;" at bounding box center [300, 126] width 341 height 11
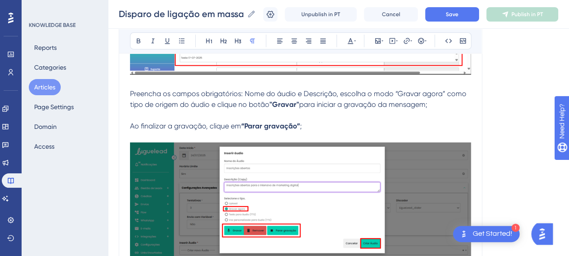
click at [186, 110] on p at bounding box center [300, 115] width 341 height 11
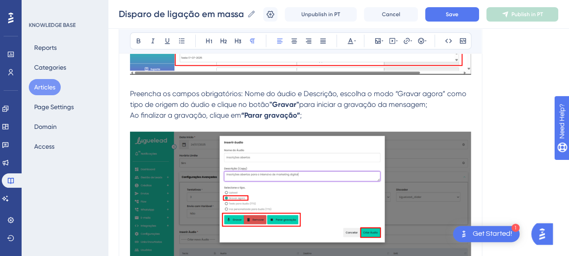
click at [329, 111] on p "Ao finalizar a gravação, clique em “Parar gravação” ;" at bounding box center [300, 115] width 341 height 11
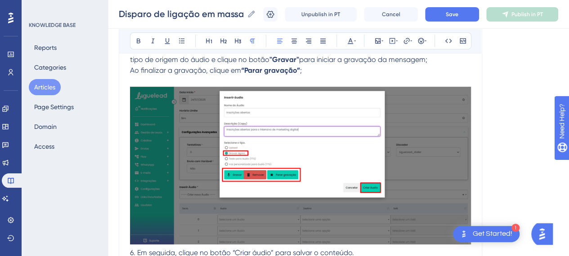
click at [326, 111] on img at bounding box center [300, 166] width 341 height 158
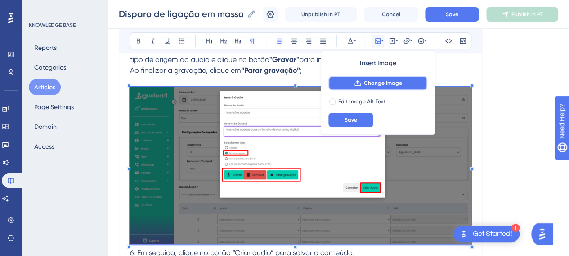
click at [370, 83] on span "Change Image" at bounding box center [383, 83] width 38 height 7
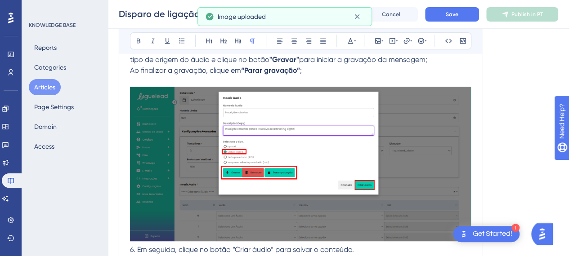
click at [303, 69] on p "Ao finalizar a gravação, clique em “Parar gravação” ;" at bounding box center [300, 70] width 341 height 11
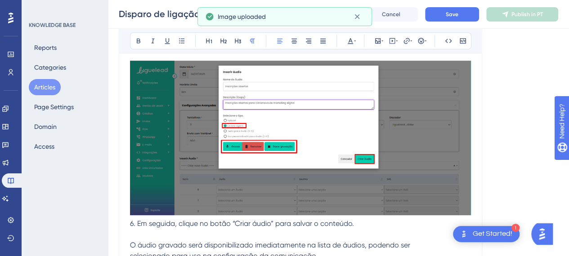
scroll to position [5354, 7]
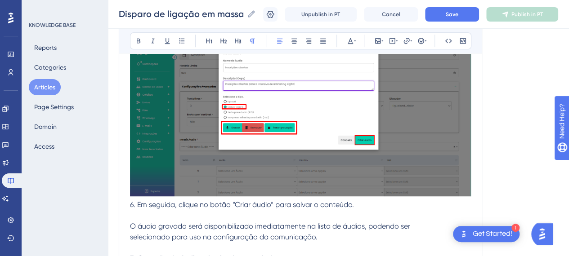
click at [131, 203] on span "6. Em seguida, clique no botão “Criar áudio” para salvar o conteúdo." at bounding box center [242, 205] width 224 height 9
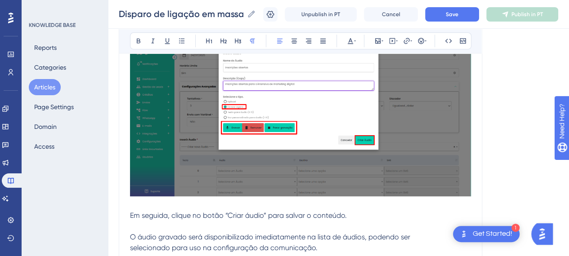
click at [264, 211] on p "Em seguida, clique no botão “Criar áudio” para salvar o conteúdo." at bounding box center [300, 216] width 341 height 11
drag, startPoint x: 260, startPoint y: 210, endPoint x: 219, endPoint y: 209, distance: 41.4
click at [219, 211] on span "Em seguida, clique no botão “Criar áudio” para salvar o conteúdo." at bounding box center [238, 215] width 217 height 9
click at [137, 42] on icon at bounding box center [139, 41] width 4 height 5
click at [319, 221] on p at bounding box center [300, 226] width 341 height 11
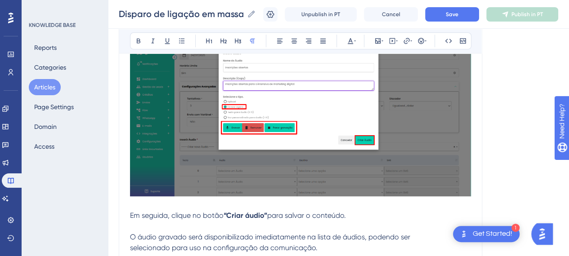
click at [171, 223] on p at bounding box center [300, 226] width 341 height 11
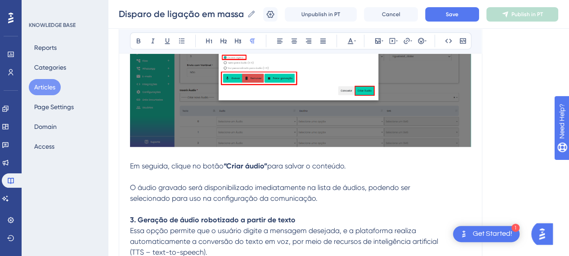
scroll to position [5444, 7]
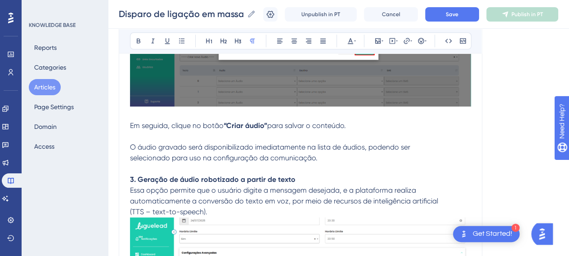
click at [165, 135] on p at bounding box center [300, 136] width 341 height 11
drag, startPoint x: 343, startPoint y: 154, endPoint x: 307, endPoint y: 159, distance: 35.8
click at [342, 154] on p "selecionado para uso na configuração da comunicação." at bounding box center [300, 158] width 341 height 11
click at [132, 164] on p at bounding box center [300, 169] width 341 height 11
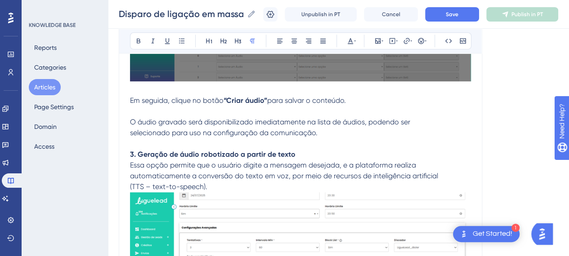
scroll to position [5534, 7]
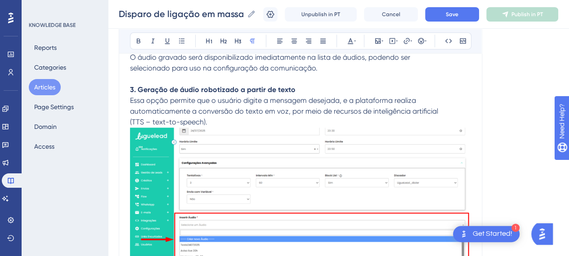
click at [150, 85] on strong "3. Geração de áudio robotizado a partir de texto" at bounding box center [213, 89] width 166 height 9
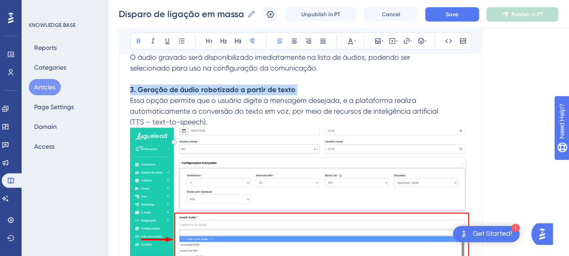
click at [150, 85] on strong "3. Geração de áudio robotizado a partir de texto" at bounding box center [213, 89] width 166 height 9
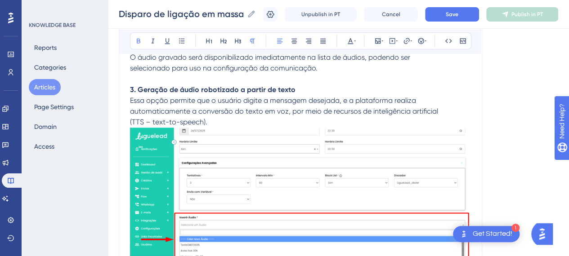
click at [130, 86] on strong "3. Geração de áudio robotizado a partir de texto" at bounding box center [213, 89] width 166 height 9
click at [131, 88] on strong "3. Geração de áudio robotizado a partir de texto" at bounding box center [213, 89] width 166 height 9
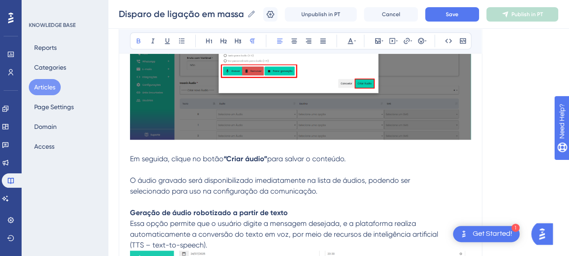
scroll to position [5444, 7]
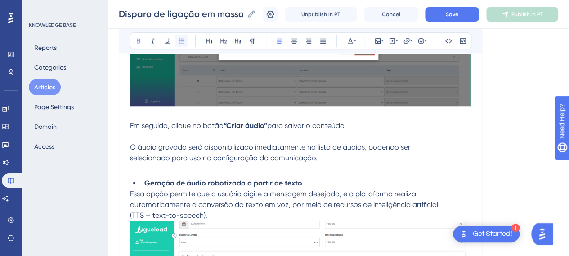
click at [178, 38] on icon at bounding box center [181, 40] width 7 height 7
click at [224, 164] on p at bounding box center [300, 169] width 341 height 11
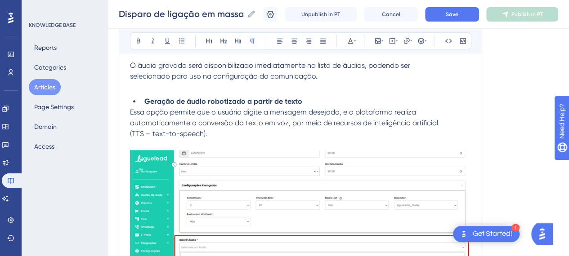
scroll to position [5534, 7]
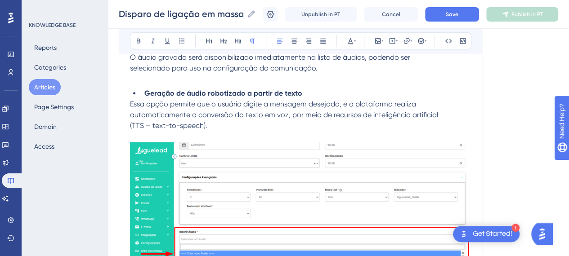
click at [205, 110] on p "automaticamente a conversão do texto em voz, por meio de recursos de inteligênc…" at bounding box center [300, 115] width 341 height 11
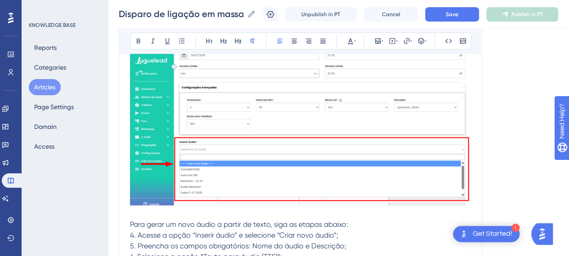
click at [295, 113] on img at bounding box center [300, 128] width 341 height 153
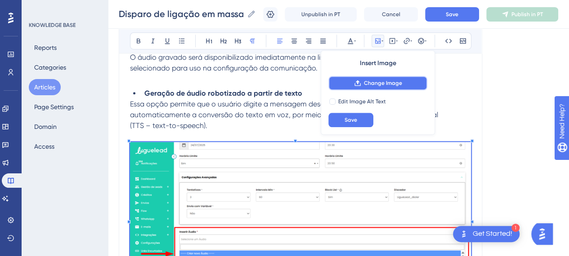
click at [374, 88] on button "Change Image" at bounding box center [377, 83] width 99 height 14
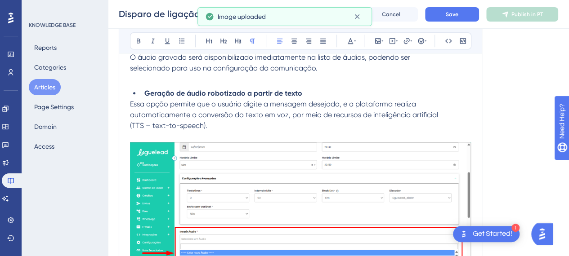
click at [200, 125] on p "(TTS – text-to-speech)." at bounding box center [300, 126] width 341 height 11
click at [335, 121] on p "(TTS – text-to-speech)." at bounding box center [300, 126] width 341 height 11
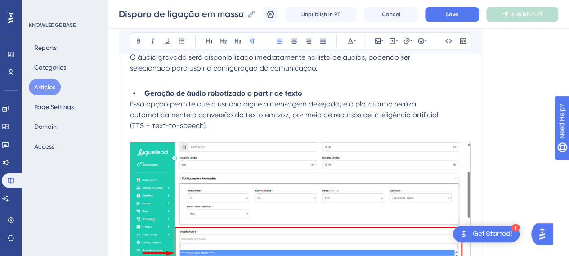
click at [276, 121] on p "(TTS – text-to-speech)." at bounding box center [300, 126] width 341 height 11
click at [285, 101] on span "Essa opção permite que o usuário digite a mensagem desejada, e a plataforma rea…" at bounding box center [273, 104] width 286 height 9
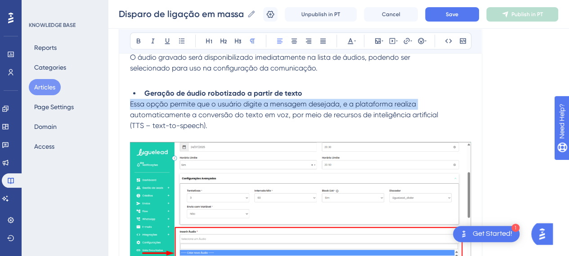
click at [285, 101] on span "Essa opção permite que o usuário digite a mensagem desejada, e a plataforma rea…" at bounding box center [273, 104] width 286 height 9
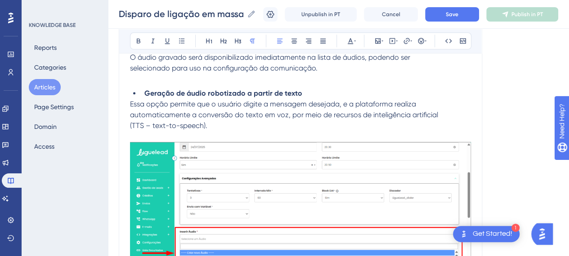
click at [295, 112] on span "automaticamente a conversão do texto em voz, por meio de recursos de inteligênc…" at bounding box center [284, 115] width 308 height 9
click at [319, 113] on span "automaticamente a conversão do texto em voz, por meio de recursos de inteligênc…" at bounding box center [284, 115] width 308 height 9
click at [283, 124] on p "(TTS – text-to-speech)." at bounding box center [300, 126] width 341 height 11
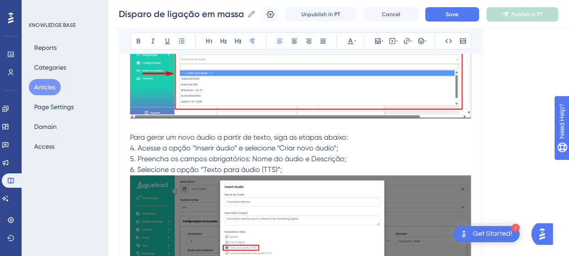
click at [170, 144] on span "4. Acesse a opção “Inserir áudio” e selecione “Criar novo áudio”;" at bounding box center [234, 148] width 208 height 9
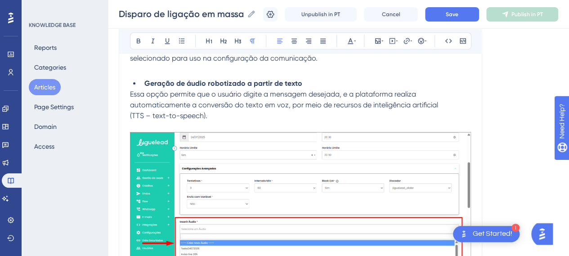
scroll to position [5669, 7]
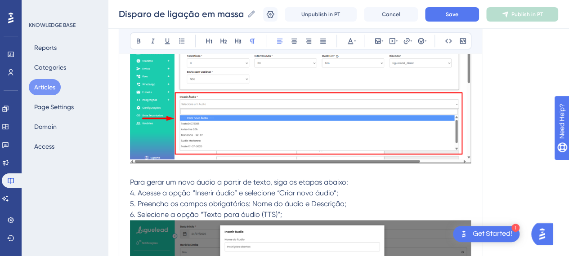
click at [373, 178] on p "Para gerar um novo áudio a partir de texto, siga as etapas abaixo:" at bounding box center [300, 182] width 341 height 11
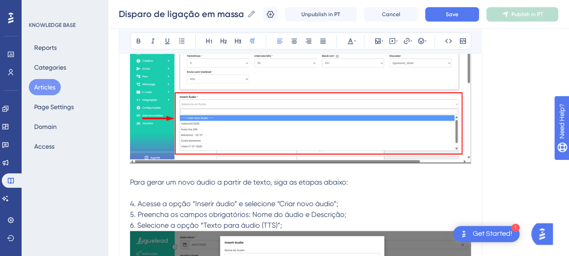
click at [133, 200] on span "4. Acesse a opção “Inserir áudio” e selecione “Criar novo áudio”;" at bounding box center [234, 204] width 208 height 9
click at [130, 201] on span "4. Acesse a opção “Inserir áudio” e selecione “Criar novo áudio”;" at bounding box center [234, 204] width 208 height 9
click at [141, 192] on p at bounding box center [300, 193] width 341 height 11
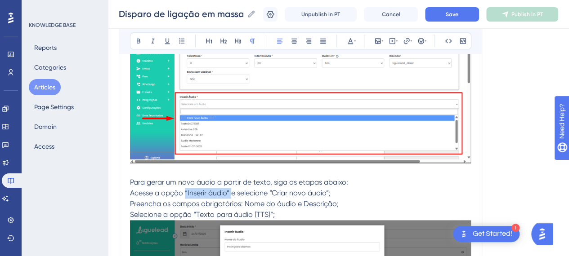
drag, startPoint x: 178, startPoint y: 188, endPoint x: 223, endPoint y: 189, distance: 45.0
click at [223, 189] on span "Acesse a opção “Inserir áudio” e selecione “Criar novo áudio”;" at bounding box center [230, 193] width 201 height 9
click at [137, 43] on icon at bounding box center [139, 41] width 4 height 5
drag, startPoint x: 267, startPoint y: 189, endPoint x: 324, endPoint y: 187, distance: 57.6
click at [324, 189] on span "e selecione “Criar novo áudio”;" at bounding box center [279, 193] width 99 height 9
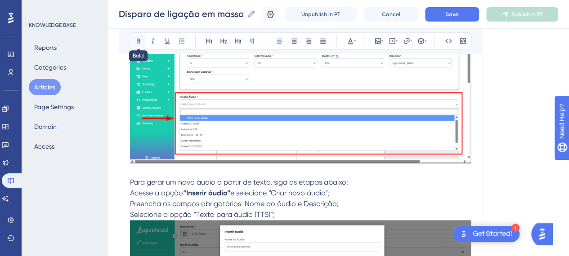
click at [137, 41] on icon at bounding box center [139, 41] width 4 height 5
click at [386, 177] on p "Para gerar um novo áudio a partir de texto, siga as etapas abaixo:" at bounding box center [300, 182] width 341 height 11
click at [151, 199] on p "Preencha os campos obrigatórios: Nome do áudio e Descrição;" at bounding box center [300, 204] width 341 height 11
drag, startPoint x: 357, startPoint y: 179, endPoint x: 344, endPoint y: 182, distance: 13.9
click at [350, 181] on p "Para gerar um novo áudio a partir de texto, siga as etapas abaixo:" at bounding box center [300, 182] width 341 height 11
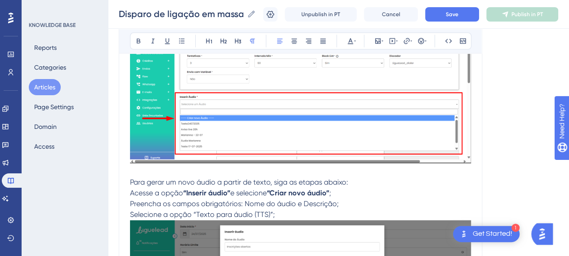
click at [318, 179] on span "Para gerar um novo áudio a partir de texto, siga as etapas abaixo:" at bounding box center [239, 182] width 218 height 9
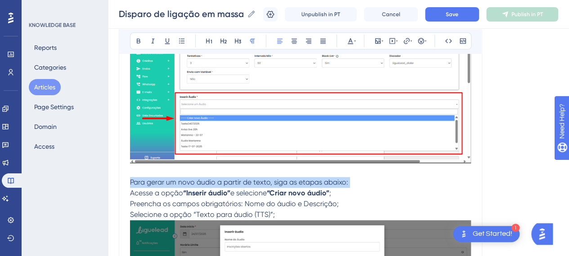
click at [318, 179] on span "Para gerar um novo áudio a partir de texto, siga as etapas abaixo:" at bounding box center [239, 182] width 218 height 9
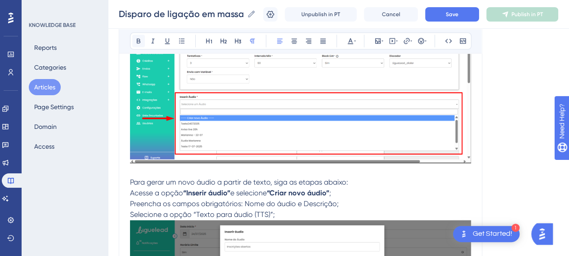
click at [133, 45] on button at bounding box center [138, 41] width 13 height 13
click at [387, 184] on p "Para gerar um novo áudio a partir de texto, siga as etapas abaixo:" at bounding box center [300, 182] width 341 height 11
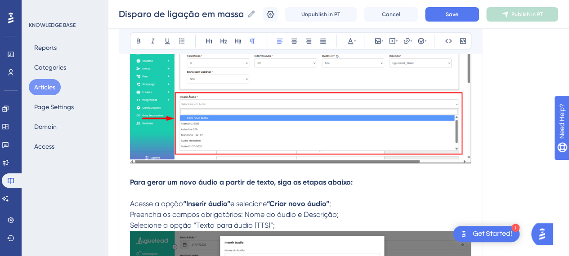
click at [349, 210] on p "Preencha os campos obrigatórios: Nome do áudio e Descrição;" at bounding box center [300, 215] width 341 height 11
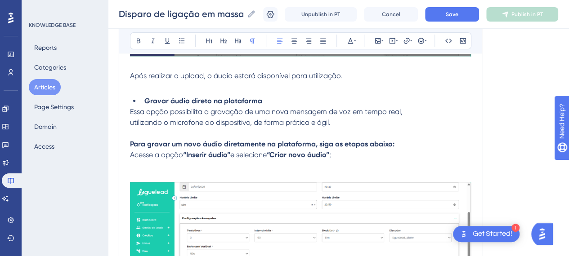
scroll to position [4949, 7]
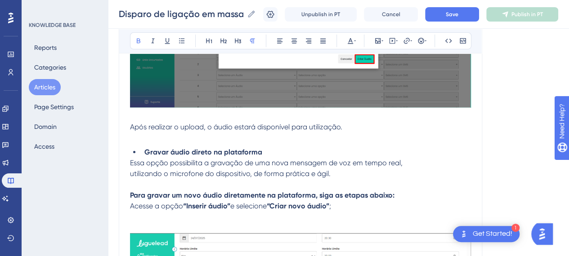
drag, startPoint x: 124, startPoint y: 191, endPoint x: 183, endPoint y: 179, distance: 60.3
click at [183, 180] on p "Para gravar um novo áudio diretamente na plataforma, siga as etapas abaixo:" at bounding box center [300, 191] width 341 height 22
click at [230, 202] on span "e selecione" at bounding box center [248, 206] width 36 height 9
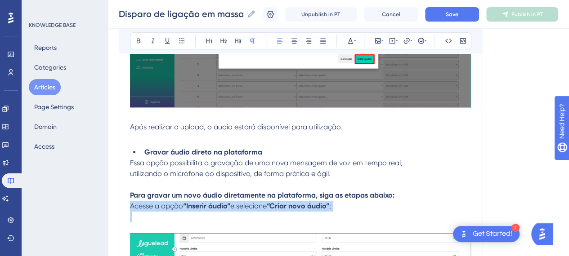
click at [230, 202] on span "e selecione" at bounding box center [248, 206] width 36 height 9
copy p "Acesse a opção “Inserir áudio” e selecione “Criar novo áudio” ;"
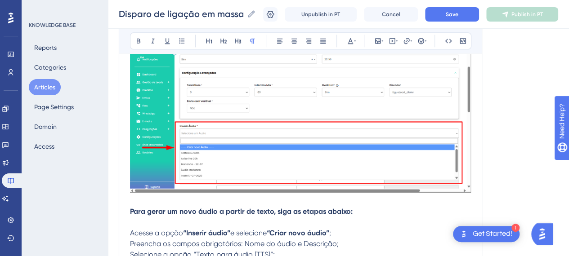
scroll to position [5669, 7]
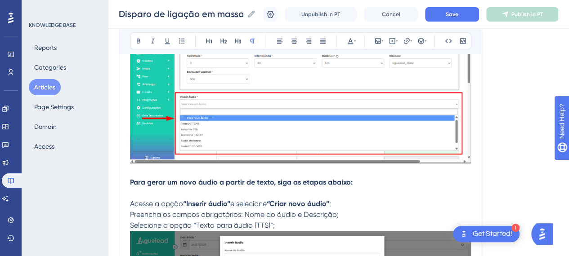
drag, startPoint x: 238, startPoint y: 160, endPoint x: 218, endPoint y: 180, distance: 28.6
click at [296, 172] on p at bounding box center [300, 171] width 341 height 11
click at [287, 178] on strong "Para gerar um novo áudio a partir de texto, siga as etapas abaixo:" at bounding box center [241, 182] width 223 height 9
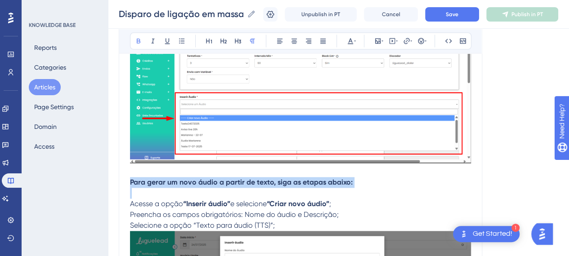
click at [287, 178] on strong "Para gerar um novo áudio a partir de texto, siga as etapas abaixo:" at bounding box center [241, 182] width 223 height 9
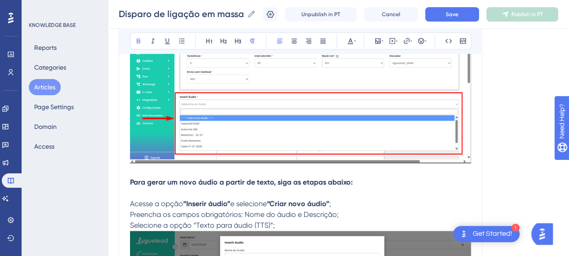
click at [293, 200] on strong "“Criar novo áudio”" at bounding box center [298, 204] width 63 height 9
drag, startPoint x: 346, startPoint y: 198, endPoint x: 191, endPoint y: 198, distance: 155.7
click at [344, 199] on p "Acesse a opção “Inserir áudio” e selecione “Criar novo áudio” ;" at bounding box center [300, 204] width 341 height 11
click at [171, 199] on p "Acesse a opção “Inserir áudio” e selecione “Criar novo áudio” ;" at bounding box center [300, 204] width 341 height 11
click at [169, 188] on p at bounding box center [300, 193] width 341 height 11
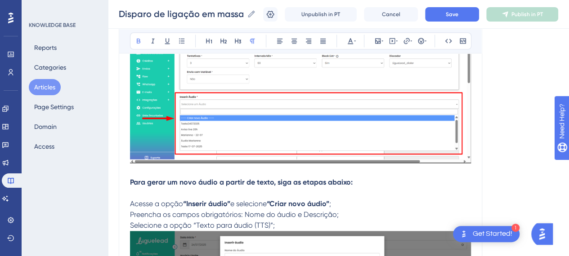
click at [340, 199] on p "Acesse a opção “Inserir áudio” e selecione “Criar novo áudio” ;" at bounding box center [300, 204] width 341 height 11
click at [130, 211] on span "Preencha os campos obrigatórios: Nome do áudio e Descrição;" at bounding box center [234, 215] width 209 height 9
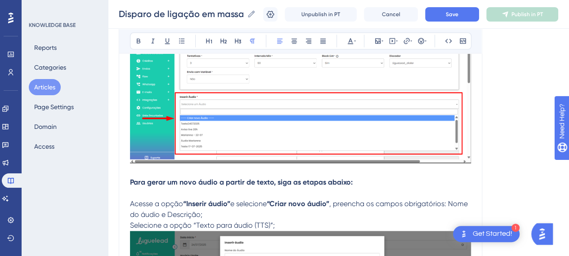
click at [458, 202] on p "Acesse a opção “Inserir áudio” e selecione “Criar novo áudio” , preencha os cam…" at bounding box center [300, 210] width 341 height 22
drag, startPoint x: 173, startPoint y: 211, endPoint x: 120, endPoint y: 209, distance: 53.1
click at [132, 44] on button at bounding box center [138, 41] width 13 height 13
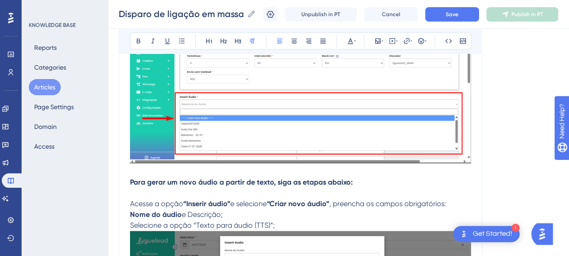
drag, startPoint x: 220, startPoint y: 211, endPoint x: 183, endPoint y: 211, distance: 36.9
click at [183, 211] on p "Nome do áudio e Descrição;" at bounding box center [300, 215] width 341 height 11
click at [135, 43] on icon at bounding box center [138, 40] width 7 height 7
click at [236, 204] on span "e selecione" at bounding box center [248, 204] width 36 height 9
click at [240, 210] on p "Nome do áudio e Descrição;" at bounding box center [300, 215] width 341 height 11
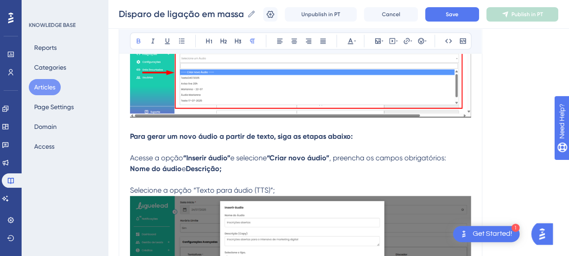
scroll to position [5759, 7]
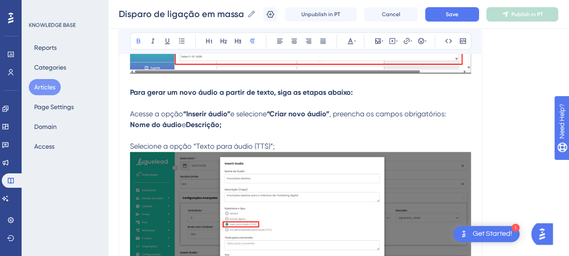
click at [290, 135] on p at bounding box center [300, 135] width 341 height 11
click at [163, 132] on p at bounding box center [300, 135] width 341 height 11
click at [286, 141] on p "Selecione a opção “Texto para áudio (TTS)”;" at bounding box center [300, 227] width 341 height 172
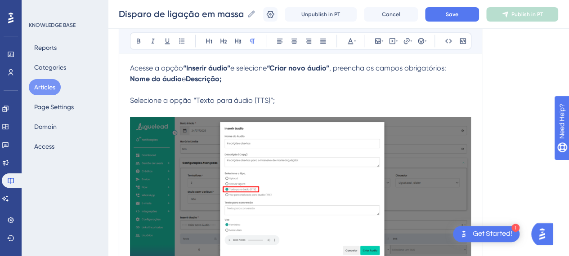
scroll to position [5849, 7]
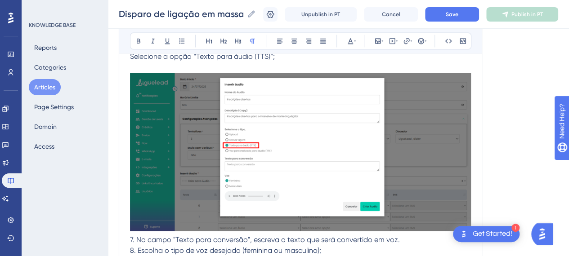
click at [292, 153] on img at bounding box center [300, 152] width 341 height 158
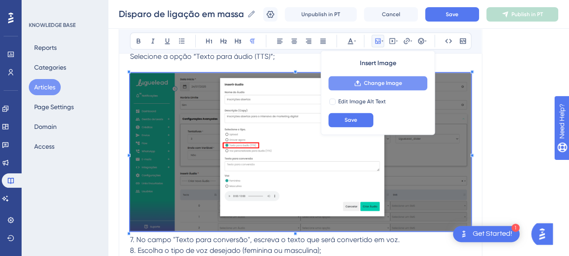
click at [357, 89] on button "Change Image" at bounding box center [377, 83] width 99 height 14
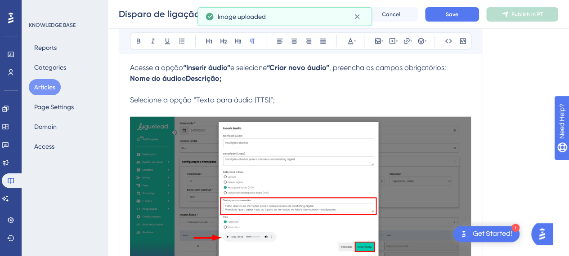
scroll to position [5759, 7]
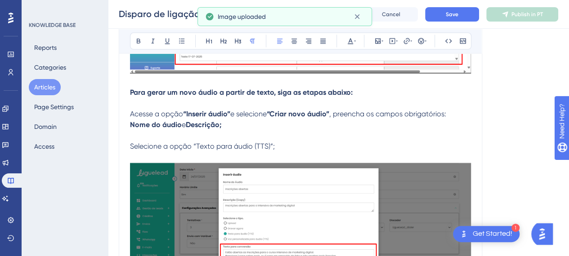
click at [293, 144] on p "Selecione a opção “Texto para áudio (TTS)”;" at bounding box center [300, 146] width 341 height 11
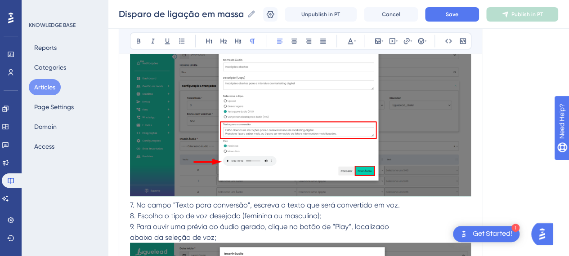
scroll to position [5894, 7]
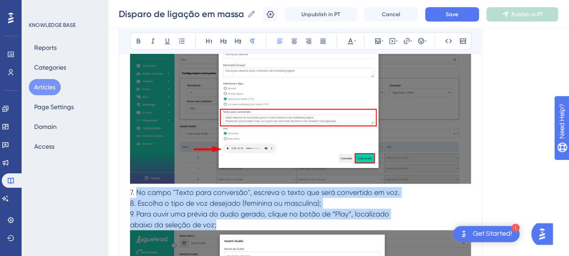
drag, startPoint x: 129, startPoint y: 189, endPoint x: 400, endPoint y: 220, distance: 272.7
copy div "No campo "Texto para conversão", escreva o texto que será convertido em voz. 8.…"
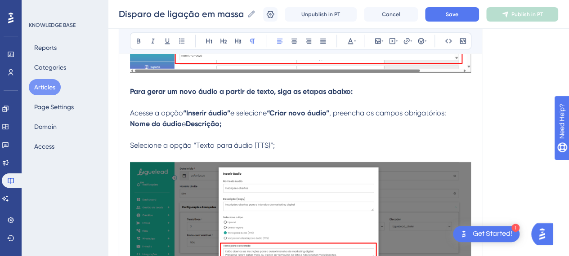
scroll to position [5759, 7]
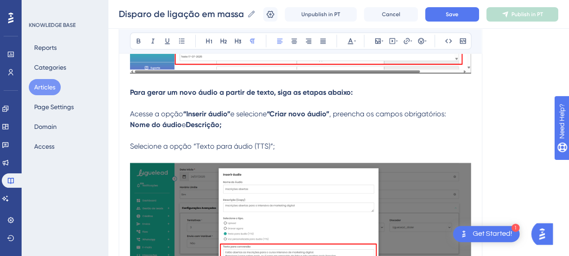
click at [288, 152] on p at bounding box center [300, 237] width 341 height 170
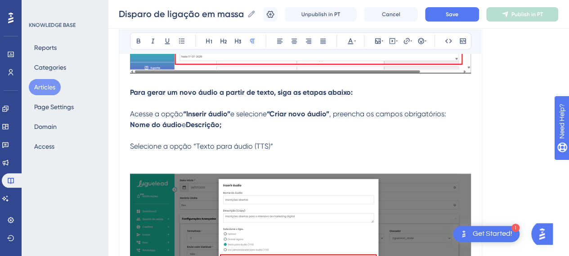
click at [282, 141] on p "Selecione a opção “Texto para áudio (TTS)”" at bounding box center [300, 146] width 341 height 11
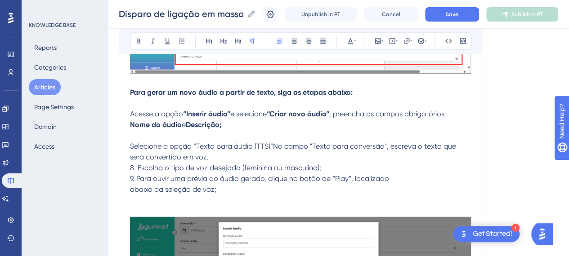
click at [266, 143] on span "Selecione a opção “Texto para áudio (TTS)”No campo "Texto para conversão", escr…" at bounding box center [294, 151] width 328 height 19
drag, startPoint x: 187, startPoint y: 142, endPoint x: 266, endPoint y: 144, distance: 79.7
click at [266, 144] on span "Selecione a opção “Texto para áudio (TTS)” No campo "Texto para conversão", esc…" at bounding box center [295, 151] width 330 height 19
click at [137, 39] on icon at bounding box center [139, 41] width 4 height 5
click at [292, 149] on p "Selecione a opção “Texto para áudio (TTS)” No campo "Texto para conversão", esc…" at bounding box center [300, 152] width 341 height 22
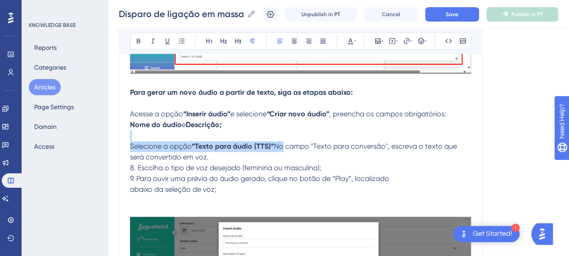
click at [276, 142] on span "No campo "Texto para conversão", escreva o texto que será convertido em voz." at bounding box center [294, 151] width 329 height 19
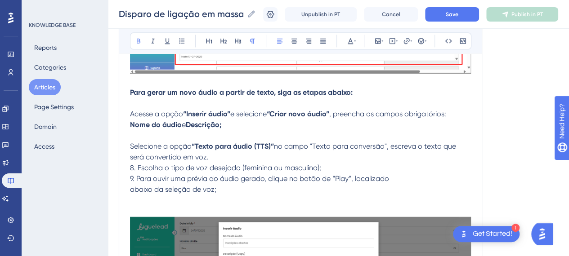
drag, startPoint x: 268, startPoint y: 140, endPoint x: 278, endPoint y: 167, distance: 28.9
click at [268, 142] on span "no campo "Texto para conversão", escreva o texto que será convertido em voz." at bounding box center [294, 151] width 328 height 19
drag, startPoint x: 309, startPoint y: 141, endPoint x: 384, endPoint y: 142, distance: 75.6
click at [381, 142] on span "no campo "Texto para conversão", escreva o texto que será convertido em voz." at bounding box center [295, 151] width 330 height 19
click at [385, 142] on span "no campo "Texto para conversão", escreva o texto que será convertido em voz." at bounding box center [295, 151] width 330 height 19
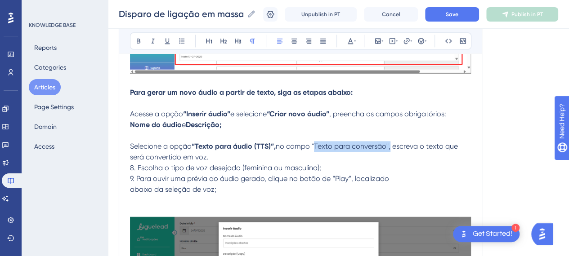
drag, startPoint x: 383, startPoint y: 141, endPoint x: 308, endPoint y: 143, distance: 75.6
click at [308, 143] on span "no campo "Texto para conversão", escreva o texto que será convertido em voz." at bounding box center [295, 151] width 330 height 19
click at [135, 40] on icon at bounding box center [138, 40] width 7 height 7
click at [411, 151] on p "Selecione a opção “Texto para áudio (TTS)”, no campo "Texto para conversão" , e…" at bounding box center [300, 152] width 341 height 22
click at [413, 149] on p "Selecione a opção “Texto para áudio (TTS)”, no campo "Texto para conversão" , e…" at bounding box center [300, 152] width 341 height 22
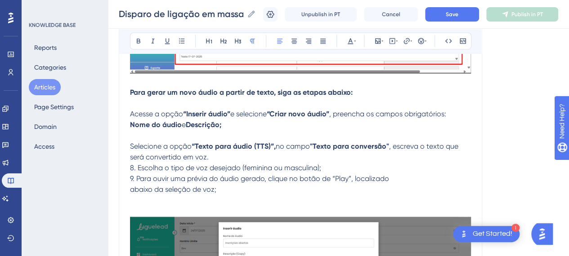
click at [413, 143] on span ", escreva o texto que será convertido em voz." at bounding box center [295, 151] width 330 height 19
click at [222, 158] on p "Selecione a opção “Texto para áudio (TTS)”, no campo "Texto para conversão" , e…" at bounding box center [300, 152] width 341 height 22
drag, startPoint x: 158, startPoint y: 165, endPoint x: 136, endPoint y: 170, distance: 22.3
click at [133, 169] on p "8. Escolha o tipo de voz desejado (feminina ou masculina);" at bounding box center [300, 168] width 341 height 11
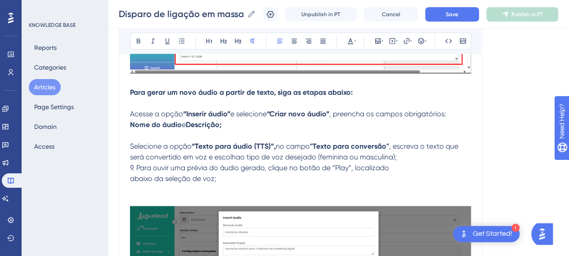
click at [397, 155] on p "Selecione a opção “Texto para áudio (TTS)”, no campo "Texto para conversão" , e…" at bounding box center [300, 152] width 341 height 22
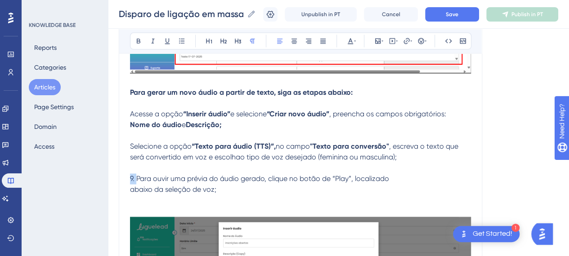
drag, startPoint x: 130, startPoint y: 176, endPoint x: 105, endPoint y: 173, distance: 24.9
drag, startPoint x: 339, startPoint y: 175, endPoint x: 320, endPoint y: 173, distance: 19.5
click at [320, 175] on span "Para ouvir uma prévia do áudio gerado, clique no botão de “Play”, localizado" at bounding box center [256, 179] width 253 height 9
click at [135, 37] on icon at bounding box center [138, 40] width 7 height 7
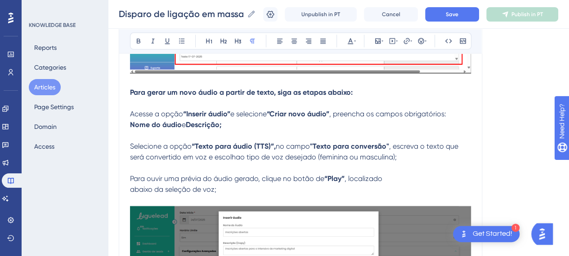
scroll to position [5849, 7]
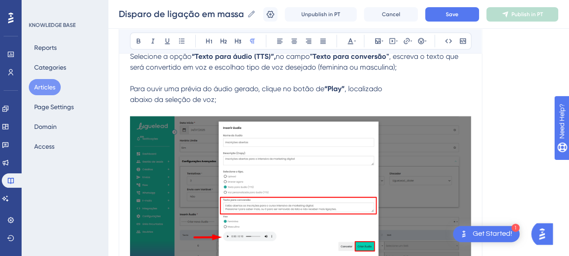
click at [314, 208] on img at bounding box center [300, 194] width 341 height 156
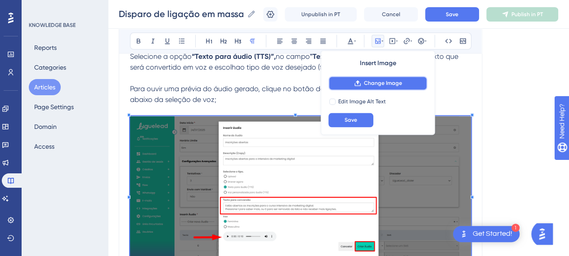
click at [385, 85] on span "Change Image" at bounding box center [383, 83] width 38 height 7
click at [229, 105] on p at bounding box center [300, 190] width 341 height 170
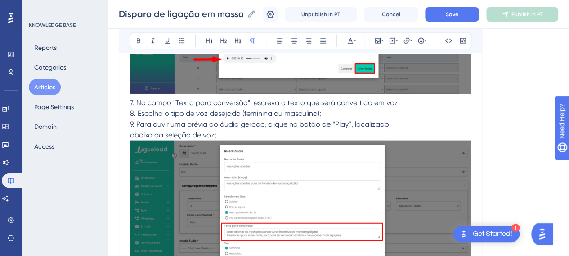
scroll to position [5983, 7]
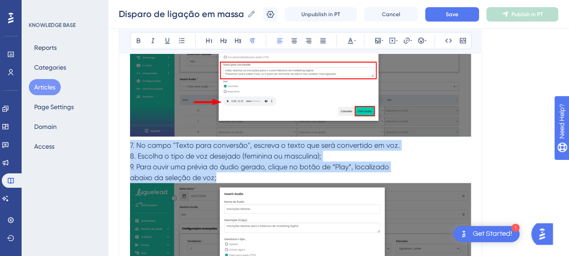
drag, startPoint x: 219, startPoint y: 177, endPoint x: 116, endPoint y: 144, distance: 107.6
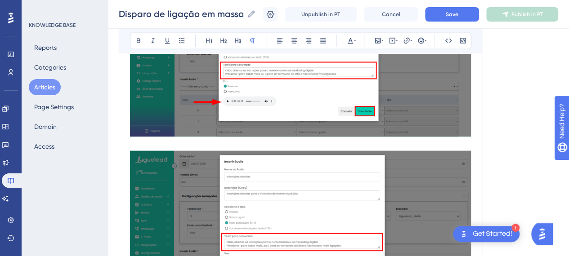
click at [217, 183] on img at bounding box center [300, 230] width 341 height 158
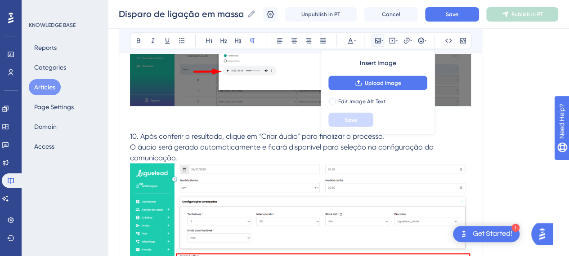
scroll to position [6028, 7]
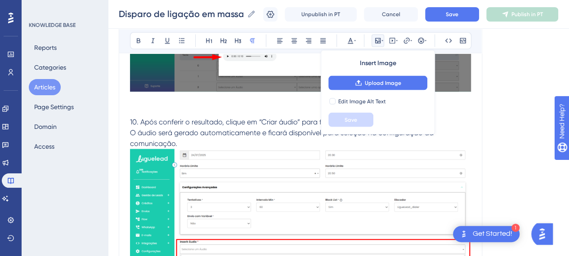
click at [262, 178] on img at bounding box center [300, 226] width 341 height 154
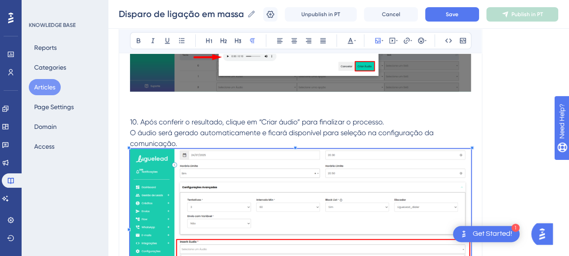
click at [199, 129] on span "O áudio será gerado automaticamente e ficará disponível para seleção na configu…" at bounding box center [282, 133] width 304 height 9
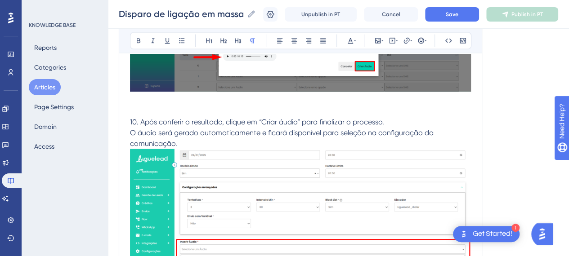
click at [184, 110] on p at bounding box center [300, 106] width 341 height 22
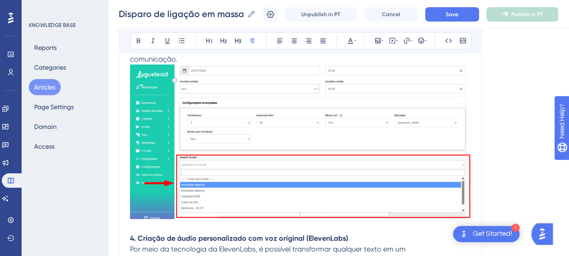
scroll to position [6163, 7]
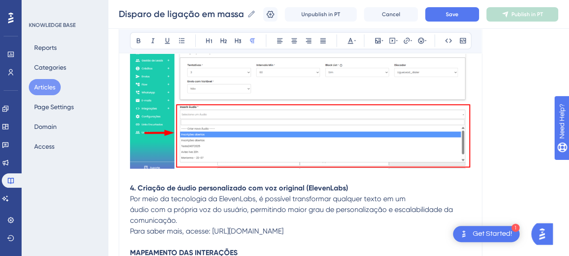
click at [327, 147] on img at bounding box center [300, 91] width 341 height 154
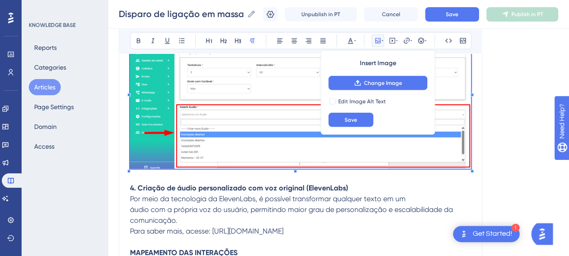
click at [245, 139] on img at bounding box center [300, 91] width 341 height 154
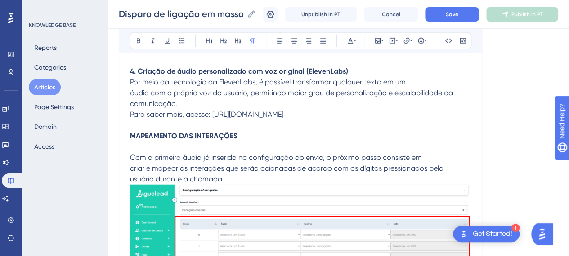
scroll to position [6028, 7]
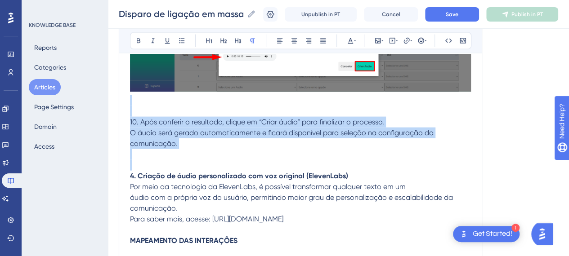
drag, startPoint x: 160, startPoint y: 163, endPoint x: 105, endPoint y: 104, distance: 80.9
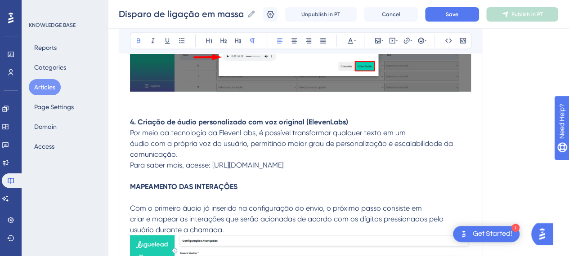
click at [382, 122] on p "4. Criação de áudio personalizado com voz original (ElevenLabs)" at bounding box center [300, 122] width 341 height 11
click at [319, 161] on p "Para saber mais, acesse: [URL][DOMAIN_NAME]" at bounding box center [300, 165] width 341 height 11
click at [147, 103] on p at bounding box center [300, 106] width 341 height 22
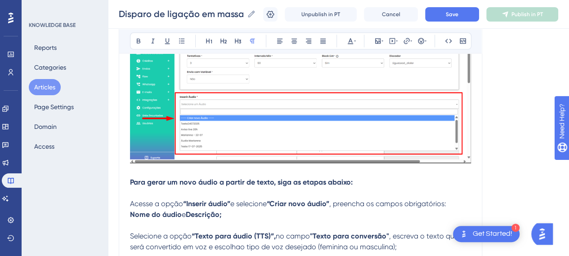
scroll to position [5489, 7]
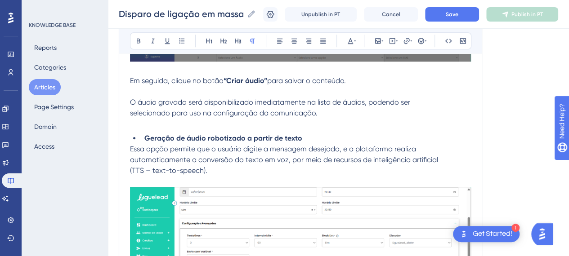
click at [144, 134] on strong "Geração de áudio robotizado a partir de texto" at bounding box center [223, 138] width 158 height 9
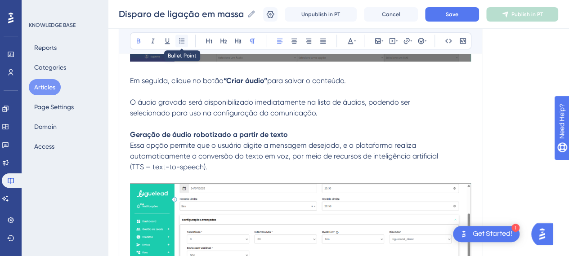
click at [179, 43] on icon at bounding box center [181, 40] width 5 height 5
click at [178, 42] on icon at bounding box center [181, 40] width 7 height 7
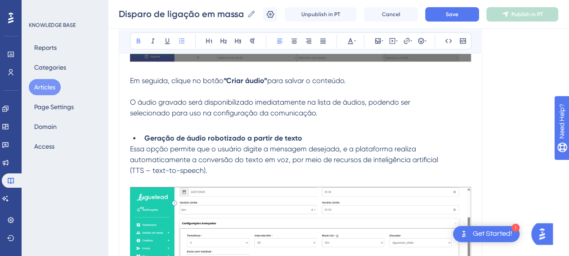
click at [309, 135] on li "Geração de áudio robotizado a partir de texto" at bounding box center [306, 138] width 330 height 11
drag, startPoint x: 217, startPoint y: 172, endPoint x: 181, endPoint y: 166, distance: 36.5
click at [217, 176] on p at bounding box center [300, 261] width 341 height 170
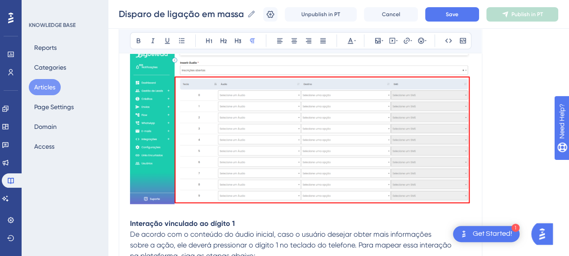
scroll to position [6343, 7]
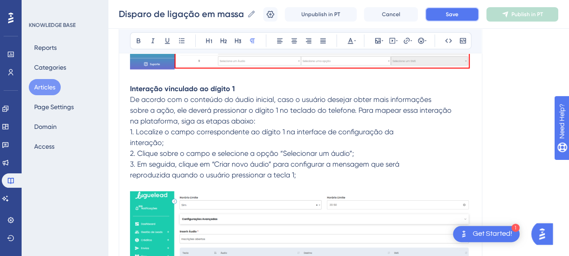
click at [477, 18] on button "Save" at bounding box center [452, 14] width 54 height 14
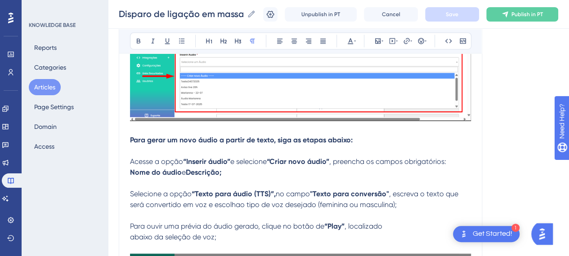
scroll to position [5759, 7]
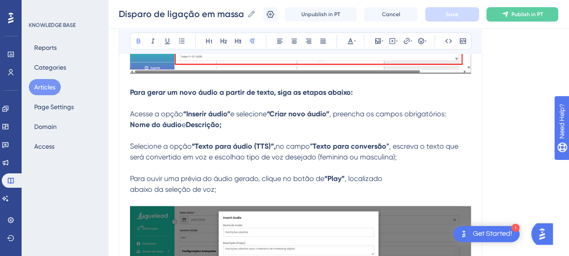
click at [177, 130] on p at bounding box center [300, 135] width 341 height 11
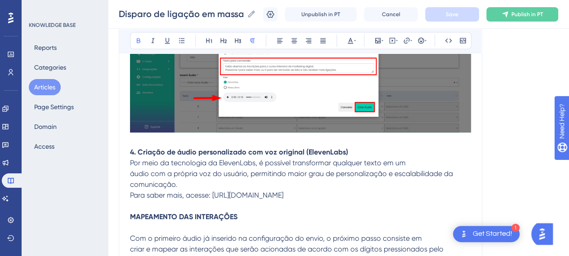
scroll to position [6028, 7]
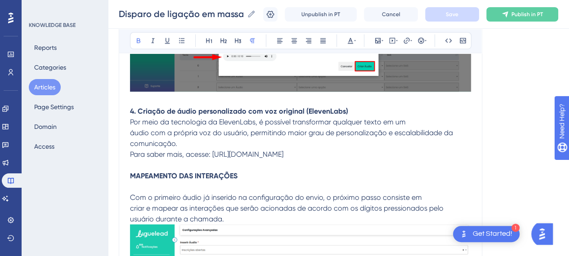
click at [335, 109] on strong "4. Criação de áudio personalizado com voz original (ElevenLabs)" at bounding box center [239, 111] width 218 height 9
click at [358, 106] on p "4. Criação de áudio personalizado com voz original (ElevenLabs)" at bounding box center [300, 111] width 341 height 11
drag, startPoint x: 127, startPoint y: 108, endPoint x: 91, endPoint y: 108, distance: 36.0
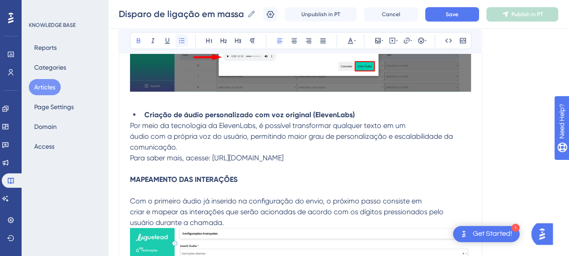
click at [178, 37] on icon at bounding box center [181, 40] width 7 height 7
click at [333, 145] on p "comunicação." at bounding box center [300, 147] width 341 height 11
click at [238, 175] on p "MAPEAMENTO DAS INTERAÇÕES" at bounding box center [300, 180] width 341 height 11
click at [193, 179] on strong "MAPEAMENTO DAS INTERAÇÕES" at bounding box center [184, 179] width 108 height 9
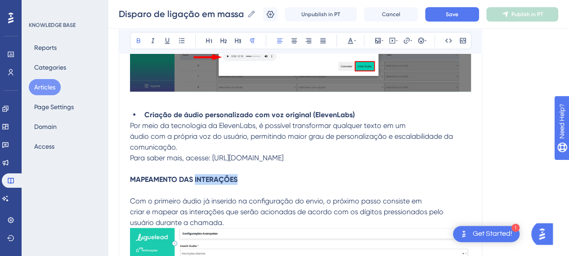
click at [193, 179] on strong "MAPEAMENTO DAS INTERAÇÕES" at bounding box center [184, 179] width 108 height 9
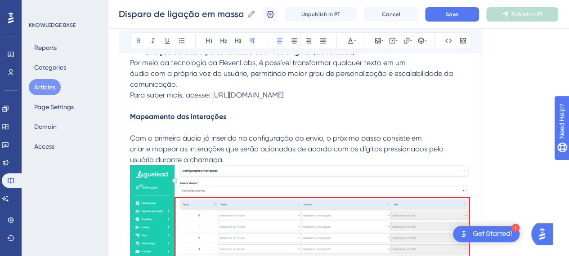
scroll to position [6073, 7]
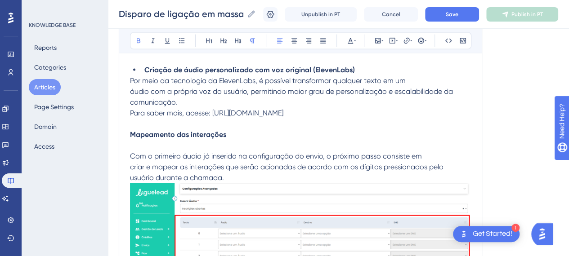
click at [130, 135] on strong "Mapeamento das interações" at bounding box center [178, 134] width 96 height 9
click at [186, 154] on span "Com o primeiro áudio já inserido na configuração do envio, o próximo passo cons…" at bounding box center [276, 156] width 292 height 9
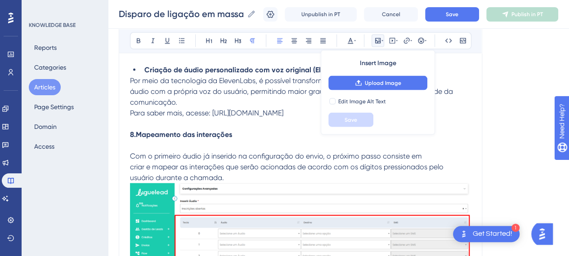
click at [229, 173] on p "usuário durante a chamada." at bounding box center [300, 259] width 341 height 173
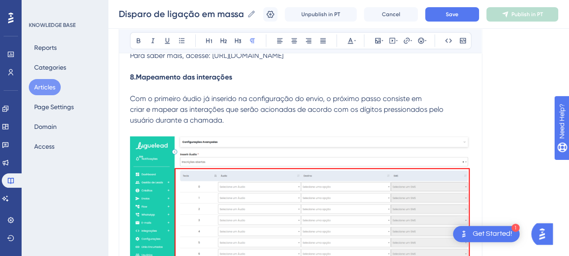
scroll to position [6163, 7]
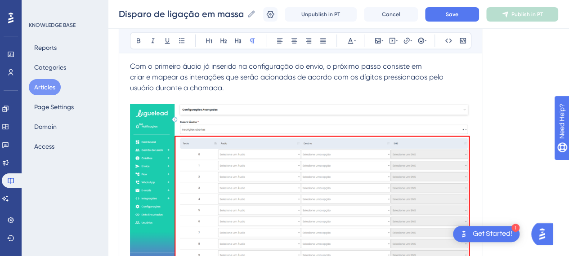
click at [344, 171] on img at bounding box center [300, 183] width 341 height 159
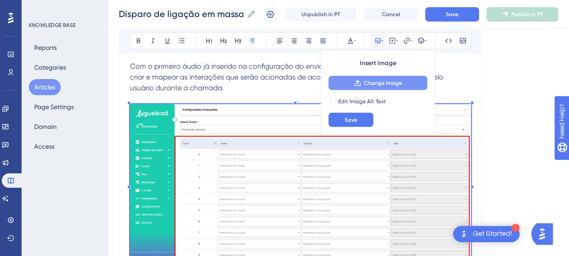
click at [383, 90] on button "Change Image" at bounding box center [377, 83] width 99 height 14
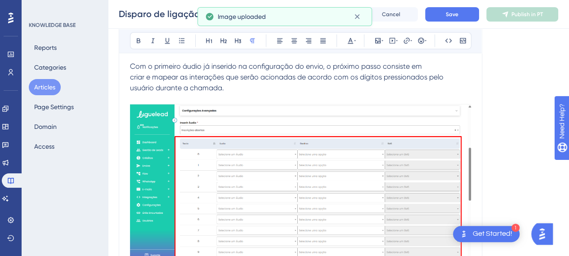
click at [282, 94] on p at bounding box center [300, 179] width 341 height 170
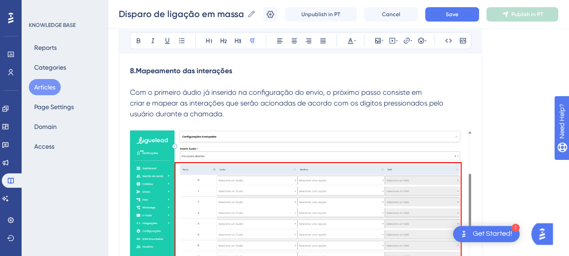
scroll to position [6118, 7]
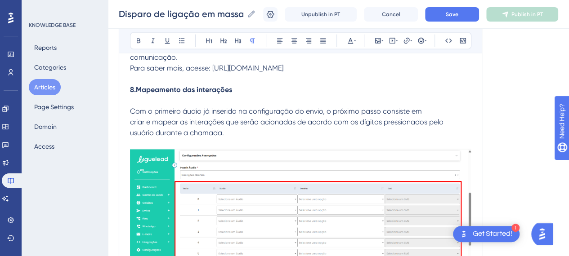
click at [153, 107] on span "Com o primeiro áudio já inserido na configuração do envio, o próximo passo cons…" at bounding box center [276, 111] width 292 height 9
click at [148, 95] on p at bounding box center [300, 100] width 341 height 11
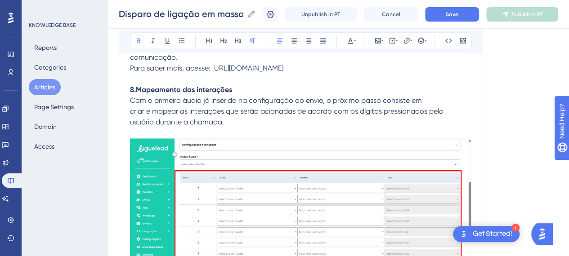
click at [242, 117] on p "usuário durante a chamada." at bounding box center [300, 122] width 341 height 11
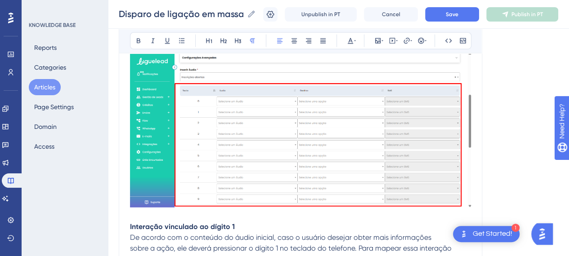
scroll to position [6208, 7]
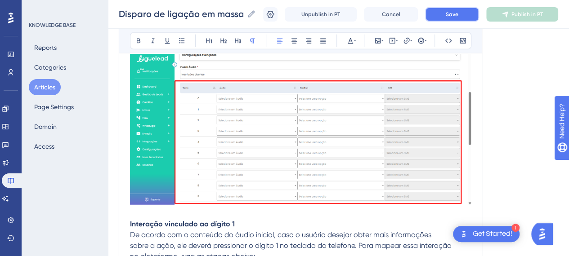
click at [441, 12] on button "Save" at bounding box center [452, 14] width 54 height 14
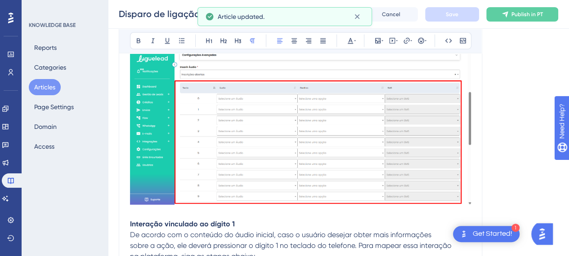
scroll to position [6253, 7]
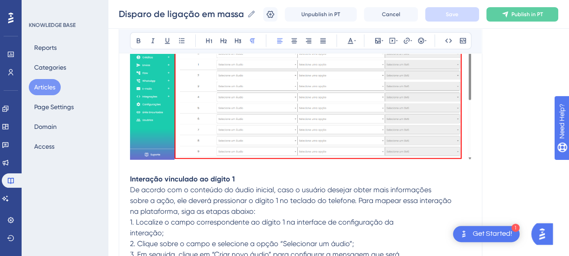
click at [130, 175] on strong "Interação vinculado ao dígito 1" at bounding box center [182, 179] width 105 height 9
click at [178, 41] on icon at bounding box center [181, 40] width 7 height 7
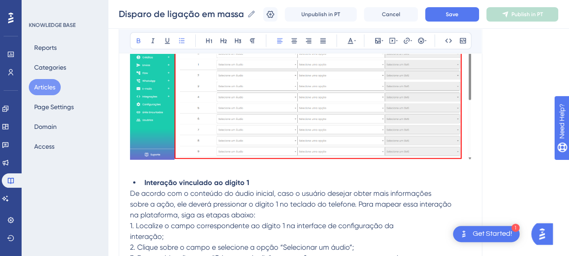
drag, startPoint x: 291, startPoint y: 166, endPoint x: 288, endPoint y: 171, distance: 6.0
click at [290, 166] on p at bounding box center [300, 168] width 341 height 11
click at [165, 200] on span "sobre a ação, ele deverá pressionar o dígito 1 no teclado do telefone. Para map…" at bounding box center [291, 204] width 322 height 9
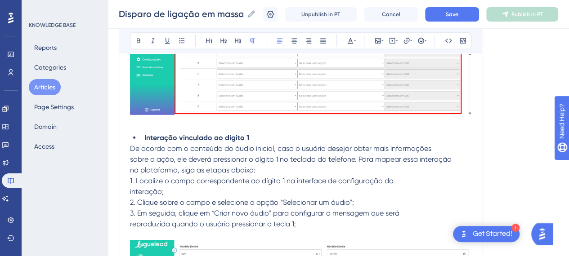
drag, startPoint x: 277, startPoint y: 162, endPoint x: 155, endPoint y: 161, distance: 121.5
click at [276, 165] on p "na plataforma, siga as etapas abaixo:" at bounding box center [300, 170] width 341 height 11
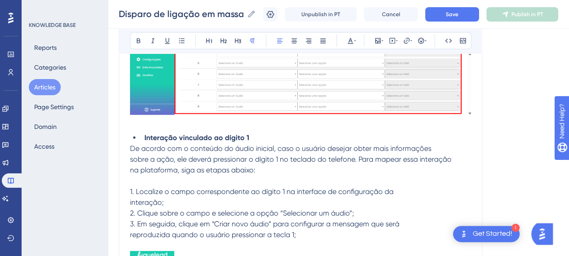
click at [293, 189] on span "1. Localize o campo correspondente ao dígito 1 na interface de configuração da" at bounding box center [262, 192] width 264 height 9
drag, startPoint x: 233, startPoint y: 150, endPoint x: 234, endPoint y: 156, distance: 5.9
click at [234, 156] on p "sobre a ação, ele deverá pressionar o dígito 1 no teclado do telefone. Para map…" at bounding box center [300, 159] width 341 height 11
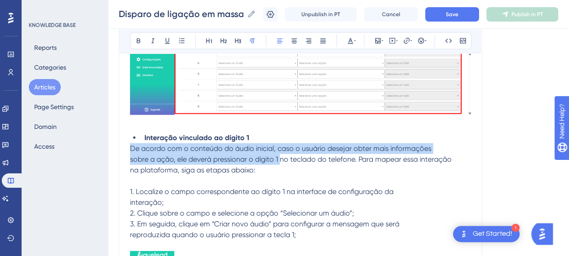
drag, startPoint x: 129, startPoint y: 147, endPoint x: 293, endPoint y: 154, distance: 164.8
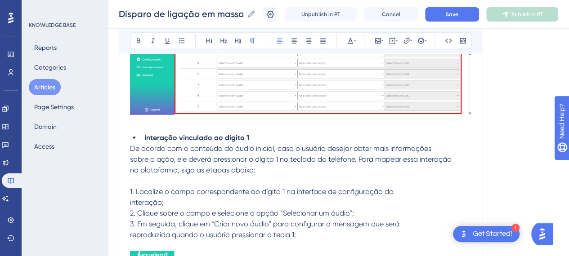
click at [297, 155] on span "sobre a ação, ele deverá pressionar o dígito 1 no teclado do telefone. Para map…" at bounding box center [291, 159] width 322 height 9
click at [444, 9] on button "Save" at bounding box center [452, 14] width 54 height 14
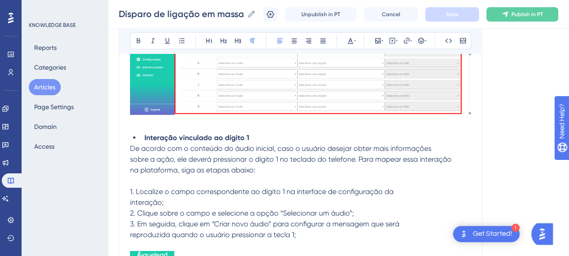
drag, startPoint x: 256, startPoint y: 180, endPoint x: 265, endPoint y: 168, distance: 14.8
click at [256, 179] on p at bounding box center [300, 181] width 341 height 11
click at [213, 144] on span "De acordo com o conteúdo do áudio inicial, caso o usuário desejar obter mais in…" at bounding box center [280, 148] width 301 height 9
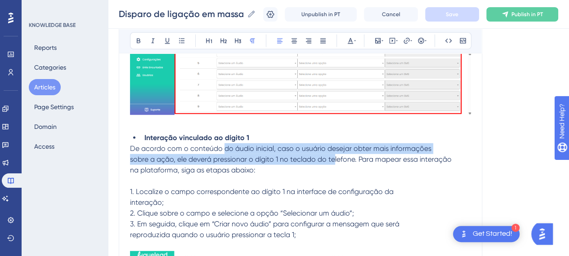
drag, startPoint x: 268, startPoint y: 145, endPoint x: 334, endPoint y: 155, distance: 67.3
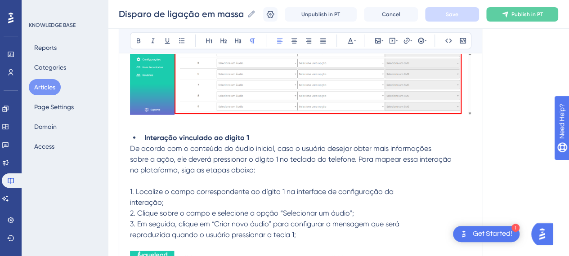
click at [340, 159] on p "sobre a ação, ele deverá pressionar o dígito 1 no teclado do telefone. Para map…" at bounding box center [300, 159] width 341 height 11
click at [344, 165] on p "na plataforma, siga as etapas abaixo:" at bounding box center [300, 170] width 341 height 11
click at [130, 180] on p at bounding box center [300, 181] width 341 height 11
click at [141, 188] on span "1. Localize o campo correspondente ao dígito 1 na interface de configuração da" at bounding box center [262, 192] width 264 height 9
click at [130, 189] on span "1. Localize o campo correspondente ao dígito 1 na interface de configuração da" at bounding box center [262, 192] width 264 height 9
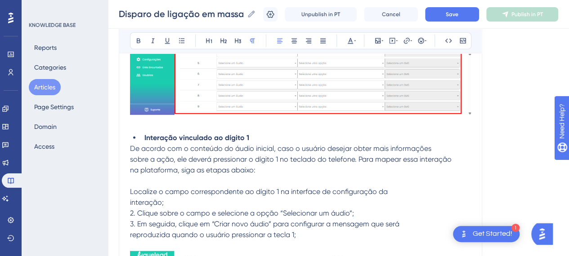
click at [130, 209] on span "2. Clique sobre o campo e selecione a opção “Selecionar um áudio”;" at bounding box center [242, 213] width 224 height 9
click at [130, 220] on span "3. Em seguida, clique em “Criar novo áudio” para configurar a mensagem que será" at bounding box center [264, 224] width 269 height 9
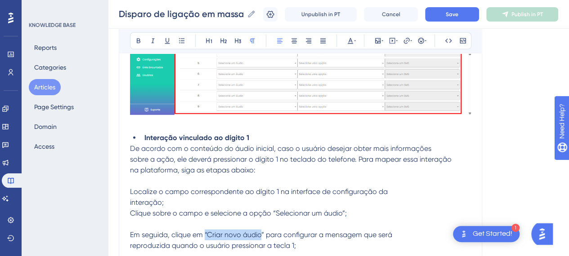
drag, startPoint x: 256, startPoint y: 230, endPoint x: 198, endPoint y: 227, distance: 58.1
click at [198, 231] on span "Em seguida, clique em “Criar novo áudio” para configurar a mensagem que será" at bounding box center [261, 235] width 262 height 9
click at [135, 39] on icon at bounding box center [138, 40] width 7 height 7
click at [263, 233] on span "” para configurar a mensagem que será" at bounding box center [328, 235] width 131 height 9
drag, startPoint x: 261, startPoint y: 233, endPoint x: 228, endPoint y: 187, distance: 56.7
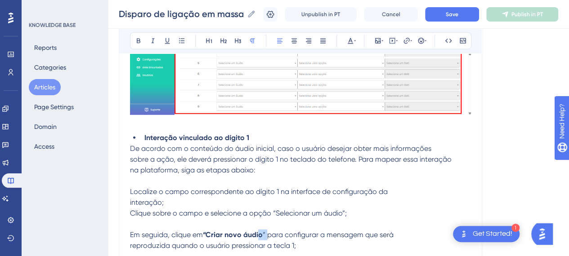
click at [253, 233] on p "Em seguida, clique em “Criar novo áudio ” para configurar a mensagem que será" at bounding box center [300, 235] width 341 height 11
click at [135, 38] on icon at bounding box center [138, 40] width 7 height 7
click at [254, 148] on span "De acordo com o conteúdo do áudio inicial, caso o usuário desejar obter mais in…" at bounding box center [280, 148] width 301 height 9
drag, startPoint x: 260, startPoint y: 230, endPoint x: 236, endPoint y: 230, distance: 24.3
click at [236, 230] on p "Em seguida, clique em “Criar novo áudi o” para configurar a mensagem que será" at bounding box center [300, 235] width 341 height 11
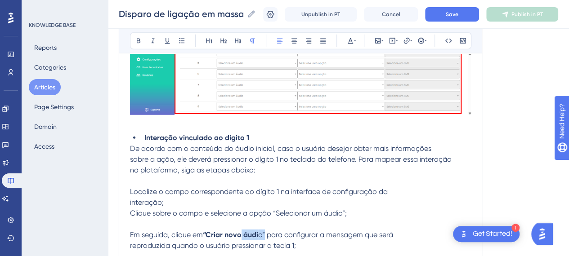
click at [239, 231] on strong "“Criar novo áudi" at bounding box center [230, 235] width 55 height 9
click at [275, 231] on span "o” para configurar a mensagem que será" at bounding box center [325, 235] width 135 height 9
drag, startPoint x: 260, startPoint y: 231, endPoint x: 254, endPoint y: 231, distance: 6.3
click at [258, 231] on span "o” para configurar a mensagem que será" at bounding box center [325, 235] width 135 height 9
click at [132, 45] on button at bounding box center [138, 41] width 13 height 13
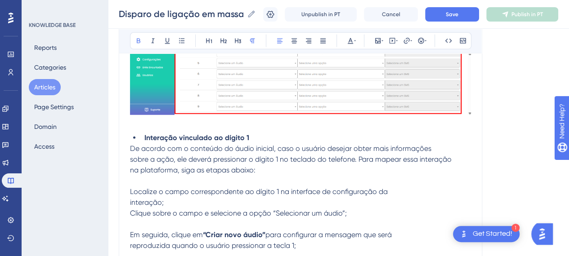
click at [278, 208] on p "Clique sobre o campo e selecione a opção “Selecionar um áudio”;" at bounding box center [300, 213] width 341 height 11
click at [222, 190] on span "Localize o campo correspondente ao dígito 1 na interface de configuração da" at bounding box center [259, 192] width 258 height 9
click at [318, 197] on p "interação;" at bounding box center [300, 202] width 341 height 11
drag, startPoint x: 242, startPoint y: 182, endPoint x: 214, endPoint y: 170, distance: 31.0
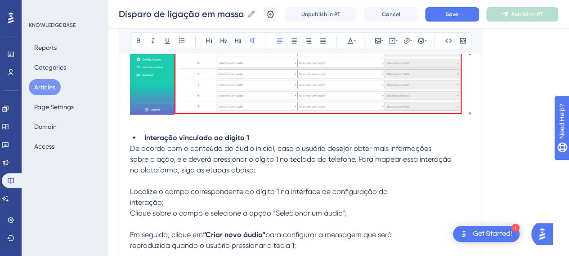
drag, startPoint x: 159, startPoint y: 144, endPoint x: 208, endPoint y: 165, distance: 53.1
click at [159, 144] on span "De acordo com o conteúdo do áudio inicial, caso o usuário desejar obter mais in…" at bounding box center [280, 148] width 301 height 9
click at [286, 176] on p at bounding box center [300, 181] width 341 height 11
drag, startPoint x: 237, startPoint y: 153, endPoint x: 332, endPoint y: 167, distance: 96.9
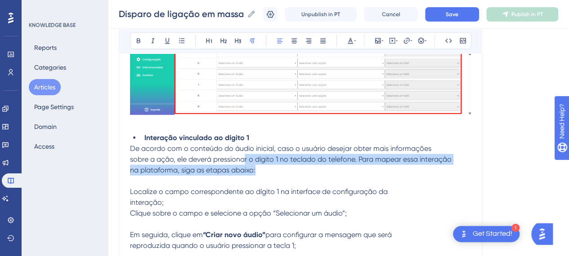
click at [337, 170] on p "na plataforma, siga as etapas abaixo:" at bounding box center [300, 170] width 341 height 11
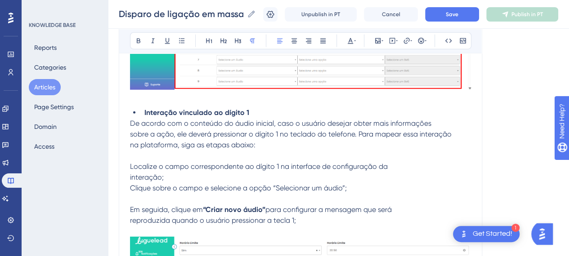
scroll to position [6343, 7]
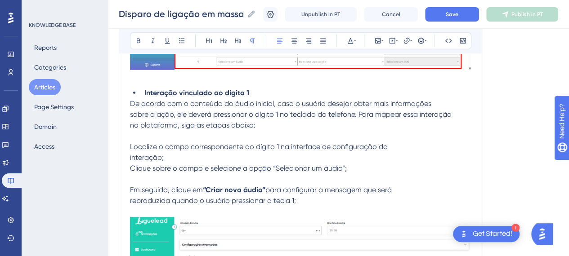
click at [174, 146] on span "Localize o campo correspondente ao dígito 1 na interface de configuração da" at bounding box center [259, 147] width 258 height 9
drag, startPoint x: 174, startPoint y: 146, endPoint x: 208, endPoint y: 146, distance: 34.6
click at [174, 146] on span "Localize o campo correspondente ao dígito 1 na interface de configuração da" at bounding box center [259, 147] width 258 height 9
click at [340, 174] on p at bounding box center [300, 179] width 341 height 11
click at [178, 163] on p "Clique sobre o campo e selecione a opção “Selecionar um áudio”;" at bounding box center [300, 168] width 341 height 11
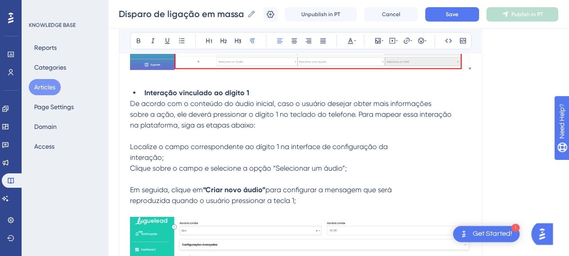
drag, startPoint x: 155, startPoint y: 165, endPoint x: 138, endPoint y: 165, distance: 16.6
click at [154, 165] on span "Clique sobre o campo e selecione a opção “Selecionar um áudio”;" at bounding box center [238, 168] width 217 height 9
drag, startPoint x: 338, startPoint y: 165, endPoint x: 267, endPoint y: 164, distance: 71.5
click at [267, 164] on span "Clique sobre o campo e selecione a opção “Selecionar um áudio”;" at bounding box center [238, 168] width 217 height 9
click at [137, 40] on icon at bounding box center [139, 41] width 4 height 5
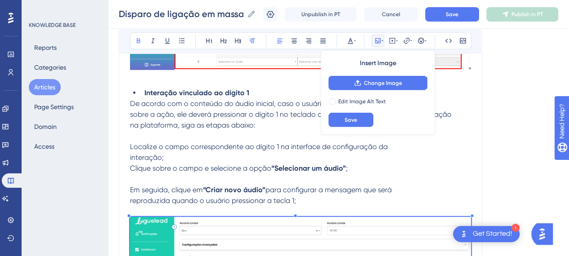
click at [157, 153] on p "interação;" at bounding box center [300, 158] width 341 height 11
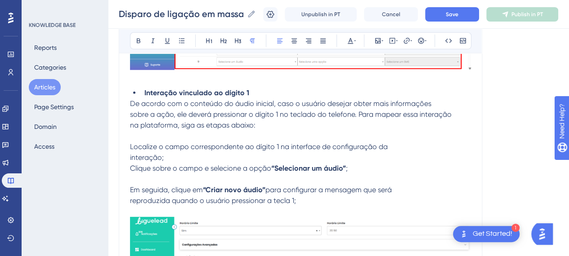
drag, startPoint x: 162, startPoint y: 153, endPoint x: 137, endPoint y: 173, distance: 32.3
click at [162, 153] on p "interação;" at bounding box center [300, 158] width 341 height 11
click at [136, 174] on p at bounding box center [300, 179] width 341 height 11
click at [370, 167] on p "Clique sobre o campo e selecione a opção “Selecionar um áudio” ;" at bounding box center [300, 168] width 341 height 11
click at [242, 145] on span "Localize o campo correspondente ao dígito 1 na interface de configuração da" at bounding box center [259, 147] width 258 height 9
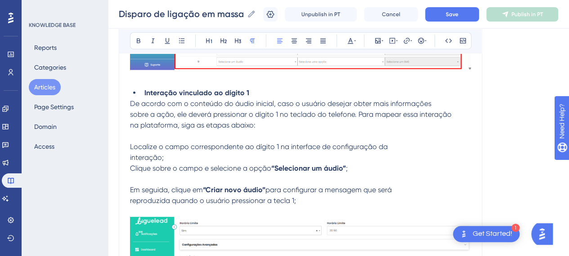
click at [246, 154] on p "interação;" at bounding box center [300, 158] width 341 height 11
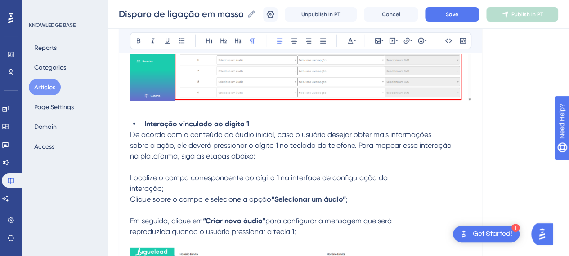
scroll to position [6298, 7]
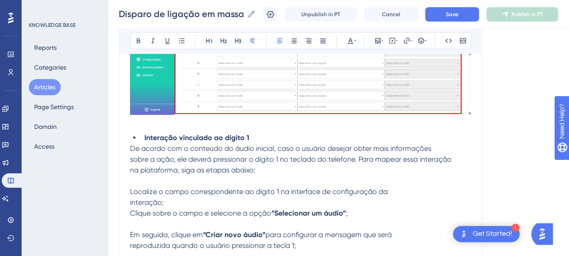
click at [162, 144] on span "De acordo com o conteúdo do áudio inicial, caso o usuário desejar obter mais in…" at bounding box center [280, 148] width 301 height 9
click at [250, 165] on p "na plataforma, siga as etapas abaixo:" at bounding box center [300, 170] width 341 height 11
drag, startPoint x: 166, startPoint y: 182, endPoint x: 325, endPoint y: 189, distance: 159.0
click at [325, 189] on p "Localize o campo correspondente ao dígito 1 na interface de configuração da" at bounding box center [300, 192] width 341 height 11
click at [325, 189] on span "Localize o campo correspondente ao dígito 1 na interface de configuração da" at bounding box center [259, 192] width 258 height 9
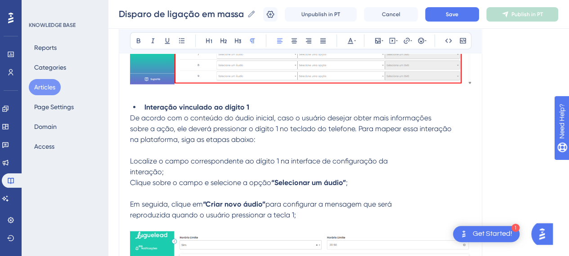
scroll to position [6343, 7]
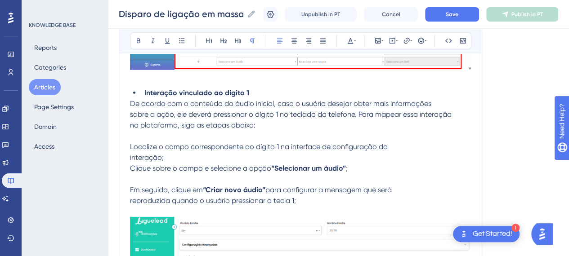
click at [199, 179] on p at bounding box center [300, 179] width 341 height 11
click at [277, 196] on p "reproduzida quando o usuário pressionar a tecla 1;" at bounding box center [300, 201] width 341 height 11
click at [335, 196] on p "reproduzida quando o usuário pressionar a tecla 1;" at bounding box center [300, 201] width 341 height 11
drag, startPoint x: 142, startPoint y: 173, endPoint x: 171, endPoint y: 177, distance: 29.0
click at [143, 174] on p at bounding box center [300, 179] width 341 height 11
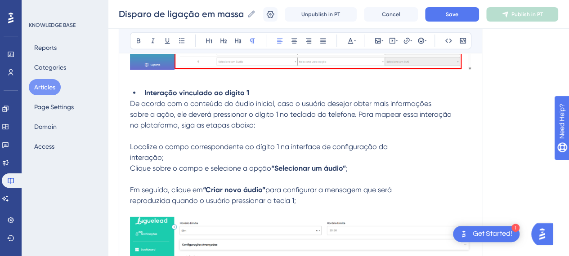
click at [316, 197] on p "reproduzida quando o usuário pressionar a tecla 1;" at bounding box center [300, 201] width 341 height 11
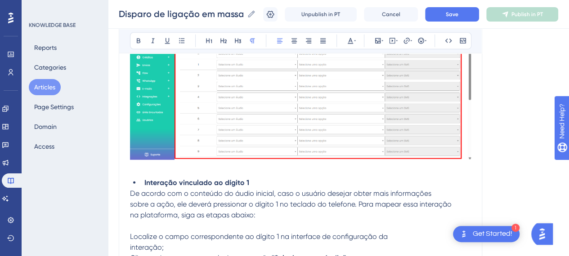
click at [275, 189] on p "De acordo com o conteúdo do áudio inicial, caso o usuário desejar obter mais in…" at bounding box center [300, 194] width 341 height 11
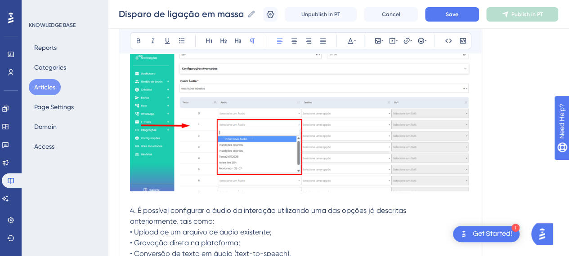
scroll to position [6523, 7]
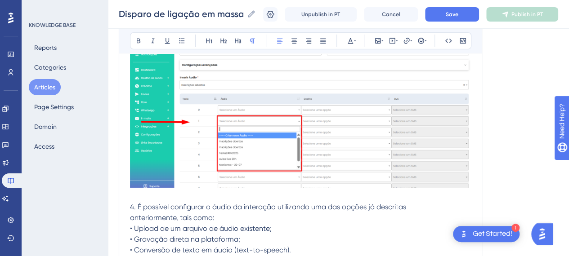
click at [283, 131] on img at bounding box center [300, 112] width 341 height 151
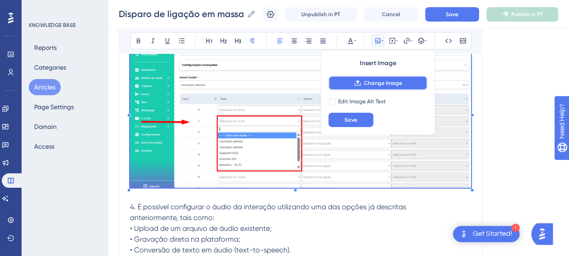
click at [384, 81] on span "Change Image" at bounding box center [383, 83] width 38 height 7
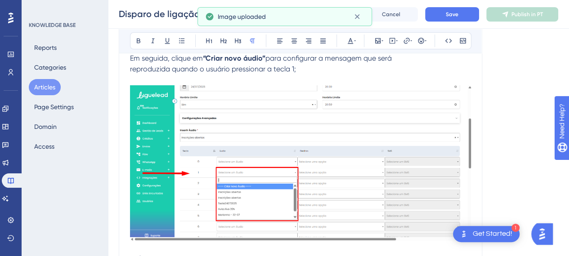
scroll to position [6433, 7]
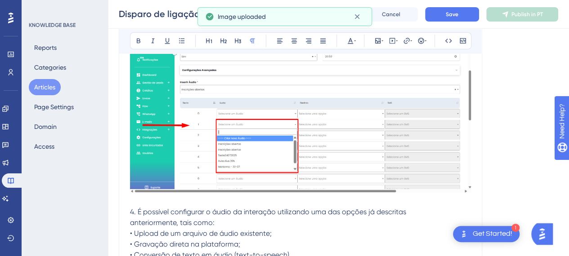
click at [215, 199] on p at bounding box center [300, 201] width 341 height 11
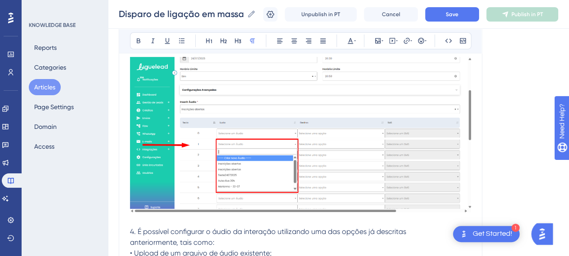
scroll to position [6523, 7]
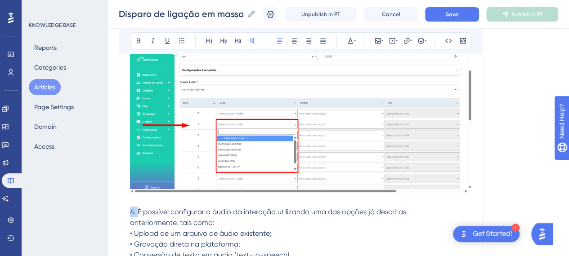
drag, startPoint x: 130, startPoint y: 208, endPoint x: 105, endPoint y: 209, distance: 24.3
click at [278, 218] on p "anteriormente, tais como:" at bounding box center [300, 223] width 341 height 11
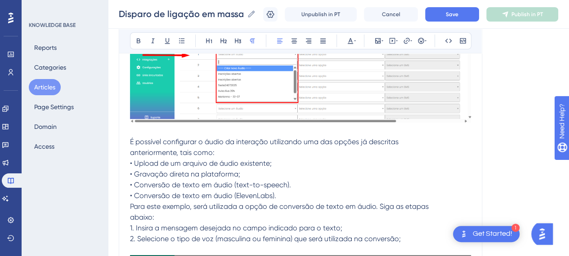
scroll to position [6613, 7]
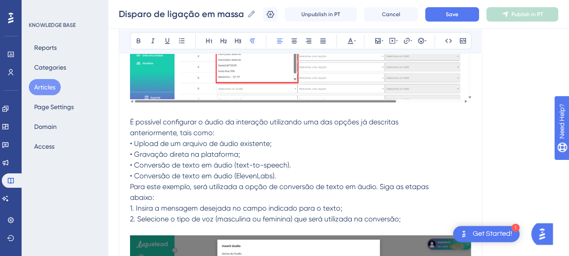
click at [180, 150] on span "• Gravação direta na plataforma;" at bounding box center [185, 154] width 110 height 9
click at [268, 149] on p "• Gravação direta na plataforma;" at bounding box center [300, 154] width 341 height 11
click at [168, 194] on p "abaixo:" at bounding box center [300, 198] width 341 height 11
click at [344, 128] on p "anteriormente, tais como:" at bounding box center [300, 133] width 341 height 11
click at [384, 120] on span "É possível configurar o áudio da interação utilizando uma das opções já descrit…" at bounding box center [264, 122] width 269 height 9
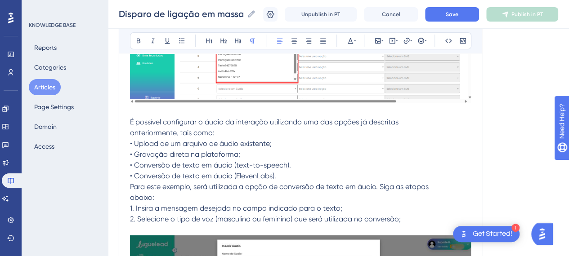
click at [166, 120] on span "É possível configurar o áudio da interação utilizando uma das opções já descrit…" at bounding box center [264, 122] width 269 height 9
click at [147, 118] on span "É possível configurar o áudio da interação utilizando uma das opções já descrit…" at bounding box center [264, 122] width 269 height 9
click at [210, 131] on p "anteriormente, tais como:" at bounding box center [300, 133] width 341 height 11
click at [155, 139] on span "• Upload de um arquivo de áudio existente;" at bounding box center [201, 143] width 142 height 9
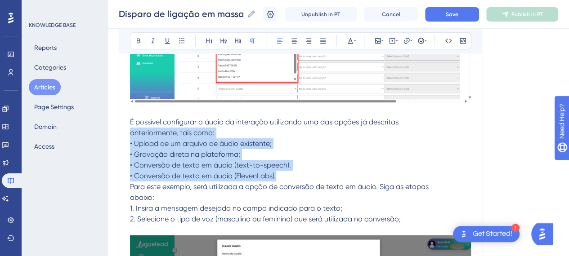
drag, startPoint x: 125, startPoint y: 130, endPoint x: 292, endPoint y: 169, distance: 171.4
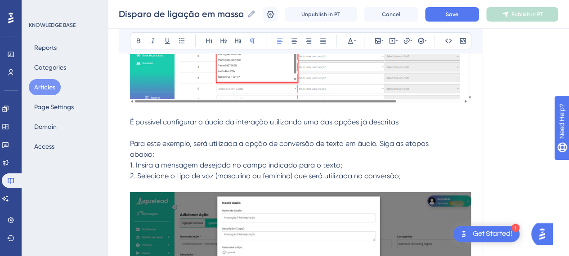
click at [384, 118] on span "É possível configurar o áudio da interação utilizando uma das opções já descrit…" at bounding box center [264, 122] width 269 height 9
drag, startPoint x: 396, startPoint y: 118, endPoint x: 202, endPoint y: 121, distance: 193.9
click at [391, 119] on p "É possível configurar o áudio da interação utilizando uma das opções já descrit…" at bounding box center [300, 122] width 341 height 11
drag, startPoint x: 180, startPoint y: 148, endPoint x: 205, endPoint y: 182, distance: 42.1
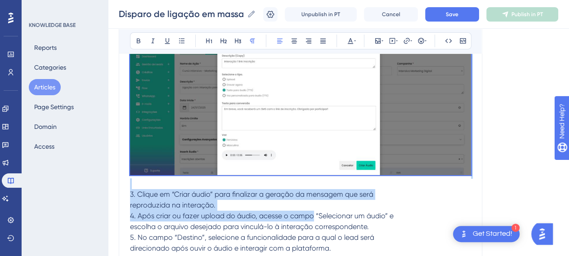
scroll to position [6838, 7]
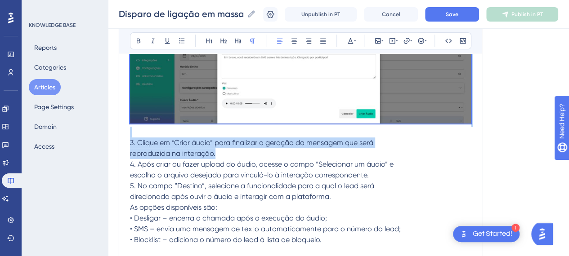
drag, startPoint x: 124, startPoint y: 140, endPoint x: 369, endPoint y: 147, distance: 245.3
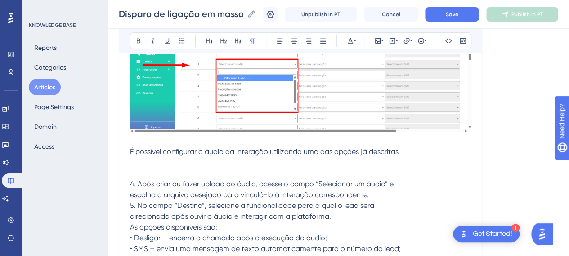
scroll to position [6603, 7]
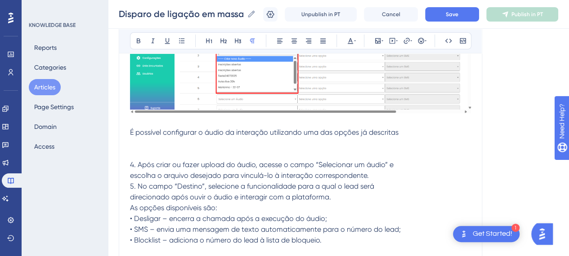
drag, startPoint x: 375, startPoint y: 139, endPoint x: 404, endPoint y: 134, distance: 28.9
click at [376, 138] on p at bounding box center [300, 143] width 341 height 11
click at [404, 138] on p at bounding box center [300, 143] width 341 height 11
click at [403, 127] on p "É possível configurar o áudio da interação utilizando uma das opções já descrit…" at bounding box center [300, 132] width 341 height 11
click at [255, 175] on span "escolha o arquivo desejado para vinculá-lo à interação correspondente." at bounding box center [249, 175] width 239 height 9
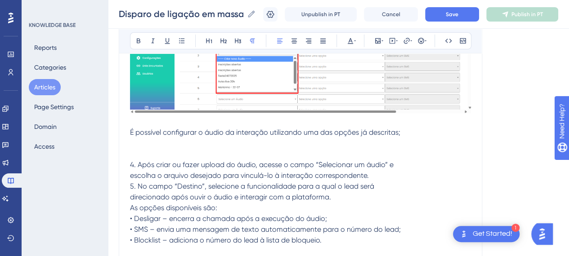
drag, startPoint x: 159, startPoint y: 172, endPoint x: 191, endPoint y: 171, distance: 31.5
click at [159, 171] on span "escolha o arquivo desejado para vinculá-lo à interação correspondente." at bounding box center [249, 175] width 239 height 9
click at [338, 161] on span "4. Após criar ou fazer upload do áudio, acesse o campo “Selecionar um áudio” e" at bounding box center [262, 165] width 264 height 9
drag, startPoint x: 369, startPoint y: 166, endPoint x: 211, endPoint y: 166, distance: 157.5
click at [368, 171] on p "escolha o arquivo desejado para vinculá-lo à interação correspondente." at bounding box center [300, 176] width 341 height 11
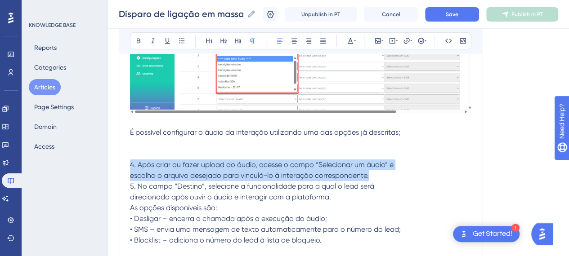
drag, startPoint x: 134, startPoint y: 157, endPoint x: 396, endPoint y: 167, distance: 262.0
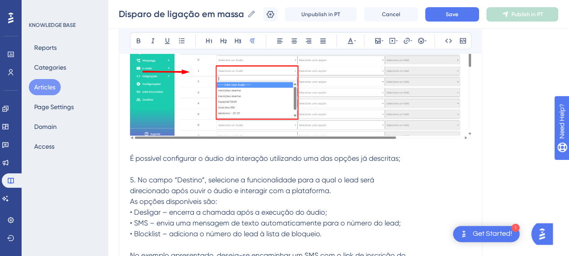
scroll to position [6558, 7]
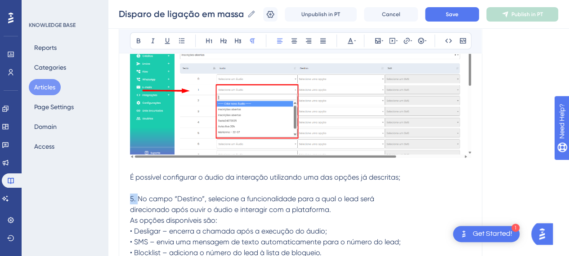
drag, startPoint x: 130, startPoint y: 194, endPoint x: 97, endPoint y: 192, distance: 33.4
drag, startPoint x: 189, startPoint y: 194, endPoint x: 158, endPoint y: 192, distance: 30.3
click at [159, 195] on span "No campo “Destino”, selecione a funcionalidade para a qual o lead será" at bounding box center [248, 199] width 237 height 9
click at [135, 41] on icon at bounding box center [138, 40] width 7 height 7
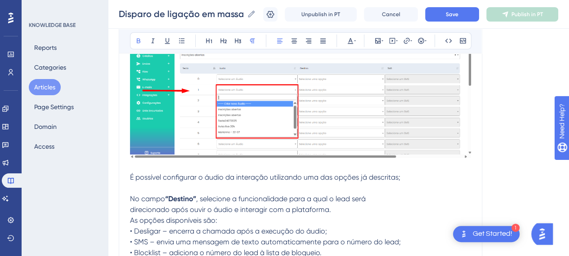
click at [205, 195] on span ", selecione a funcionalidade para a qual o lead será" at bounding box center [281, 199] width 170 height 9
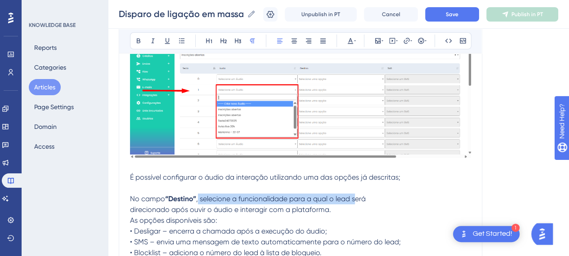
drag, startPoint x: 273, startPoint y: 196, endPoint x: 391, endPoint y: 197, distance: 117.9
click at [375, 197] on p "No campo “Destino” , selecione a funcionalidade para a qual o lead será" at bounding box center [300, 199] width 341 height 11
click at [391, 197] on p "No campo “Destino” , selecione a funcionalidade para a qual o lead será" at bounding box center [300, 199] width 341 height 11
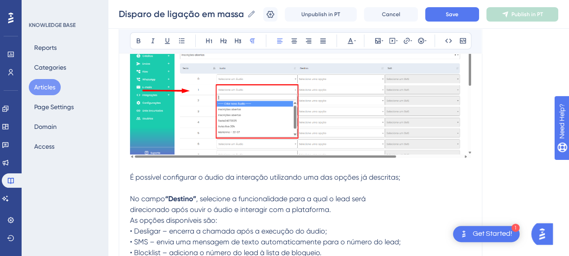
click at [130, 206] on span "direcionado após ouvir o áudio e interagir com a plataforma." at bounding box center [230, 210] width 201 height 9
drag, startPoint x: 220, startPoint y: 213, endPoint x: 264, endPoint y: 204, distance: 44.5
click at [223, 215] on p "As opções disponíveis são:" at bounding box center [300, 220] width 341 height 11
click at [271, 202] on p "No campo “Destino” , selecione a funcionalidade para a qual o lead será direcio…" at bounding box center [300, 205] width 341 height 22
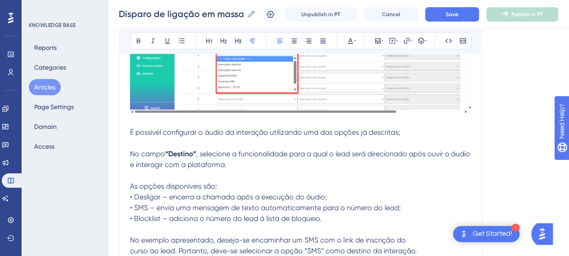
click at [130, 193] on span "• Desligar – encerra a chamada após a execução do áudio;" at bounding box center [228, 197] width 197 height 9
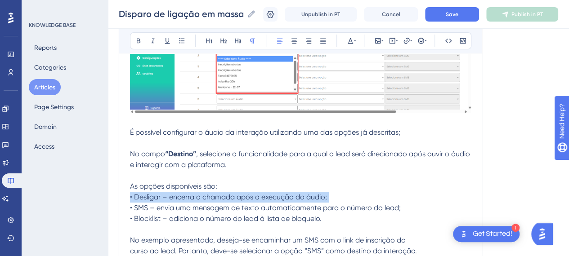
click at [130, 193] on span "• Desligar – encerra a chamada após a execução do áudio;" at bounding box center [228, 197] width 197 height 9
click at [136, 196] on span "• Desligar – encerra a chamada após a execução do áudio;" at bounding box center [228, 197] width 197 height 9
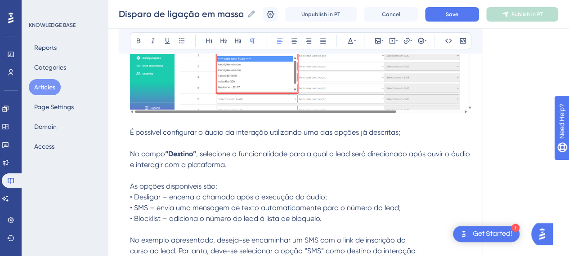
click at [130, 193] on span "• Desligar – encerra a chamada após a execução do áudio;" at bounding box center [228, 197] width 197 height 9
click at [178, 43] on icon at bounding box center [181, 40] width 7 height 7
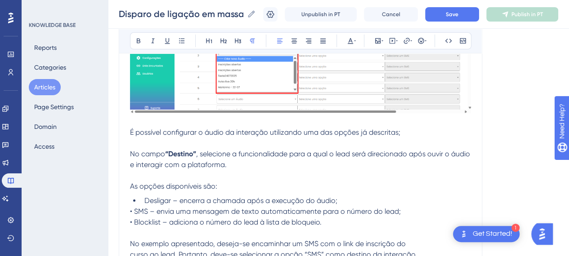
click at [130, 207] on span "• SMS – envia uma mensagem de texto automaticamente para o número do lead;" at bounding box center [265, 211] width 271 height 9
click at [178, 41] on icon at bounding box center [181, 40] width 7 height 7
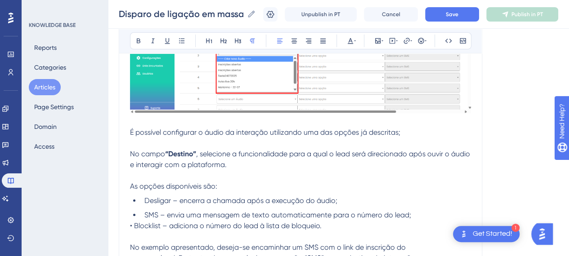
click at [130, 222] on span "• Blocklist – adiciona o número do lead à lista de bloqueio." at bounding box center [226, 226] width 192 height 9
drag, startPoint x: 173, startPoint y: 44, endPoint x: 178, endPoint y: 57, distance: 14.0
click at [178, 44] on icon at bounding box center [181, 40] width 7 height 7
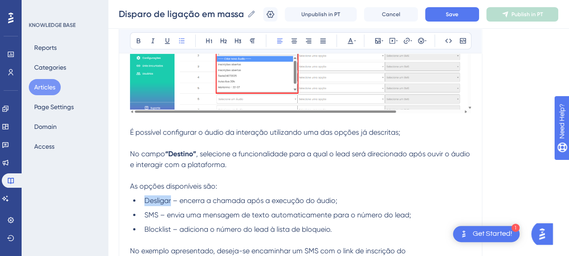
drag, startPoint x: 164, startPoint y: 196, endPoint x: 137, endPoint y: 197, distance: 27.0
click at [144, 197] on span "Desligar – encerra a chamada após a execução do áudio;" at bounding box center [240, 201] width 193 height 9
click at [135, 40] on icon at bounding box center [138, 40] width 7 height 7
drag, startPoint x: 153, startPoint y: 211, endPoint x: 139, endPoint y: 214, distance: 14.3
click at [144, 214] on span "SMS – envia uma mensagem de texto automaticamente para o número do lead;" at bounding box center [277, 215] width 267 height 9
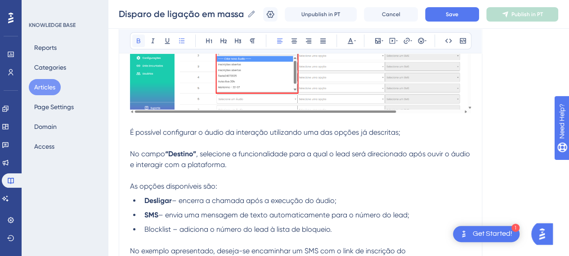
click at [135, 42] on icon at bounding box center [138, 40] width 7 height 7
drag, startPoint x: 165, startPoint y: 224, endPoint x: 122, endPoint y: 88, distance: 142.7
click at [141, 226] on li "Blocklist – adiciona o número do lead à lista de bloqueio." at bounding box center [306, 229] width 330 height 11
click at [137, 40] on icon at bounding box center [139, 41] width 4 height 5
click at [231, 171] on p at bounding box center [300, 176] width 341 height 11
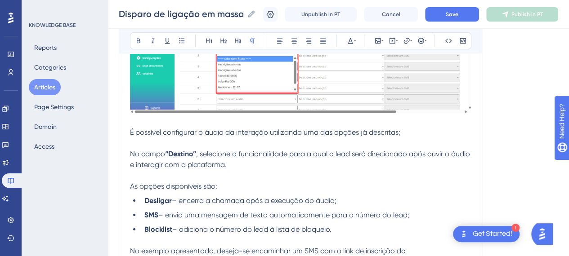
drag, startPoint x: 275, startPoint y: 175, endPoint x: 273, endPoint y: 171, distance: 4.6
click at [275, 175] on p at bounding box center [300, 176] width 341 height 11
drag, startPoint x: 241, startPoint y: 132, endPoint x: 160, endPoint y: 117, distance: 82.2
click at [239, 131] on span "É possível configurar o áudio da interação utilizando uma das opções já descrit…" at bounding box center [265, 132] width 270 height 9
drag, startPoint x: 159, startPoint y: 117, endPoint x: 164, endPoint y: 129, distance: 12.5
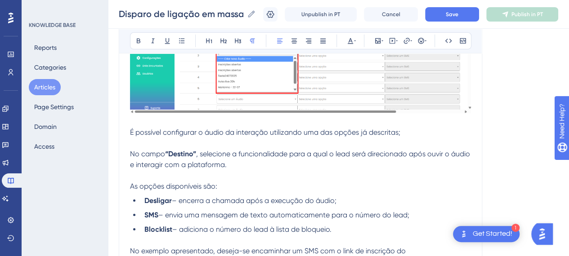
drag, startPoint x: 180, startPoint y: 149, endPoint x: 216, endPoint y: 189, distance: 54.8
click at [180, 150] on strong "“Destino”" at bounding box center [180, 154] width 31 height 9
click at [265, 173] on p at bounding box center [300, 176] width 341 height 11
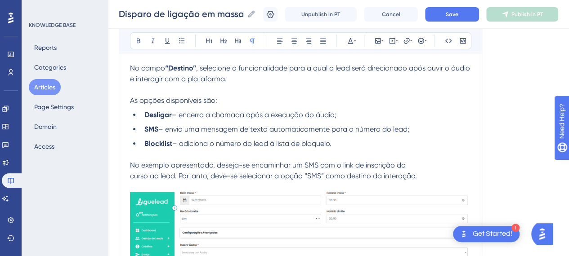
scroll to position [6693, 7]
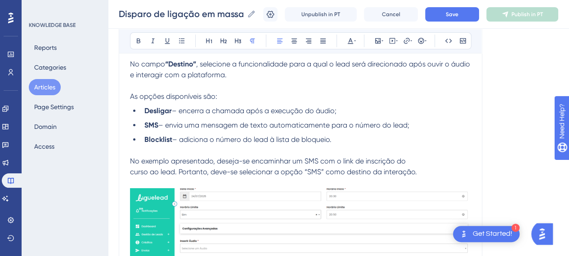
click at [391, 157] on span "No exemplo apresentado, deseja-se encaminhar um SMS com o link de inscrição do" at bounding box center [268, 161] width 276 height 9
click at [458, 13] on span "Save" at bounding box center [452, 14] width 13 height 7
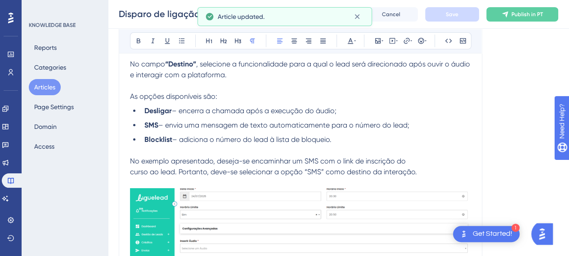
click at [220, 148] on p at bounding box center [300, 150] width 341 height 11
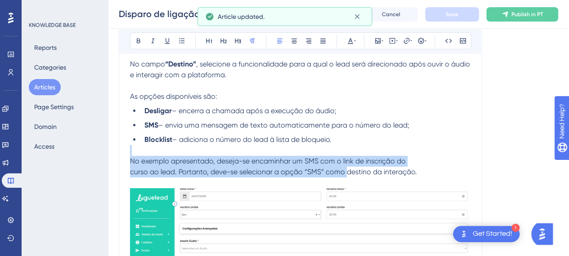
drag, startPoint x: 283, startPoint y: 155, endPoint x: 238, endPoint y: 135, distance: 50.2
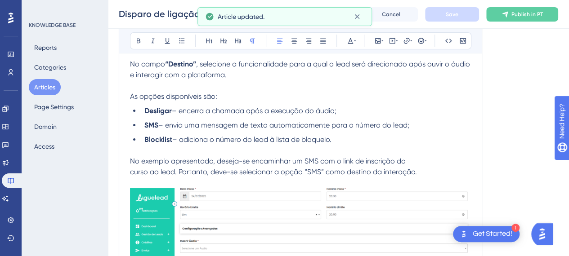
click at [349, 112] on li "Desligar – encerra a chamada após a execução do áudio;" at bounding box center [306, 111] width 330 height 11
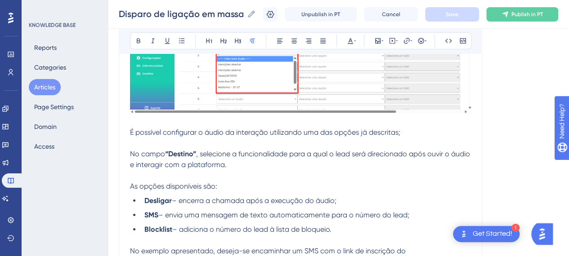
click at [238, 173] on p at bounding box center [300, 176] width 341 height 11
click at [148, 117] on p at bounding box center [300, 122] width 341 height 11
click at [157, 140] on p at bounding box center [300, 143] width 341 height 11
click at [288, 181] on p "As opções disponíveis são:" at bounding box center [300, 186] width 341 height 11
drag, startPoint x: 257, startPoint y: 184, endPoint x: 108, endPoint y: 184, distance: 149.4
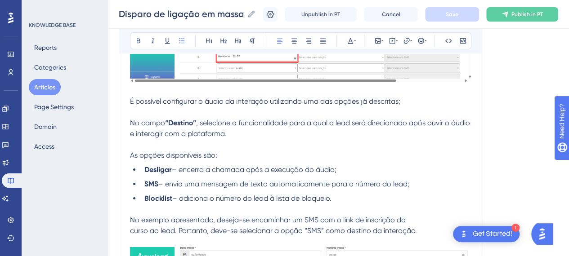
scroll to position [6648, 7]
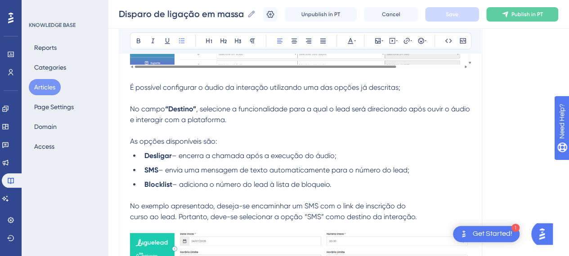
click at [226, 166] on span "– envia uma mensagem de texto automaticamente para o número do lead;" at bounding box center [283, 170] width 251 height 9
click at [430, 223] on p at bounding box center [300, 228] width 341 height 11
drag, startPoint x: 266, startPoint y: 203, endPoint x: 290, endPoint y: 203, distance: 23.4
click at [281, 203] on span "No exemplo apresentado, deseja-se encaminhar um SMS com o link de inscrição do" at bounding box center [268, 206] width 276 height 9
click at [372, 202] on span "No exemplo apresentado, deseja-se encaminhar um SMS com o link de inscrição do" at bounding box center [268, 206] width 276 height 9
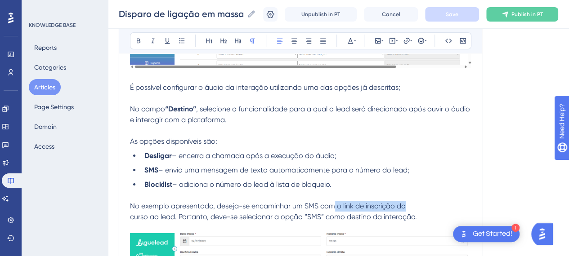
drag, startPoint x: 386, startPoint y: 201, endPoint x: 474, endPoint y: 201, distance: 88.2
drag, startPoint x: 193, startPoint y: 215, endPoint x: 236, endPoint y: 214, distance: 43.2
click at [226, 214] on span "curso ao lead. Portanto, deve-se selecionar a opção “SMS” como destino da inter…" at bounding box center [273, 217] width 287 height 9
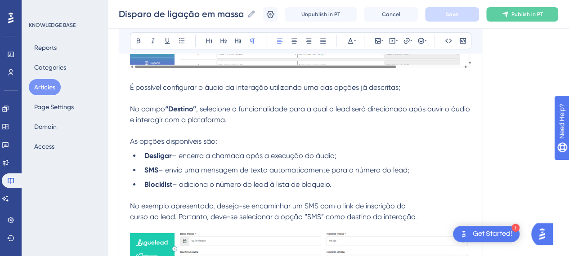
click at [239, 213] on span "curso ao lead. Portanto, deve-se selecionar a opção “SMS” como destino da inter…" at bounding box center [273, 217] width 287 height 9
click at [302, 213] on span "curso ao lead. Portanto, deve-se selecionar a opção “SMS” como destino da inter…" at bounding box center [273, 217] width 287 height 9
drag, startPoint x: 299, startPoint y: 211, endPoint x: 316, endPoint y: 211, distance: 17.6
click at [316, 213] on span "curso ao lead. Portanto, deve-se selecionar a opção “SMS” como destino da inter…" at bounding box center [273, 217] width 287 height 9
click at [135, 37] on icon at bounding box center [138, 40] width 7 height 7
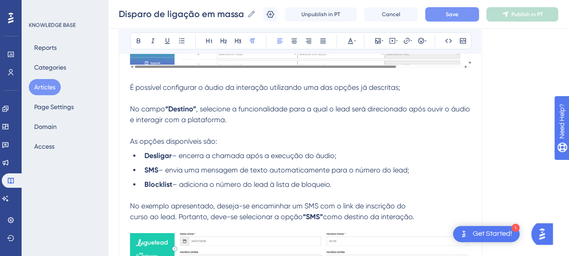
click at [426, 201] on p "No exemplo apresentado, deseja-se encaminhar um SMS com o link de inscrição do" at bounding box center [300, 206] width 341 height 11
click at [417, 201] on p "No exemplo apresentado, deseja-se encaminhar um SMS com o link de inscrição do" at bounding box center [300, 206] width 341 height 11
click at [130, 215] on span "curso ao lead. Portanto, deve-se selecionar a opção" at bounding box center [216, 217] width 173 height 9
click at [176, 130] on p at bounding box center [300, 131] width 341 height 11
click at [176, 129] on p at bounding box center [300, 131] width 341 height 11
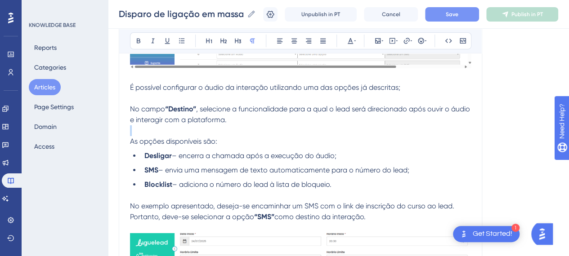
click at [176, 129] on p at bounding box center [300, 131] width 341 height 11
click at [234, 136] on p "As opções disponíveis são:" at bounding box center [300, 141] width 341 height 11
click at [245, 117] on p "No campo “Destino” , selecione a funcionalidade para a qual o lead será direcio…" at bounding box center [300, 115] width 341 height 22
drag, startPoint x: 278, startPoint y: 141, endPoint x: 265, endPoint y: 146, distance: 14.4
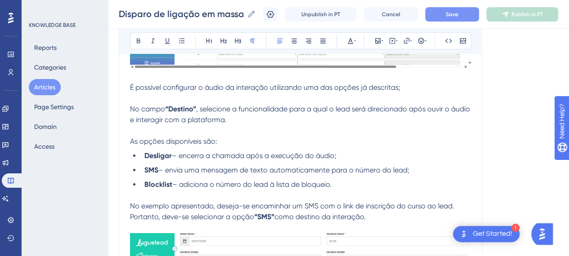
click at [278, 142] on p "As opções disponíveis são:" at bounding box center [300, 141] width 341 height 11
drag, startPoint x: 230, startPoint y: 147, endPoint x: 292, endPoint y: 199, distance: 80.4
click at [230, 152] on span "– encerra a chamada após a execução do áudio;" at bounding box center [254, 156] width 165 height 9
click at [294, 202] on span "No exemplo apresentado, deseja-se encaminhar um SMS com o link de inscrição do …" at bounding box center [293, 211] width 326 height 19
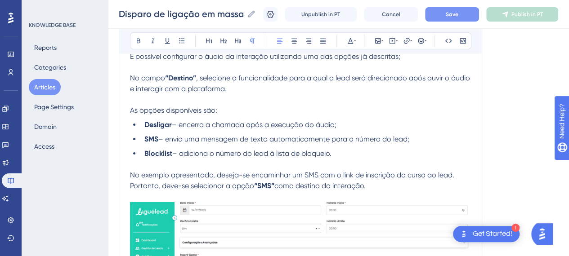
scroll to position [6693, 7]
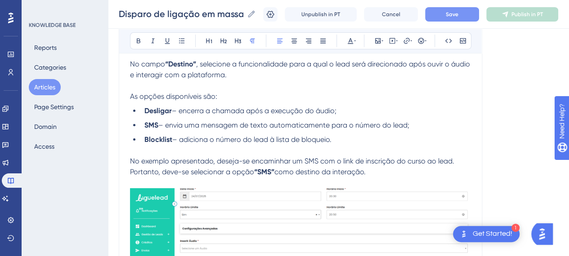
click at [379, 170] on p "No exemplo apresentado, deseja-se encaminhar um SMS com o link de inscrição do …" at bounding box center [300, 167] width 341 height 22
click at [159, 135] on strong "Blocklist" at bounding box center [158, 139] width 28 height 9
click at [287, 121] on span "– envia uma mensagem de texto automaticamente para o número do lead;" at bounding box center [283, 125] width 251 height 9
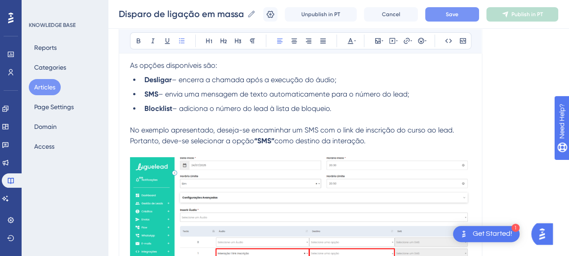
scroll to position [6738, 7]
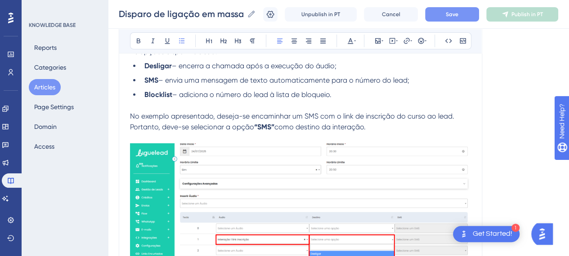
drag, startPoint x: 278, startPoint y: 114, endPoint x: 283, endPoint y: 115, distance: 4.7
click at [278, 114] on span "No exemplo apresentado, deseja-se encaminhar um SMS com o link de inscrição do …" at bounding box center [293, 121] width 326 height 19
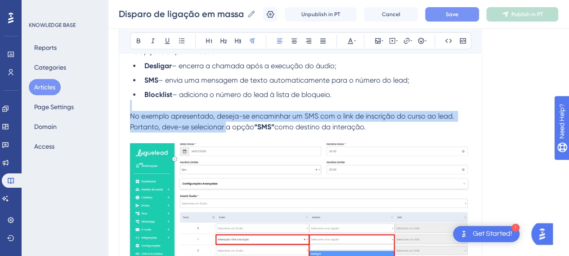
drag, startPoint x: 226, startPoint y: 120, endPoint x: 379, endPoint y: 108, distance: 153.0
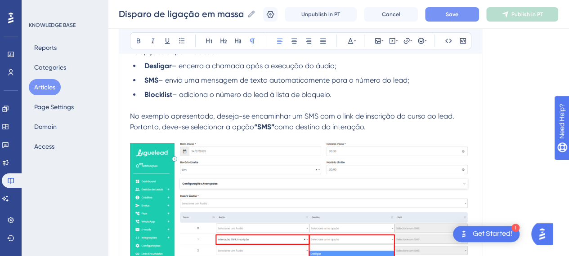
click at [394, 117] on p "No exemplo apresentado, deseja-se encaminhar um SMS com o link de inscrição do …" at bounding box center [300, 122] width 341 height 22
drag, startPoint x: 199, startPoint y: 106, endPoint x: 421, endPoint y: 108, distance: 222.3
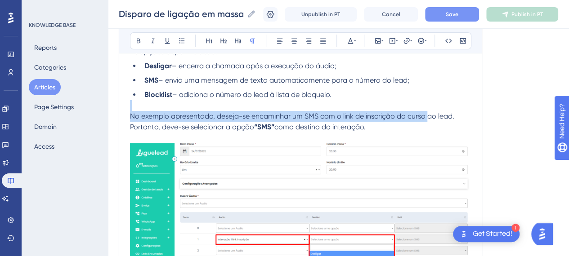
click at [415, 114] on span "No exemplo apresentado, deseja-se encaminhar um SMS com o link de inscrição do …" at bounding box center [293, 121] width 326 height 19
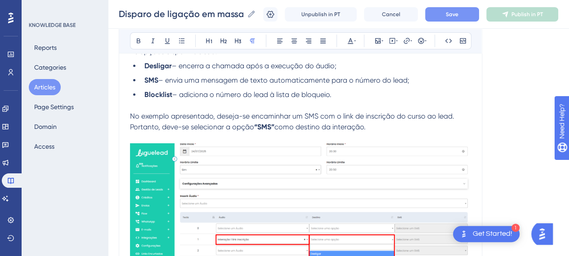
click at [406, 127] on p "No exemplo apresentado, deseja-se encaminhar um SMS com o link de inscrição do …" at bounding box center [300, 122] width 341 height 22
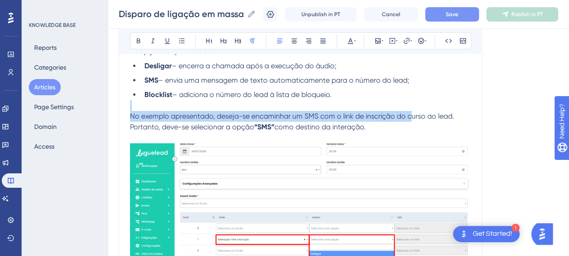
drag, startPoint x: 381, startPoint y: 109, endPoint x: 142, endPoint y: 99, distance: 239.1
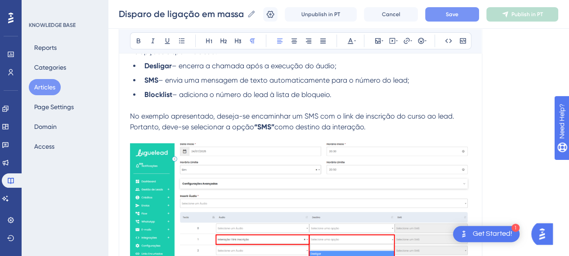
click at [413, 117] on p "No exemplo apresentado, deseja-se encaminhar um SMS com o link de inscrição do …" at bounding box center [300, 122] width 341 height 22
click at [404, 122] on p "No exemplo apresentado, deseja-se encaminhar um SMS com o link de inscrição do …" at bounding box center [300, 122] width 341 height 22
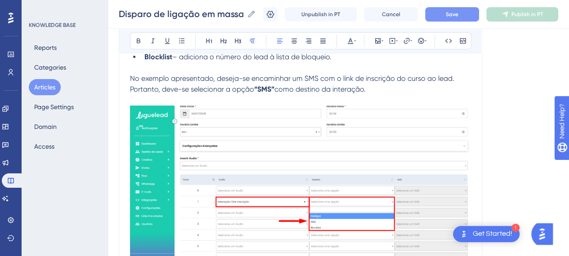
scroll to position [6828, 7]
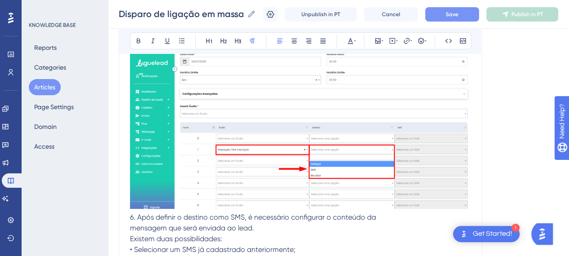
click at [388, 125] on img at bounding box center [300, 132] width 341 height 156
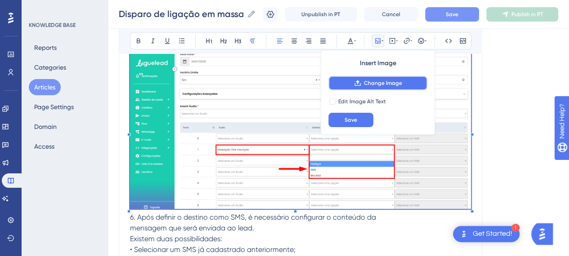
click at [387, 87] on button "Change Image" at bounding box center [377, 83] width 99 height 14
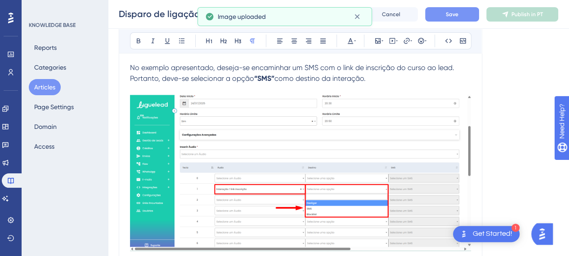
scroll to position [6738, 7]
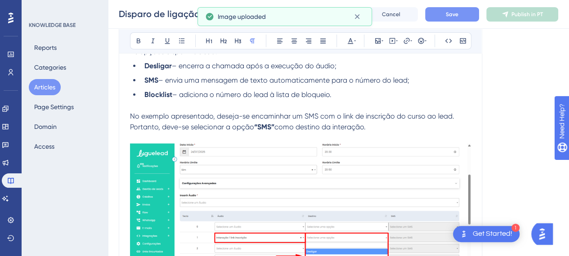
click at [374, 119] on p "No exemplo apresentado, deseja-se encaminhar um SMS com o link de inscrição do …" at bounding box center [300, 122] width 341 height 22
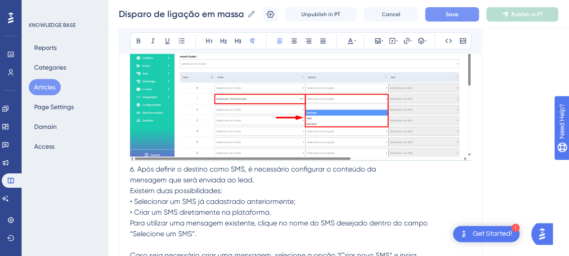
scroll to position [6918, 7]
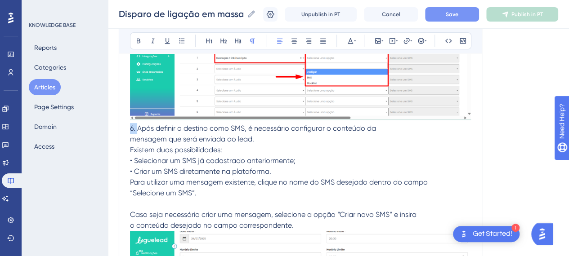
drag, startPoint x: 131, startPoint y: 125, endPoint x: 106, endPoint y: 125, distance: 25.2
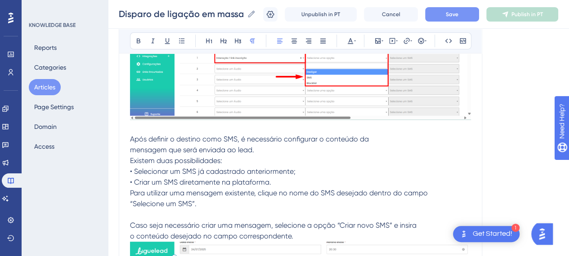
scroll to position [6828, 7]
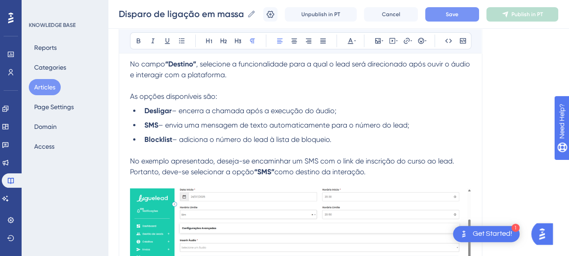
click at [394, 178] on p at bounding box center [300, 183] width 341 height 11
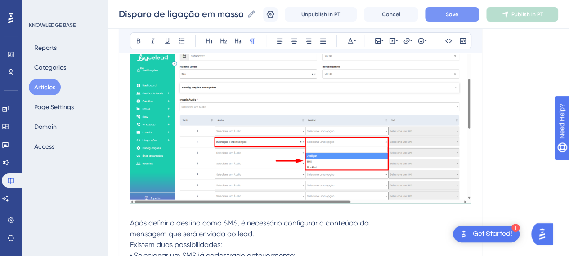
scroll to position [6873, 7]
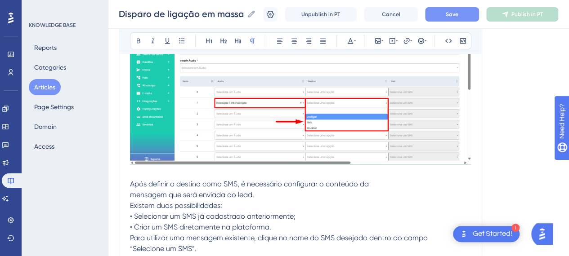
click at [184, 201] on p "Existem duas possibilidades:" at bounding box center [300, 206] width 341 height 11
click at [130, 170] on p at bounding box center [300, 173] width 341 height 11
click at [321, 201] on p "Existem duas possibilidades:" at bounding box center [300, 206] width 341 height 11
click at [353, 183] on p "Após definir o destino como SMS, é necessário configurar o conteúdo da" at bounding box center [300, 184] width 341 height 11
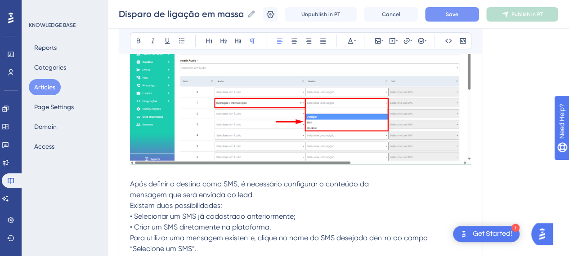
click at [130, 192] on span "mensagem que será enviada ao lead." at bounding box center [192, 195] width 124 height 9
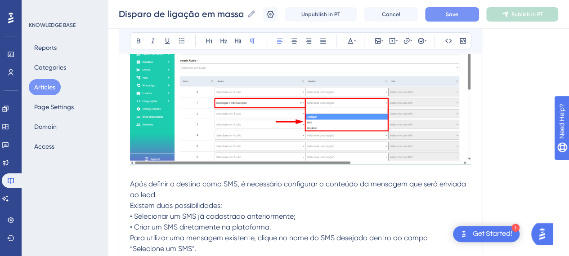
click at [199, 194] on p "Após definir o destino como SMS, é necessário configurar o conteúdo da mensagem…" at bounding box center [300, 190] width 341 height 22
click at [193, 181] on span "Após definir o destino como SMS, é necessário configurar o conteúdo da mensagem…" at bounding box center [299, 189] width 338 height 19
click at [167, 194] on p "Após definir o destino como SMS, é necessário configurar o conteúdo da mensagem…" at bounding box center [300, 190] width 341 height 22
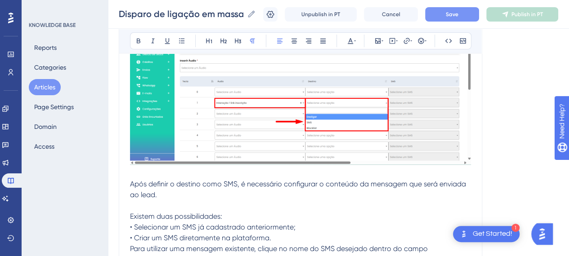
drag, startPoint x: 220, startPoint y: 187, endPoint x: 246, endPoint y: 187, distance: 25.2
click at [243, 187] on p "Após definir o destino como SMS, é necessário configurar o conteúdo da mensagem…" at bounding box center [300, 190] width 341 height 22
click at [248, 188] on p "Após definir o destino como SMS, é necessário configurar o conteúdo da mensagem…" at bounding box center [300, 190] width 341 height 22
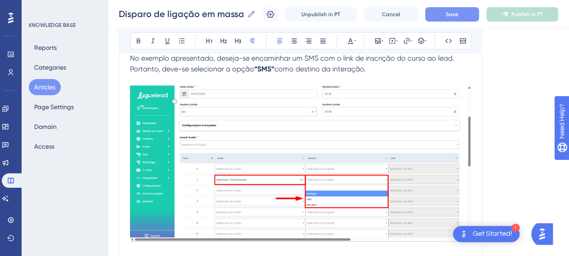
scroll to position [6693, 7]
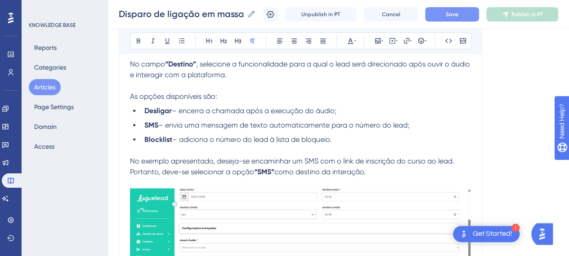
click at [186, 147] on p at bounding box center [300, 150] width 341 height 11
click at [305, 150] on p at bounding box center [300, 150] width 341 height 11
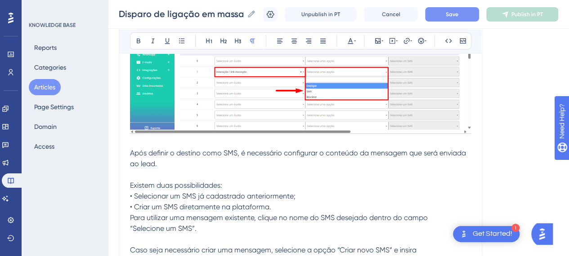
scroll to position [6918, 7]
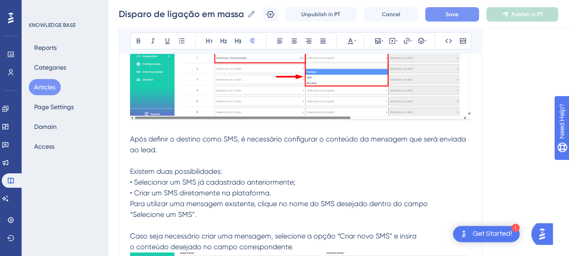
click at [196, 146] on p "Após definir o destino como SMS, é necessário configurar o conteúdo da mensagem…" at bounding box center [300, 145] width 341 height 22
click at [208, 160] on p at bounding box center [300, 161] width 341 height 11
click at [227, 166] on p "Existem duas possibilidades:" at bounding box center [300, 171] width 341 height 11
click at [180, 156] on p at bounding box center [300, 161] width 341 height 11
click at [215, 135] on span "Após definir o destino como SMS, é necessário configurar o conteúdo da mensagem…" at bounding box center [299, 144] width 338 height 19
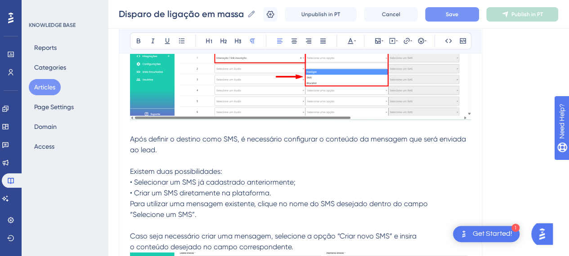
click at [157, 124] on p at bounding box center [300, 128] width 341 height 11
click at [220, 156] on p at bounding box center [300, 161] width 341 height 11
click at [255, 168] on p "Existem duas possibilidades:" at bounding box center [300, 171] width 341 height 11
drag, startPoint x: 127, startPoint y: 180, endPoint x: 112, endPoint y: 180, distance: 14.9
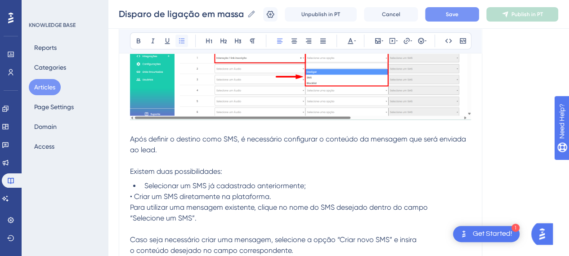
click at [178, 41] on icon at bounding box center [181, 40] width 7 height 7
click at [130, 193] on span "• Criar um SMS diretamente na plataforma." at bounding box center [200, 197] width 141 height 9
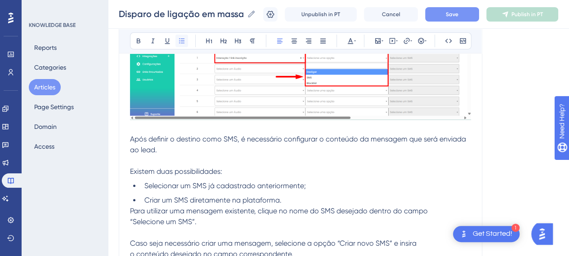
click at [180, 39] on button at bounding box center [181, 41] width 13 height 13
click at [293, 195] on li "Criar um SMS diretamente na plataforma." at bounding box center [306, 200] width 330 height 11
click at [339, 181] on li "Selecionar um SMS já cadastrado anteriormente;" at bounding box center [306, 186] width 330 height 11
click at [291, 189] on ul "Selecionar um SMS já cadastrado anteriormente; Criar um SMS diretamente na plat…" at bounding box center [300, 193] width 341 height 25
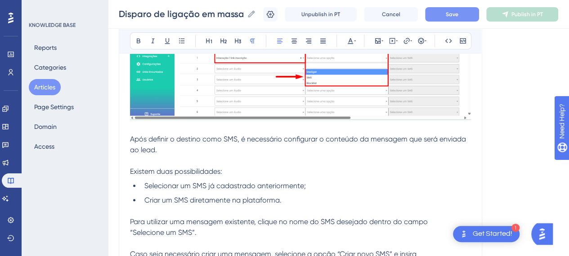
click at [311, 229] on p "“Selecione um SMS”." at bounding box center [300, 233] width 341 height 11
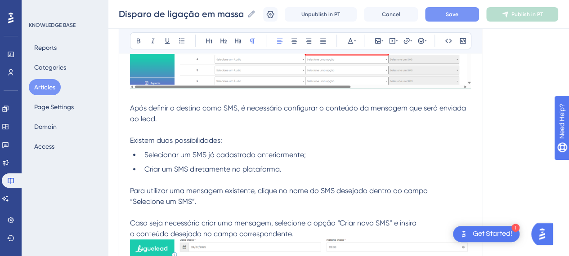
scroll to position [6963, 7]
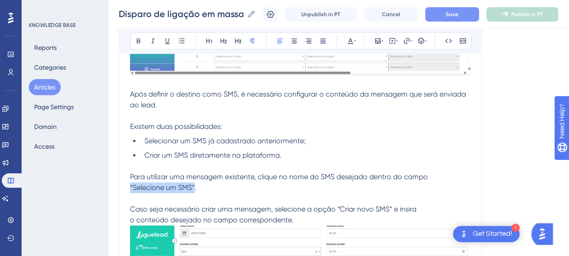
drag, startPoint x: 188, startPoint y: 182, endPoint x: 124, endPoint y: 183, distance: 64.3
click at [134, 36] on button at bounding box center [138, 41] width 13 height 13
click at [355, 193] on p at bounding box center [300, 198] width 341 height 11
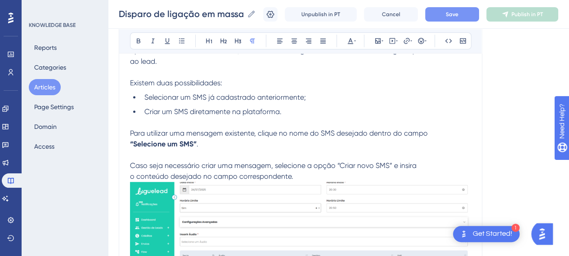
scroll to position [7053, 7]
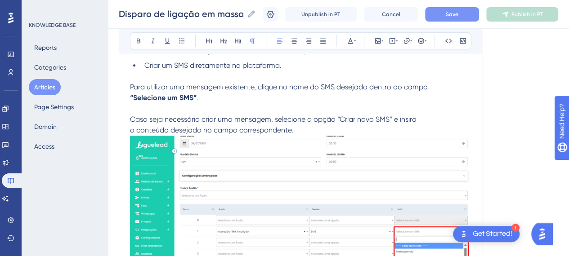
click at [180, 115] on span "Caso seja necessário criar uma mensagem, selecione a opção “Criar novo SMS” e i…" at bounding box center [273, 119] width 287 height 9
click at [308, 125] on p "o conteúdo desejado no campo correspondente." at bounding box center [300, 210] width 341 height 170
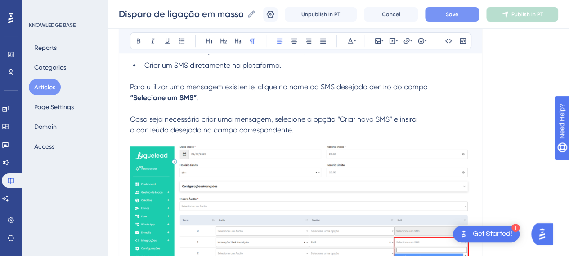
drag, startPoint x: 323, startPoint y: 126, endPoint x: 383, endPoint y: 120, distance: 60.6
click at [326, 126] on p "o conteúdo desejado no campo correspondente." at bounding box center [300, 130] width 341 height 11
drag, startPoint x: 330, startPoint y: 114, endPoint x: 385, endPoint y: 114, distance: 54.4
click at [385, 115] on span "Caso seja necessário criar uma mensagem, selecione a opção “Criar novo SMS” e i…" at bounding box center [273, 119] width 287 height 9
click at [133, 36] on button at bounding box center [138, 41] width 13 height 13
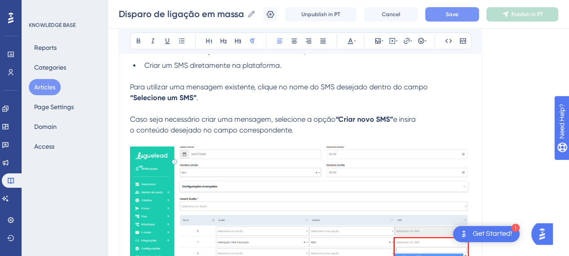
click at [435, 114] on p "Caso seja necessário criar uma mensagem, selecione a opção “Criar novo SMS” e i…" at bounding box center [300, 119] width 341 height 11
drag, startPoint x: 130, startPoint y: 120, endPoint x: 136, endPoint y: 118, distance: 6.1
click at [130, 125] on p "o conteúdo desejado no campo correspondente." at bounding box center [300, 130] width 341 height 11
click at [235, 107] on p at bounding box center [300, 108] width 341 height 11
click at [307, 127] on p "o conteúdo desejado no campo correspondente." at bounding box center [300, 130] width 341 height 11
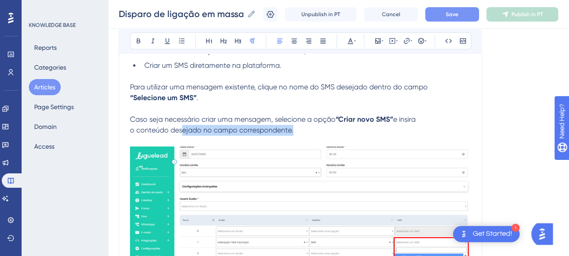
drag, startPoint x: 317, startPoint y: 124, endPoint x: 188, endPoint y: 113, distance: 129.1
click at [173, 125] on p "o conteúdo desejado no campo correspondente." at bounding box center [300, 130] width 341 height 11
click at [294, 103] on p at bounding box center [300, 108] width 341 height 11
click at [304, 125] on p "o conteúdo desejado no campo correspondente." at bounding box center [300, 130] width 341 height 11
click at [401, 115] on span "e insira" at bounding box center [404, 119] width 22 height 9
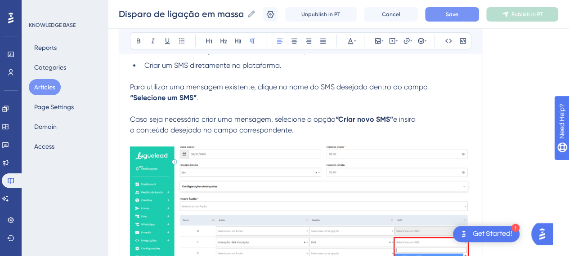
click at [401, 115] on span "e insira" at bounding box center [404, 119] width 22 height 9
click at [328, 125] on p "o conteúdo desejado no campo correspondente." at bounding box center [300, 130] width 341 height 11
drag, startPoint x: 323, startPoint y: 111, endPoint x: 247, endPoint y: 117, distance: 77.2
click at [323, 115] on span "Caso seja necessário criar uma mensagem, selecione a opção" at bounding box center [233, 119] width 206 height 9
drag, startPoint x: 176, startPoint y: 118, endPoint x: 183, endPoint y: 117, distance: 6.4
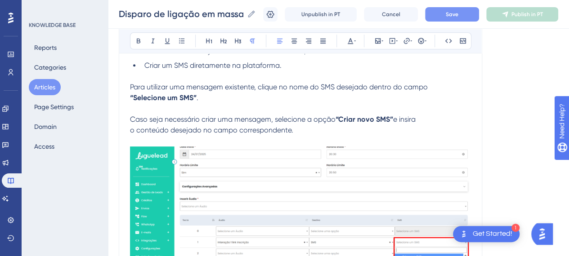
click at [177, 118] on span "Caso seja necessário criar uma mensagem, selecione a opção" at bounding box center [233, 119] width 206 height 9
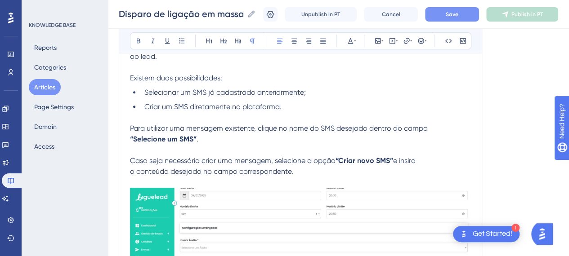
scroll to position [6963, 7]
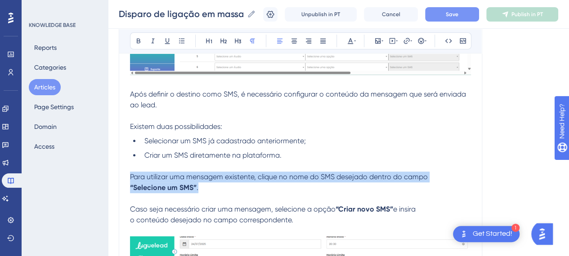
drag, startPoint x: 146, startPoint y: 175, endPoint x: 127, endPoint y: 171, distance: 18.8
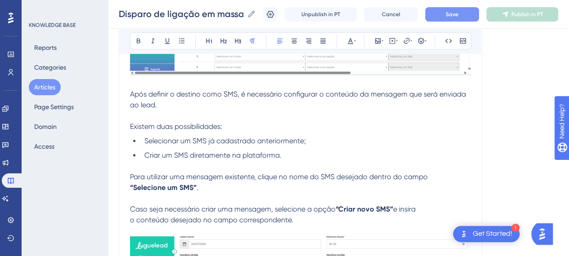
click at [248, 195] on p at bounding box center [300, 198] width 341 height 11
click at [166, 195] on p at bounding box center [300, 198] width 341 height 11
click at [313, 183] on p "“Selecione um SMS” ." at bounding box center [300, 188] width 341 height 11
click at [130, 205] on span "Caso seja necessário criar uma mensagem, selecione a opção" at bounding box center [233, 209] width 206 height 9
click at [257, 205] on span "Caso seja necessário criar uma mensagem, selecione a opção" at bounding box center [233, 209] width 206 height 9
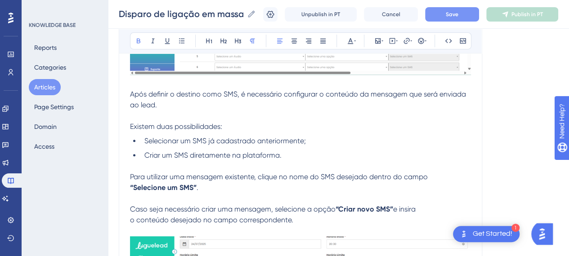
click at [336, 205] on strong "“Criar novo SMS”" at bounding box center [365, 209] width 58 height 9
click at [334, 215] on p "o conteúdo desejado no campo correspondente." at bounding box center [300, 220] width 341 height 11
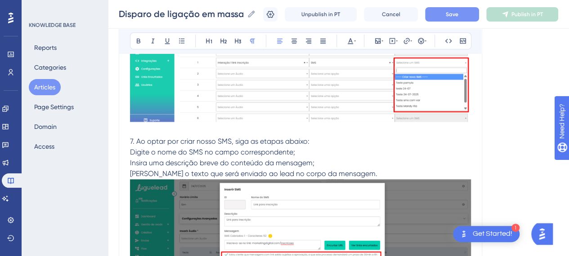
scroll to position [7098, 7]
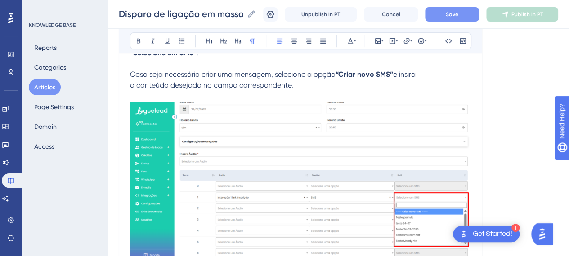
click at [295, 135] on img at bounding box center [300, 180] width 341 height 156
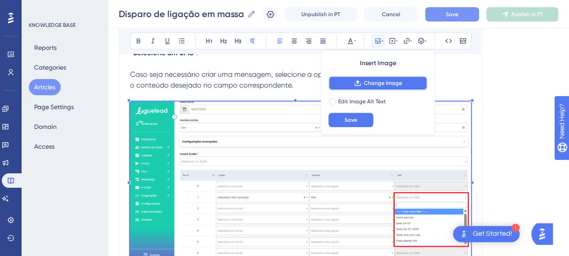
click at [384, 77] on button "Change Image" at bounding box center [377, 83] width 99 height 14
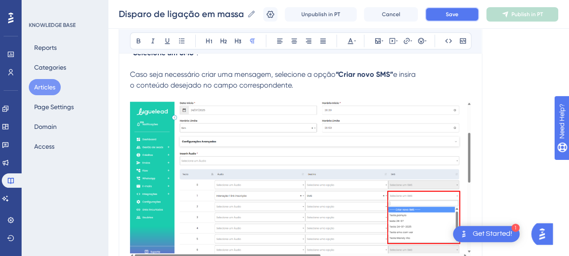
click at [467, 13] on button "Save" at bounding box center [452, 14] width 54 height 14
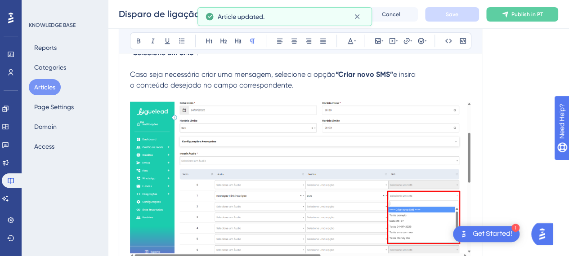
click at [192, 72] on span "Caso seja necessário criar uma mensagem, selecione a opção" at bounding box center [233, 74] width 206 height 9
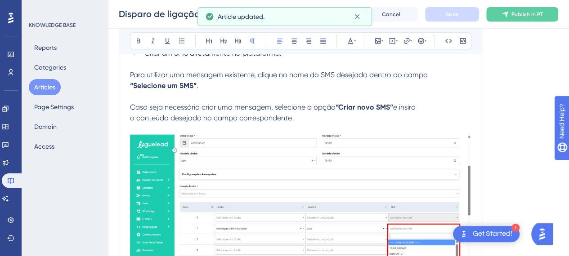
scroll to position [7053, 7]
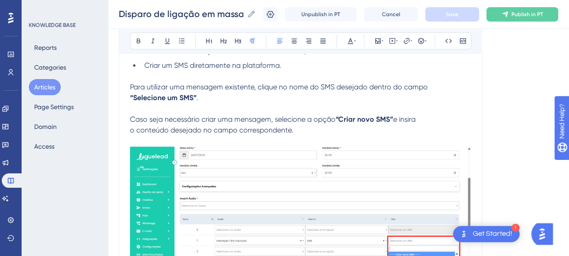
click at [201, 104] on p at bounding box center [300, 108] width 341 height 11
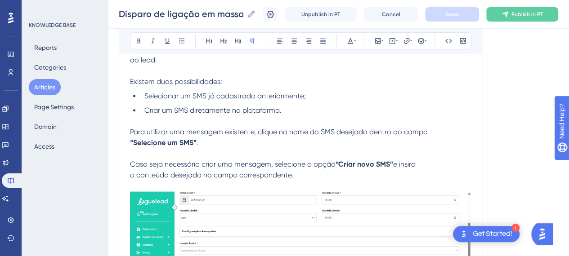
click at [363, 170] on p "o conteúdo desejado no campo correspondente." at bounding box center [300, 175] width 341 height 11
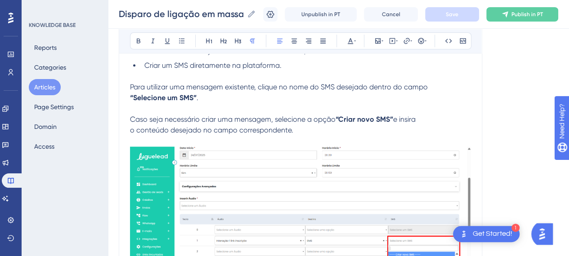
click at [189, 126] on span "o conteúdo desejado no campo correspondente." at bounding box center [211, 130] width 163 height 9
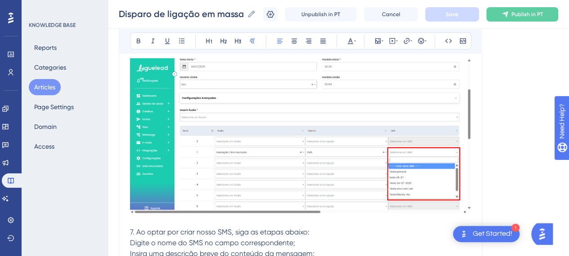
scroll to position [7143, 7]
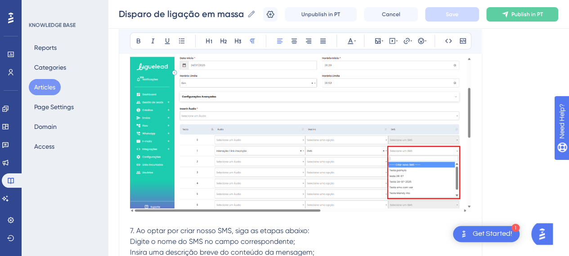
click at [130, 227] on span "7. Ao optar por criar nosso SMS, siga as etapas abaixo:" at bounding box center [220, 231] width 180 height 9
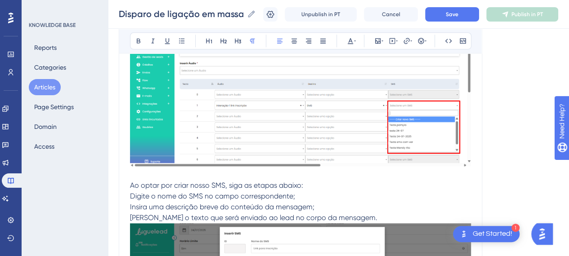
scroll to position [7233, 7]
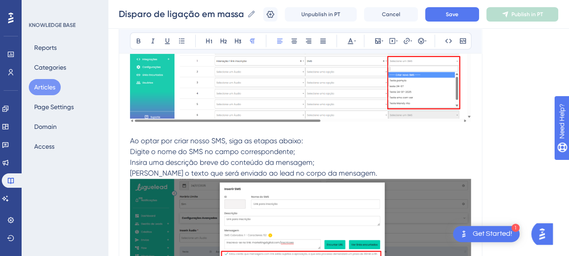
click at [155, 158] on span "Insira uma descrição breve do conteúdo da mensagem;" at bounding box center [222, 162] width 184 height 9
drag, startPoint x: 130, startPoint y: 148, endPoint x: 154, endPoint y: 152, distance: 24.1
click at [130, 148] on span "Digite o nome do SMS no campo correspondente;" at bounding box center [212, 152] width 165 height 9
click at [334, 160] on p "Insira uma descrição breve do conteúdo da mensagem;" at bounding box center [300, 162] width 341 height 11
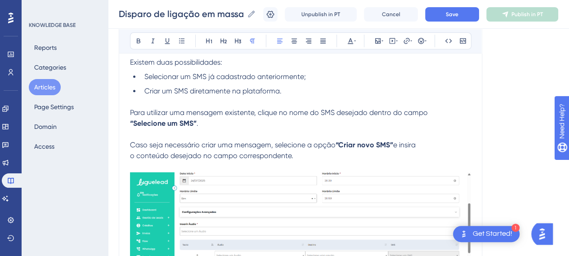
scroll to position [6963, 7]
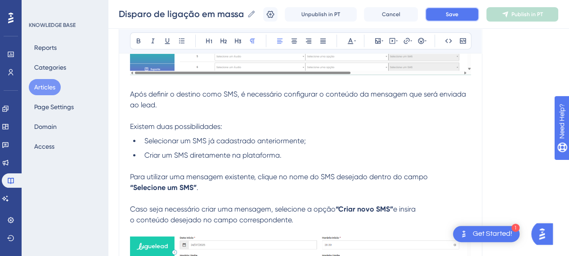
click at [453, 8] on button "Save" at bounding box center [452, 14] width 54 height 14
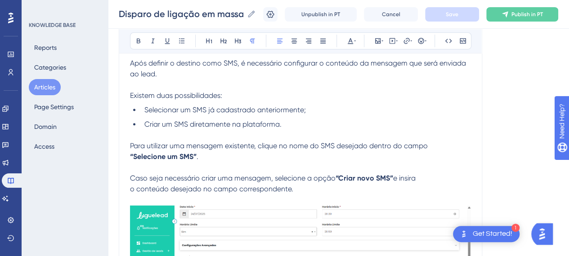
scroll to position [7008, 7]
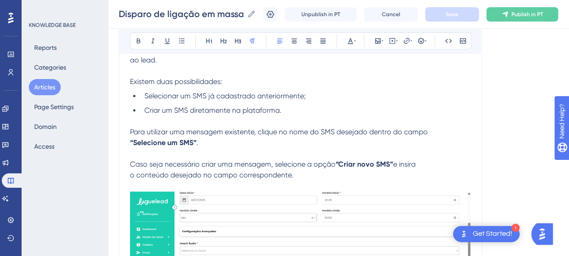
click at [202, 172] on span "o conteúdo desejado no campo correspondente." at bounding box center [211, 175] width 163 height 9
click at [300, 170] on p "o conteúdo desejado no campo correspondente." at bounding box center [300, 175] width 341 height 11
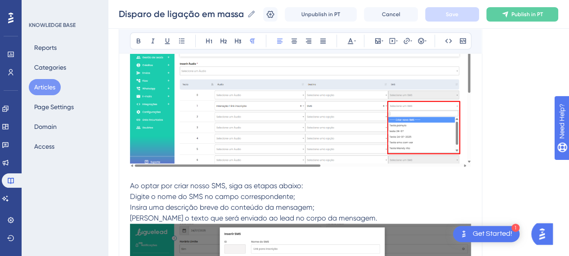
scroll to position [7233, 7]
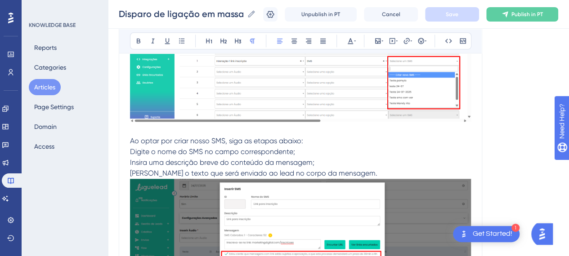
drag, startPoint x: 186, startPoint y: 133, endPoint x: 149, endPoint y: 135, distance: 36.9
click at [185, 137] on span "Ao optar por criar nosso SMS, siga as etapas abaixo:" at bounding box center [216, 141] width 173 height 9
click at [130, 137] on span "Ao optar por criar nosso SMS, siga as etapas abaixo:" at bounding box center [216, 141] width 173 height 9
click at [308, 147] on p "Digite o nome do SMS no campo correspondente;" at bounding box center [300, 152] width 341 height 11
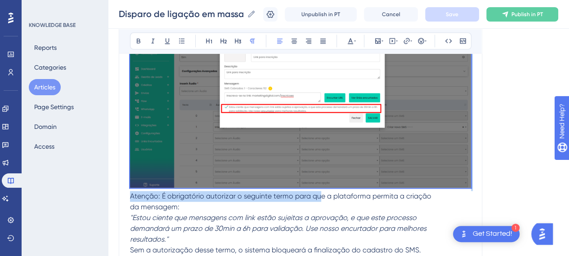
scroll to position [7413, 7]
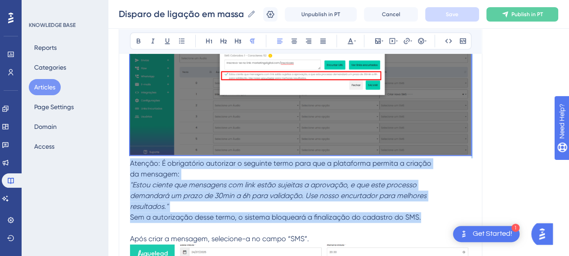
drag, startPoint x: 126, startPoint y: 138, endPoint x: 431, endPoint y: 215, distance: 315.0
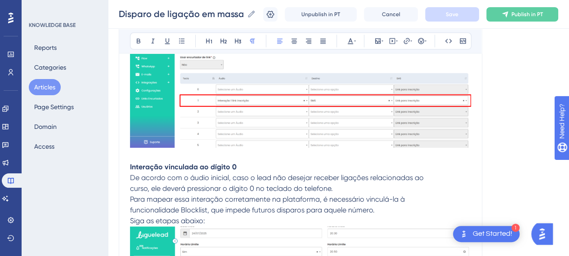
scroll to position [7156, 7]
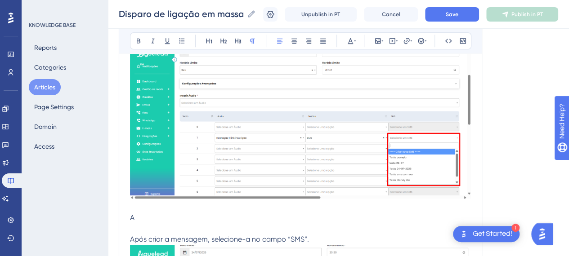
click at [166, 213] on p "A" at bounding box center [300, 218] width 341 height 11
drag, startPoint x: 154, startPoint y: 218, endPoint x: 148, endPoint y: 221, distance: 7.3
click at [139, 224] on p at bounding box center [300, 229] width 341 height 11
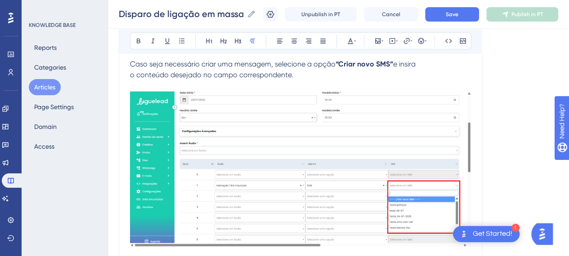
scroll to position [7021, 7]
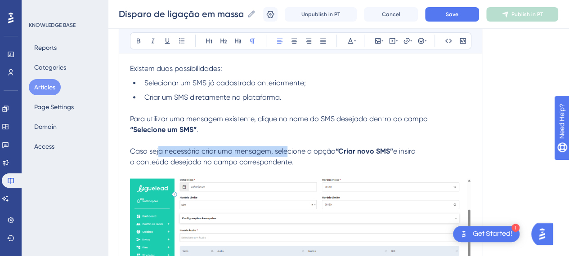
drag, startPoint x: 152, startPoint y: 144, endPoint x: 331, endPoint y: 155, distance: 179.4
click at [286, 147] on span "Caso seja necessário criar uma mensagem, selecione a opção" at bounding box center [233, 151] width 206 height 9
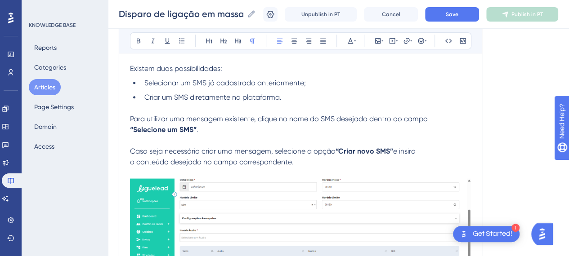
click at [333, 157] on p "o conteúdo desejado no campo correspondente." at bounding box center [300, 162] width 341 height 11
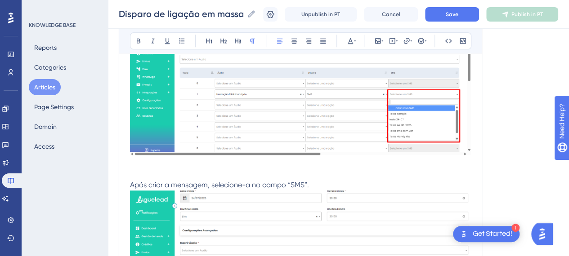
scroll to position [7201, 7]
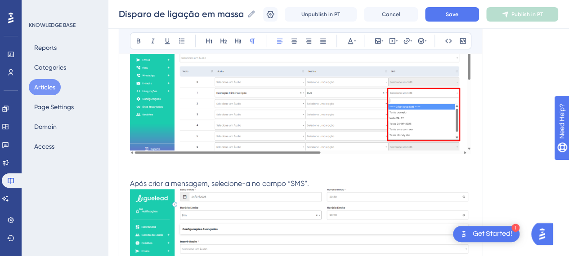
click at [191, 180] on span "Após criar a mensagem, selecione-a no campo “SMS”." at bounding box center [219, 184] width 179 height 9
drag, startPoint x: 214, startPoint y: 165, endPoint x: 274, endPoint y: 174, distance: 60.0
click at [216, 168] on p at bounding box center [300, 173] width 341 height 11
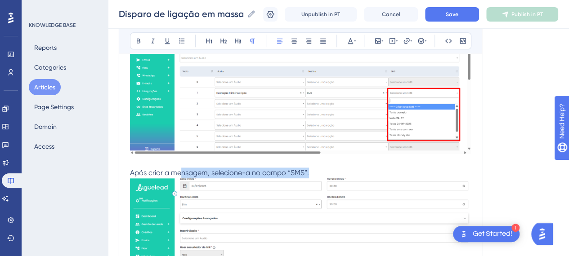
drag, startPoint x: 321, startPoint y: 165, endPoint x: 175, endPoint y: 174, distance: 146.5
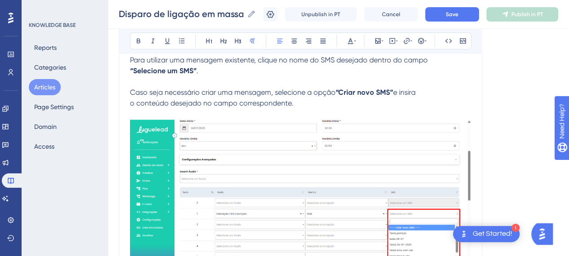
scroll to position [7066, 7]
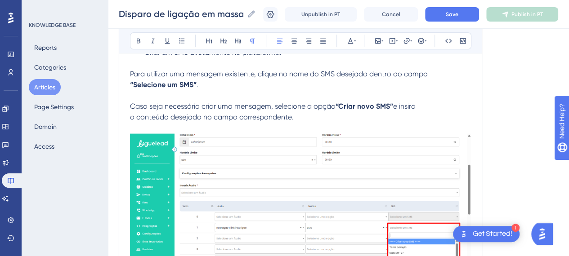
drag, startPoint x: 223, startPoint y: 117, endPoint x: 252, endPoint y: 117, distance: 28.8
click at [224, 117] on p "o conteúdo desejado no campo correspondente." at bounding box center [300, 117] width 341 height 11
click at [296, 117] on p "o conteúdo desejado no campo correspondente." at bounding box center [300, 117] width 341 height 11
click at [346, 117] on p "o conteúdo desejado no campo correspondente ou" at bounding box center [300, 117] width 341 height 11
click at [384, 112] on p "o conteúdo desejado no campo correspondente ou" at bounding box center [300, 117] width 341 height 11
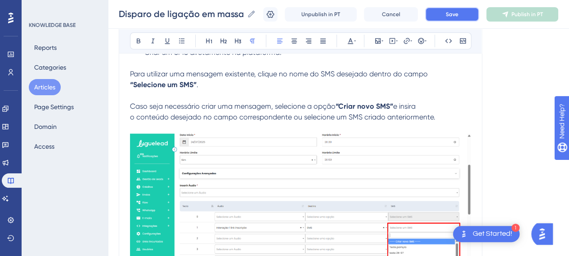
click at [458, 15] on span "Save" at bounding box center [452, 14] width 13 height 7
